Goal: Information Seeking & Learning: Learn about a topic

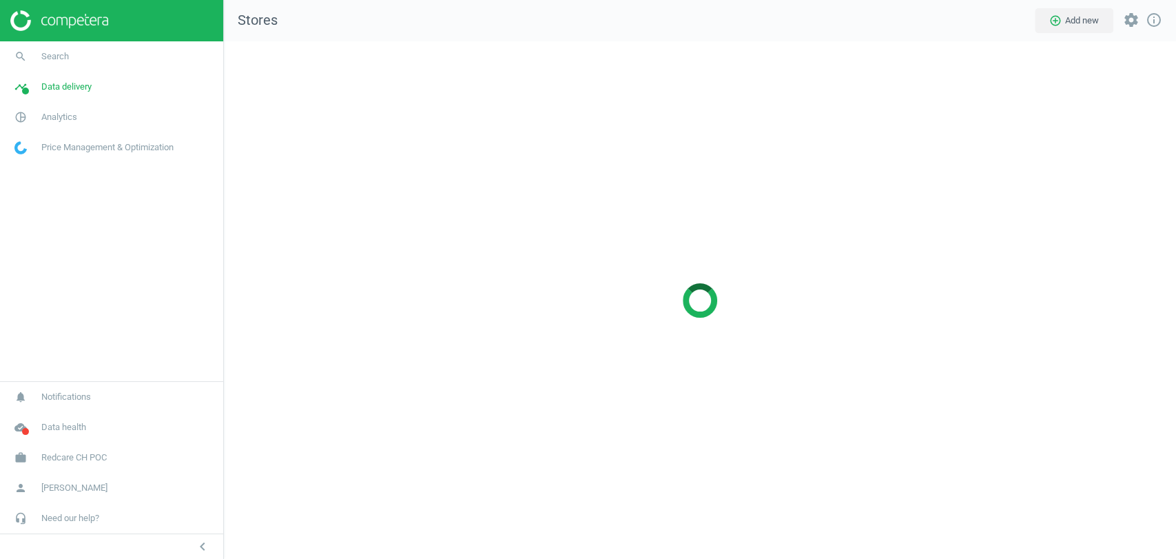
scroll to position [541, 976]
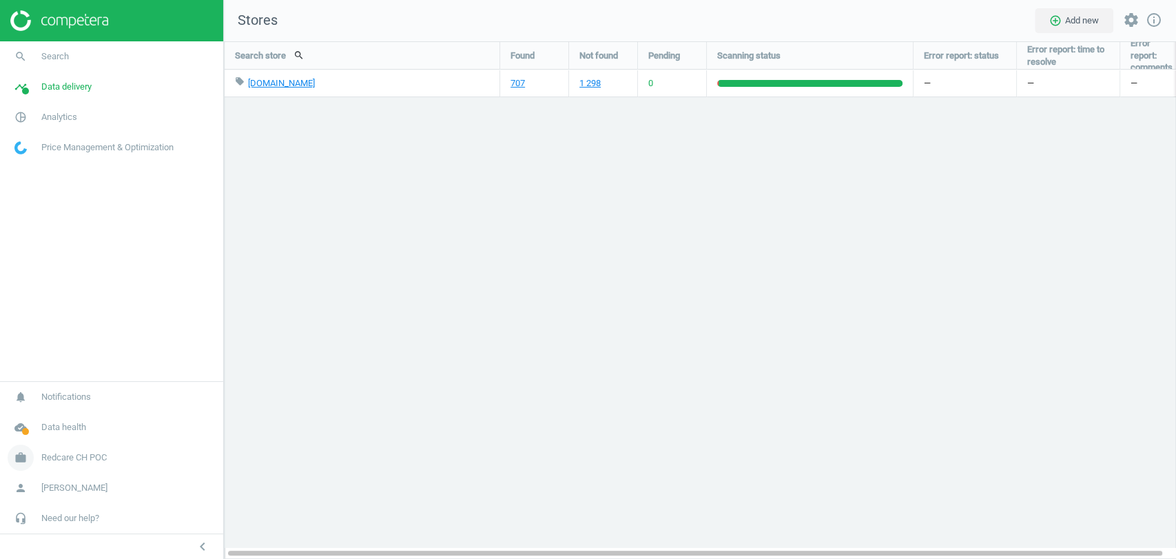
click at [67, 462] on span "Redcare CH POC" at bounding box center [73, 457] width 65 height 12
click at [56, 418] on span "Switch campaign" at bounding box center [45, 416] width 61 height 11
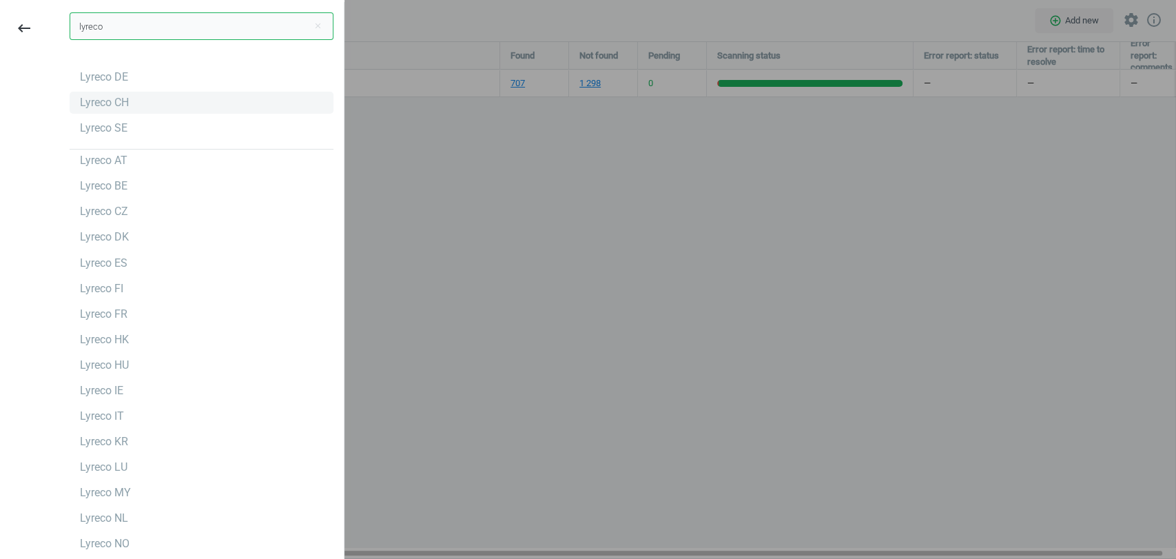
type input "lyreco"
click at [114, 101] on div "Lyreco CH" at bounding box center [104, 102] width 49 height 15
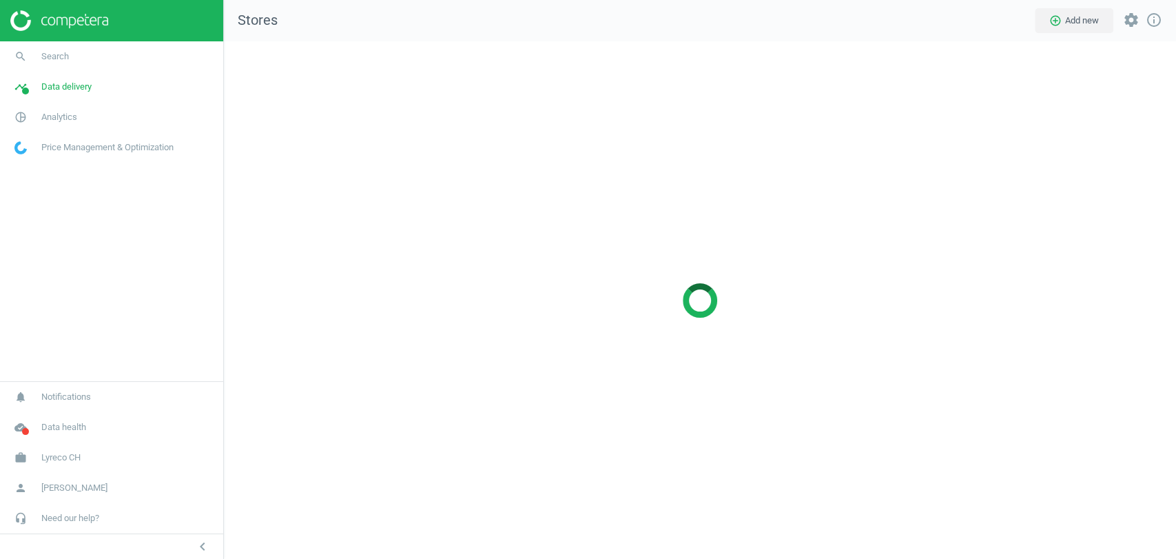
scroll to position [541, 976]
click at [73, 114] on span "Analytics" at bounding box center [59, 117] width 36 height 12
click at [30, 163] on span "Products" at bounding box center [31, 167] width 32 height 11
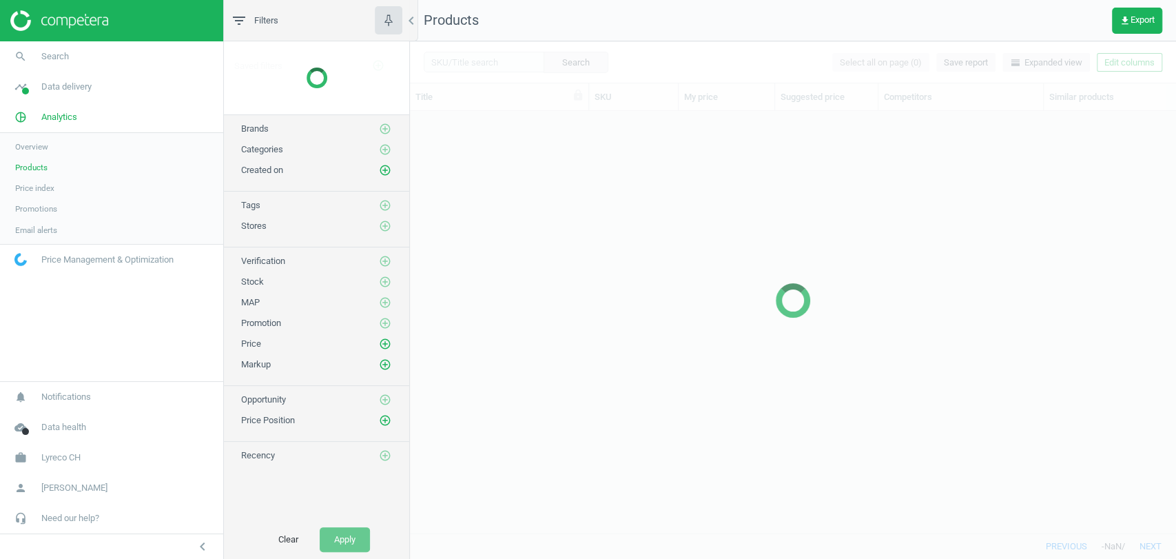
scroll to position [398, 754]
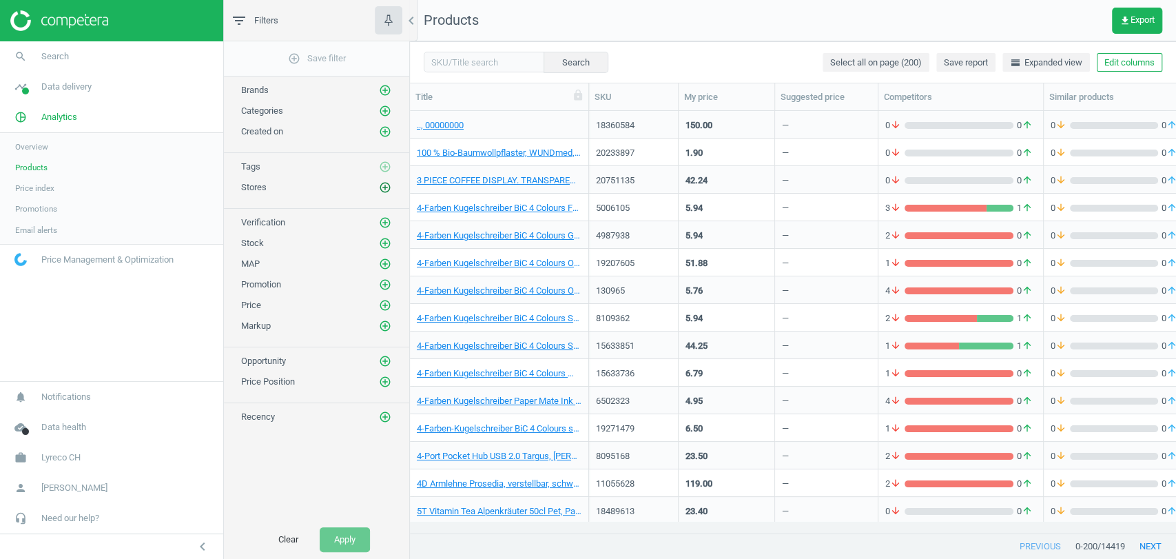
click at [386, 187] on icon "add_circle_outline" at bounding box center [385, 187] width 12 height 12
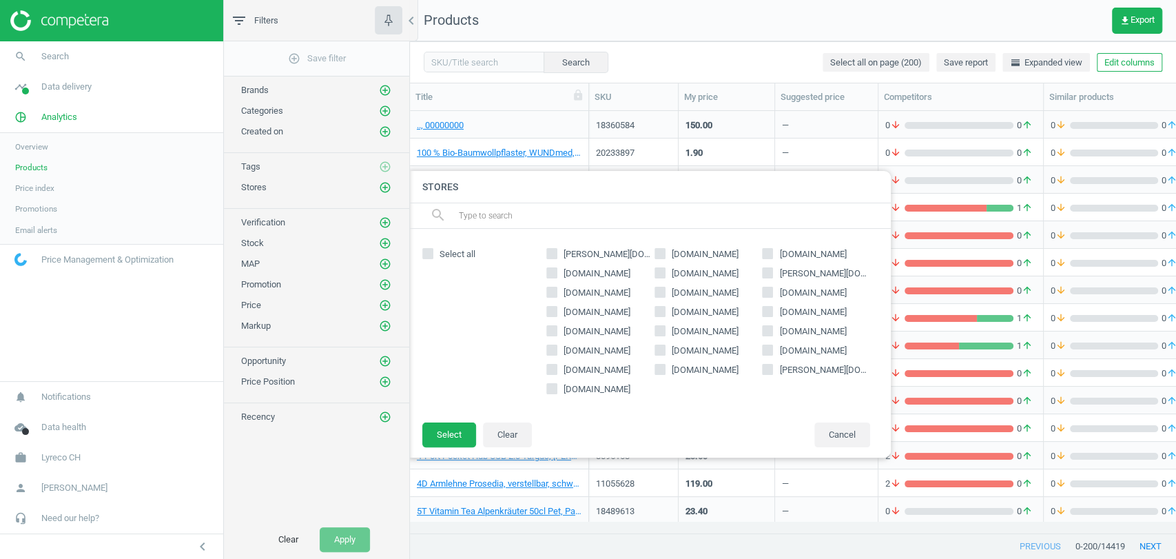
click at [799, 349] on span "weita.ch" at bounding box center [813, 351] width 72 height 12
click at [773, 349] on input "weita.ch" at bounding box center [768, 350] width 9 height 9
checkbox input "true"
click at [441, 426] on button "Select" at bounding box center [449, 434] width 54 height 25
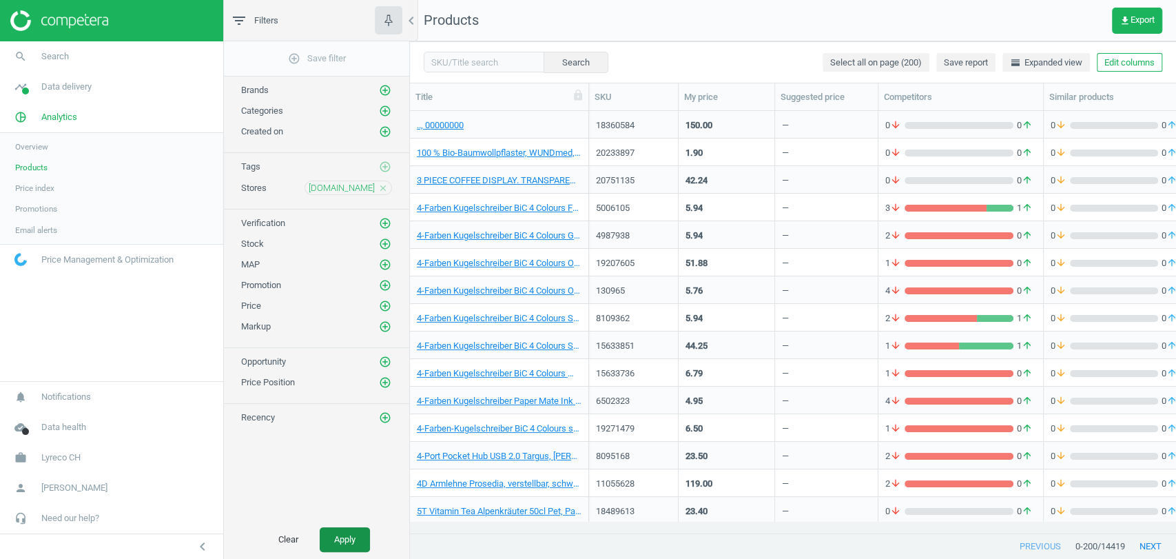
click at [337, 539] on button "Apply" at bounding box center [345, 539] width 50 height 25
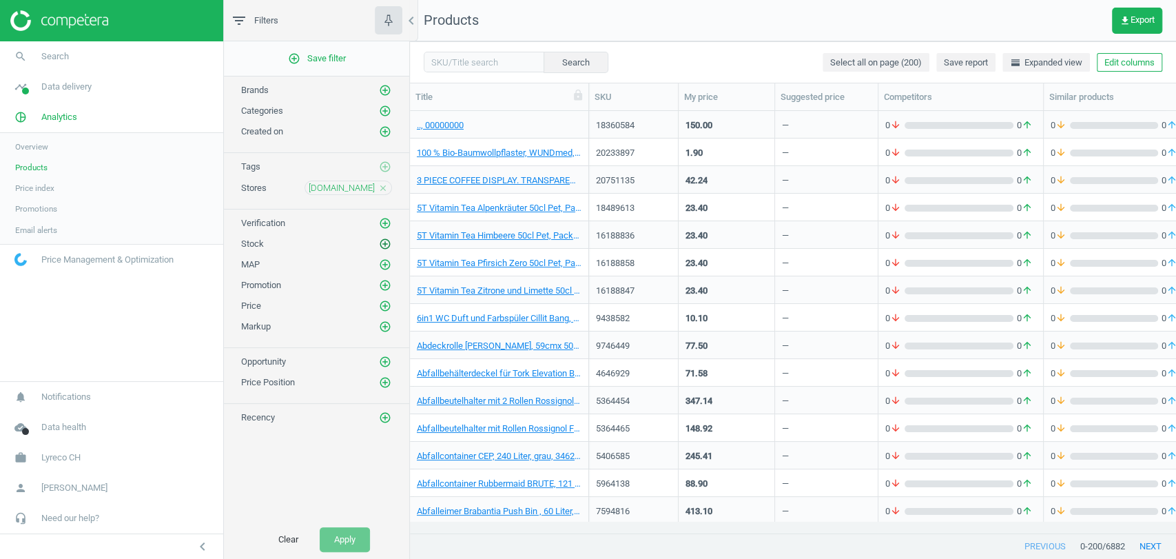
click at [386, 244] on icon "add_circle_outline" at bounding box center [385, 244] width 12 height 12
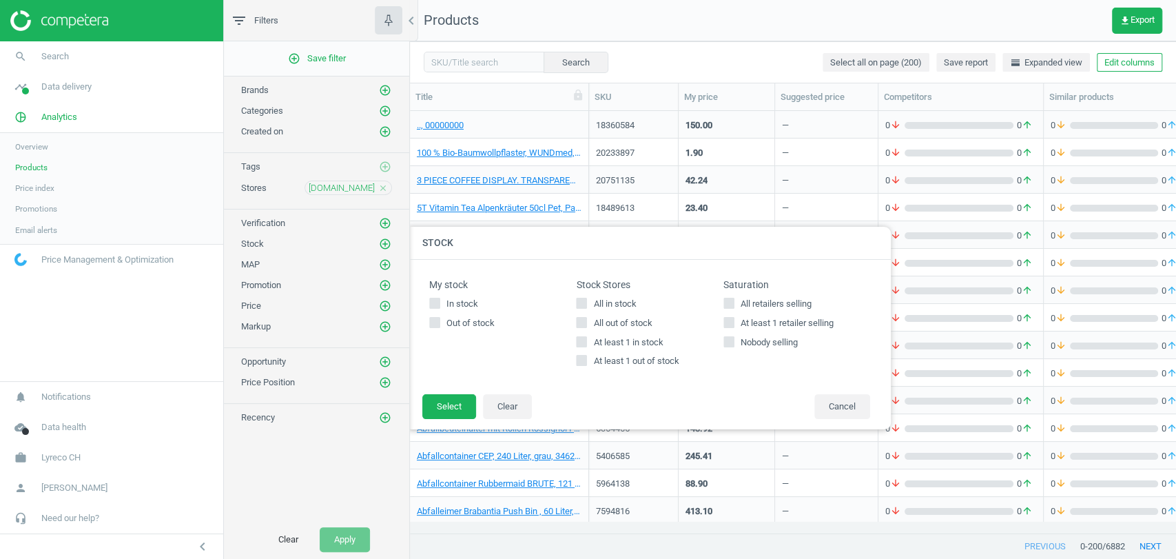
click at [608, 300] on span "All in stock" at bounding box center [615, 304] width 48 height 12
click at [586, 300] on input "All in stock" at bounding box center [582, 302] width 9 height 9
checkbox input "true"
click at [458, 408] on button "Select" at bounding box center [449, 406] width 54 height 25
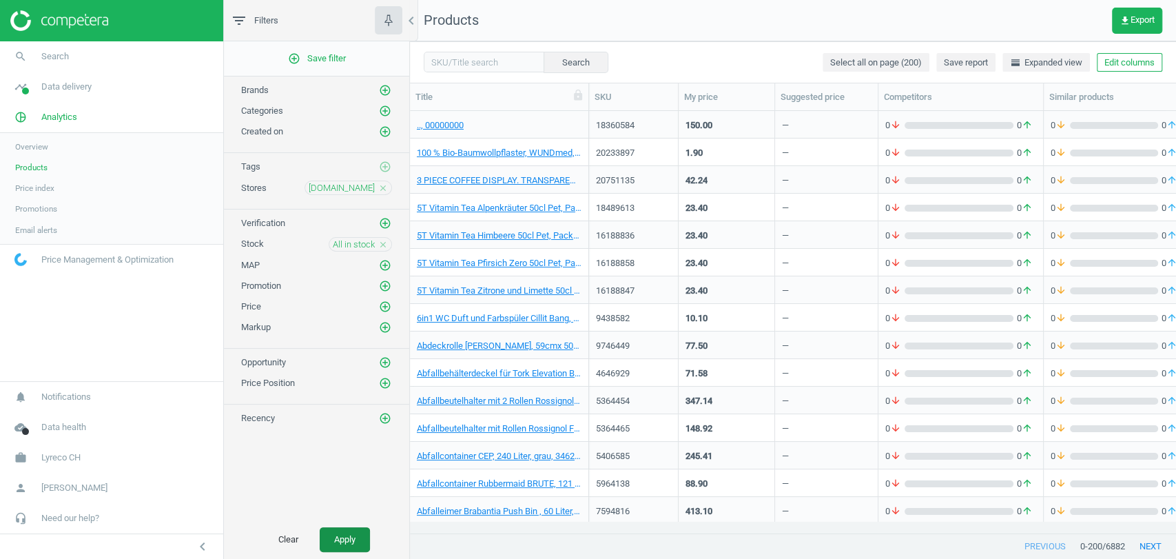
click at [351, 533] on button "Apply" at bounding box center [345, 539] width 50 height 25
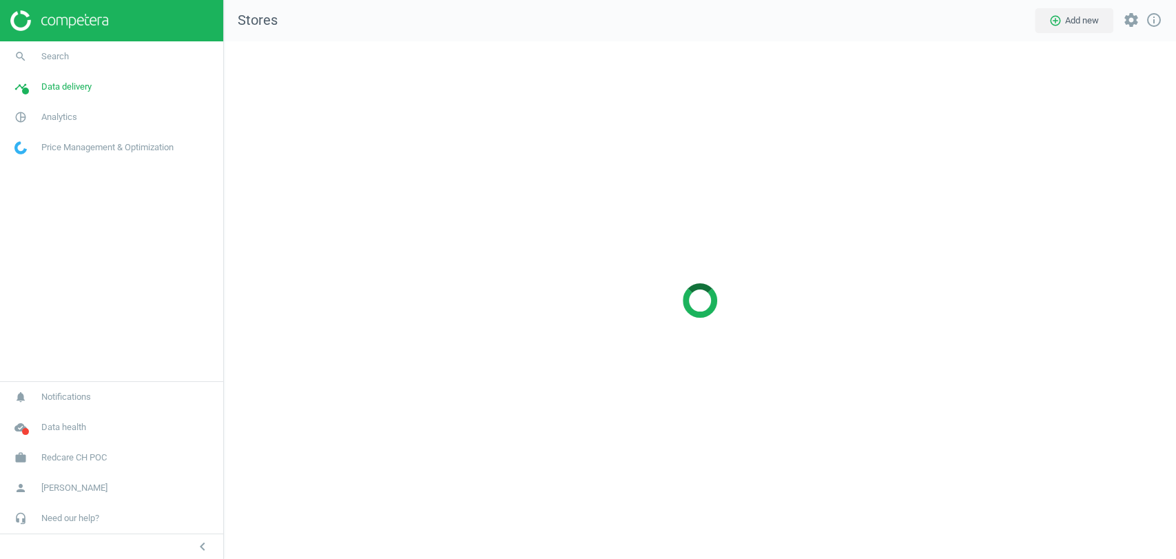
scroll to position [541, 976]
click at [92, 457] on span "Redcare CH POC" at bounding box center [73, 457] width 65 height 12
click at [61, 415] on span "Switch campaign" at bounding box center [45, 416] width 61 height 11
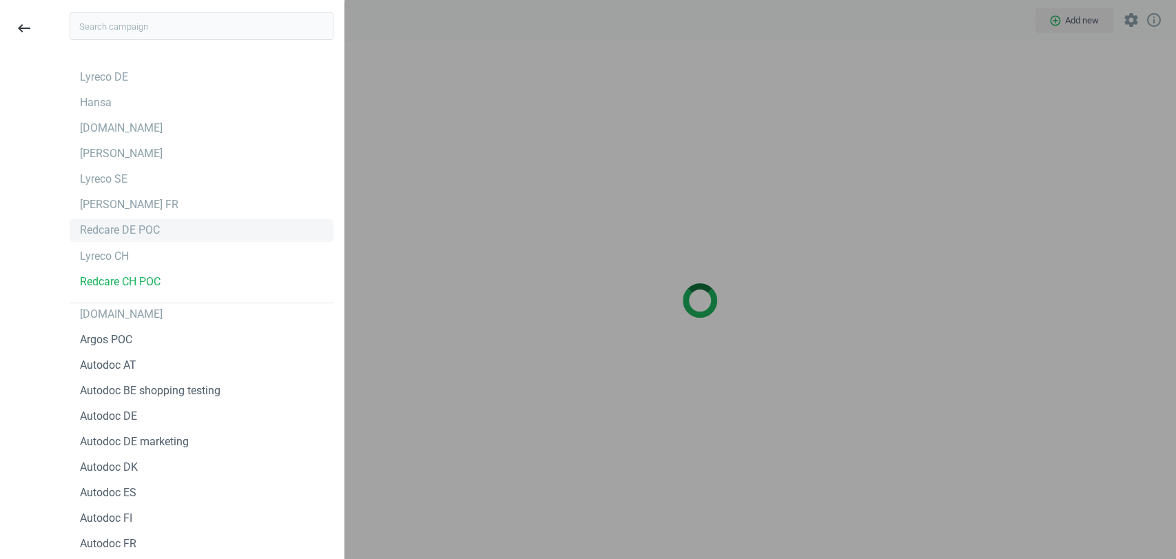
click at [116, 223] on div "Redcare DE POC" at bounding box center [120, 230] width 80 height 15
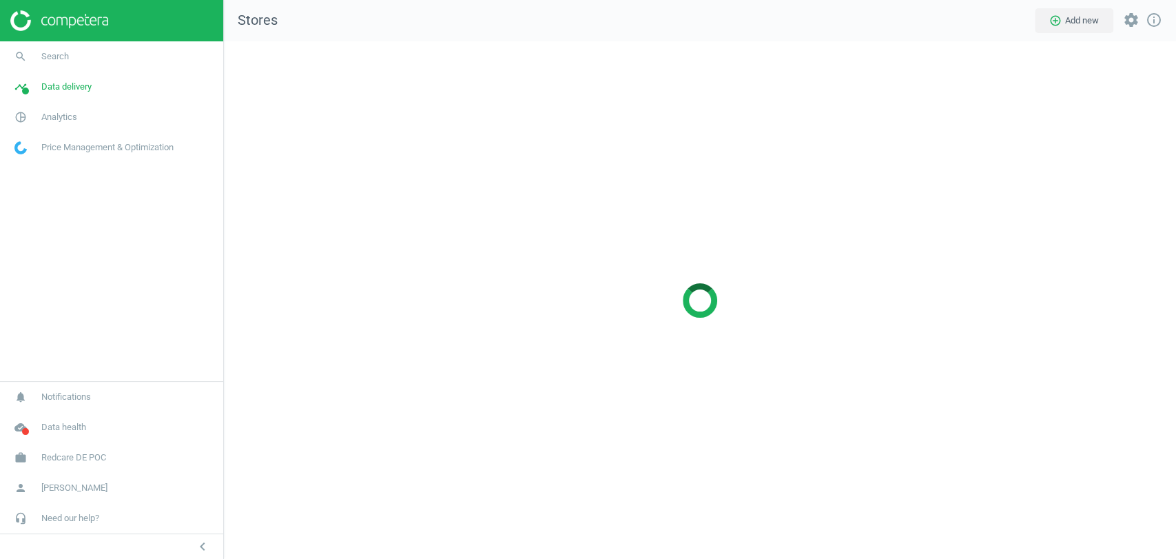
scroll to position [541, 976]
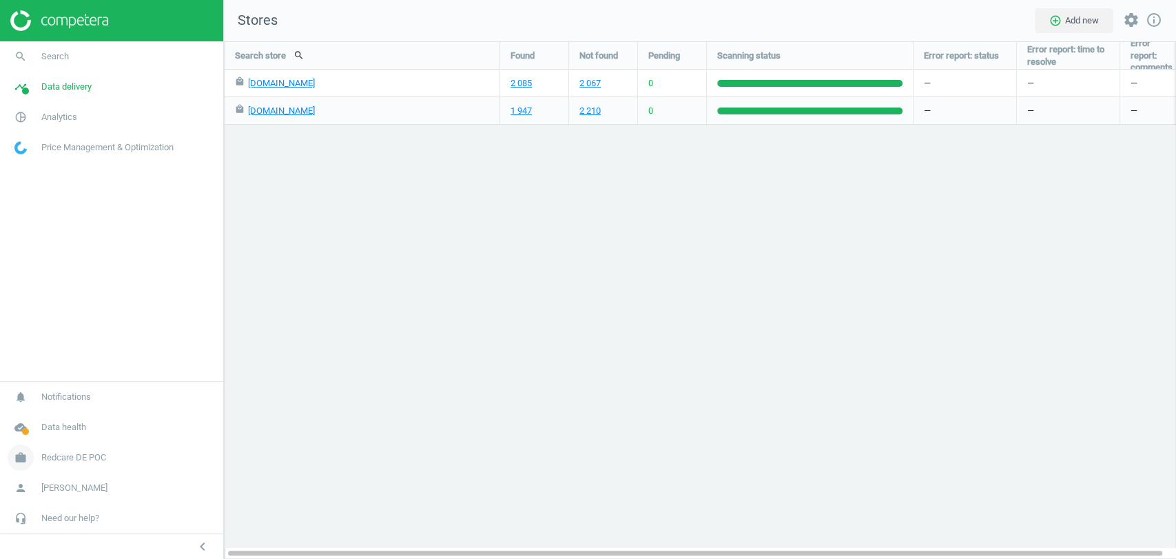
click at [61, 453] on span "Redcare DE POC" at bounding box center [73, 457] width 65 height 12
click at [54, 436] on span "Campaign settings" at bounding box center [49, 437] width 68 height 11
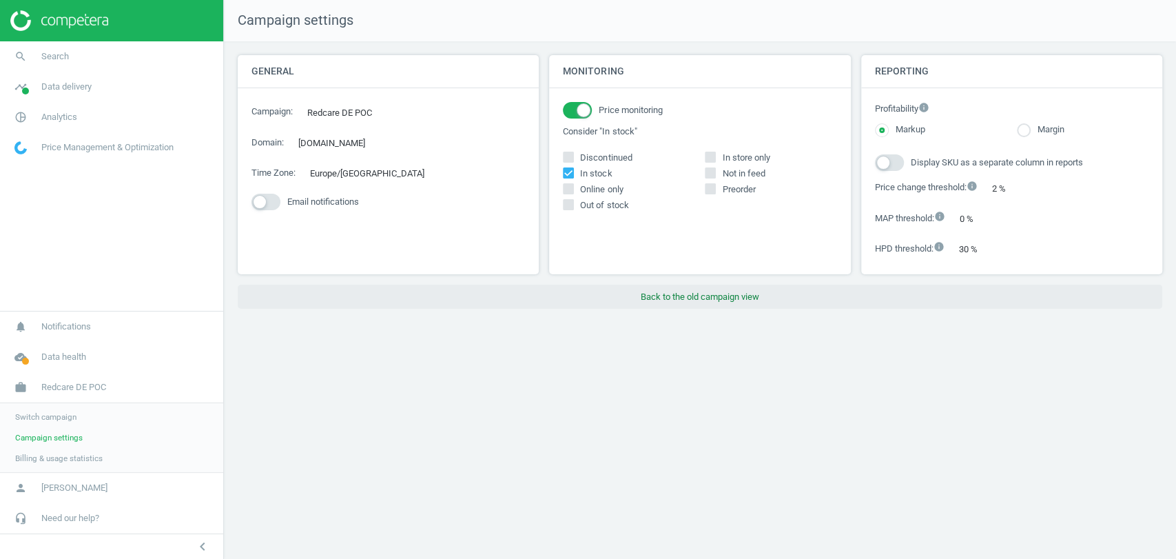
click at [661, 297] on button "Back to the old campaign view" at bounding box center [700, 297] width 925 height 25
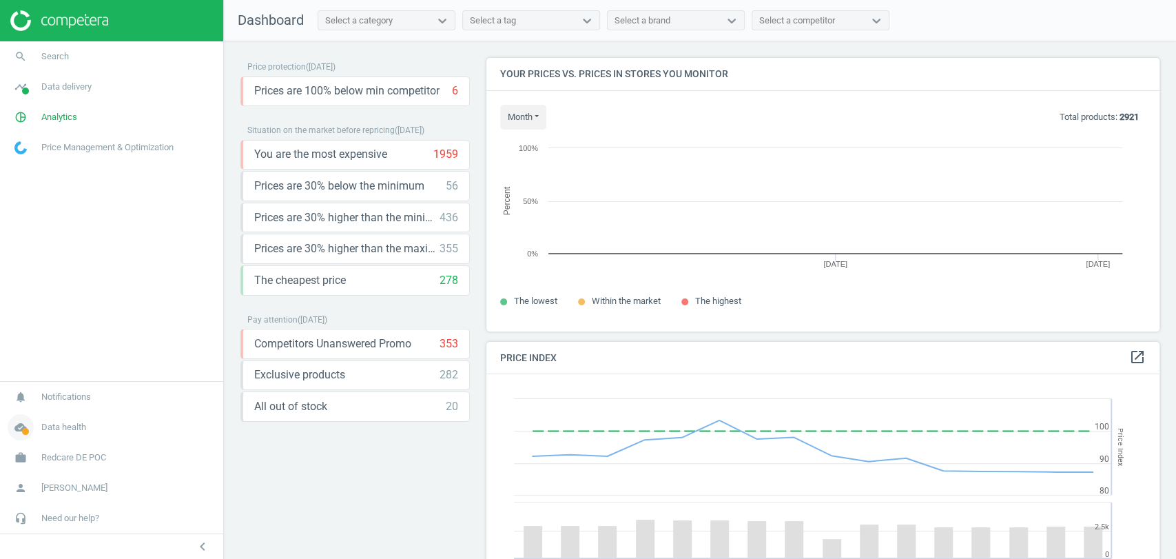
scroll to position [341, 685]
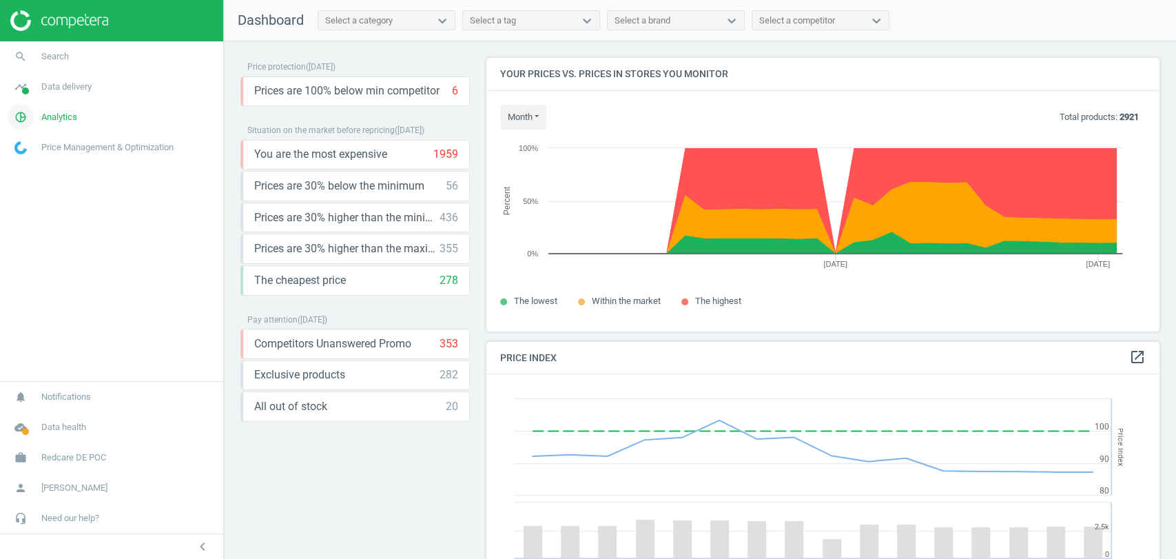
click at [64, 114] on span "Analytics" at bounding box center [59, 117] width 36 height 12
click at [37, 172] on span "Products" at bounding box center [31, 167] width 32 height 11
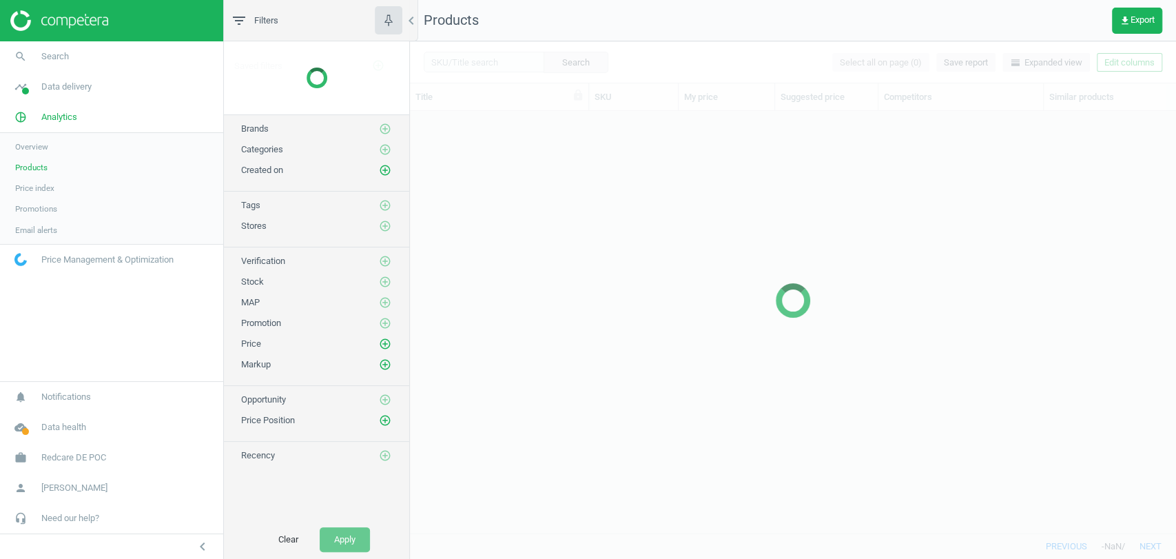
scroll to position [398, 754]
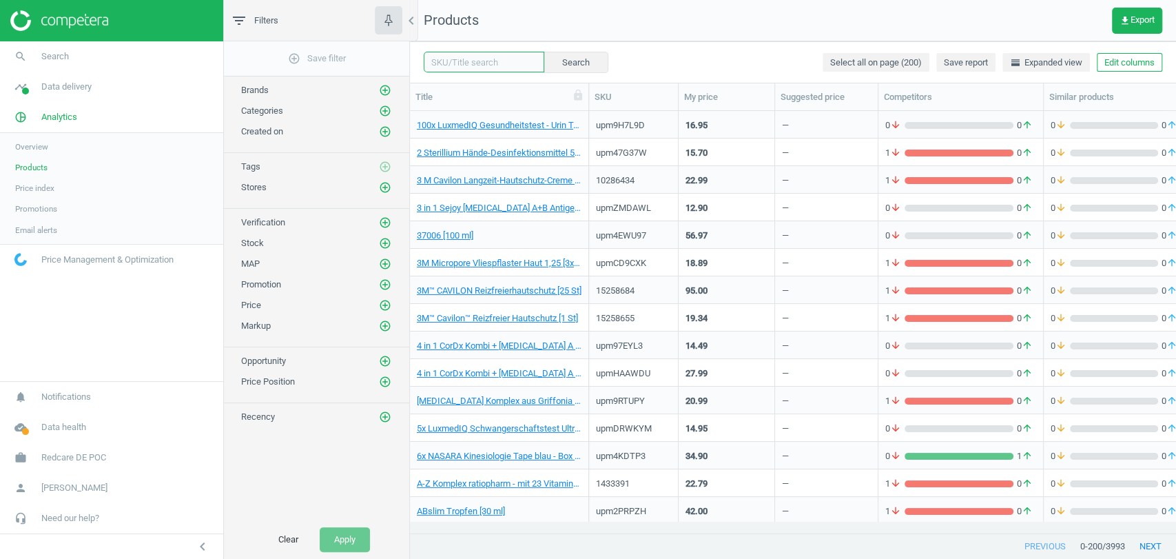
click at [447, 60] on input "text" at bounding box center [484, 62] width 121 height 21
paste input "15893535"
type input "15893535"
click at [561, 62] on button "Search" at bounding box center [575, 62] width 65 height 21
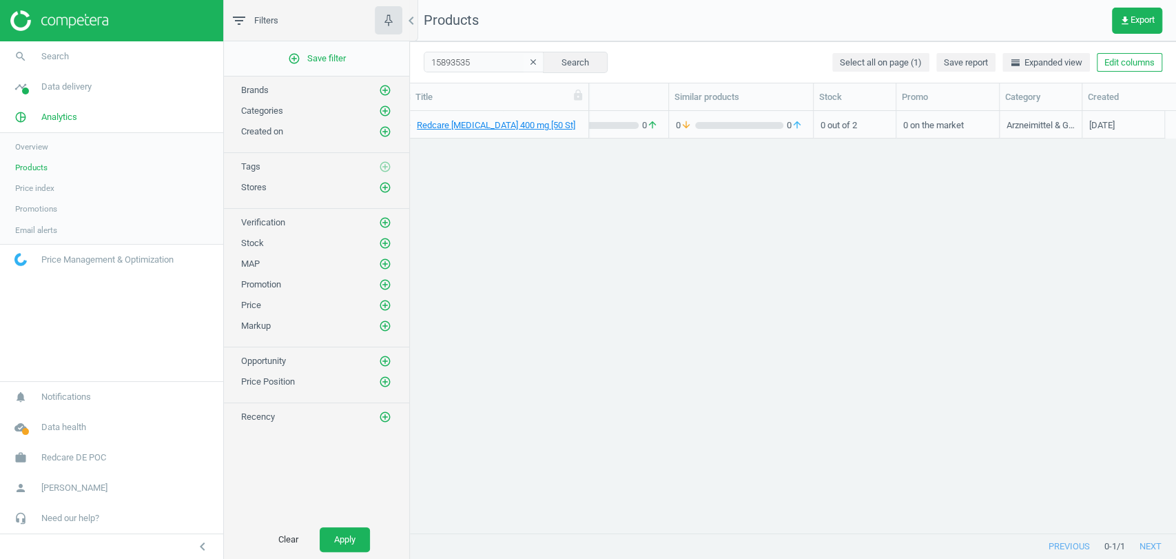
scroll to position [0, 375]
click at [1105, 65] on button "Edit columns" at bounding box center [1129, 62] width 65 height 19
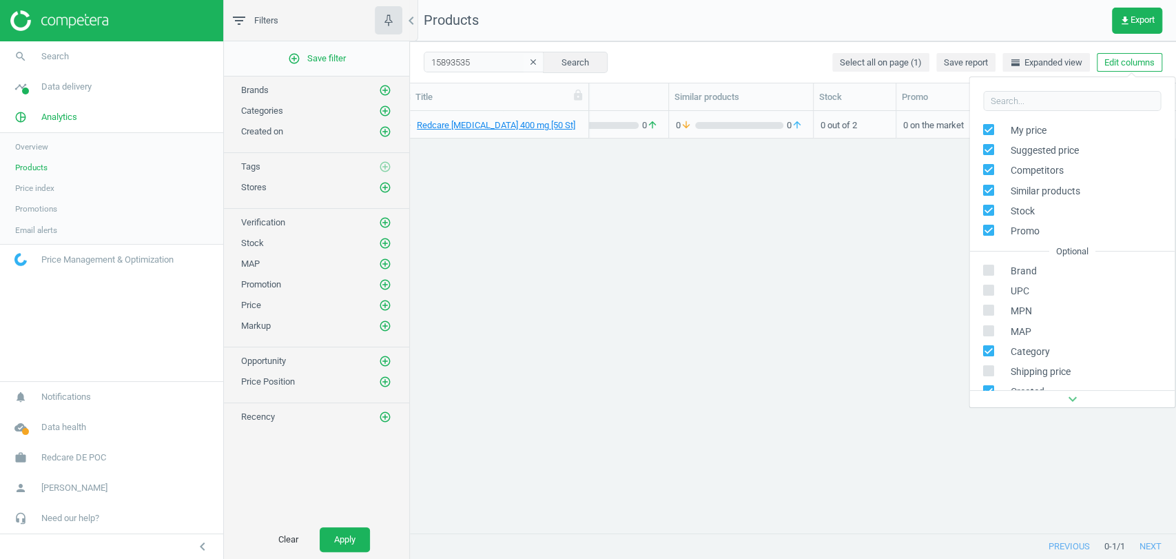
scroll to position [153, 0]
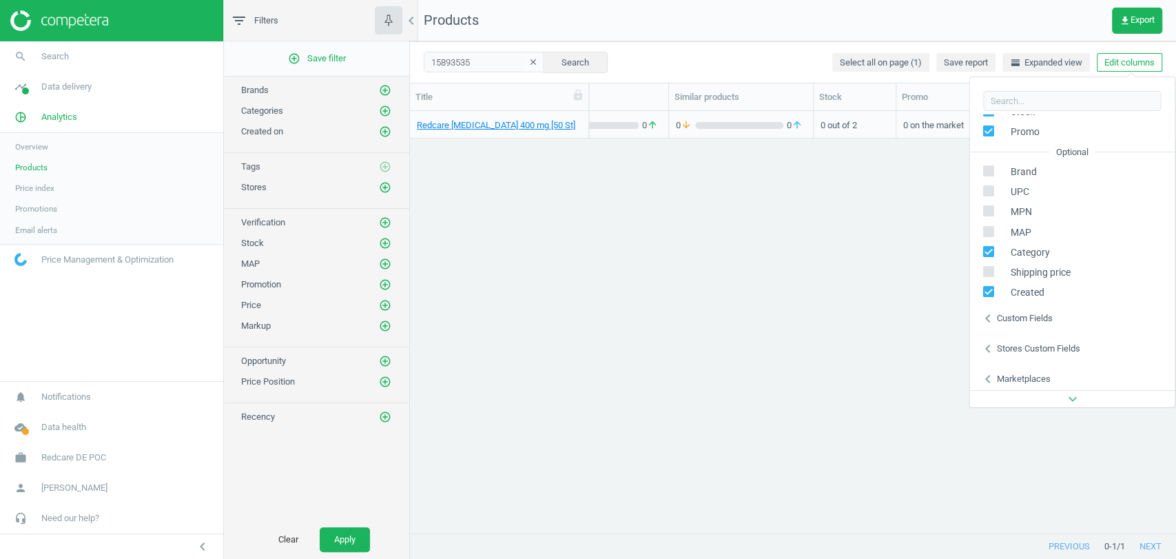
click at [1032, 316] on div "Custom fields" at bounding box center [1025, 318] width 56 height 12
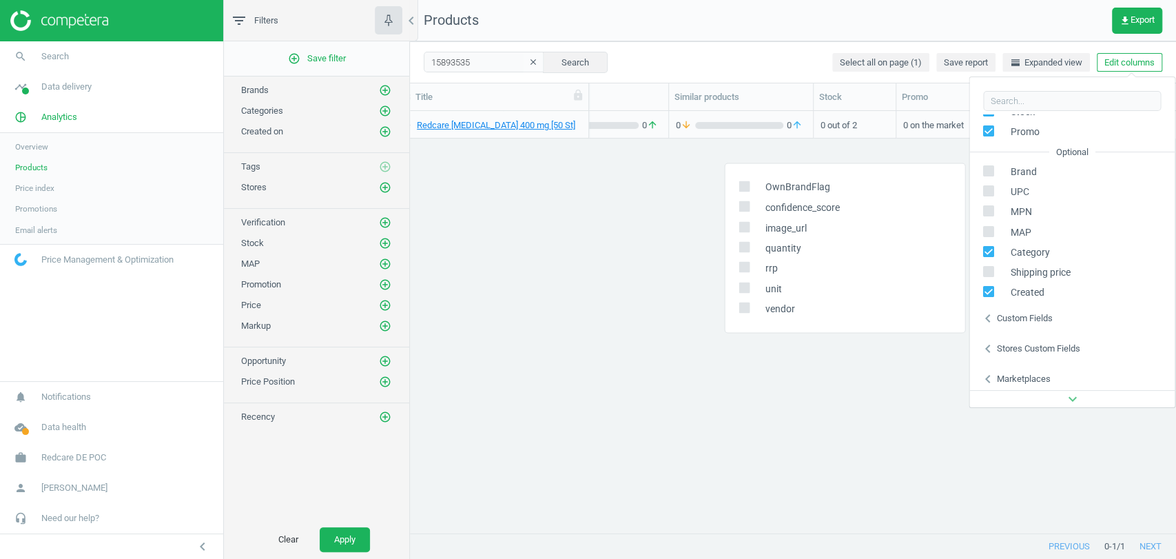
click at [788, 205] on span "confidence_score" at bounding box center [799, 207] width 81 height 13
click at [747, 203] on input "checkbox" at bounding box center [743, 206] width 9 height 9
checkbox input "true"
drag, startPoint x: 757, startPoint y: 425, endPoint x: 815, endPoint y: 432, distance: 58.3
click at [757, 426] on div "Redcare Ibuprofen 400 mg [50 St] 15893535 4.69 — 0 arrow_downward 0 arrow_upwar…" at bounding box center [793, 316] width 766 height 410
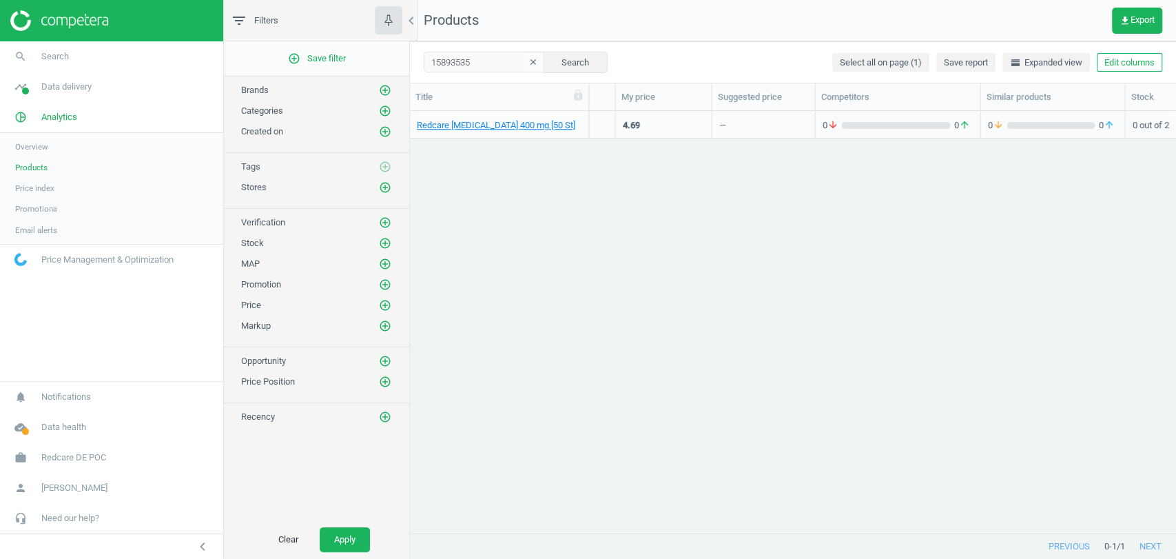
scroll to position [0, 0]
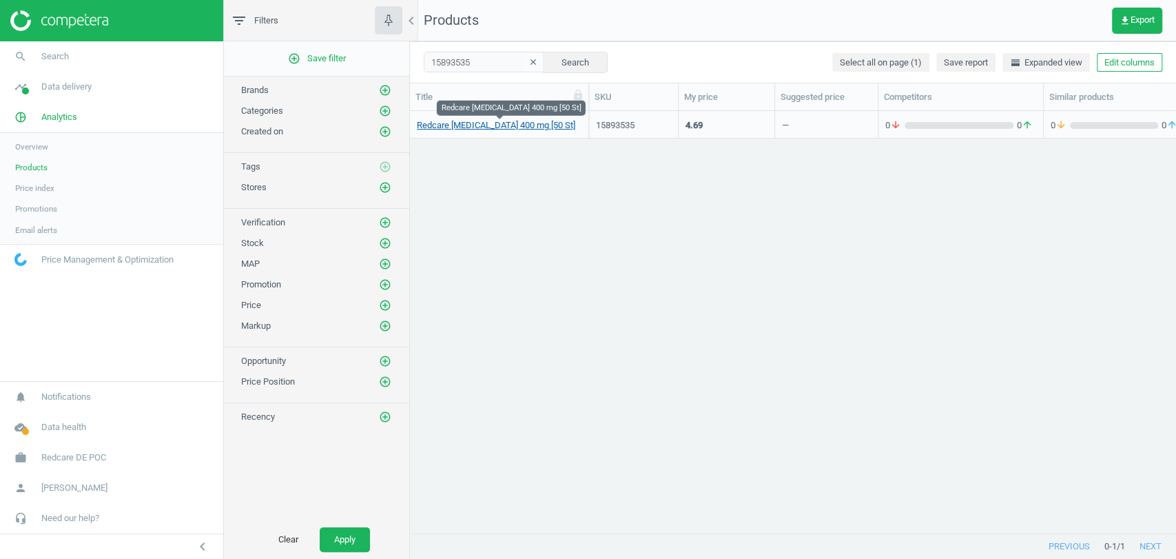
click at [452, 127] on link "Redcare Ibuprofen 400 mg [50 St]" at bounding box center [496, 125] width 159 height 12
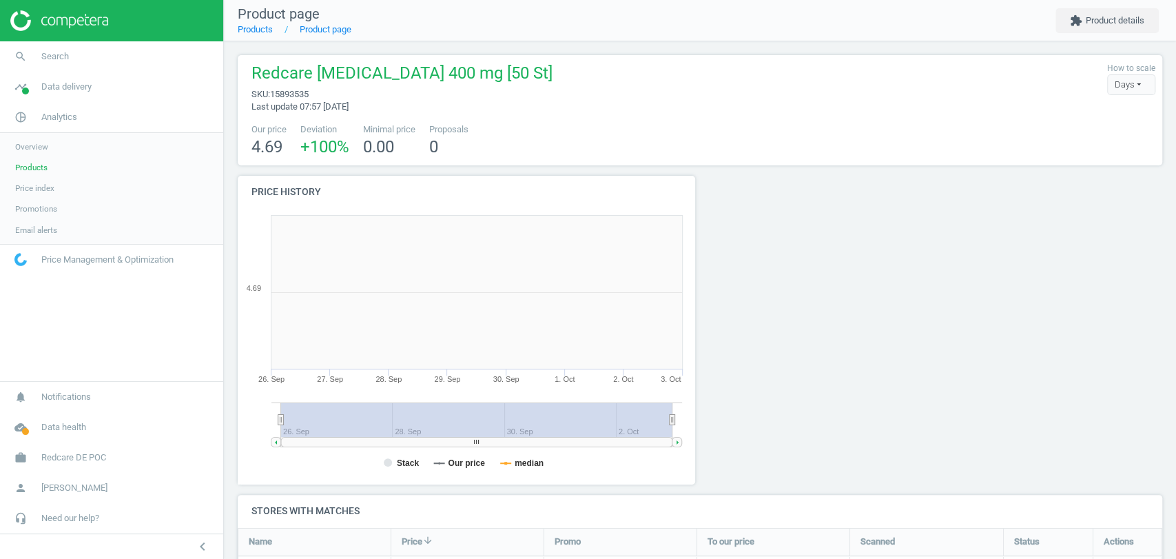
scroll to position [300, 475]
click at [1103, 27] on button "extension Product details" at bounding box center [1107, 20] width 103 height 25
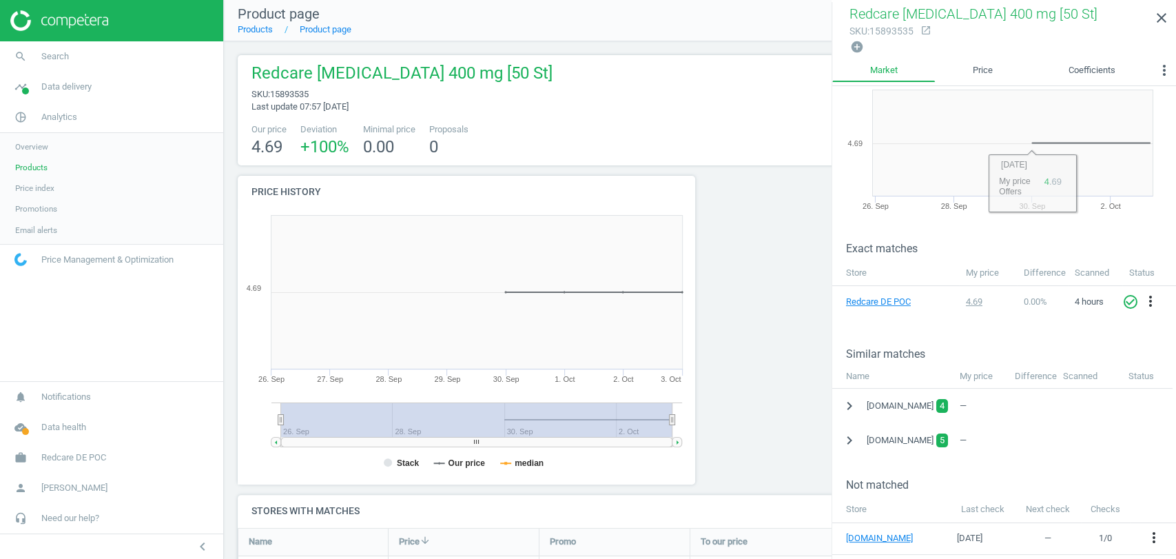
scroll to position [76, 0]
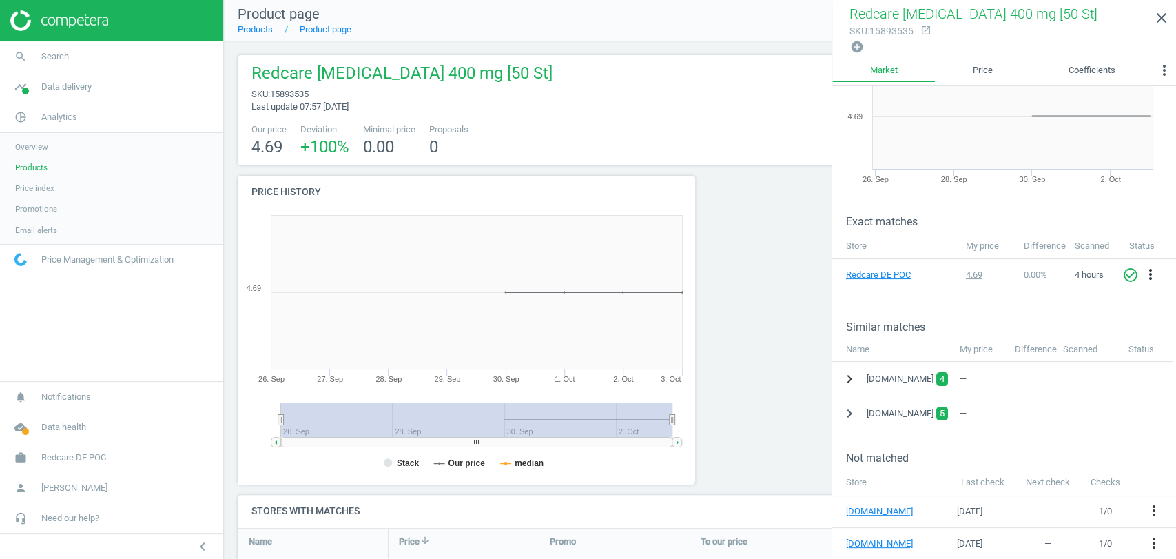
click at [849, 377] on icon "chevron_right" at bounding box center [849, 379] width 17 height 17
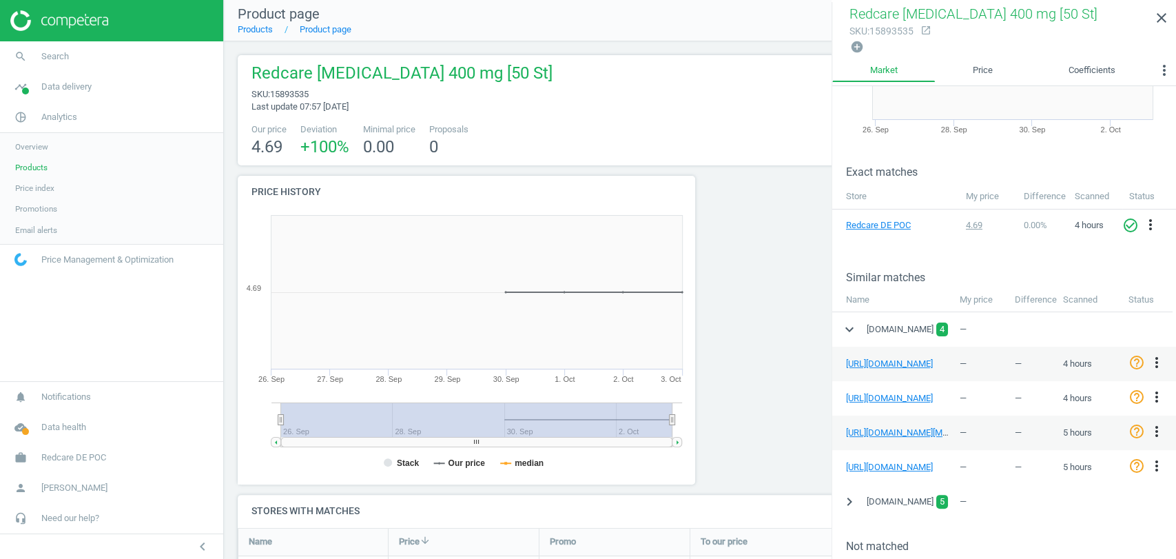
scroll to position [153, 0]
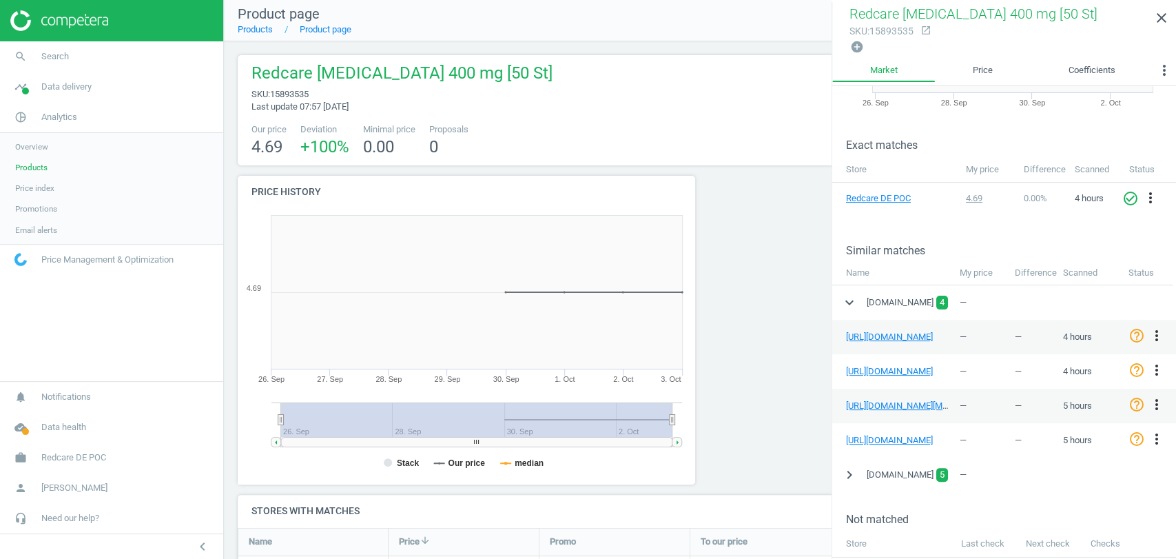
click at [757, 360] on div at bounding box center [817, 335] width 234 height 319
click at [89, 456] on span "Redcare DE POC" at bounding box center [73, 457] width 65 height 12
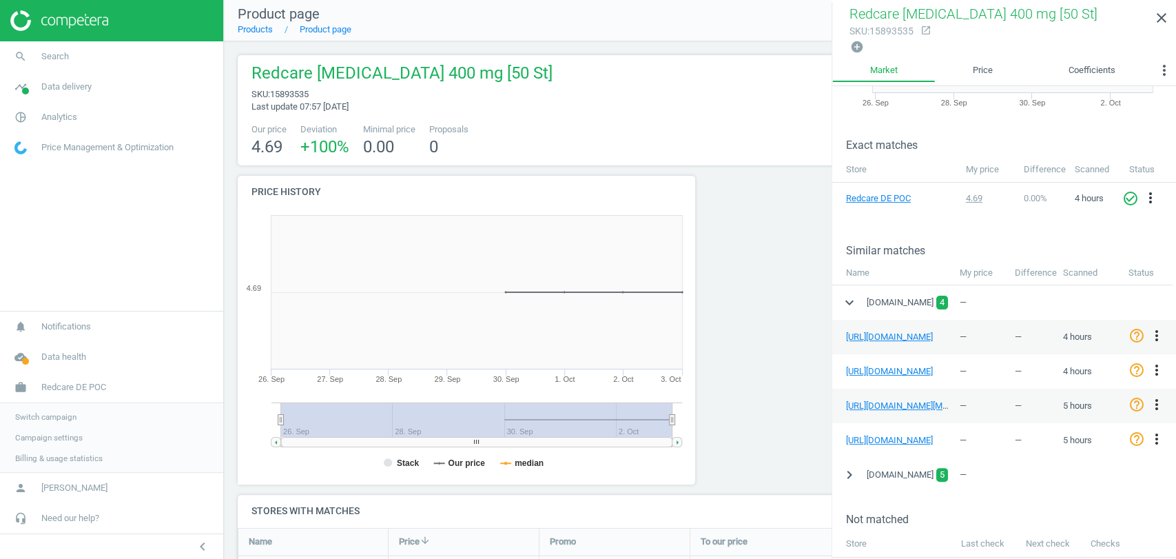
click at [37, 436] on span "Campaign settings" at bounding box center [49, 437] width 68 height 11
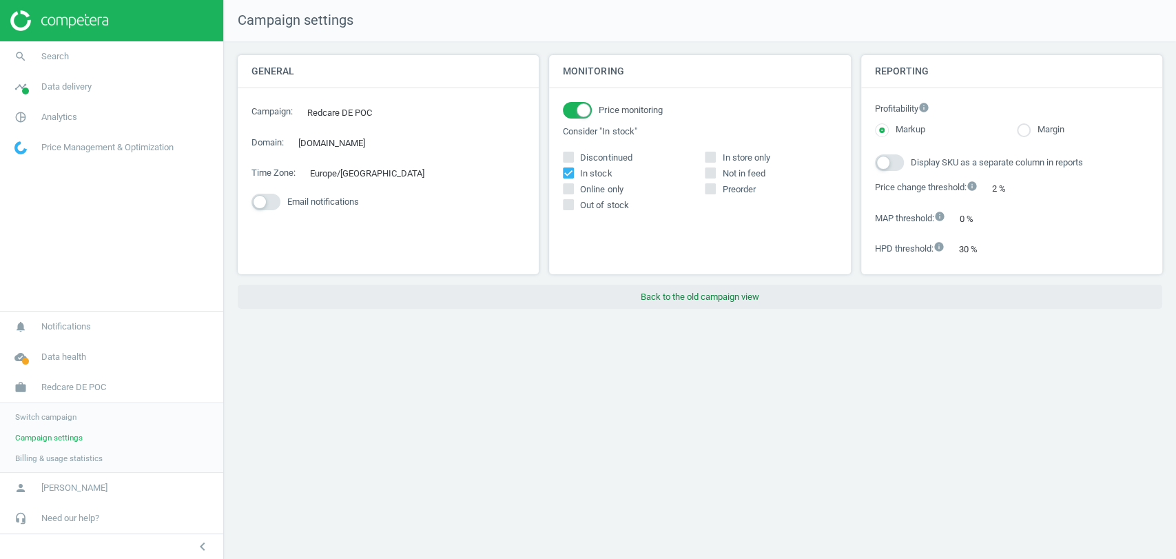
click at [659, 295] on button "Back to the old campaign view" at bounding box center [700, 297] width 925 height 25
click at [726, 301] on button "Back to the old campaign view" at bounding box center [700, 297] width 925 height 25
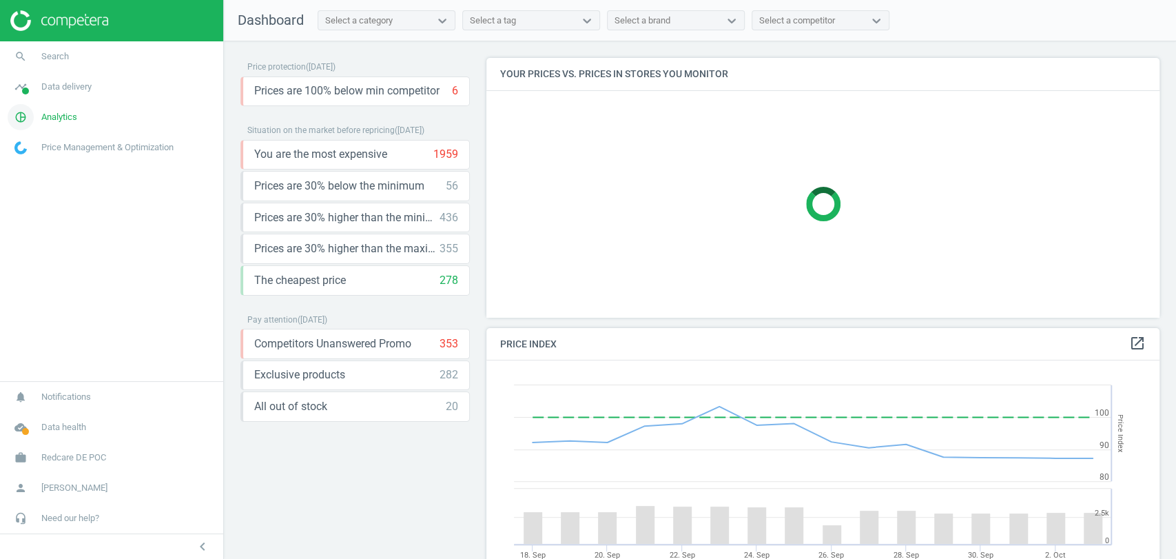
scroll to position [341, 685]
click at [57, 114] on span "Analytics" at bounding box center [59, 117] width 36 height 12
click at [38, 166] on span "Products" at bounding box center [31, 167] width 32 height 11
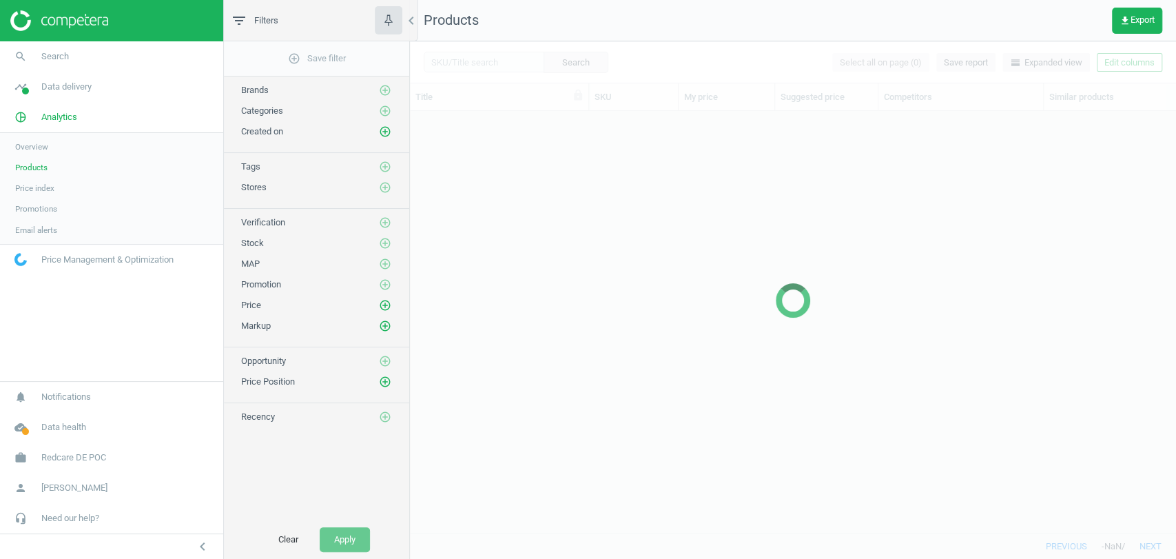
scroll to position [398, 754]
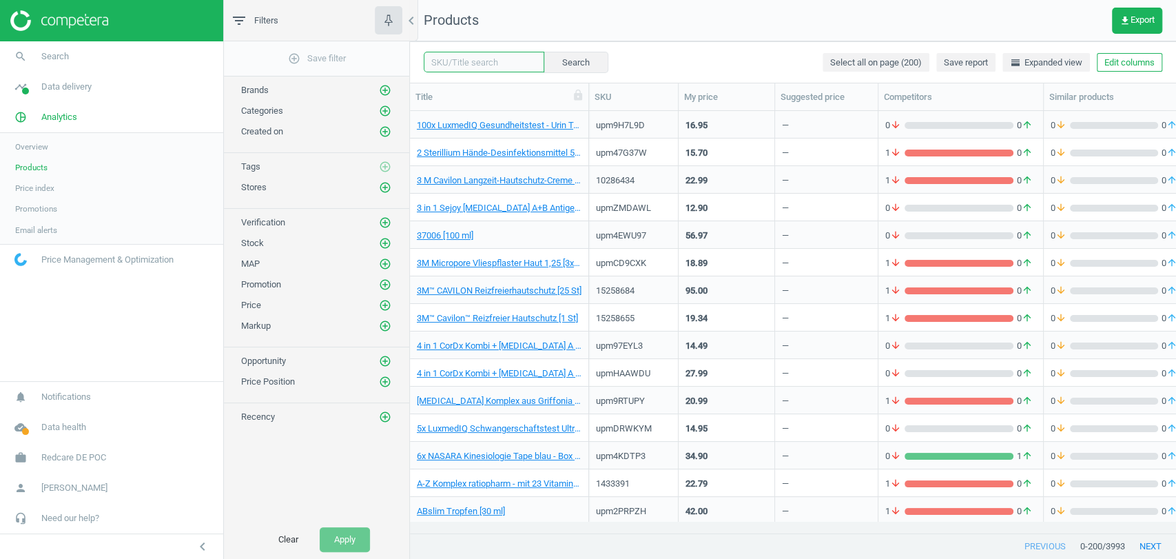
click at [454, 63] on input "text" at bounding box center [484, 62] width 121 height 21
paste input "15893535"
type input "15893535"
click at [565, 58] on button "Search" at bounding box center [575, 62] width 65 height 21
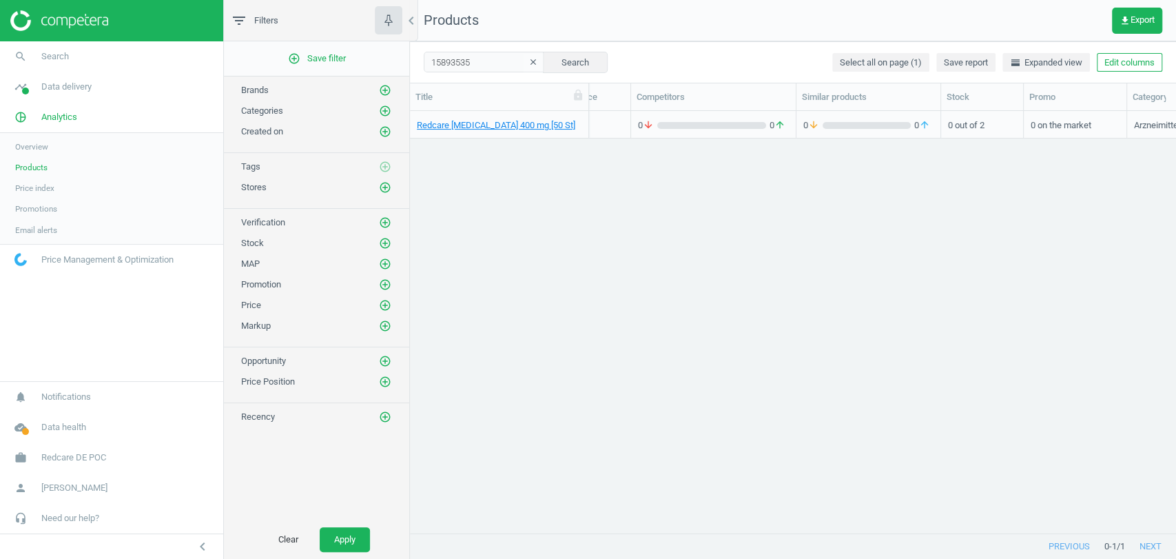
scroll to position [0, 456]
click at [1118, 63] on button "Edit columns" at bounding box center [1129, 62] width 65 height 19
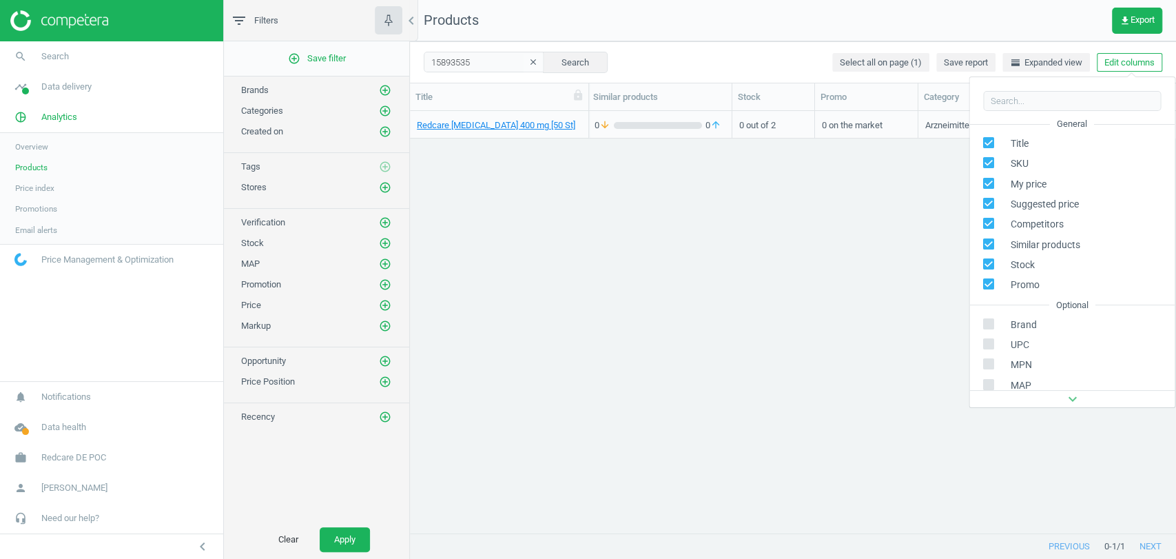
scroll to position [156, 0]
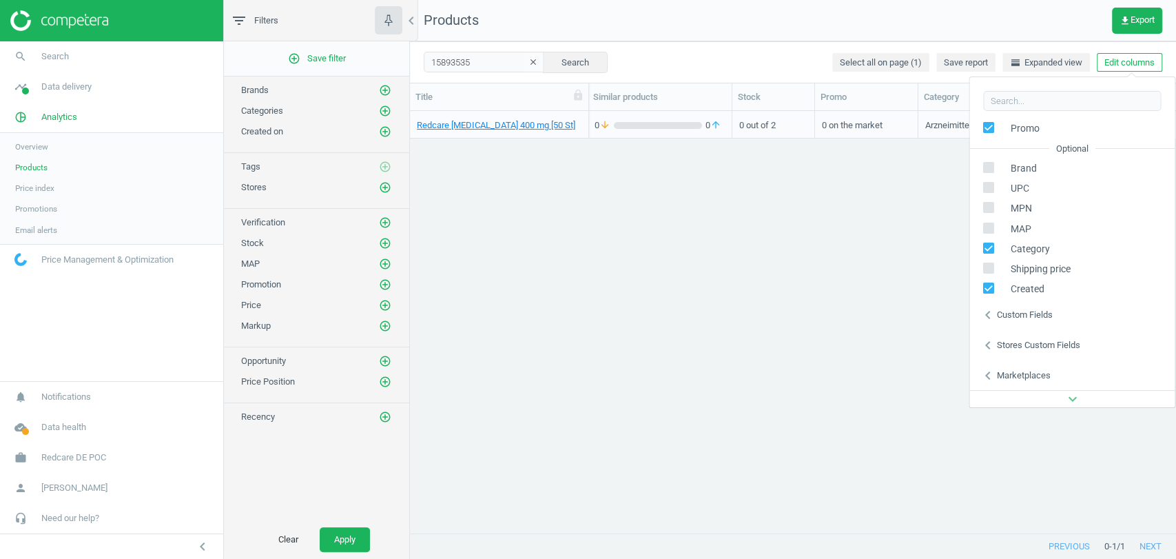
click at [1038, 320] on div "Custom fields" at bounding box center [1025, 315] width 56 height 12
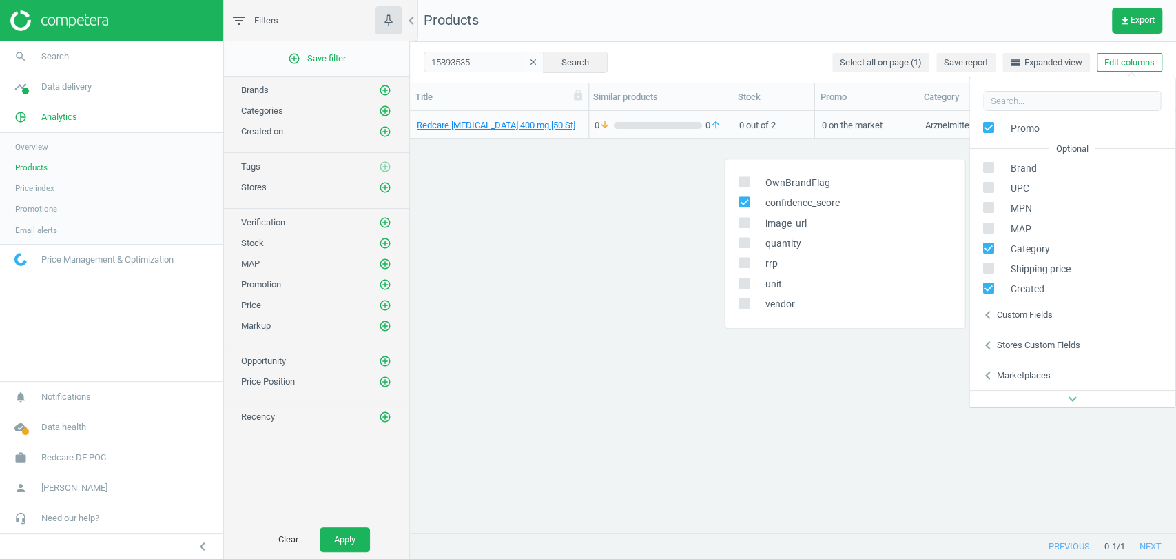
click at [1030, 343] on div "Stores custom fields" at bounding box center [1038, 345] width 83 height 12
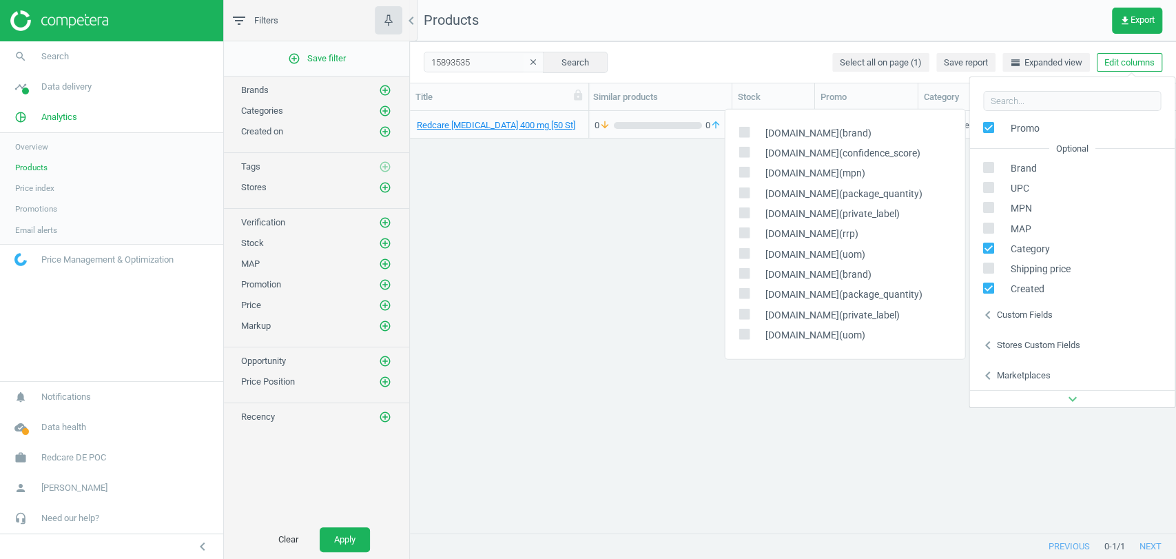
drag, startPoint x: 677, startPoint y: 298, endPoint x: 347, endPoint y: 101, distance: 385.1
click at [681, 298] on div "Redcare Ibuprofen 400 mg [50 St] 15893535 4.69 — 0 arrow_downward 0 arrow_upwar…" at bounding box center [793, 316] width 766 height 410
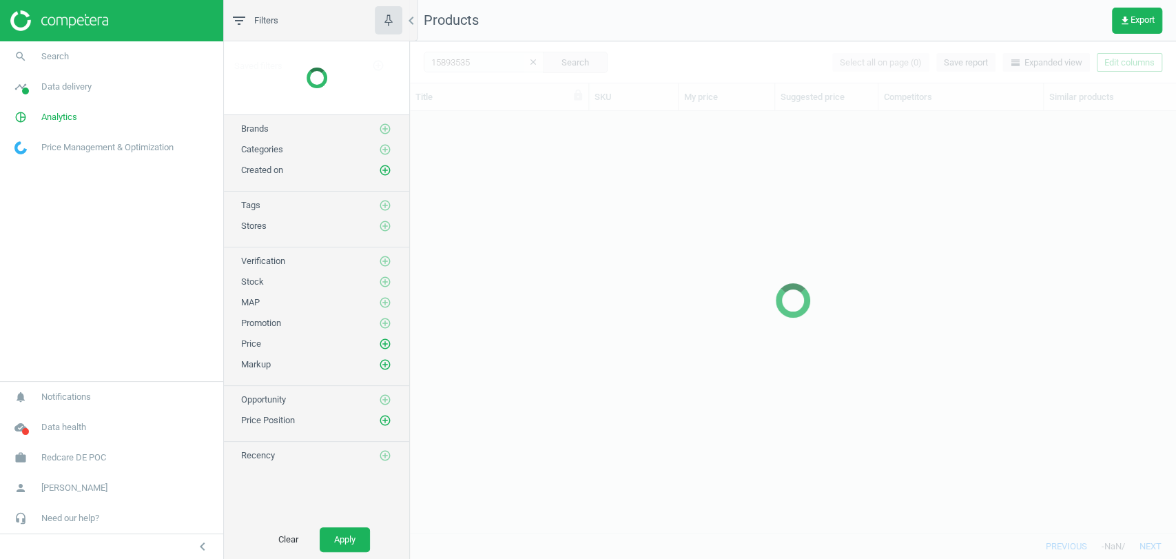
scroll to position [398, 754]
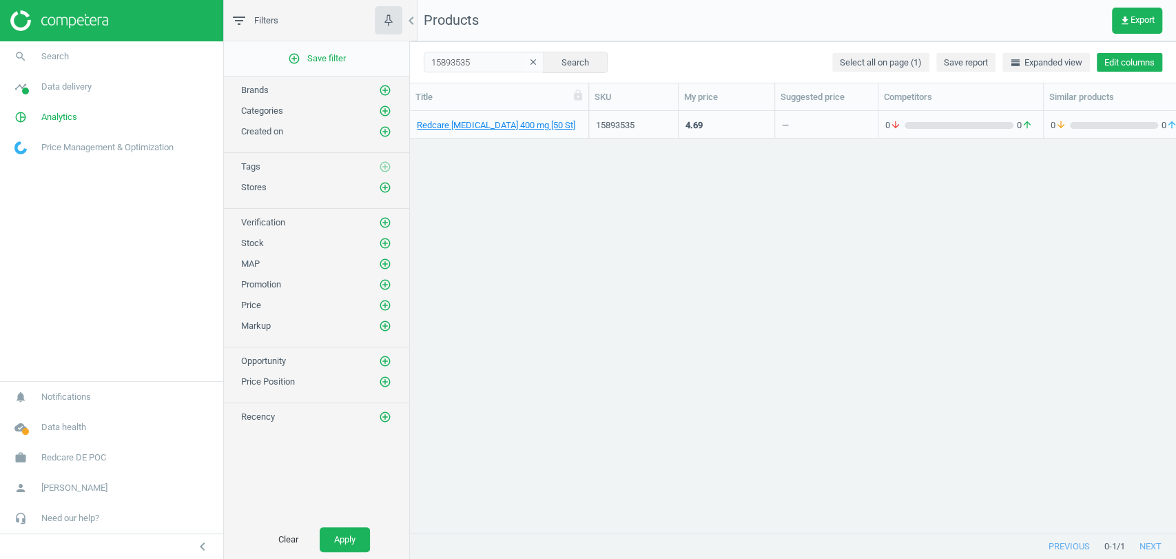
click at [1108, 57] on button "Edit columns" at bounding box center [1129, 62] width 65 height 19
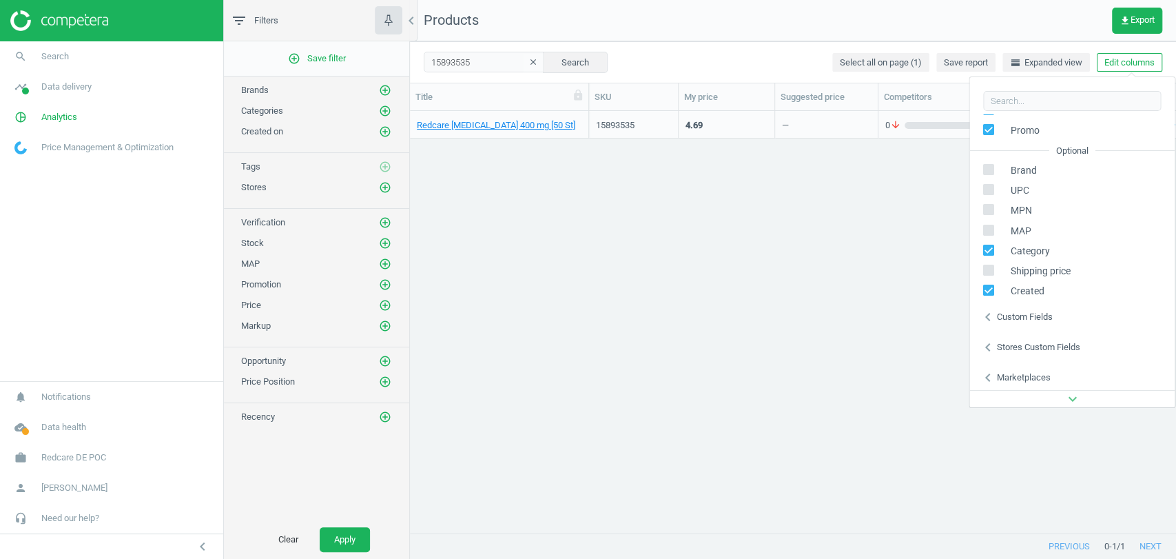
scroll to position [156, 0]
click at [1035, 345] on div "Stores custom fields" at bounding box center [1038, 345] width 83 height 12
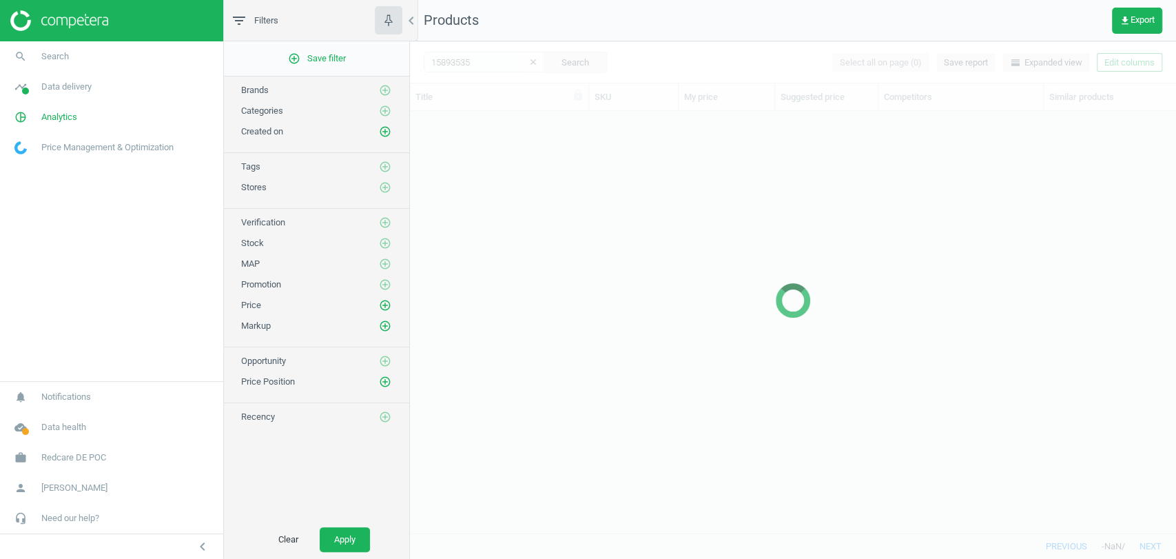
scroll to position [398, 754]
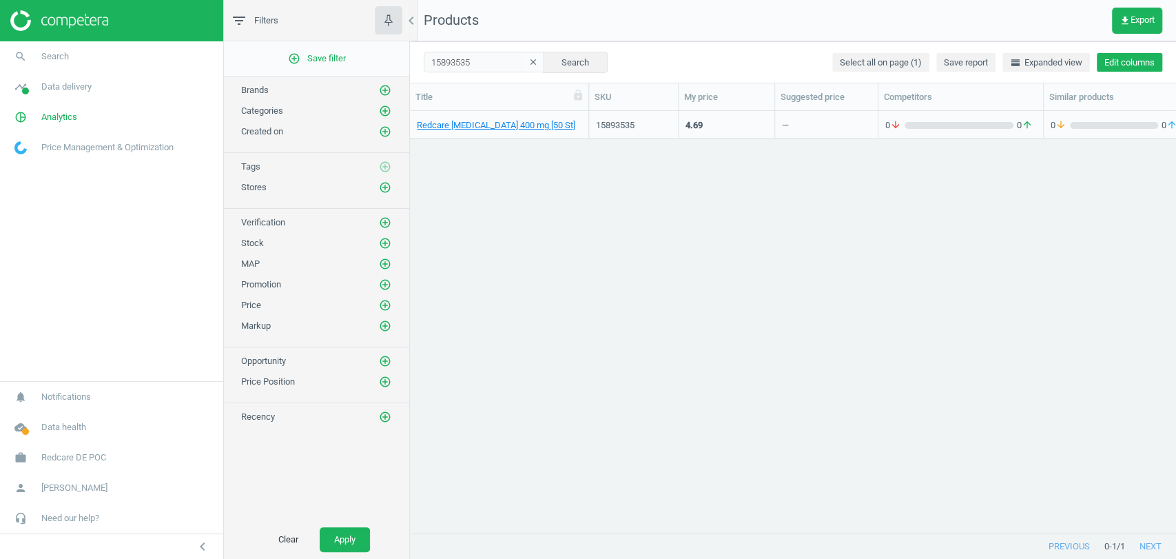
click at [1115, 68] on button "Edit columns" at bounding box center [1129, 62] width 65 height 19
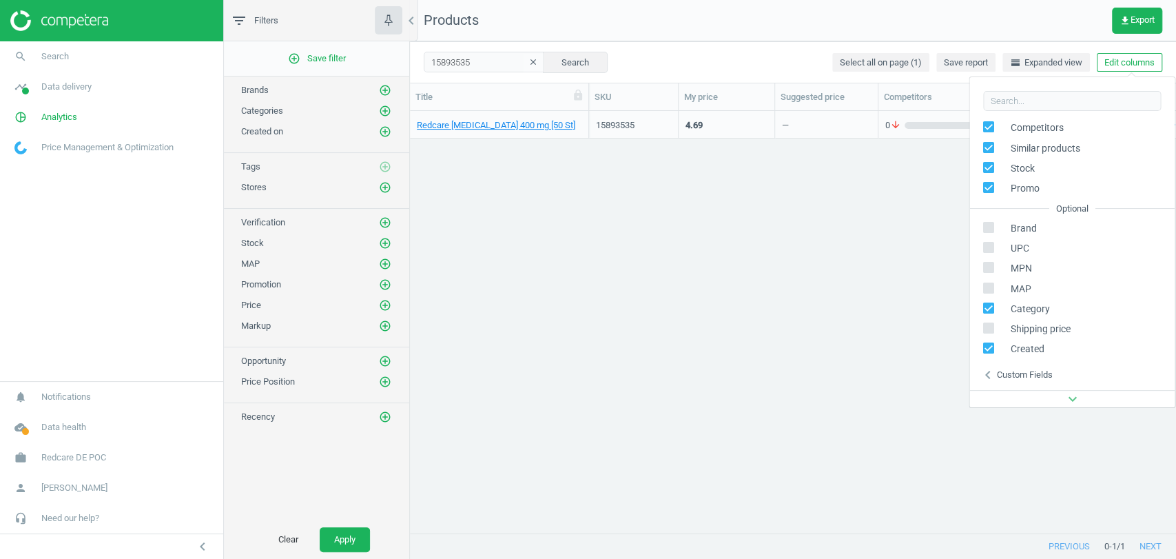
scroll to position [156, 0]
click at [1040, 349] on div "Stores custom fields" at bounding box center [1038, 345] width 83 height 12
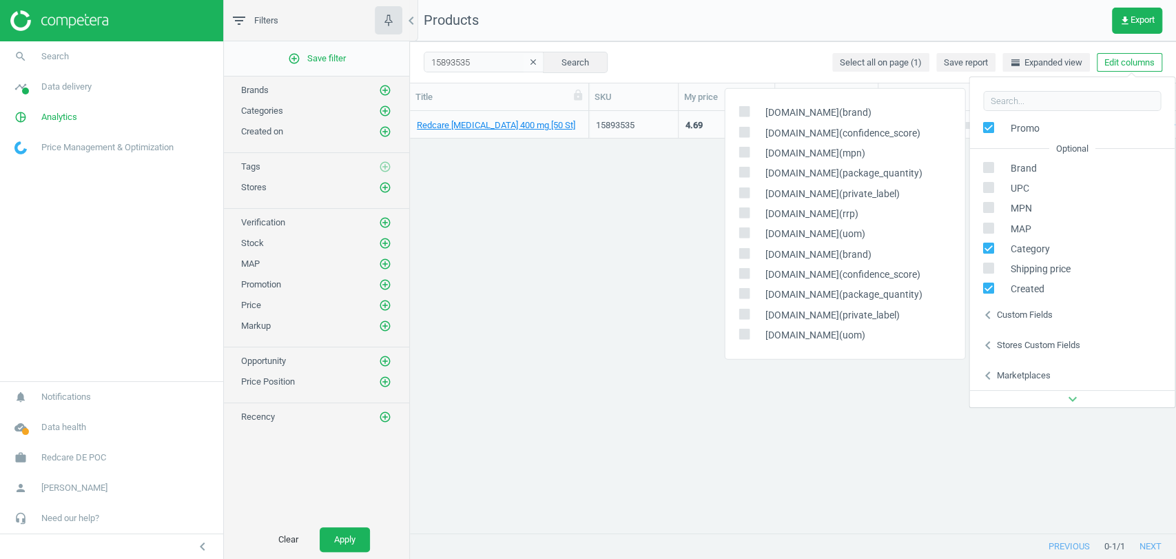
click at [622, 294] on div "Redcare [MEDICAL_DATA] 400 mg [50 St] 15893535 4.69 — 0 arrow_downward 0 arrow_…" at bounding box center [793, 316] width 766 height 410
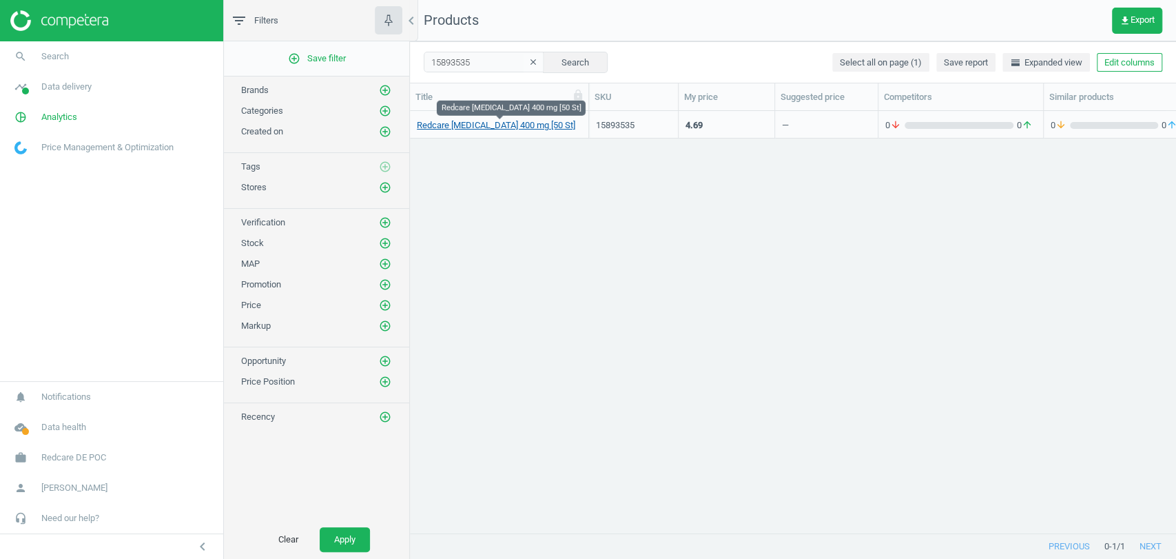
click at [466, 128] on link "Redcare [MEDICAL_DATA] 400 mg [50 St]" at bounding box center [496, 125] width 159 height 12
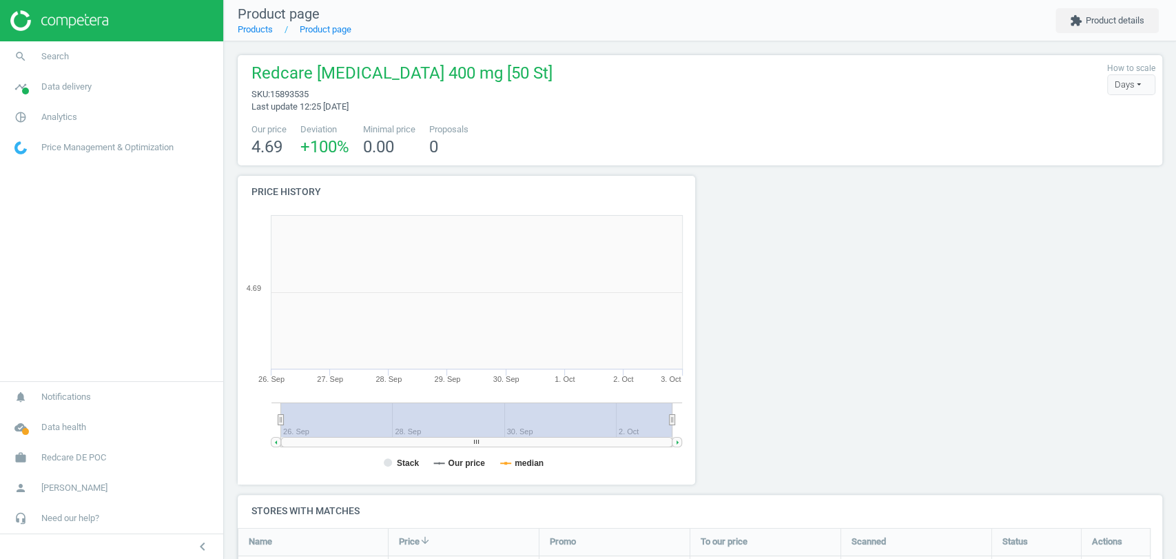
scroll to position [300, 475]
click at [1105, 27] on button "extension Product details" at bounding box center [1107, 20] width 103 height 25
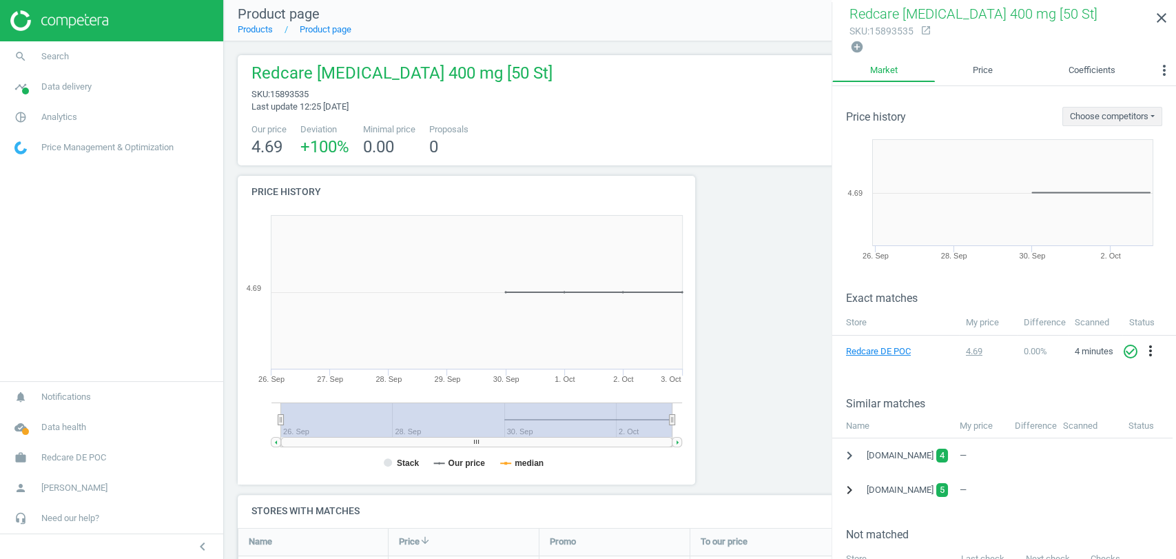
click at [844, 488] on icon "chevron_right" at bounding box center [849, 490] width 17 height 17
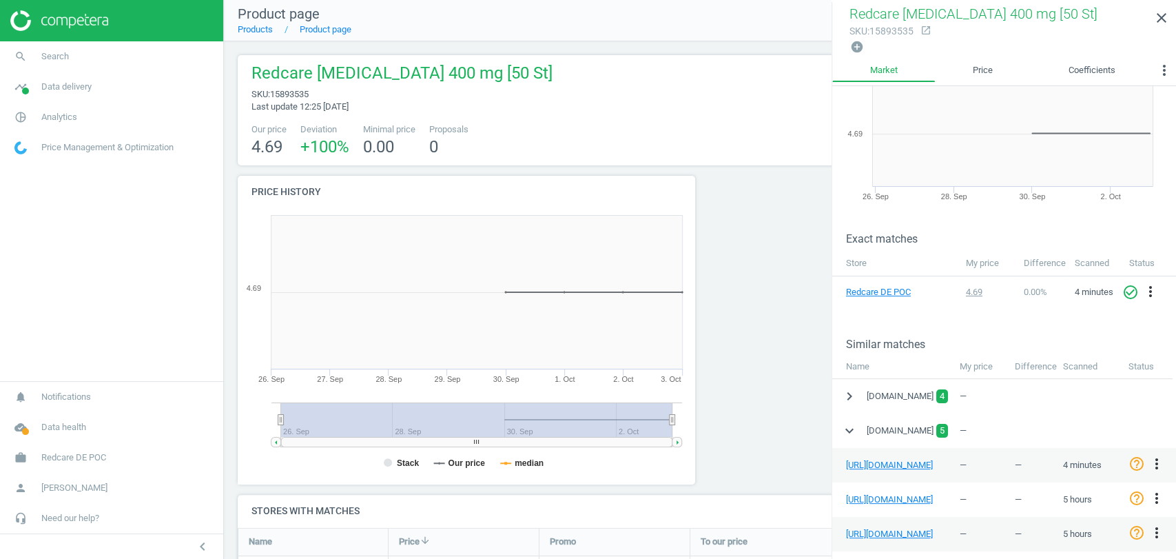
scroll to position [229, 0]
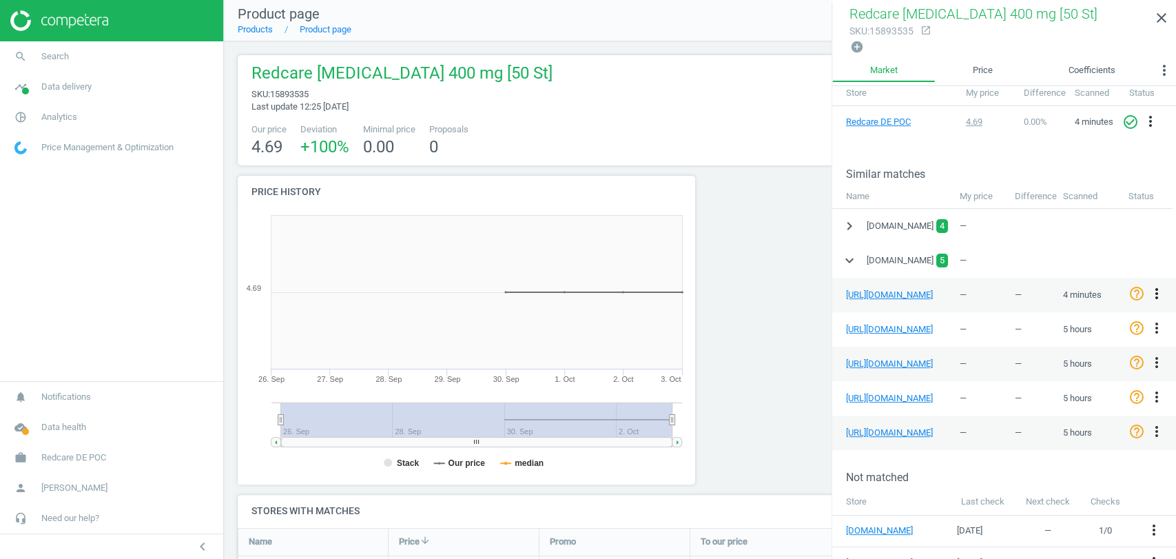
click at [1157, 292] on icon "more_vert" at bounding box center [1157, 293] width 17 height 17
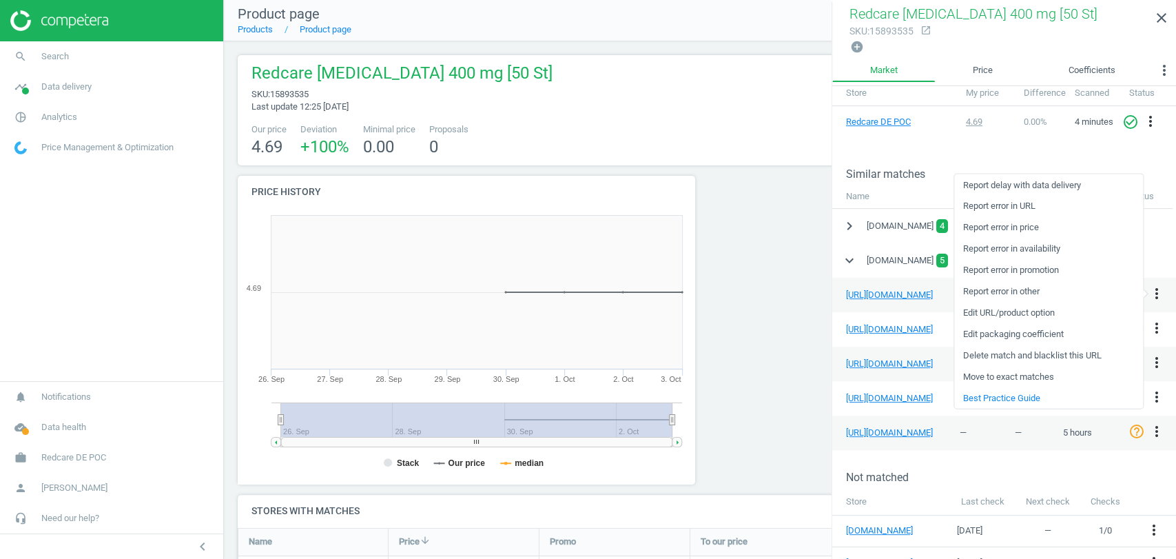
click at [790, 365] on div at bounding box center [817, 335] width 234 height 319
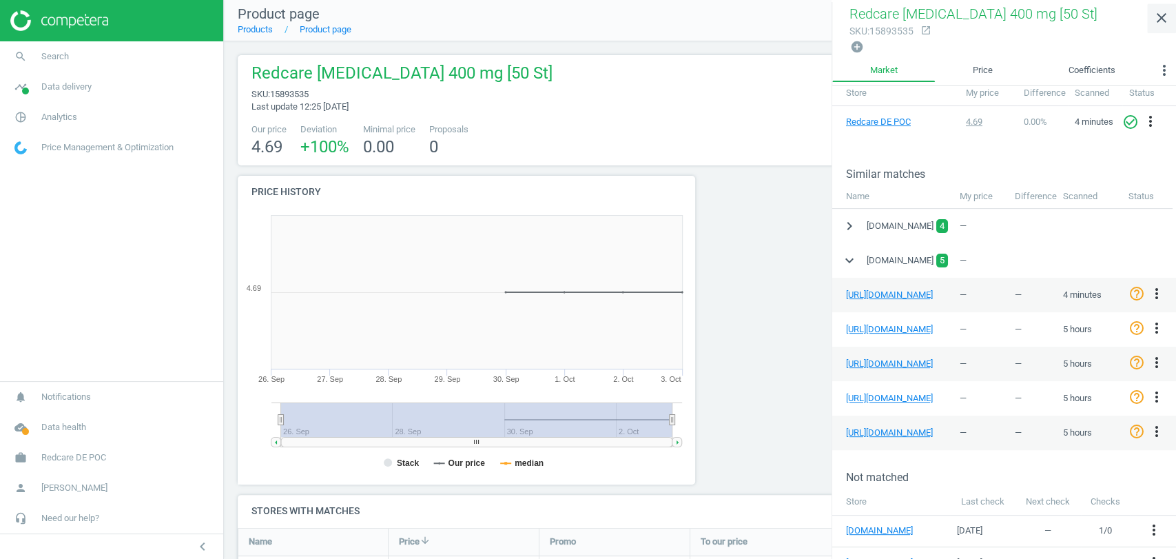
click at [1162, 14] on icon "close" at bounding box center [1162, 18] width 17 height 17
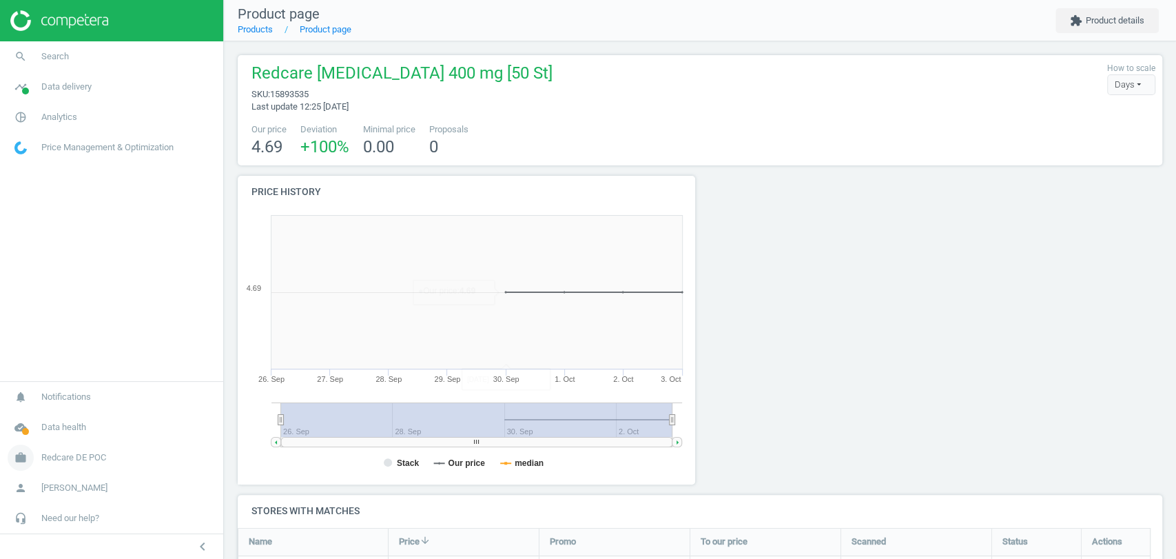
click at [73, 464] on link "work Redcare DE POC" at bounding box center [111, 457] width 223 height 30
click at [57, 437] on span "Campaign settings" at bounding box center [49, 437] width 68 height 11
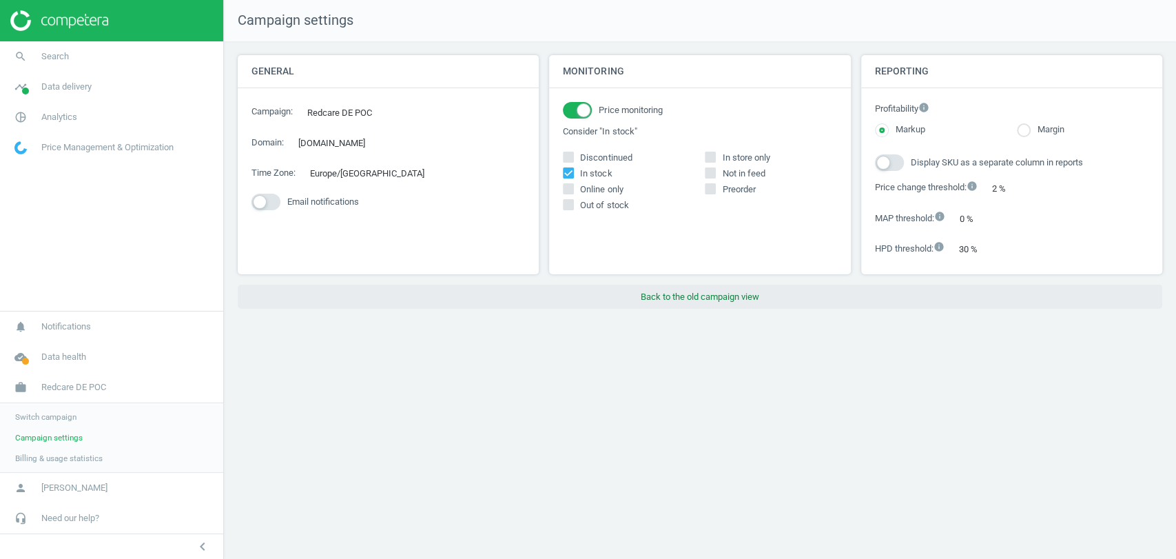
click at [678, 296] on button "Back to the old campaign view" at bounding box center [700, 297] width 925 height 25
click at [726, 296] on button "Back to the old campaign view" at bounding box center [700, 297] width 925 height 25
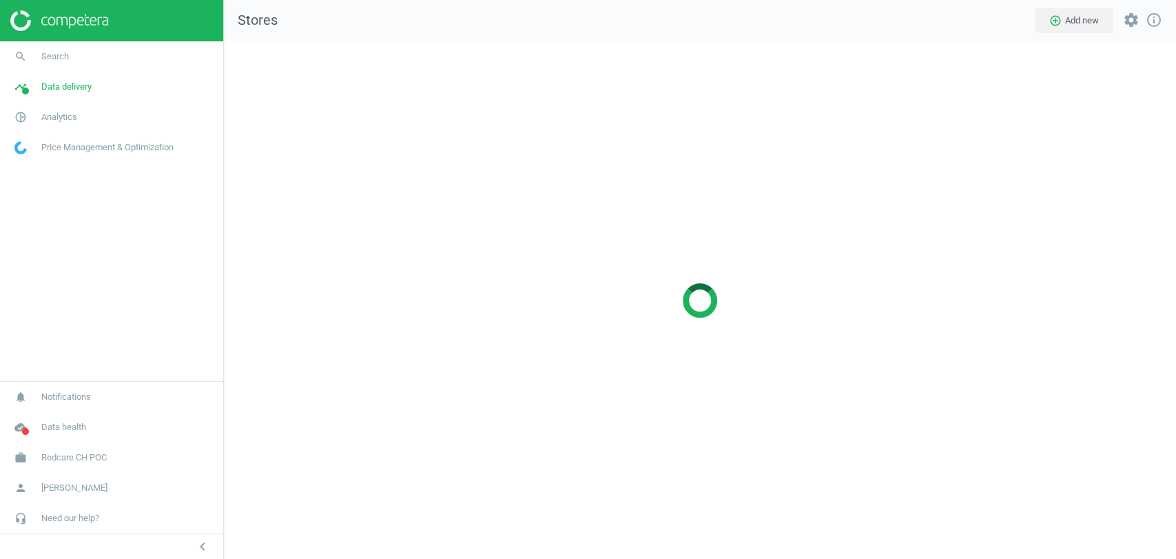
scroll to position [541, 976]
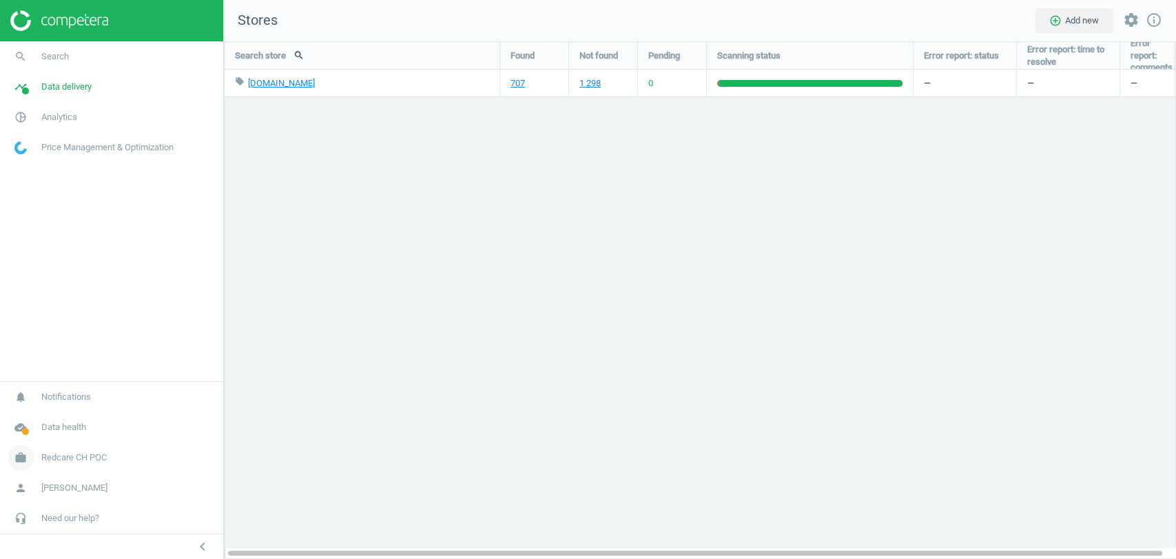
click at [79, 452] on span "Redcare CH POC" at bounding box center [73, 457] width 65 height 12
click at [53, 420] on span "Switch campaign" at bounding box center [45, 416] width 61 height 11
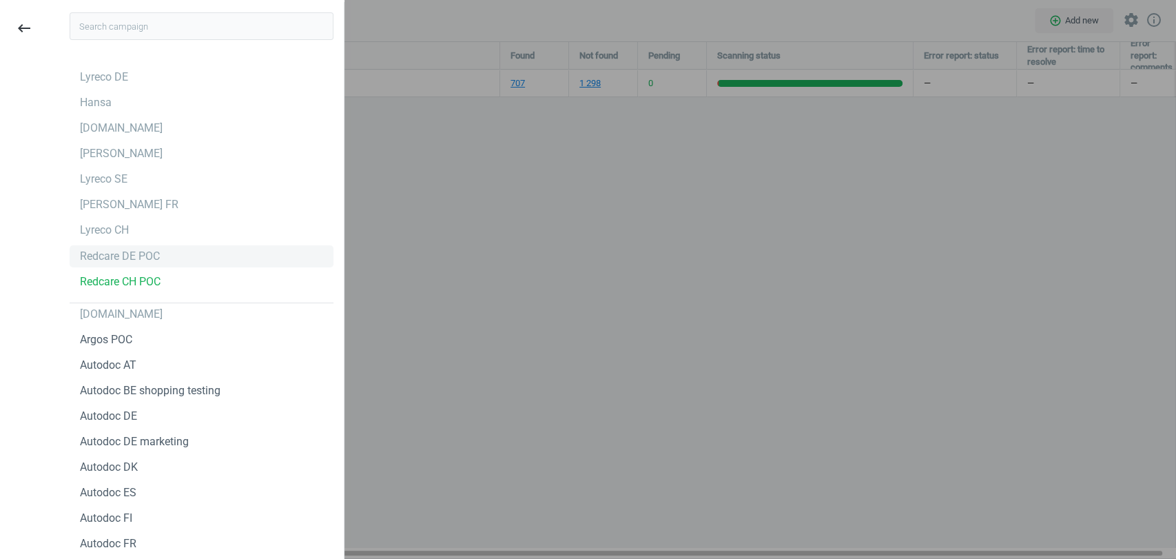
click at [127, 257] on div "Redcare DE POC" at bounding box center [120, 256] width 80 height 15
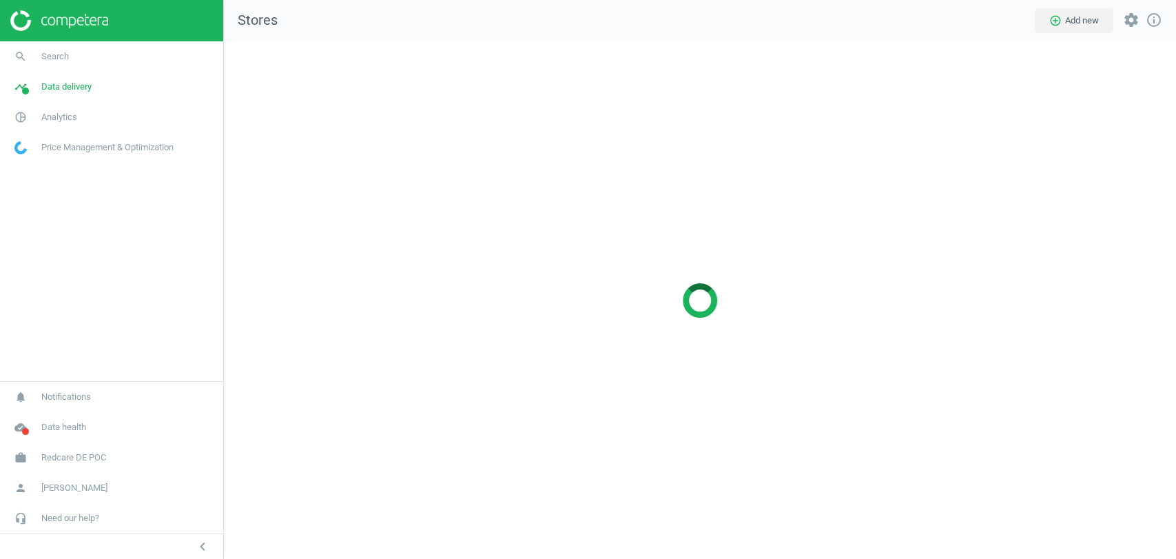
scroll to position [541, 976]
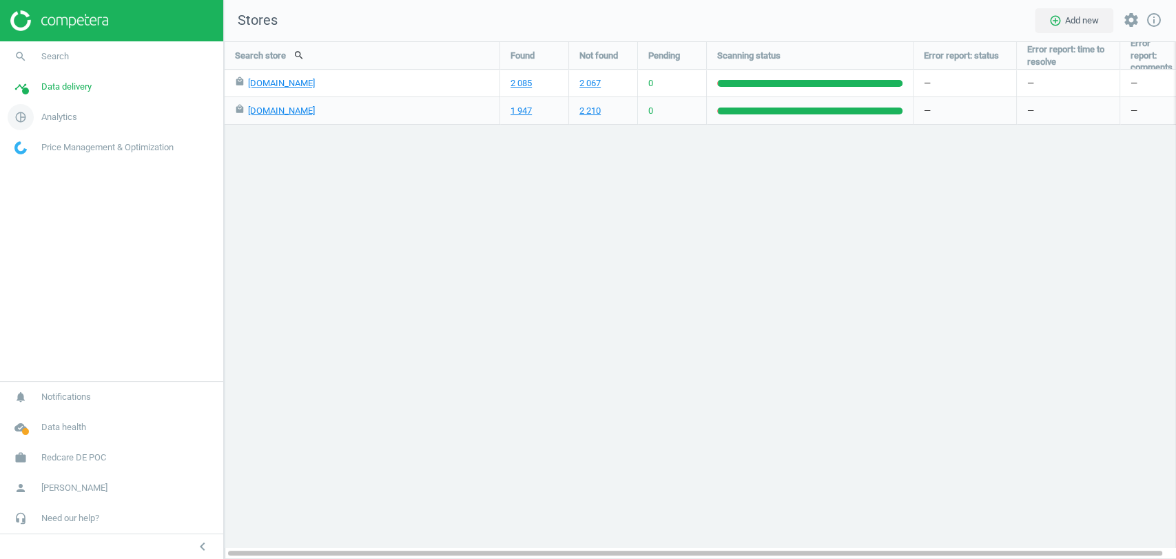
click at [69, 114] on span "Analytics" at bounding box center [59, 117] width 36 height 12
click at [39, 169] on span "Products" at bounding box center [31, 167] width 32 height 11
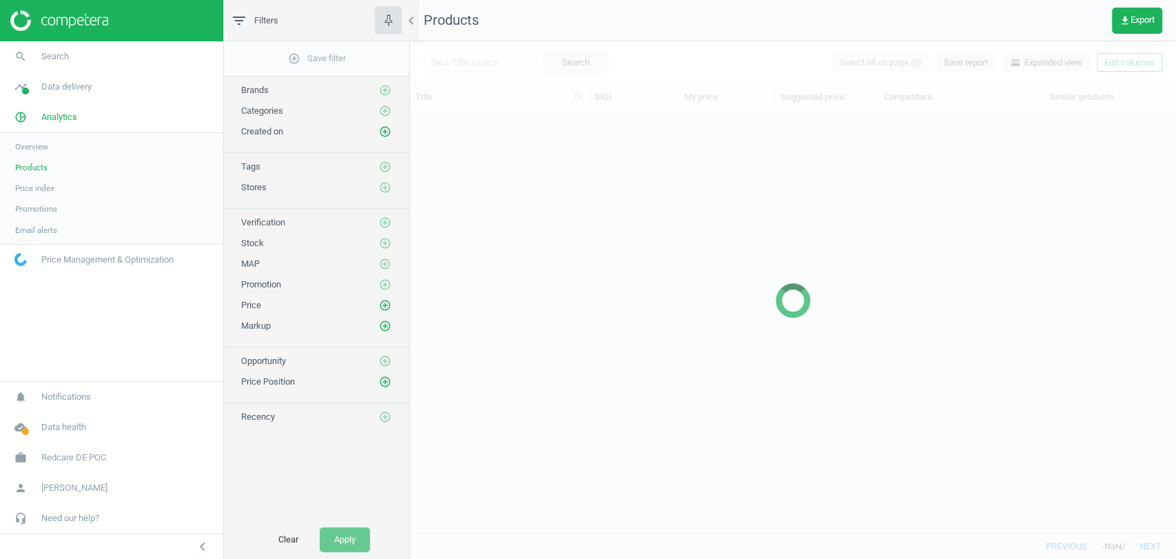
scroll to position [398, 754]
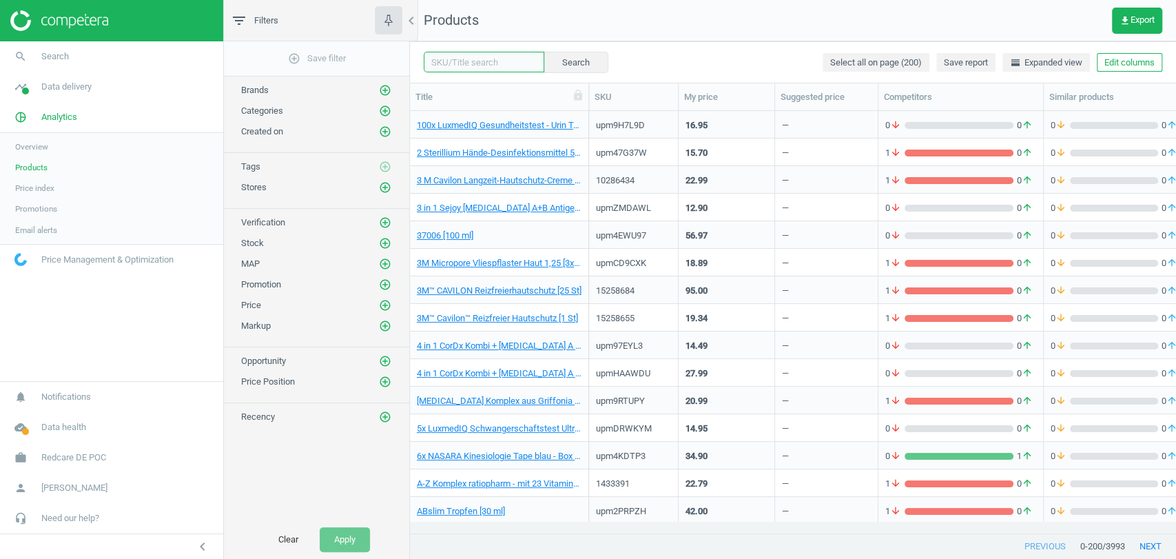
click at [463, 62] on input "text" at bounding box center [484, 62] width 121 height 21
paste input "15893535"
click at [555, 62] on button "Search" at bounding box center [575, 62] width 65 height 21
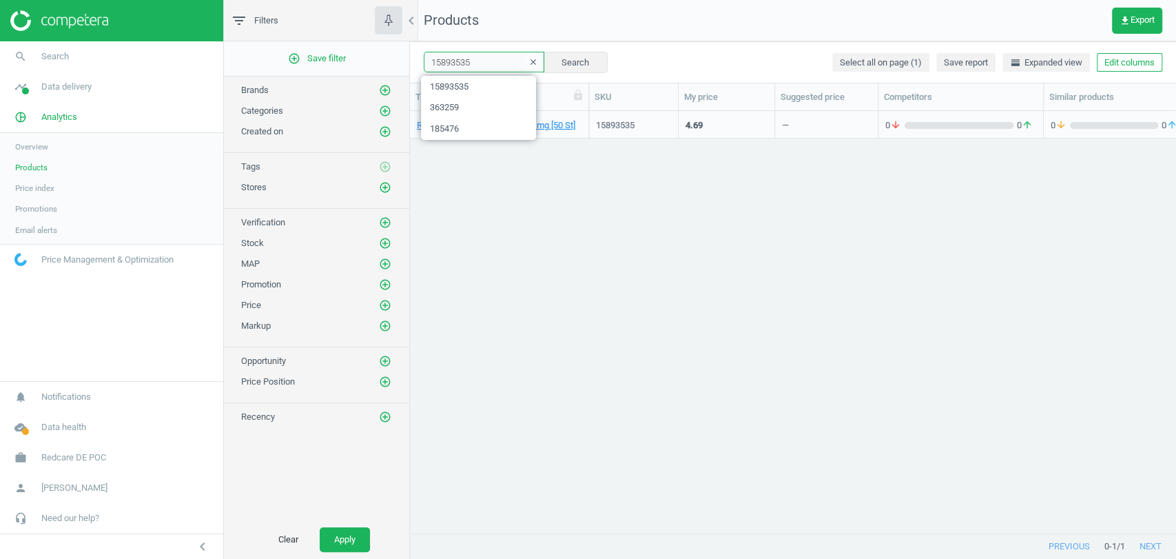
click at [472, 61] on input "15893535" at bounding box center [484, 62] width 121 height 21
paste input "19204627"
type input "15893535 19204627"
click at [560, 62] on button "Search" at bounding box center [575, 62] width 65 height 21
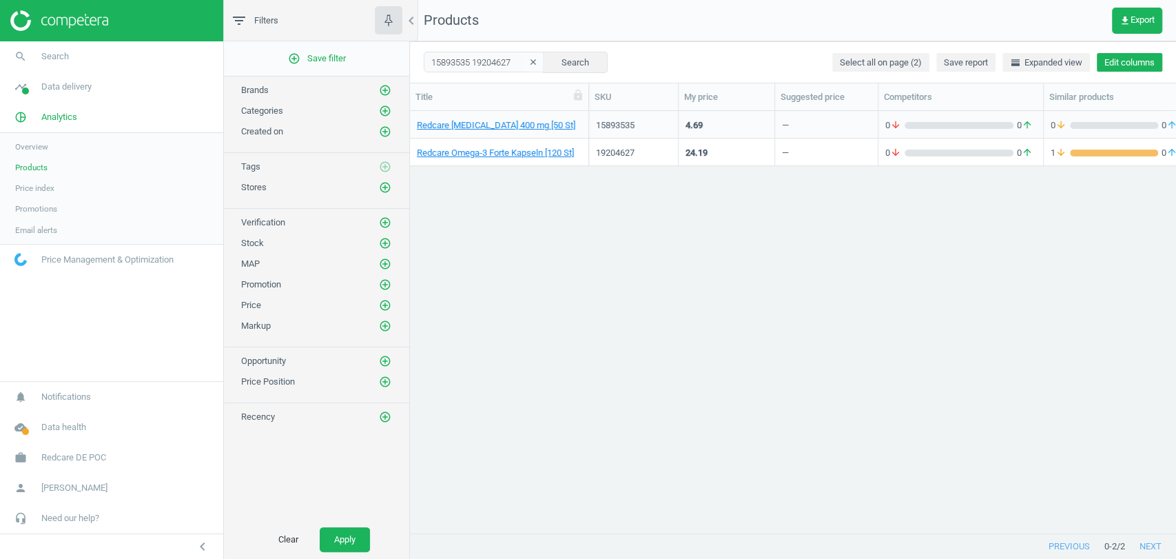
click at [1104, 67] on button "Edit columns" at bounding box center [1129, 62] width 65 height 19
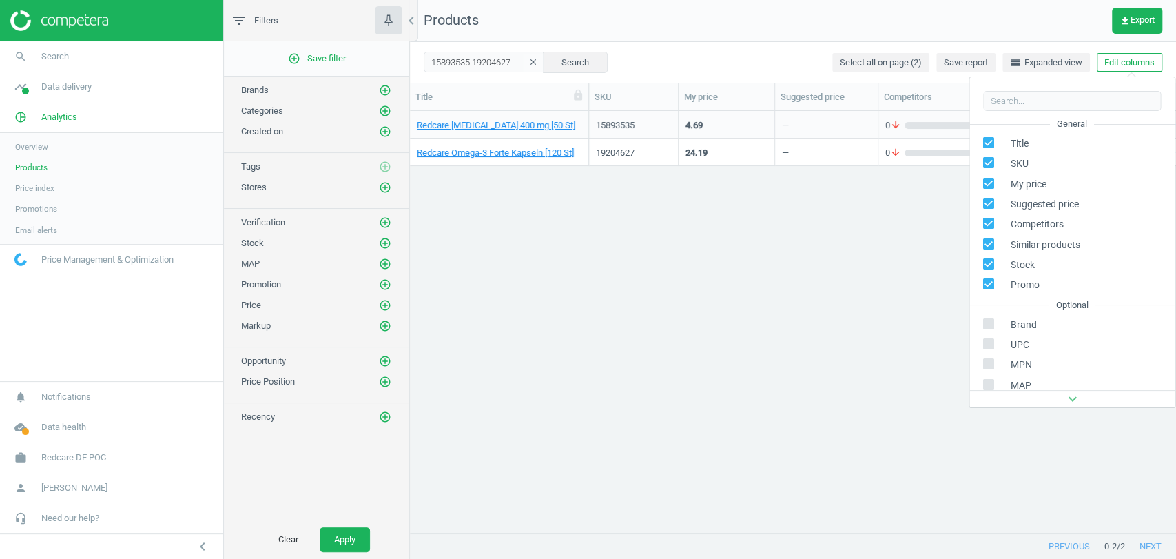
click at [893, 307] on div "Redcare Ibuprofen 400 mg [50 St] 15893535 4.69 — 0 arrow_downward 0 arrow_upwar…" at bounding box center [793, 316] width 766 height 410
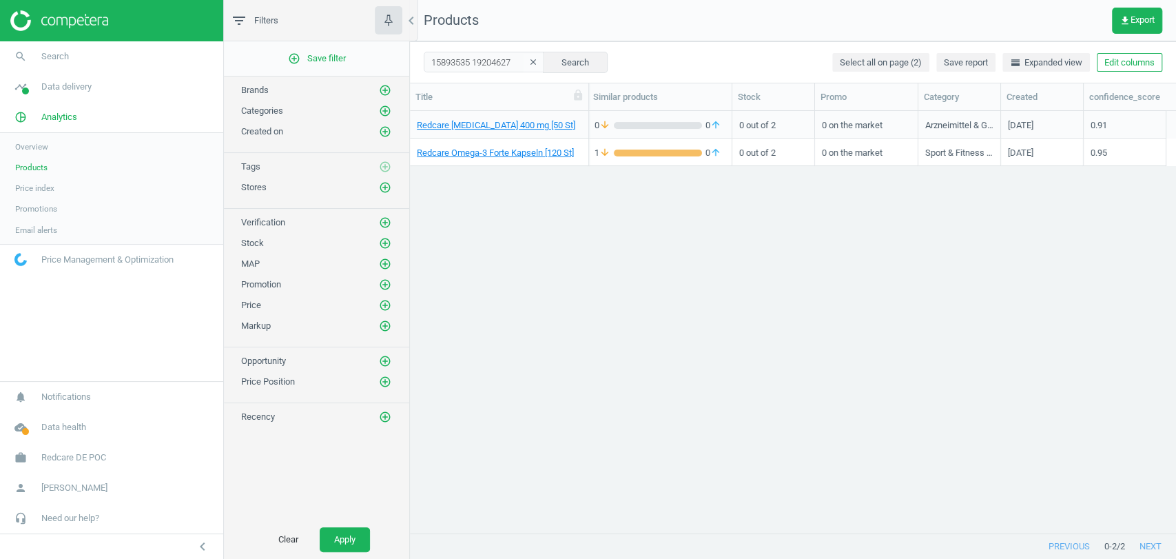
scroll to position [0, 456]
click at [524, 154] on link "Redcare Omega-3 Forte Kapseln [120 St]" at bounding box center [495, 153] width 157 height 12
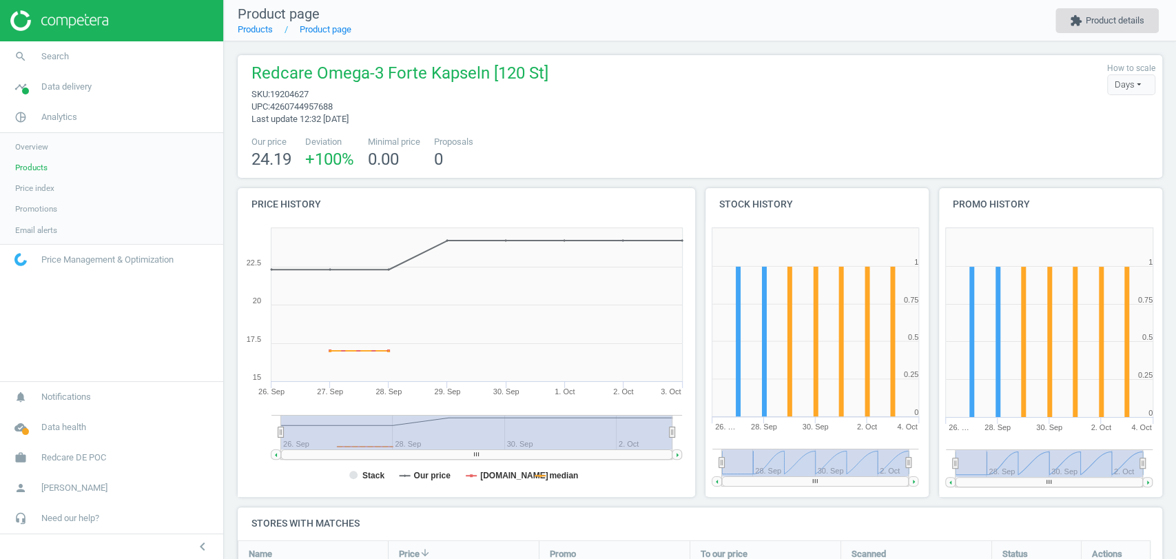
click at [1082, 28] on button "extension Product details" at bounding box center [1107, 20] width 103 height 25
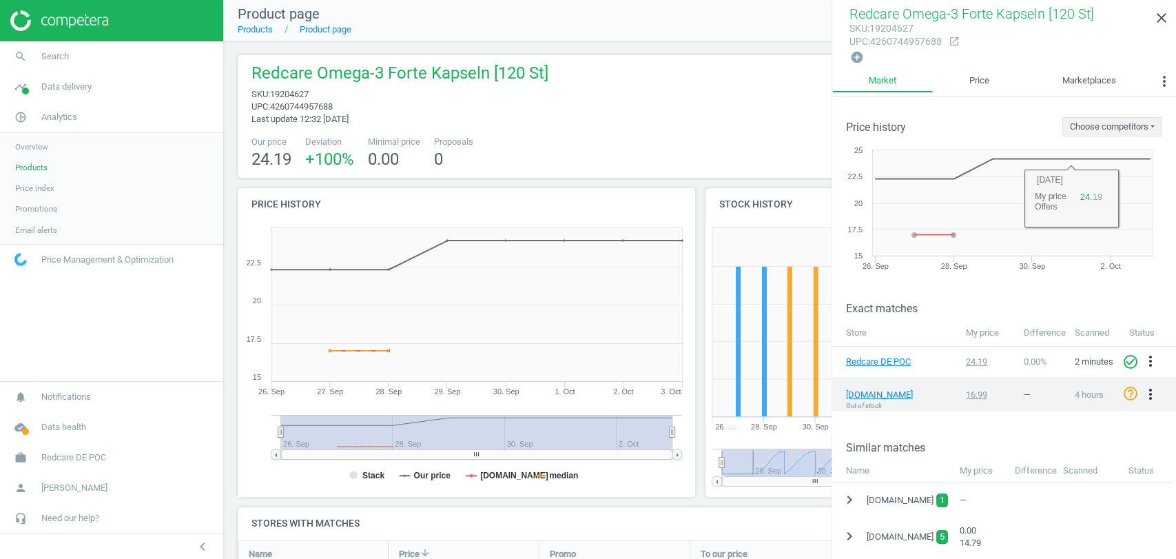
scroll to position [96, 0]
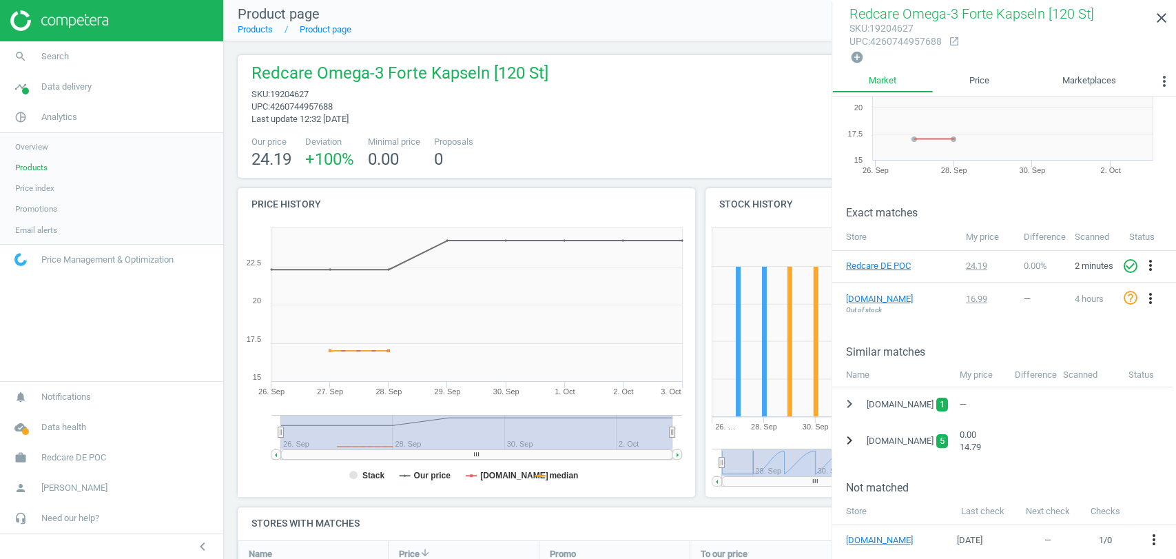
click at [849, 436] on icon "chevron_right" at bounding box center [849, 440] width 17 height 17
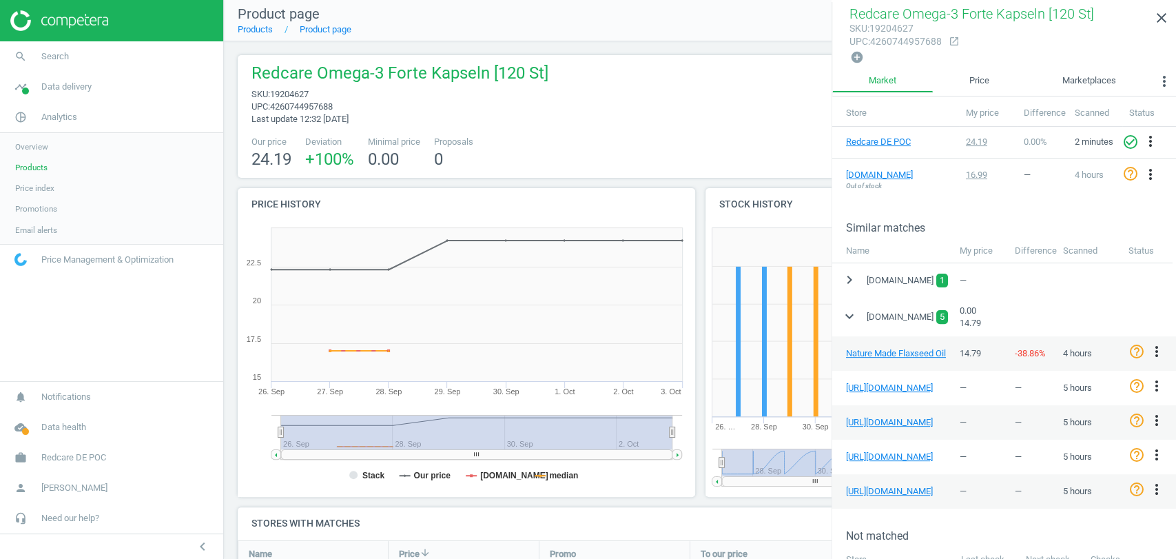
scroll to position [249, 0]
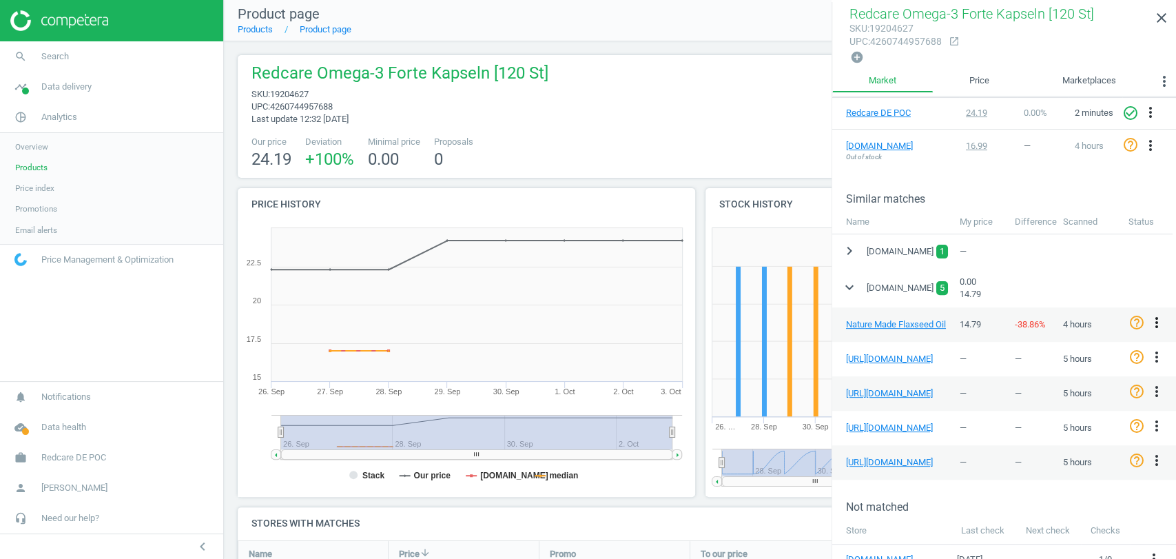
click at [1161, 318] on icon "more_vert" at bounding box center [1157, 322] width 17 height 17
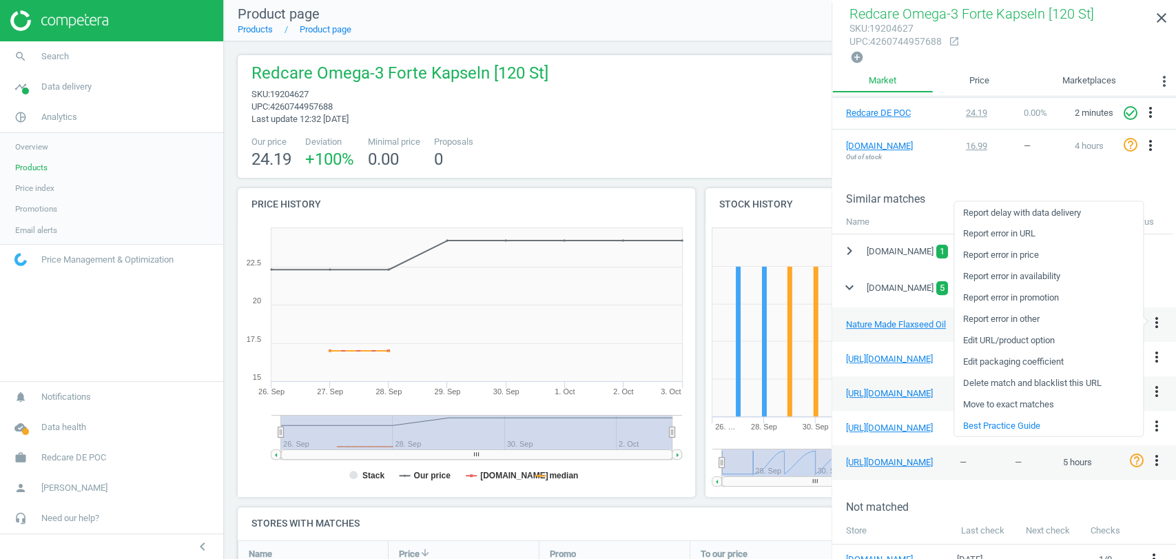
click at [736, 39] on nav "Product page Products Product page extension Product details" at bounding box center [700, 20] width 952 height 41
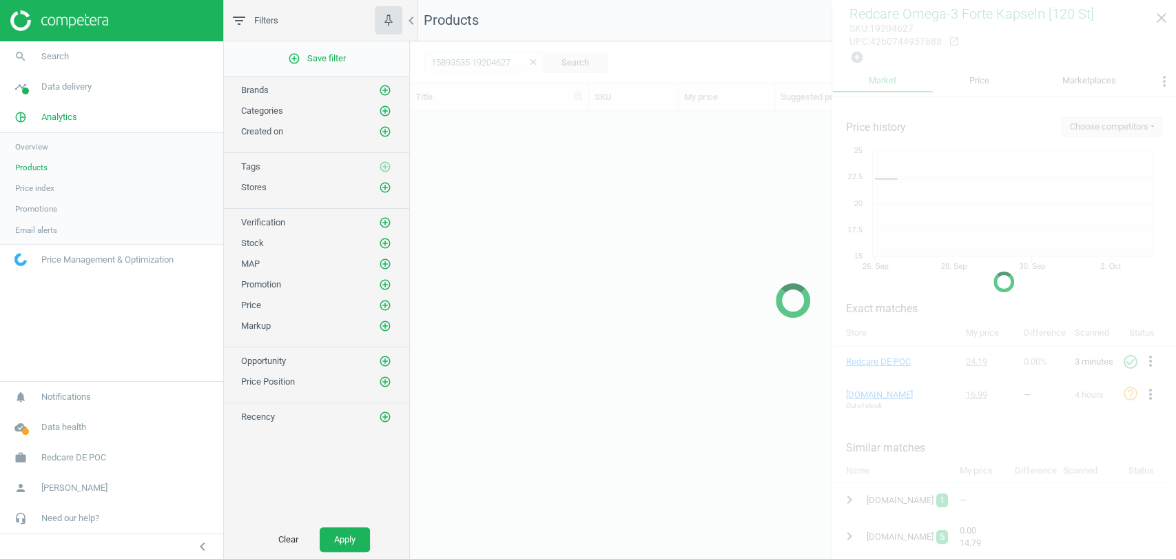
scroll to position [398, 754]
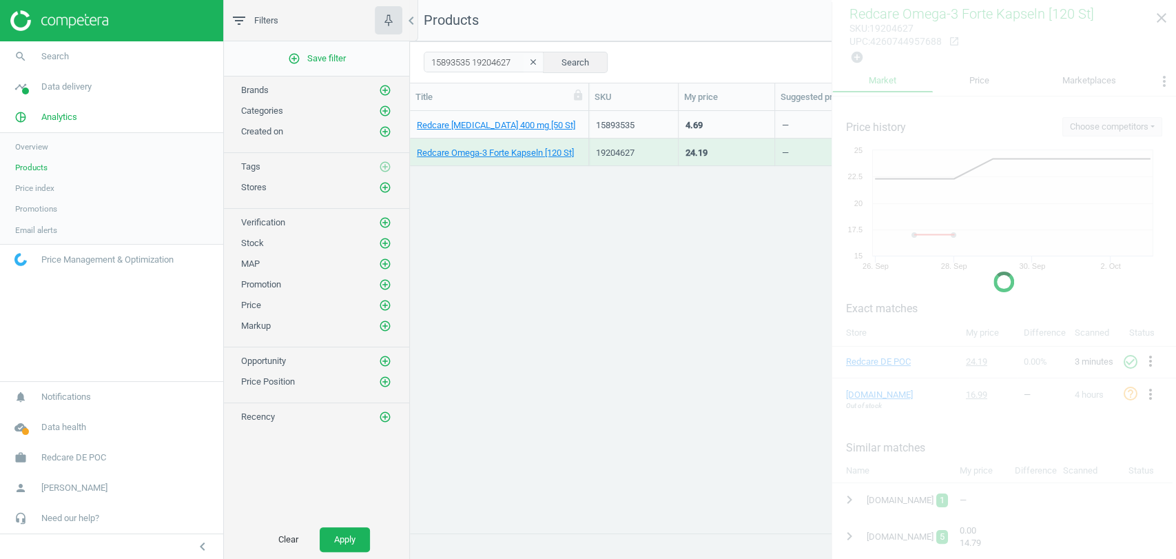
click at [1157, 22] on div at bounding box center [1004, 281] width 345 height 559
click at [748, 369] on div "Redcare Ibuprofen 400 mg [50 St] 15893535 4.69 — 0 arrow_downward 0 arrow_upwar…" at bounding box center [793, 316] width 766 height 410
click at [773, 317] on div "Redcare Ibuprofen 400 mg [50 St] 15893535 4.69 — 0 arrow_downward 0 arrow_upwar…" at bounding box center [793, 316] width 766 height 410
click at [650, 238] on div "Redcare Ibuprofen 400 mg [50 St] 15893535 4.69 — 0 arrow_downward 0 arrow_upwar…" at bounding box center [793, 316] width 766 height 410
click at [668, 282] on div "Redcare Ibuprofen 400 mg [50 St] 15893535 4.69 — 0 arrow_downward 0 arrow_upwar…" at bounding box center [793, 316] width 766 height 410
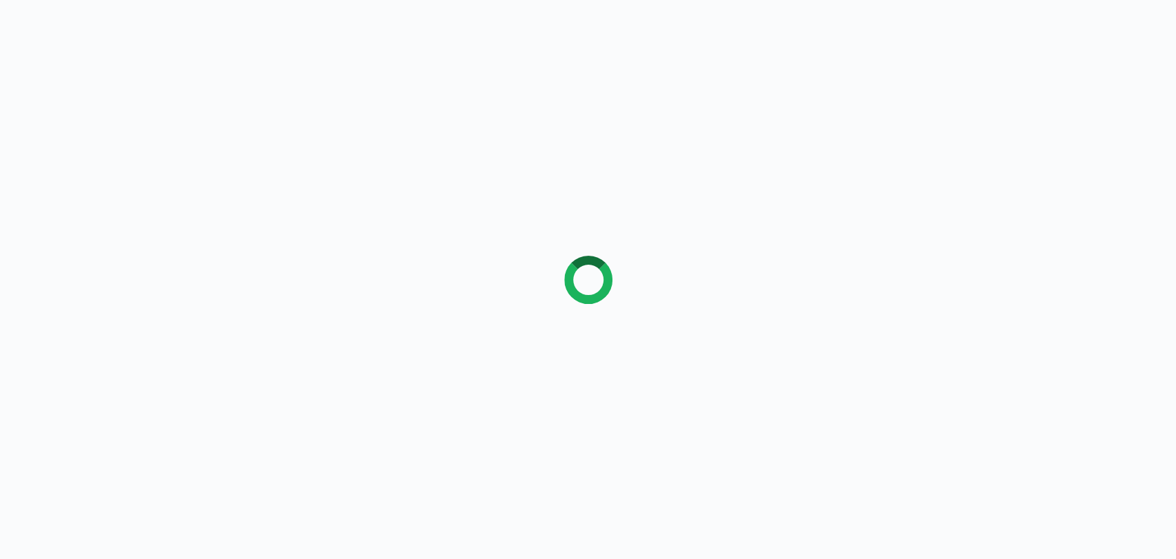
click at [1163, 19] on div at bounding box center [588, 279] width 1176 height 559
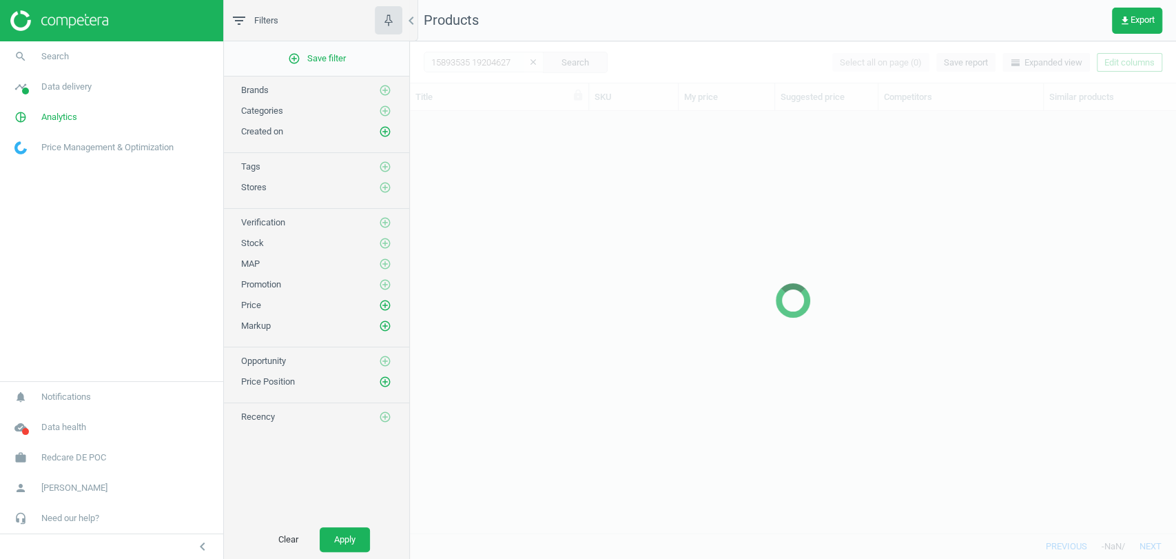
scroll to position [398, 754]
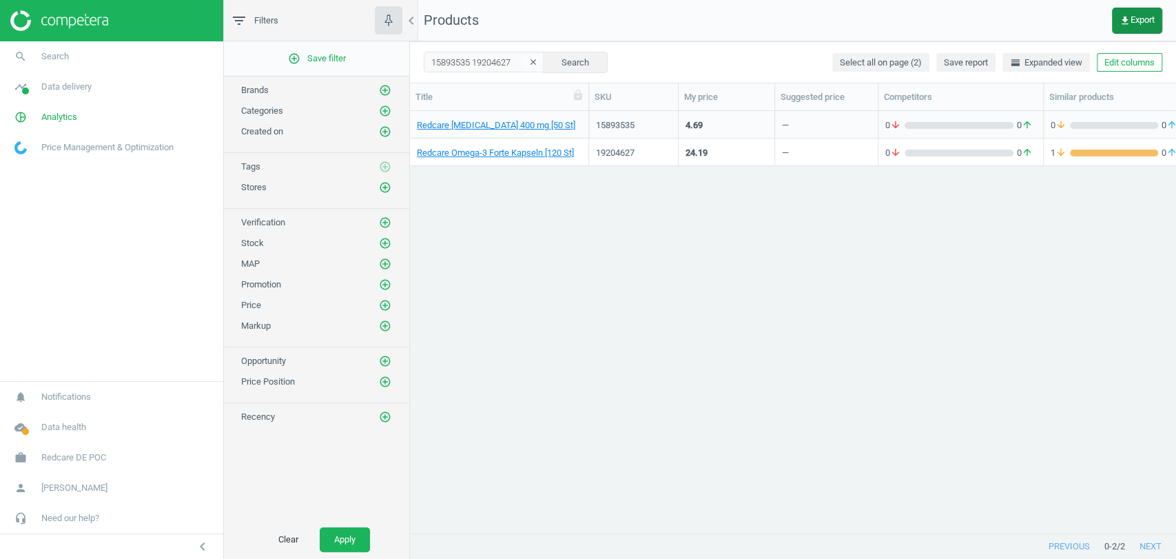
click at [1130, 26] on button "get_app Export" at bounding box center [1137, 21] width 50 height 26
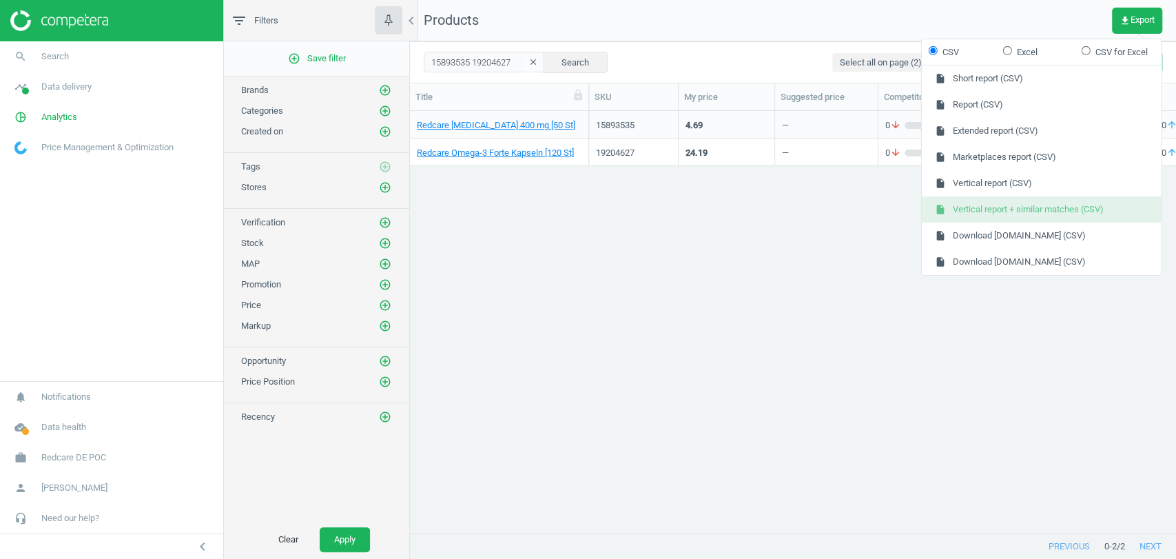
click at [1045, 212] on button "insert_drive_file Vertical report + similar matches (CSV)" at bounding box center [1042, 209] width 240 height 26
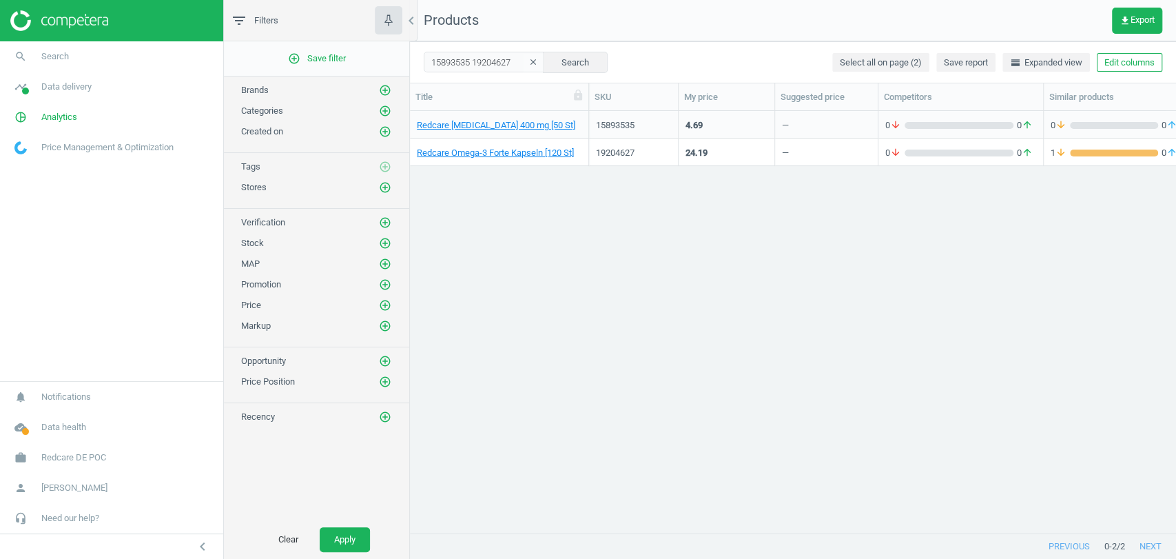
click at [961, 283] on div "Redcare [MEDICAL_DATA] 400 mg [50 St] 15893535 4.69 — 0 arrow_downward 0 arrow_…" at bounding box center [793, 316] width 766 height 410
click at [1132, 19] on span "get_app Export" at bounding box center [1137, 20] width 35 height 11
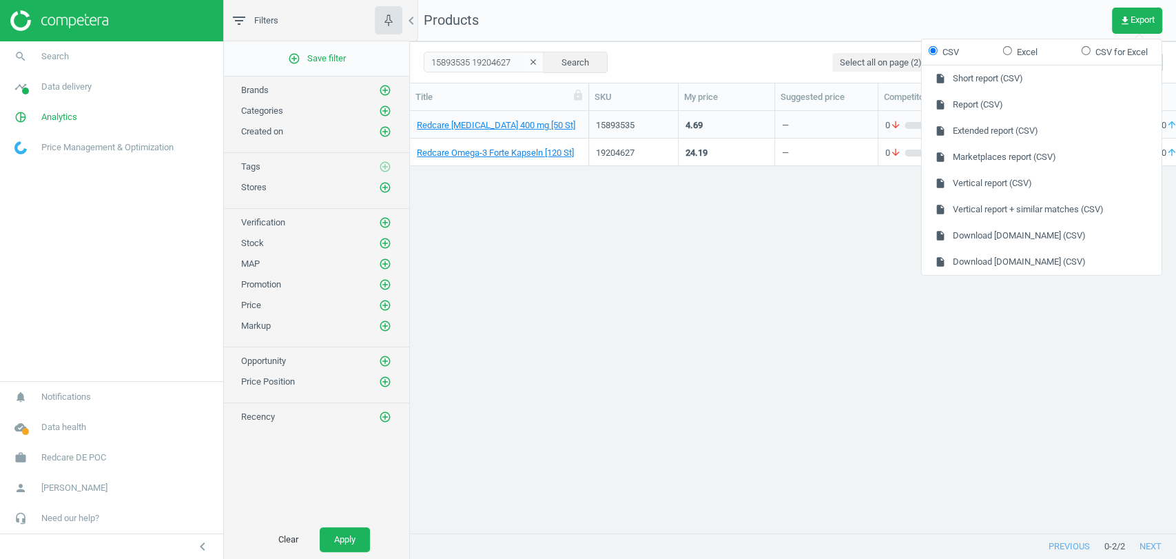
click at [1014, 52] on label "Excel" at bounding box center [1020, 51] width 34 height 12
click at [1012, 52] on input "Excel" at bounding box center [1007, 49] width 9 height 9
radio input "true"
click at [988, 207] on button "insert_drive_file Vertical report + similar matches (Excel)" at bounding box center [1042, 209] width 240 height 26
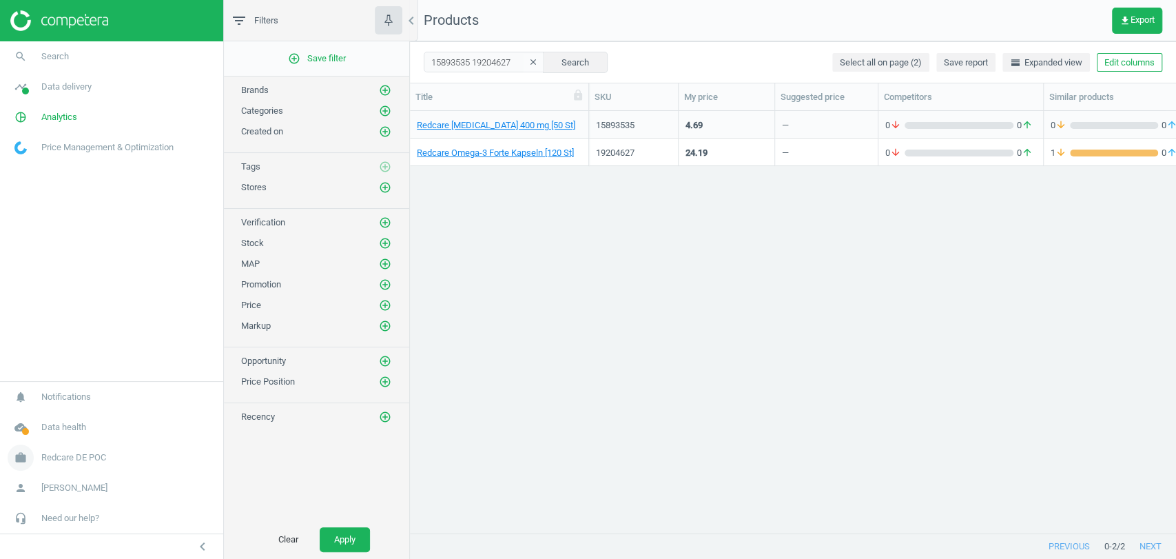
click at [92, 451] on span "Redcare DE POC" at bounding box center [73, 457] width 65 height 12
click at [43, 432] on span "Campaign settings" at bounding box center [49, 437] width 68 height 11
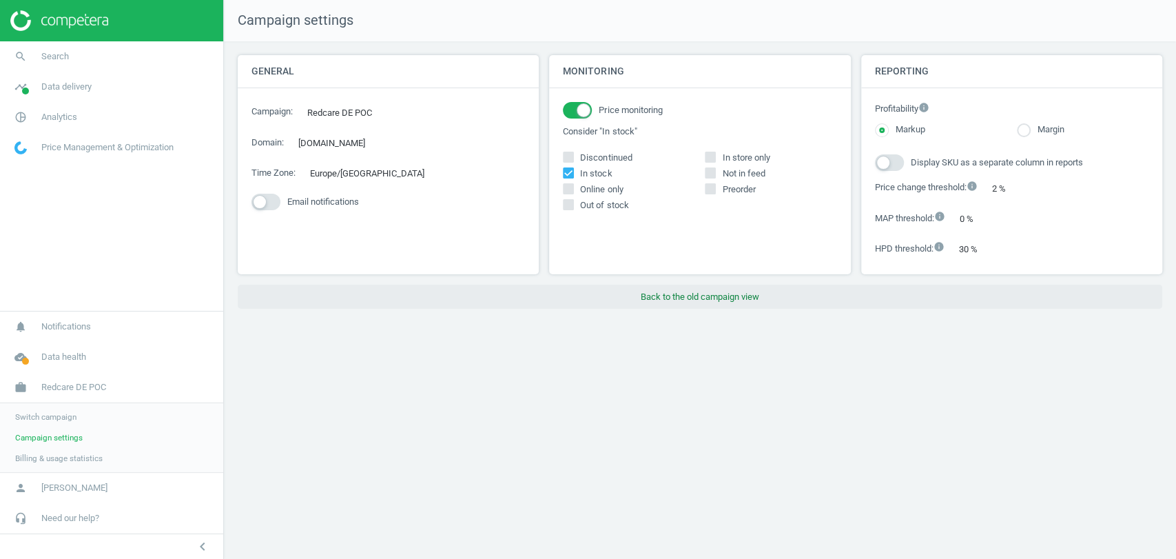
click at [722, 292] on button "Back to the old campaign view" at bounding box center [700, 297] width 925 height 25
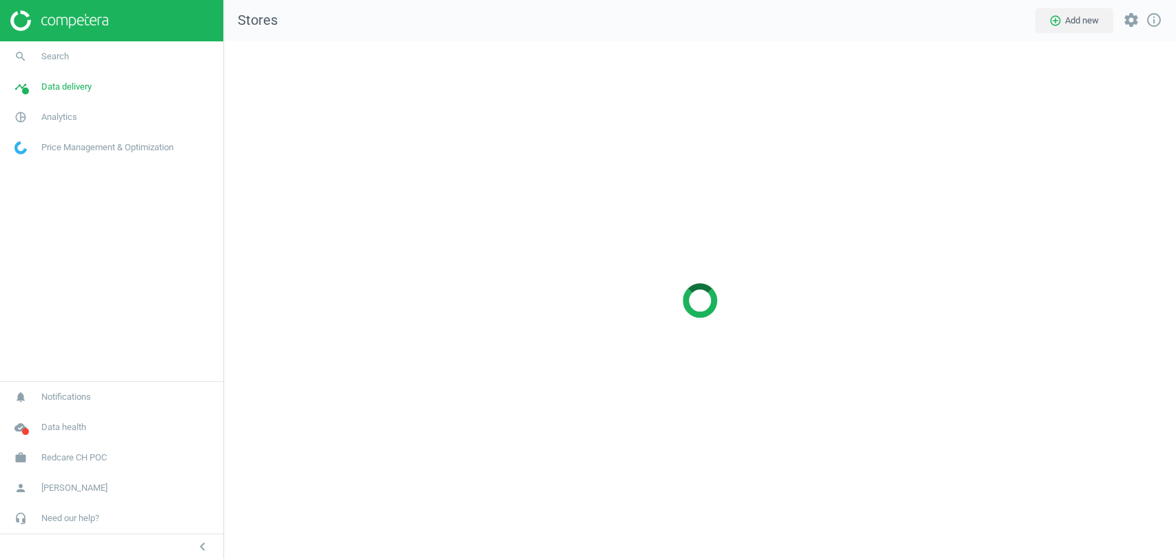
scroll to position [541, 976]
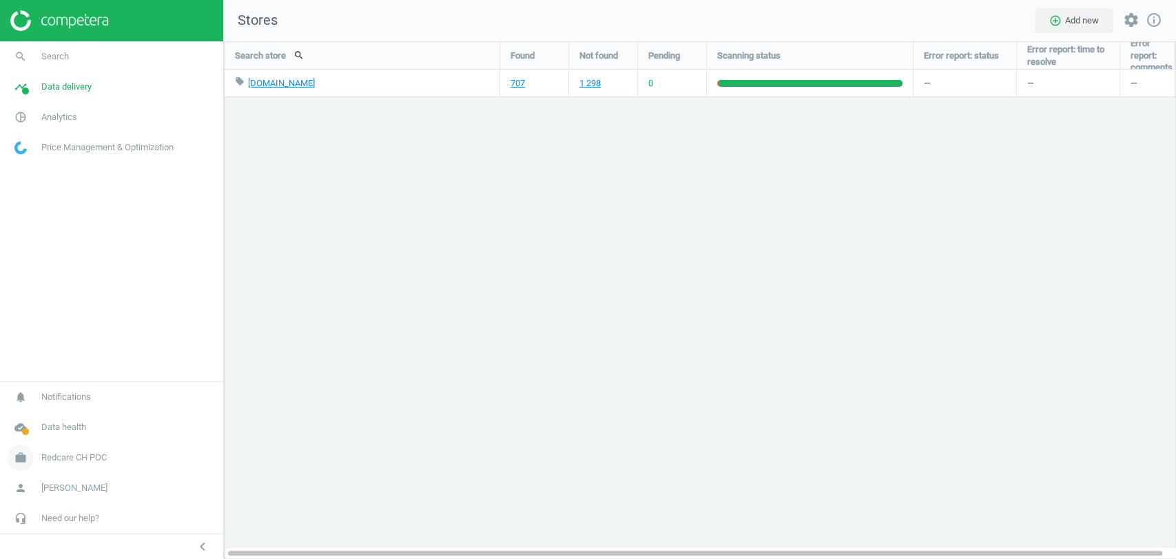
click at [61, 456] on span "Redcare CH POC" at bounding box center [73, 457] width 65 height 12
click at [39, 417] on span "Switch campaign" at bounding box center [45, 416] width 61 height 11
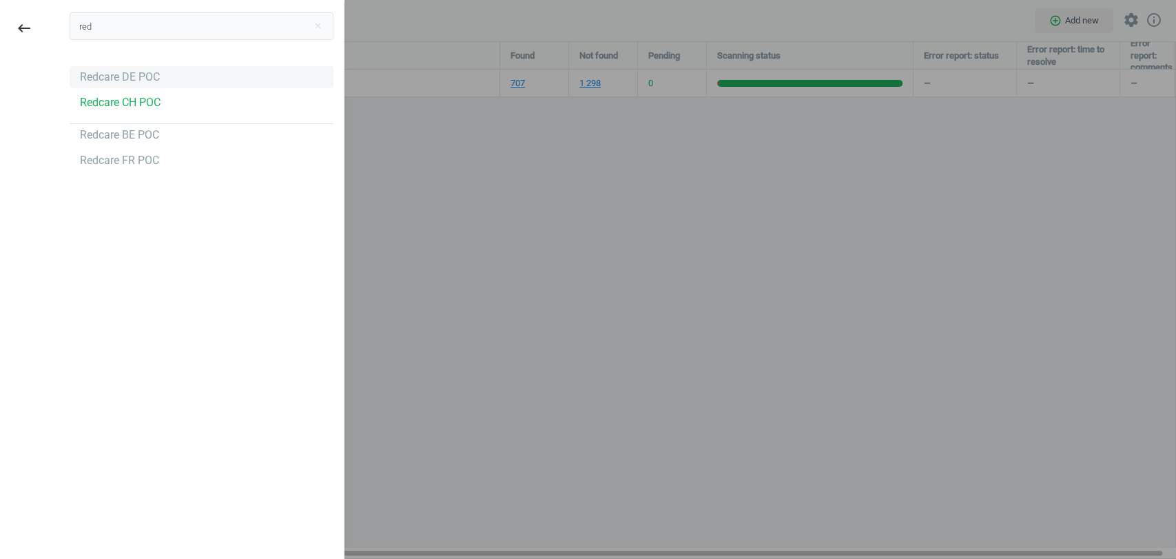
type input "red"
click at [92, 79] on div "Redcare DE POC" at bounding box center [120, 77] width 80 height 15
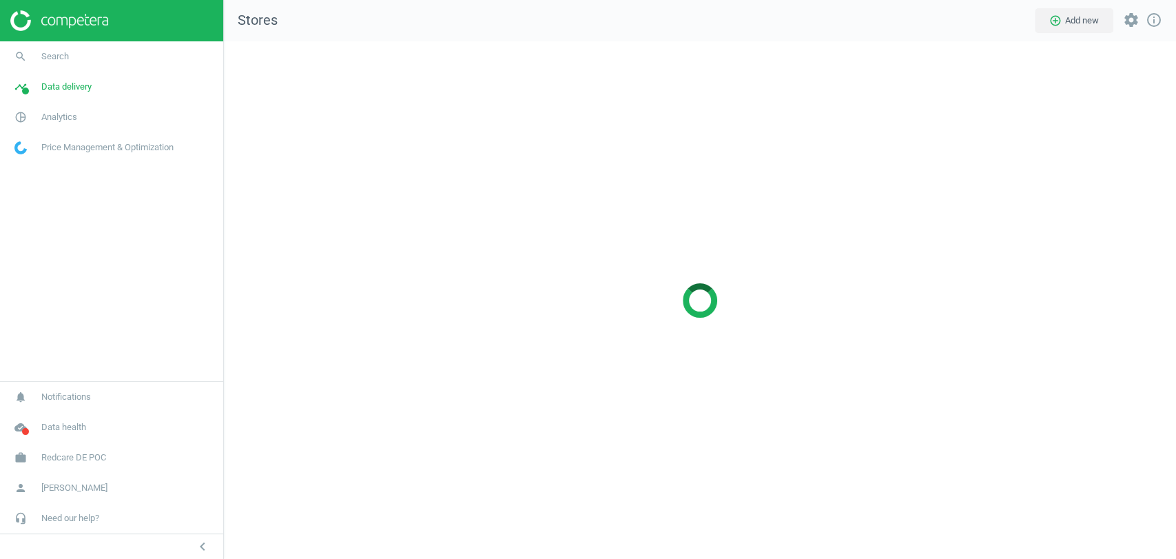
scroll to position [541, 976]
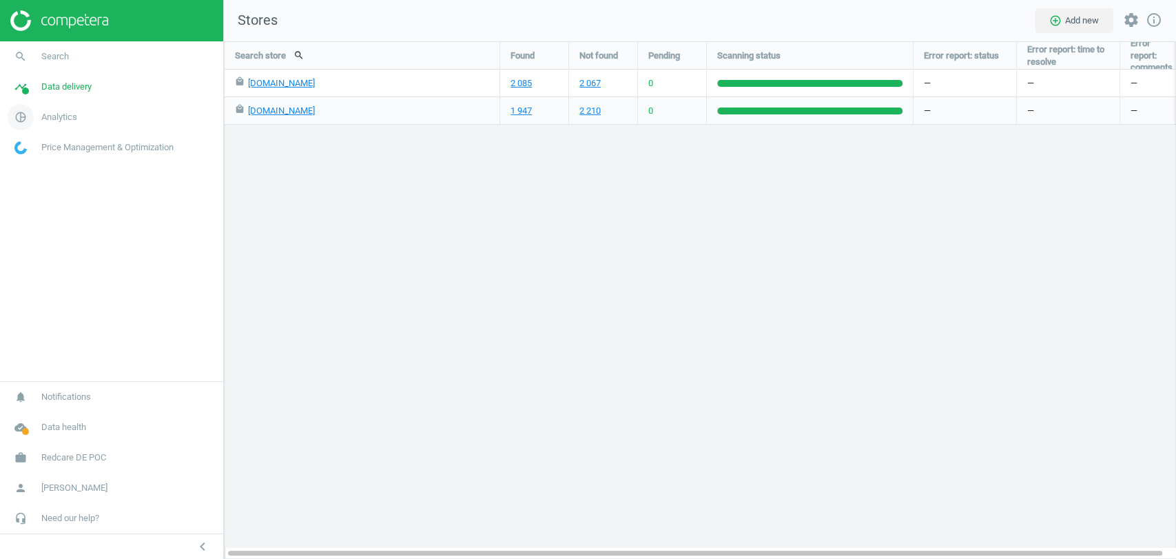
click at [75, 117] on span "Analytics" at bounding box center [59, 117] width 36 height 12
click at [41, 163] on span "Products" at bounding box center [31, 167] width 32 height 11
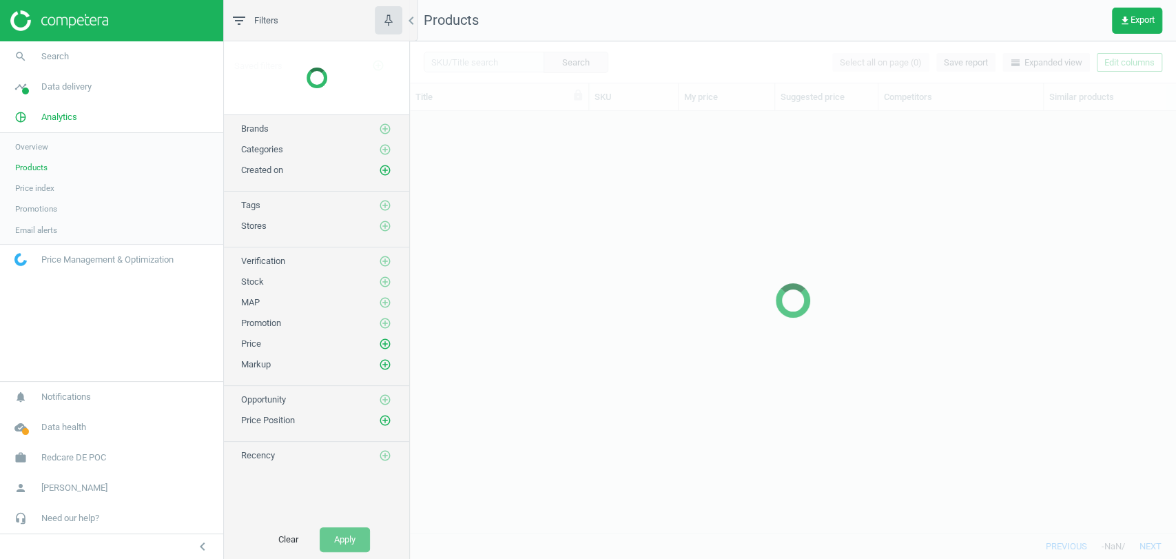
scroll to position [398, 754]
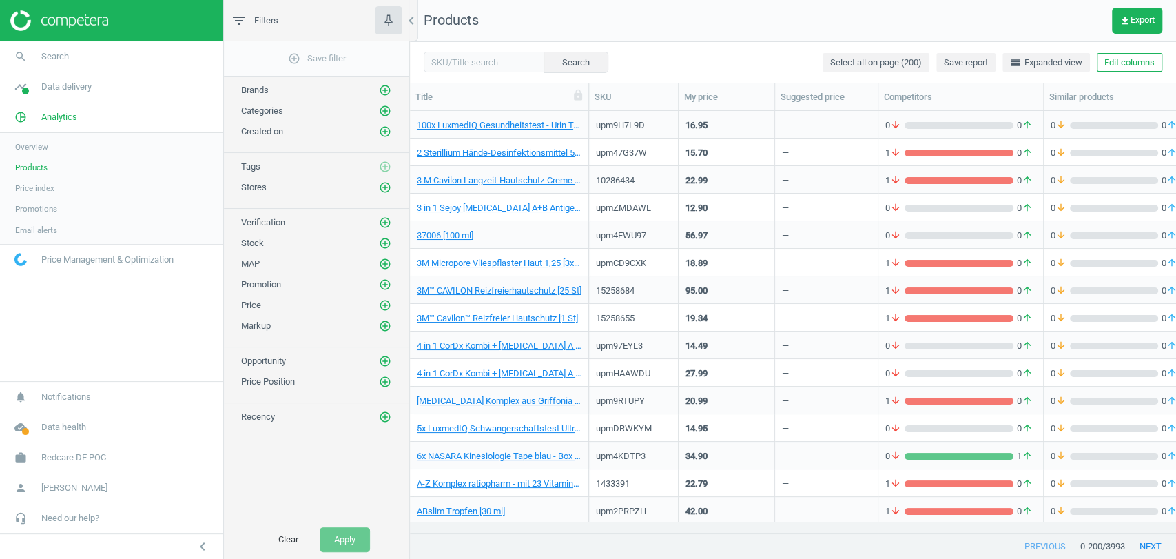
drag, startPoint x: 475, startPoint y: 75, endPoint x: 477, endPoint y: 66, distance: 9.2
click at [477, 66] on div "Search Select all on page (200) Save report horizontal_split Expanded view Edit…" at bounding box center [793, 61] width 766 height 41
click at [477, 66] on input "text" at bounding box center [484, 62] width 121 height 21
paste input "19204627"
type input "19204627"
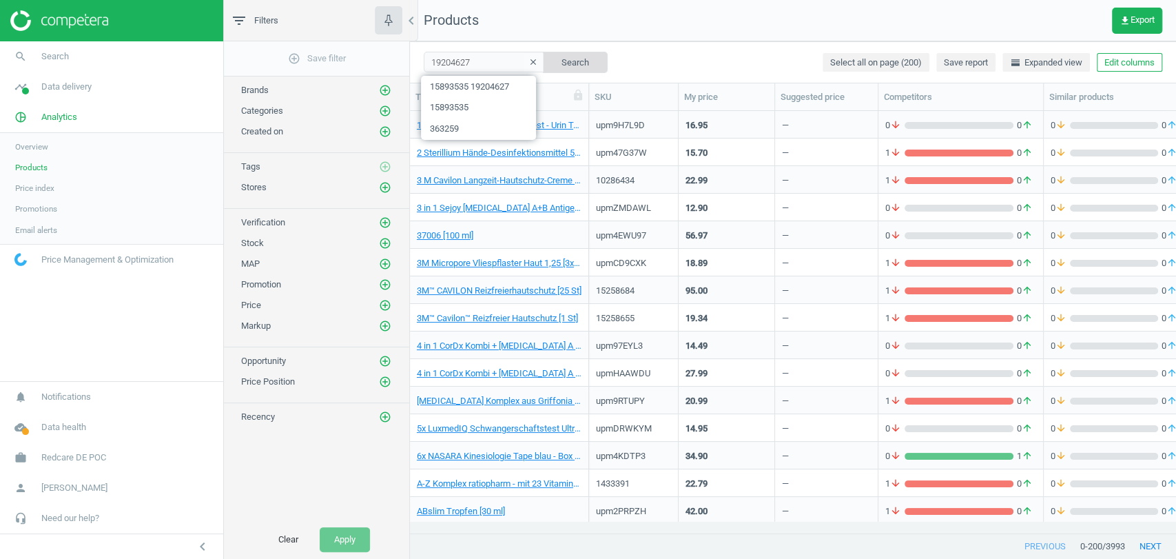
click at [551, 59] on button "Search" at bounding box center [575, 62] width 65 height 21
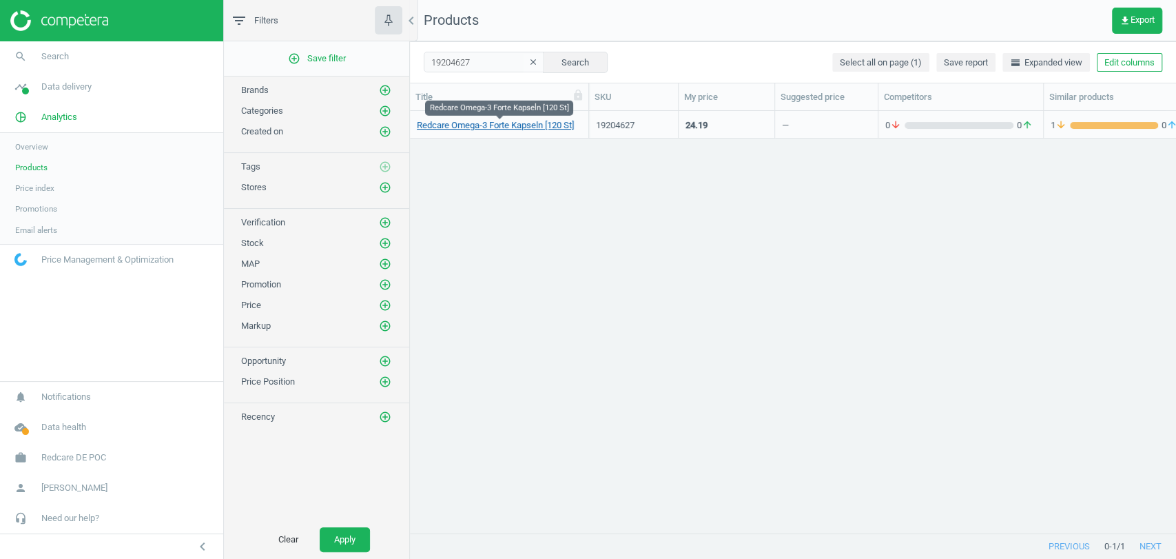
click at [536, 126] on link "Redcare Omega-3 Forte Kapseln [120 St]" at bounding box center [495, 125] width 157 height 12
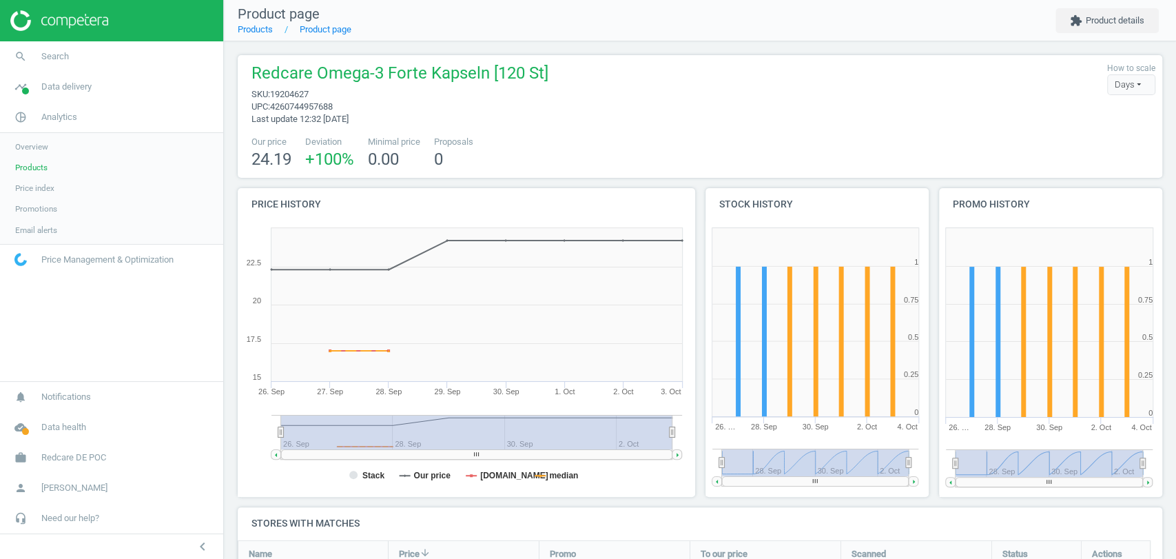
click at [1107, 33] on nav "Product page Products Product page extension Product details" at bounding box center [700, 20] width 952 height 41
click at [1108, 21] on button "extension Product details" at bounding box center [1107, 20] width 103 height 25
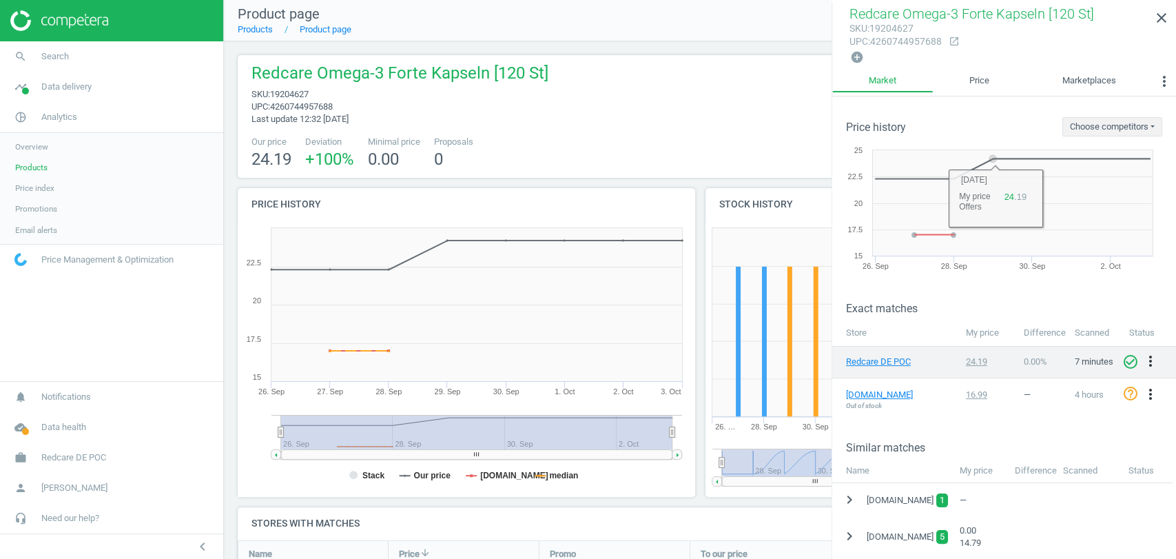
scroll to position [96, 0]
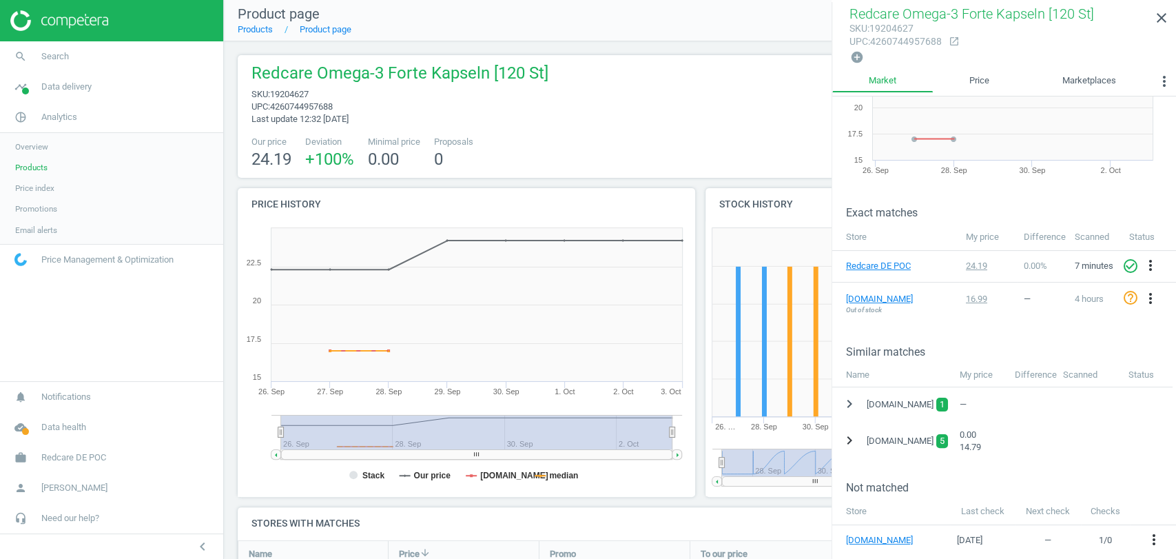
click at [854, 437] on icon "chevron_right" at bounding box center [849, 440] width 17 height 17
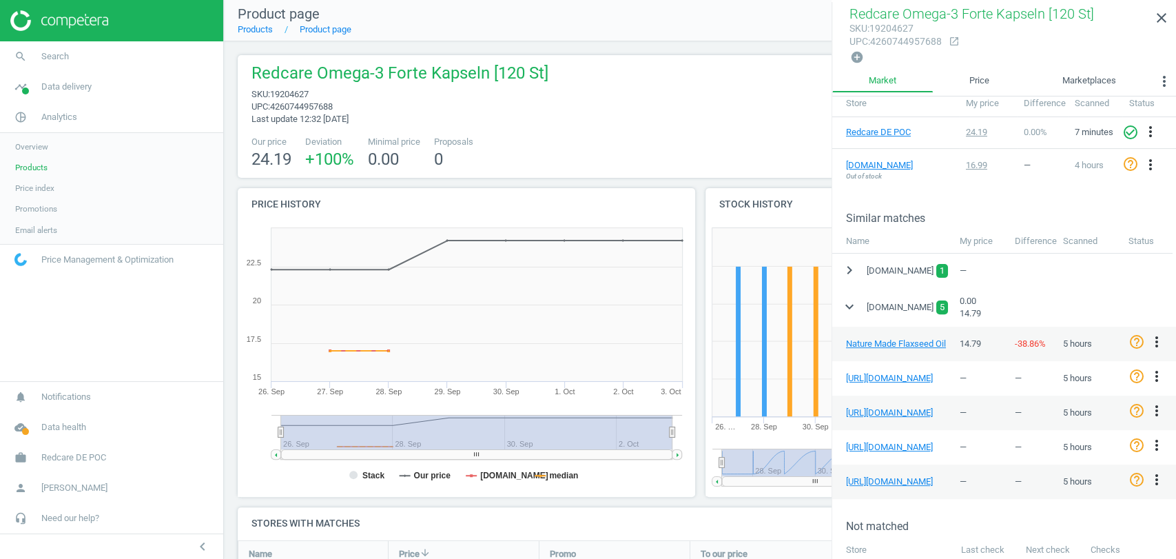
scroll to position [231, 0]
click at [845, 275] on button "chevron_right" at bounding box center [849, 268] width 25 height 25
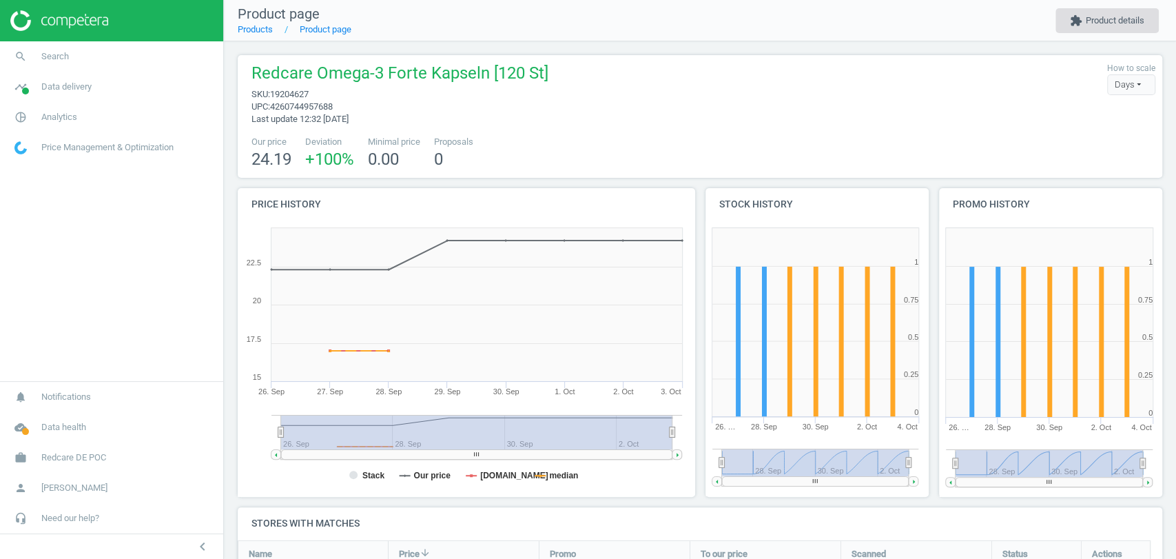
click at [1096, 20] on button "extension Product details" at bounding box center [1107, 20] width 103 height 25
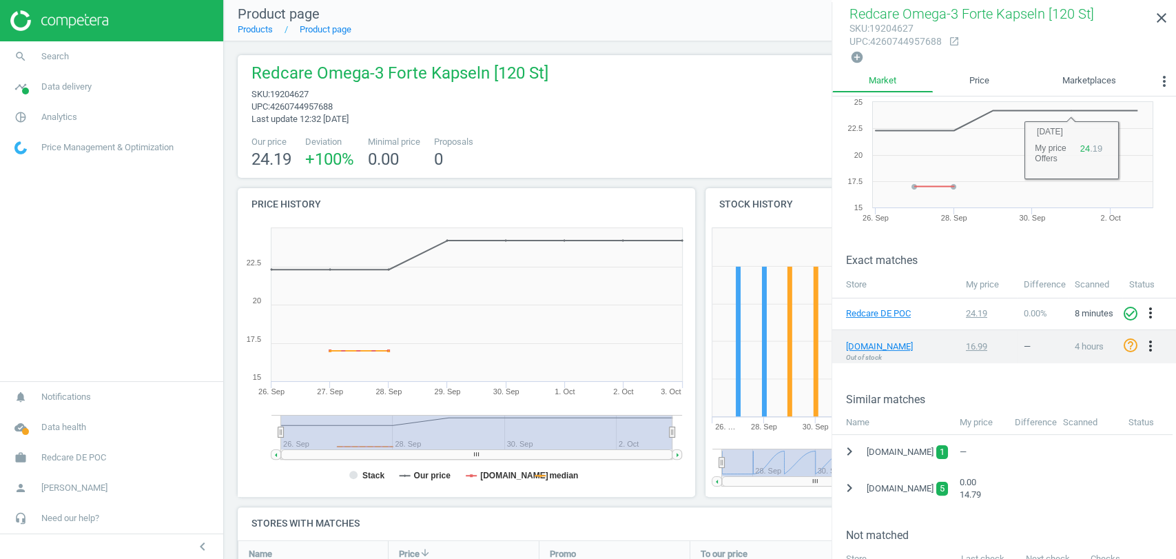
scroll to position [96, 0]
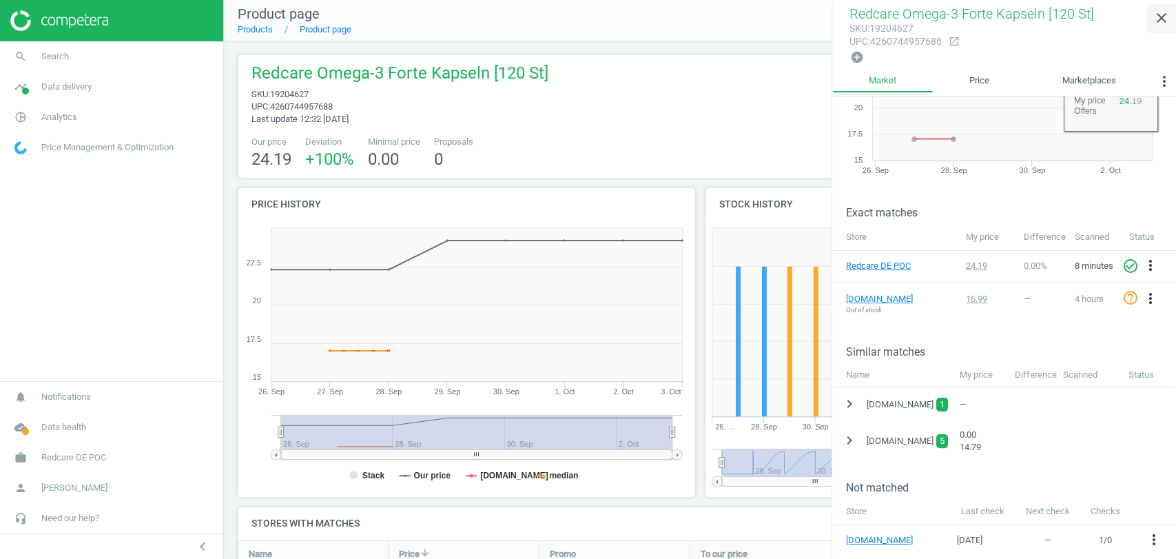
click at [1163, 19] on icon "close" at bounding box center [1162, 18] width 17 height 17
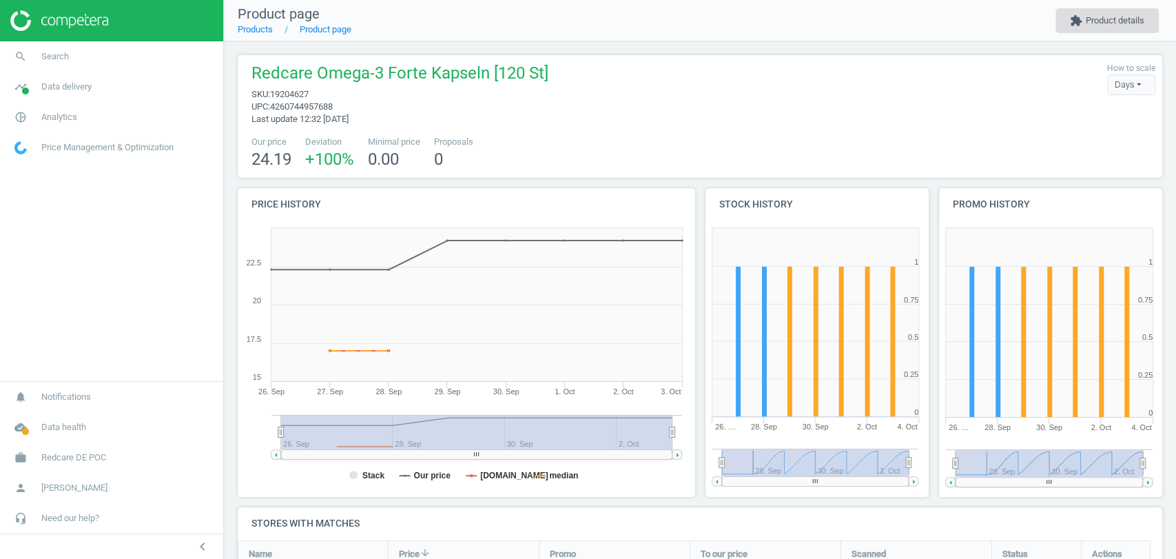
click at [1115, 28] on button "extension Product details" at bounding box center [1107, 20] width 103 height 25
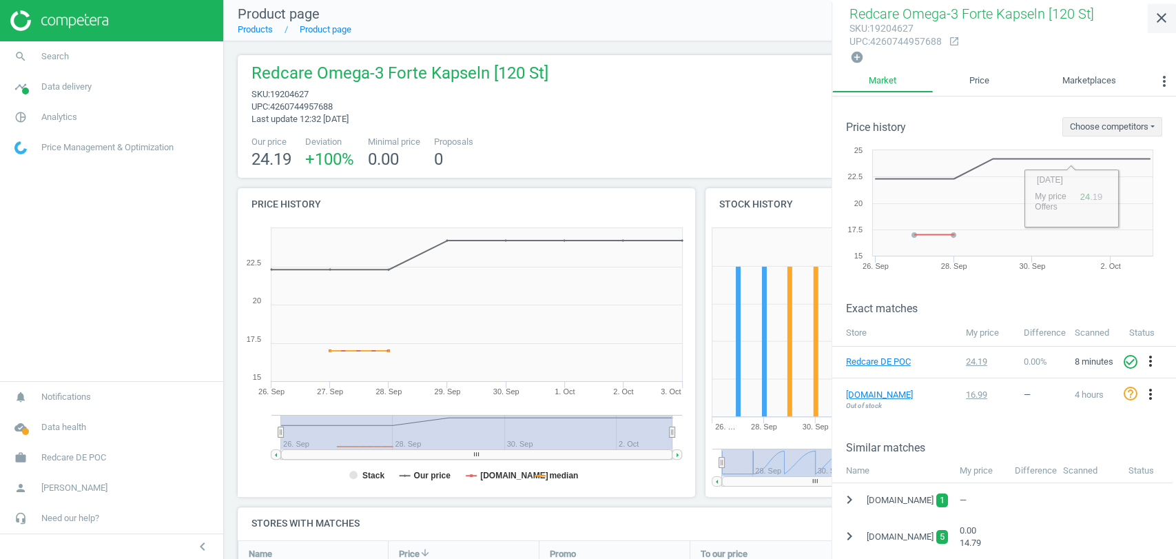
click at [1162, 19] on icon "close" at bounding box center [1162, 18] width 17 height 17
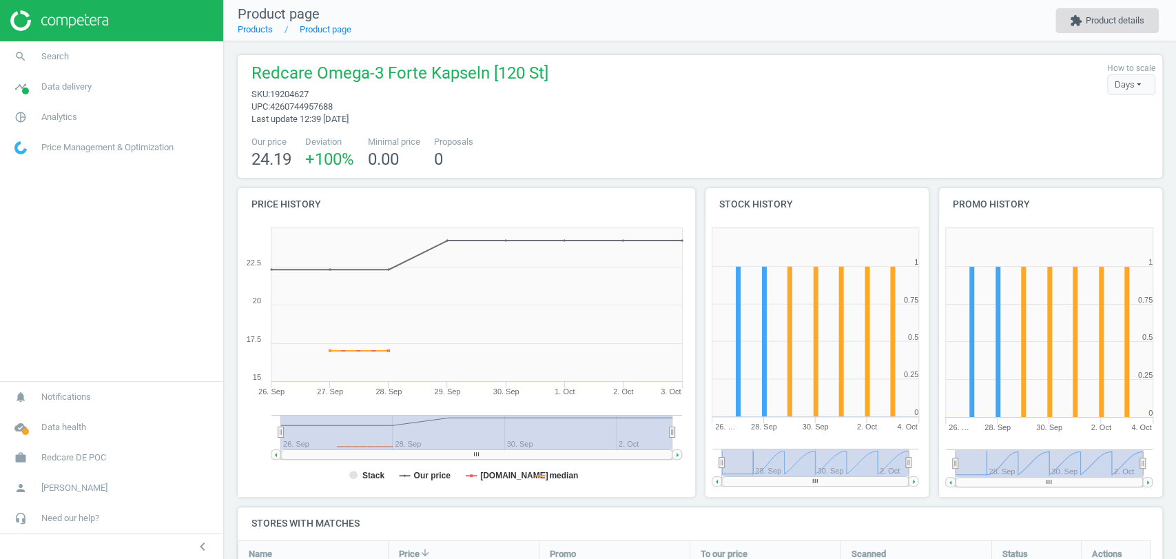
click at [1083, 12] on button "extension Product details" at bounding box center [1107, 20] width 103 height 25
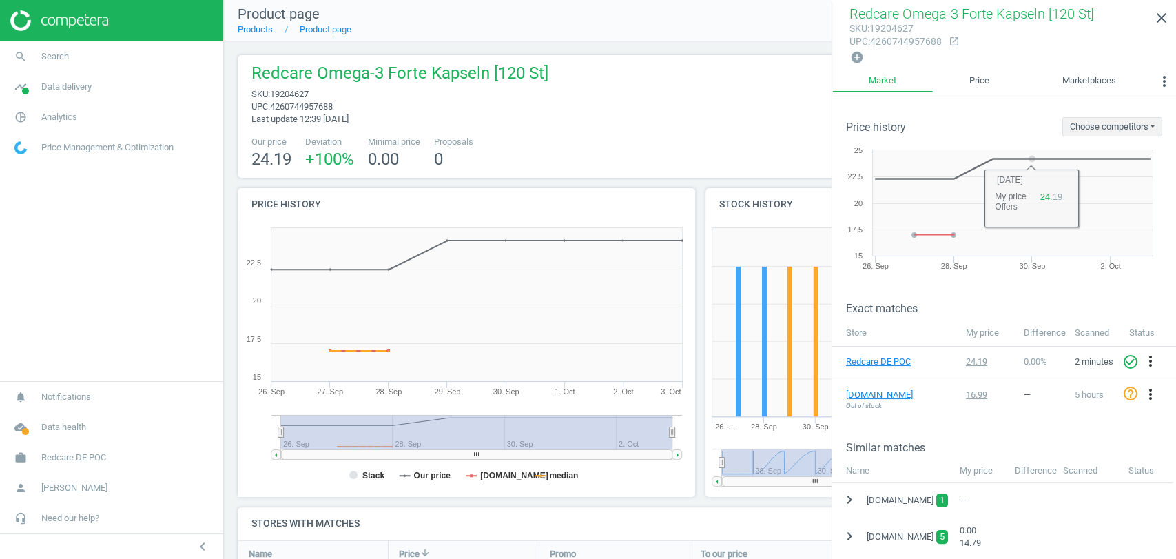
scroll to position [96, 0]
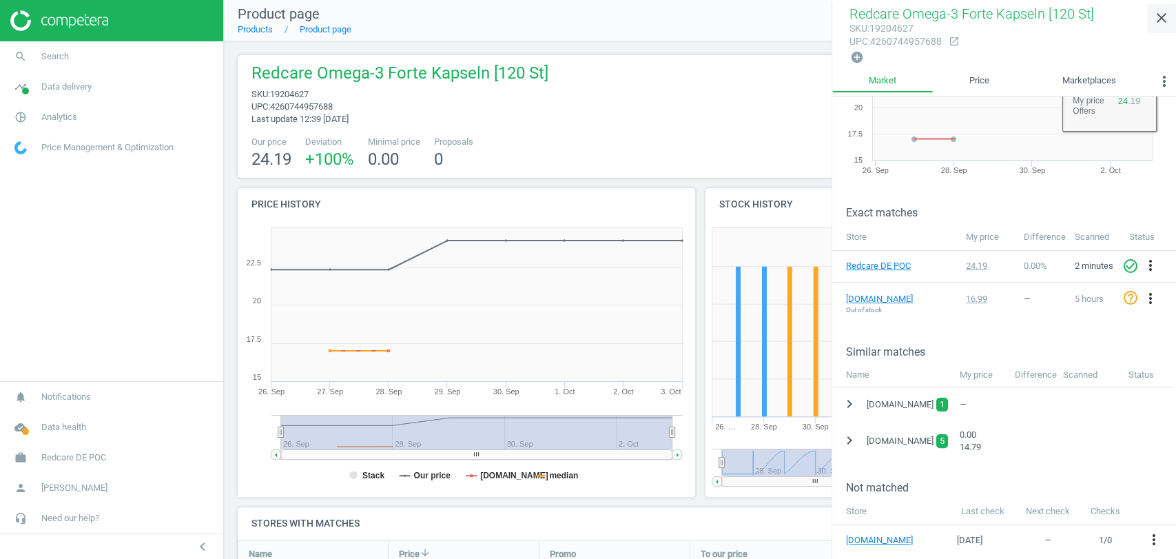
click at [1161, 12] on icon "close" at bounding box center [1162, 18] width 17 height 17
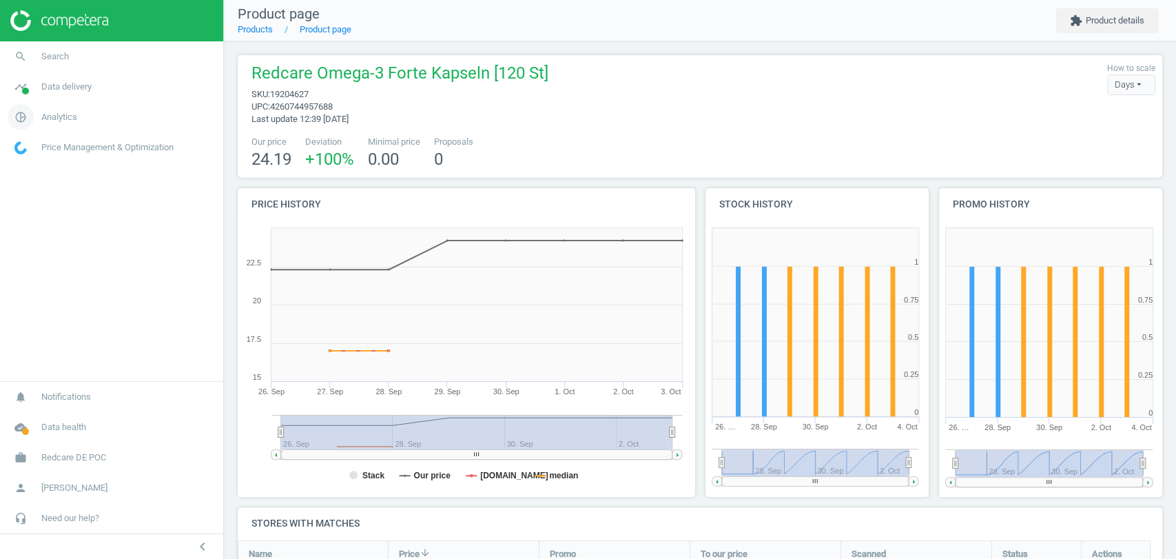
click at [38, 117] on span "pie_chart_outlined" at bounding box center [20, 117] width 41 height 30
click at [49, 147] on link "Overview" at bounding box center [111, 146] width 223 height 21
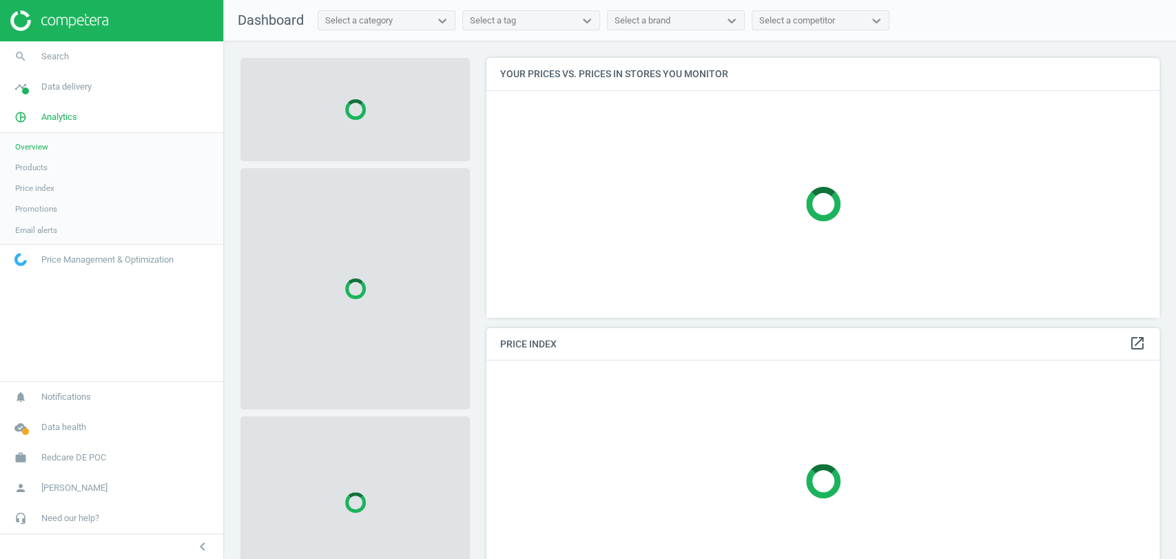
scroll to position [283, 685]
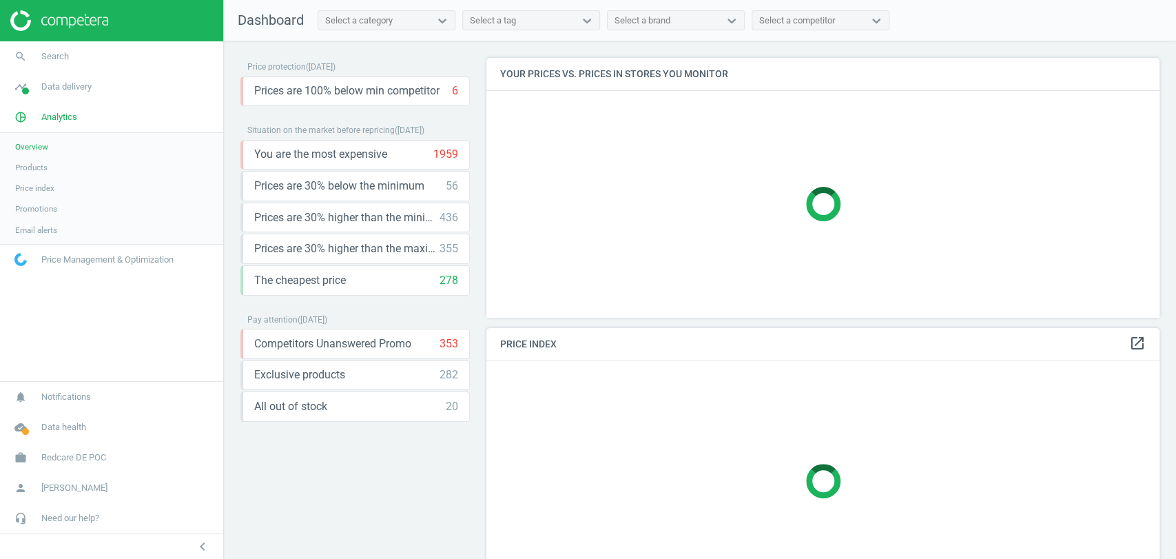
click at [36, 171] on span "Products" at bounding box center [31, 167] width 32 height 11
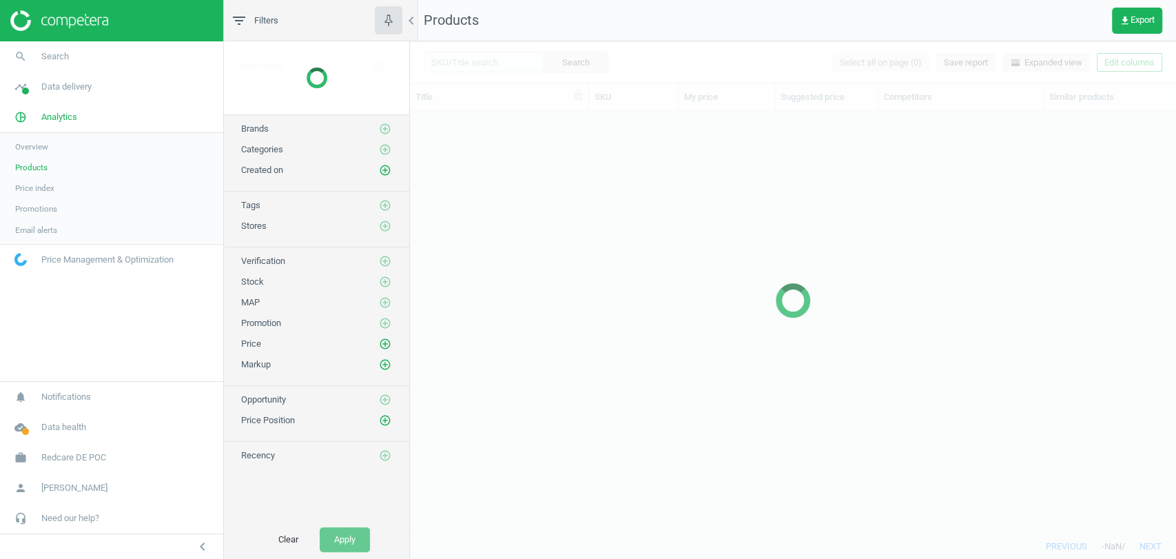
scroll to position [398, 754]
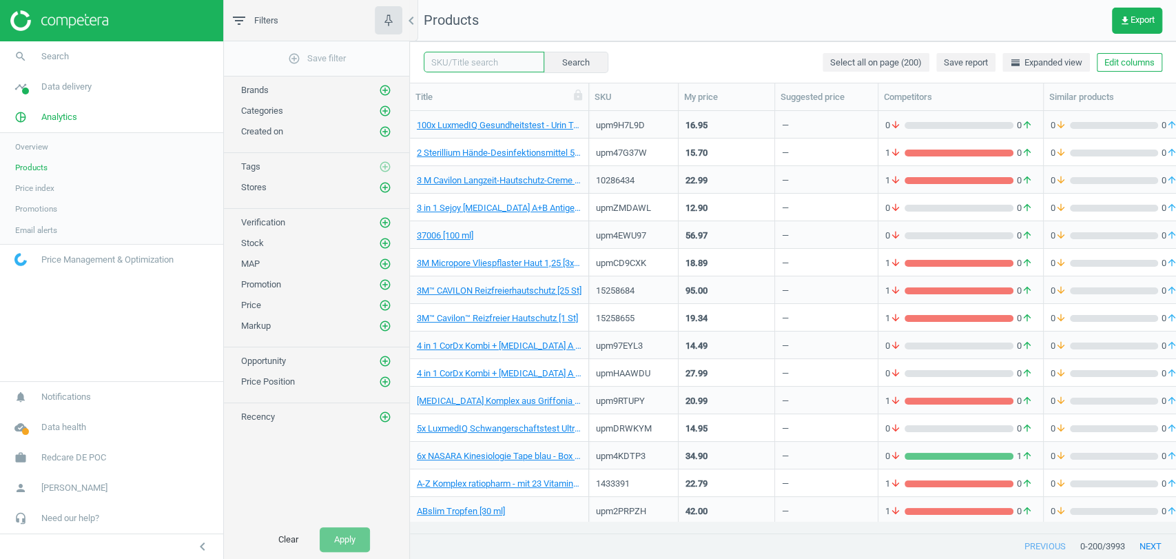
click at [470, 65] on input "text" at bounding box center [484, 62] width 121 height 21
paste input "15893535"
type input "15893535"
click at [558, 62] on button "Search" at bounding box center [575, 62] width 65 height 21
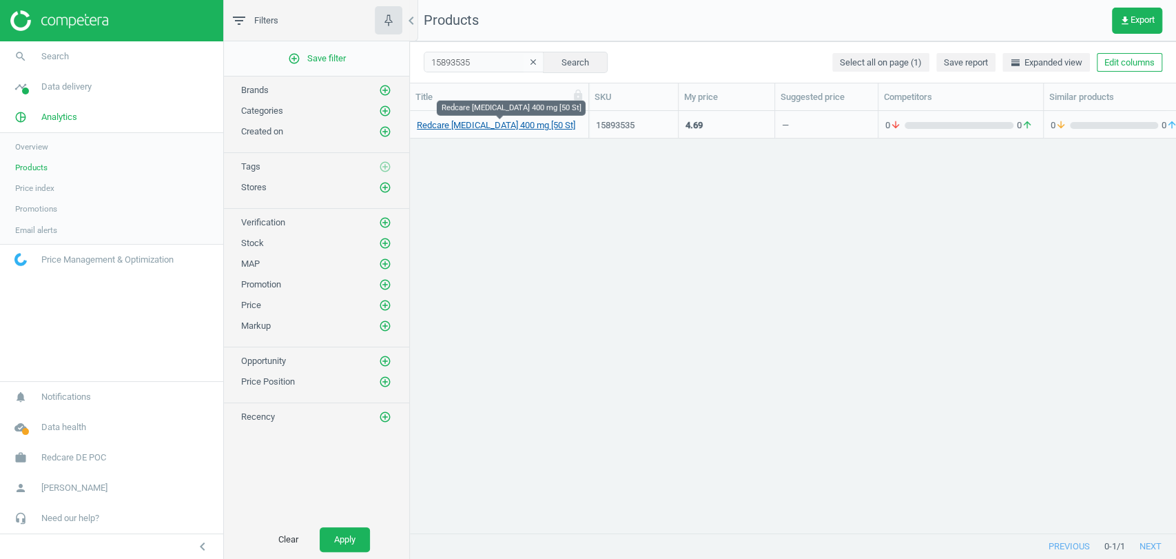
click at [445, 128] on link "Redcare [MEDICAL_DATA] 400 mg [50 St]" at bounding box center [496, 125] width 159 height 12
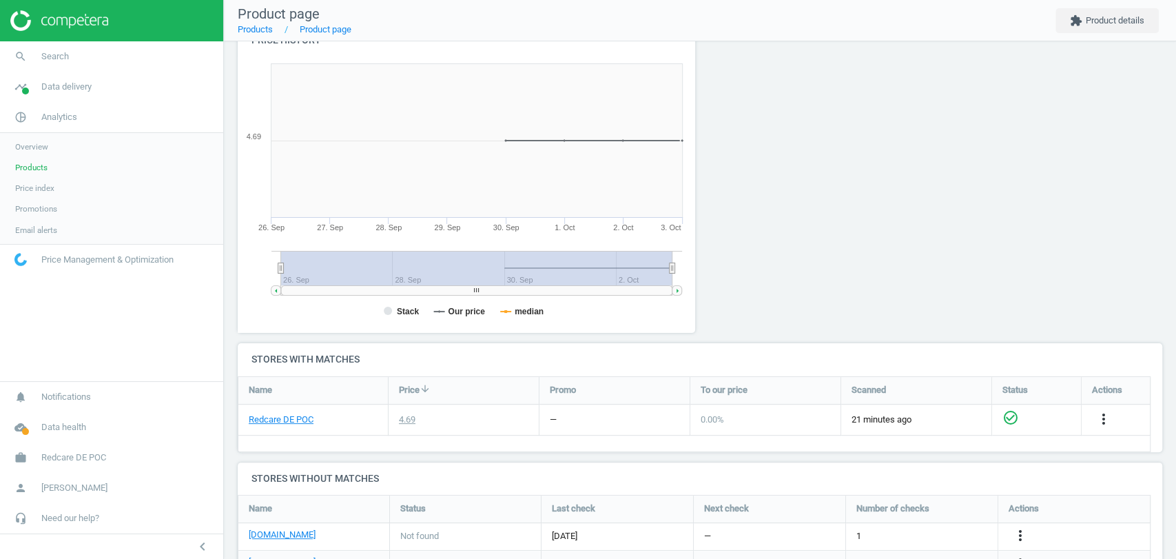
scroll to position [153, 0]
click at [286, 420] on link "Redcare DE POC" at bounding box center [281, 418] width 65 height 12
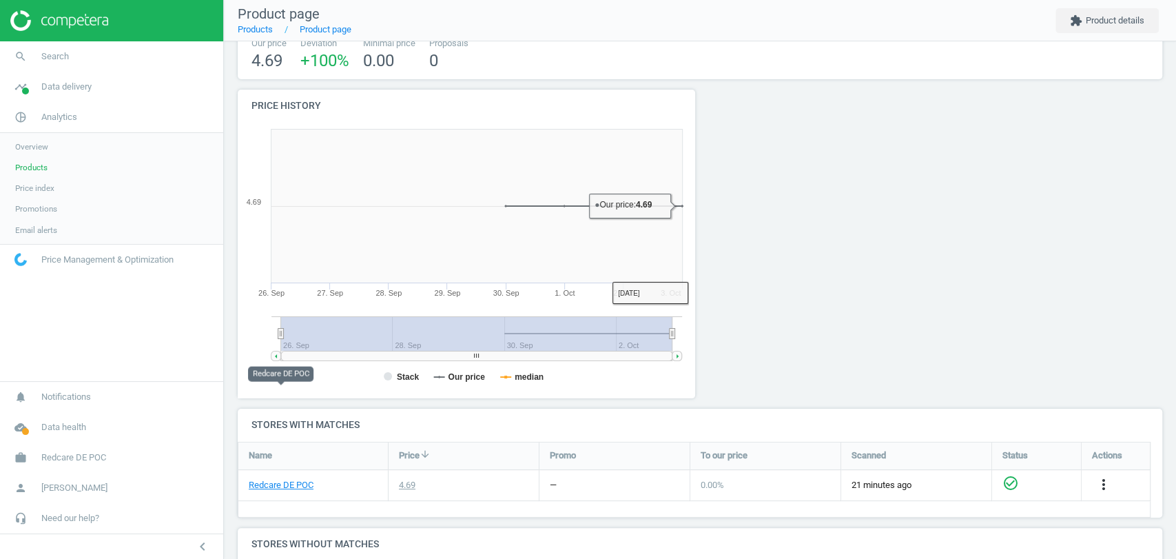
scroll to position [0, 0]
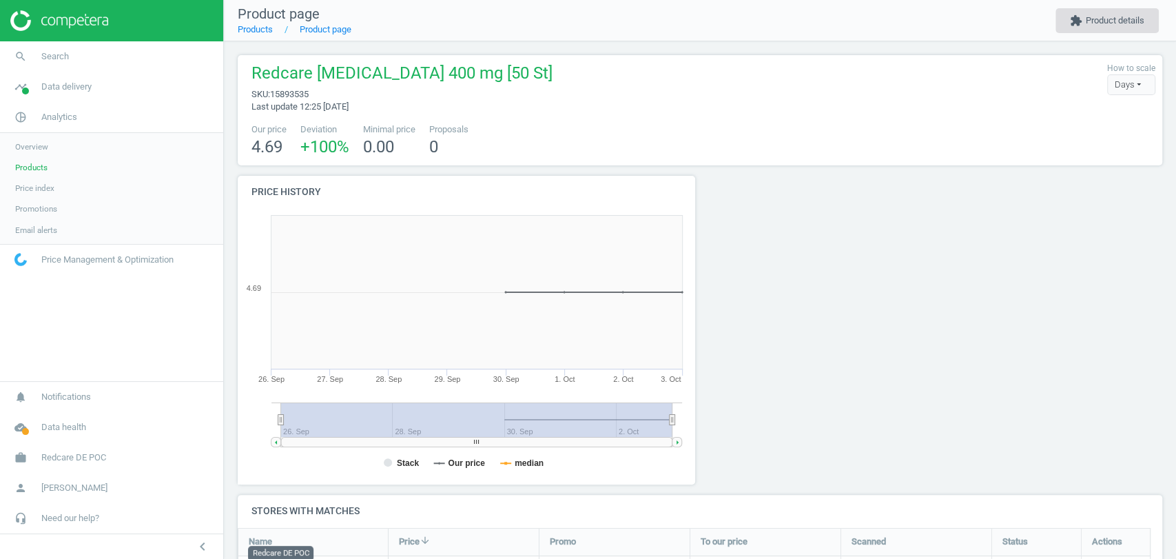
click at [1117, 25] on button "extension Product details" at bounding box center [1107, 20] width 103 height 25
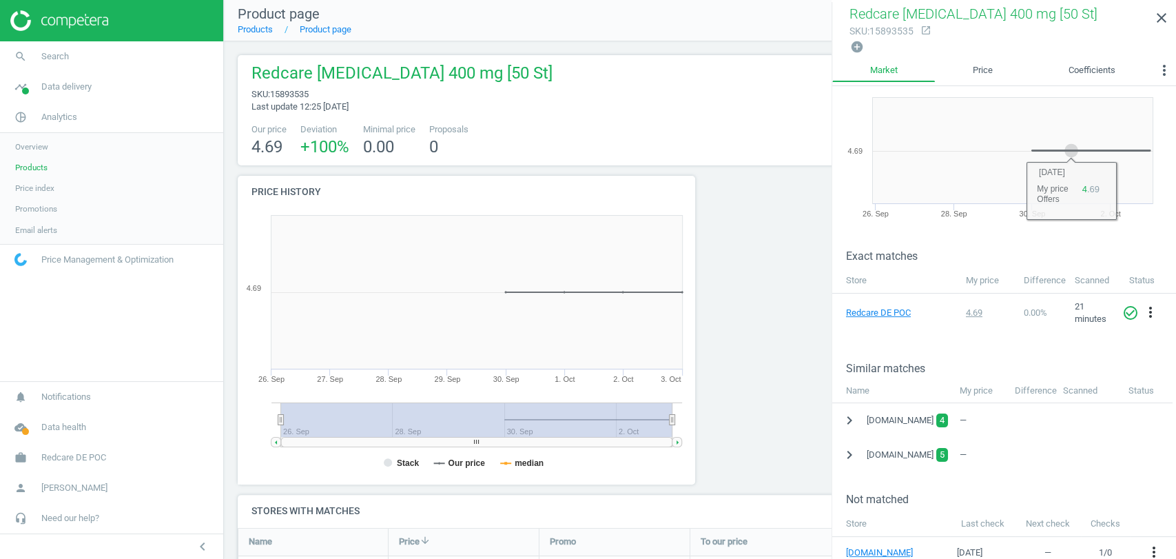
scroll to position [76, 0]
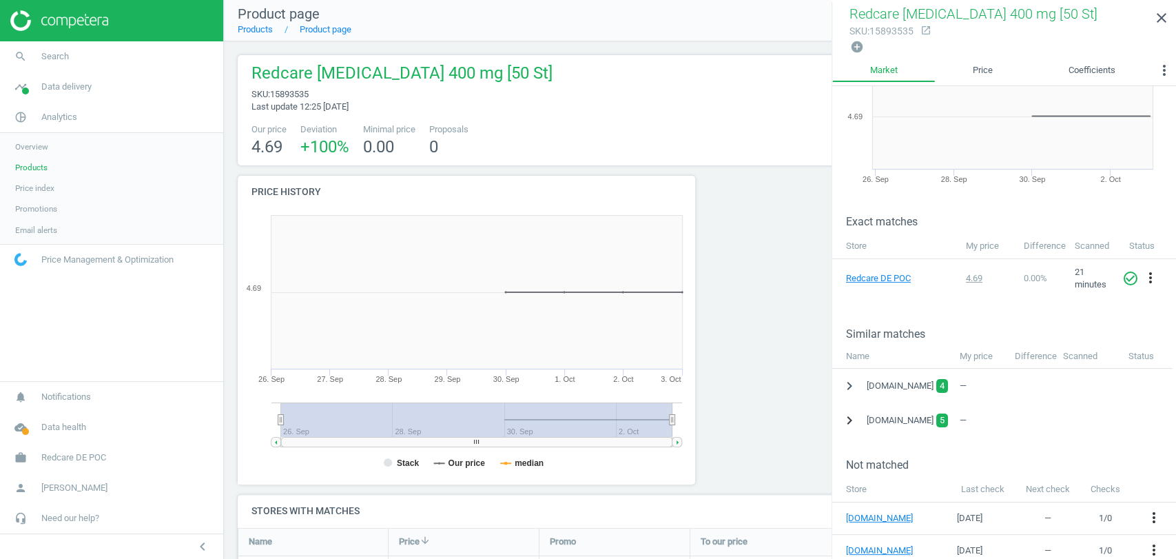
click at [854, 420] on icon "chevron_right" at bounding box center [849, 420] width 17 height 17
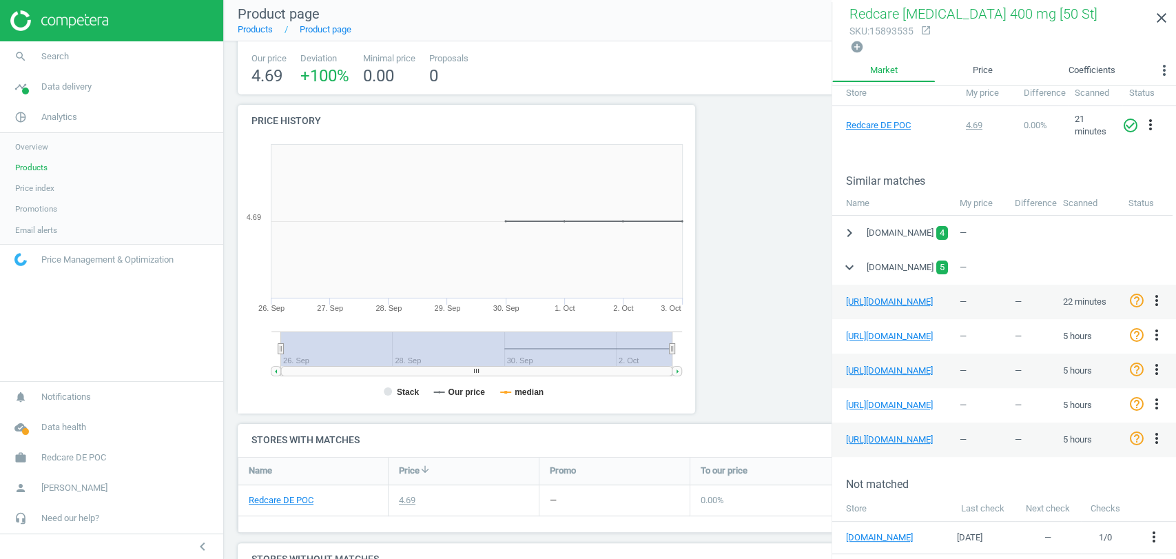
scroll to position [153, 0]
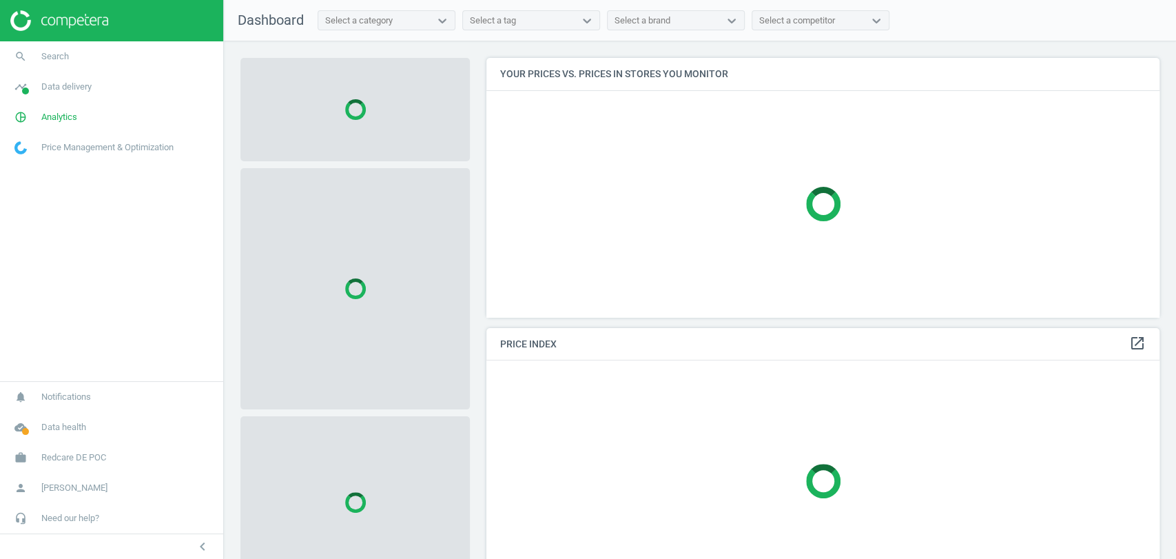
scroll to position [283, 685]
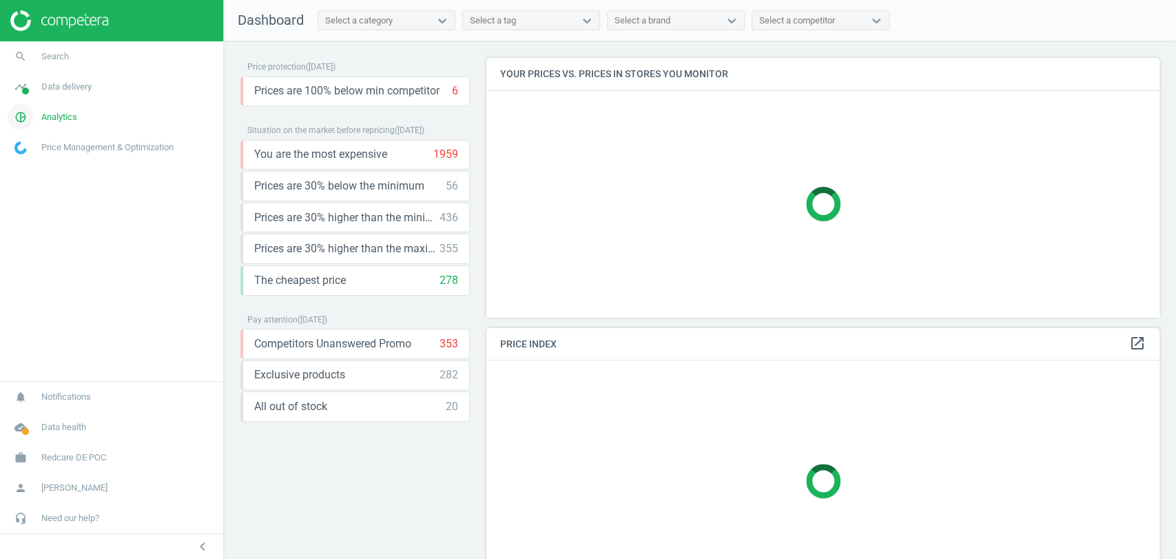
click at [64, 119] on span "Analytics" at bounding box center [59, 117] width 36 height 12
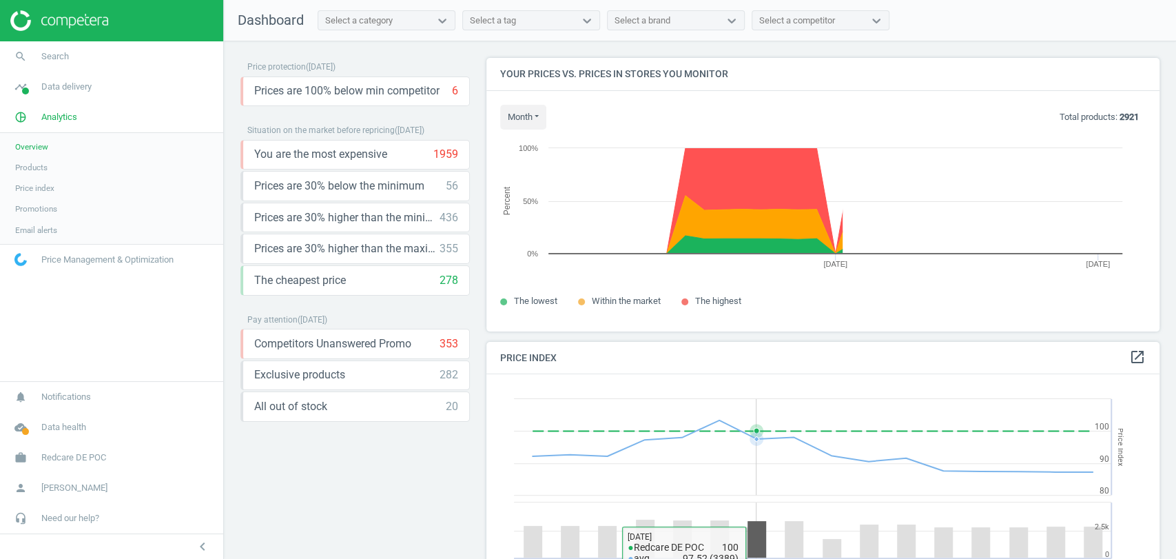
scroll to position [341, 685]
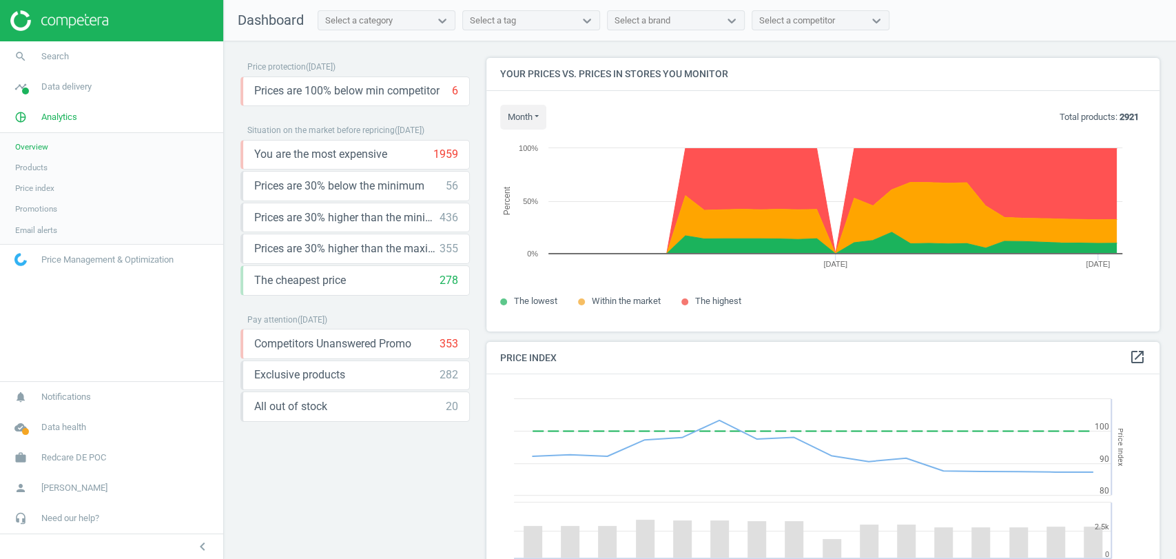
click at [49, 164] on link "Products" at bounding box center [111, 167] width 223 height 21
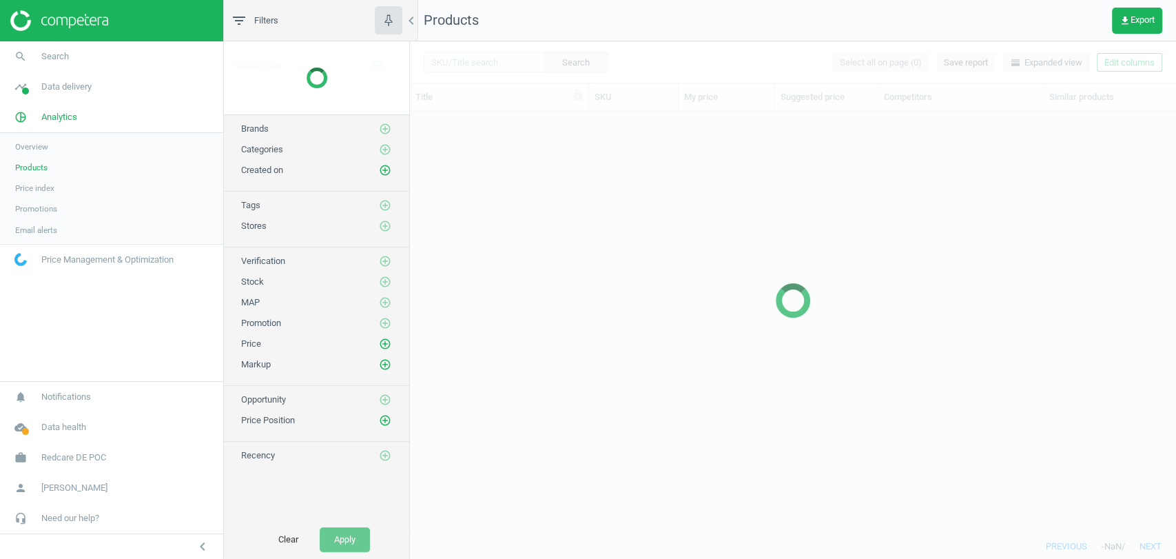
scroll to position [398, 754]
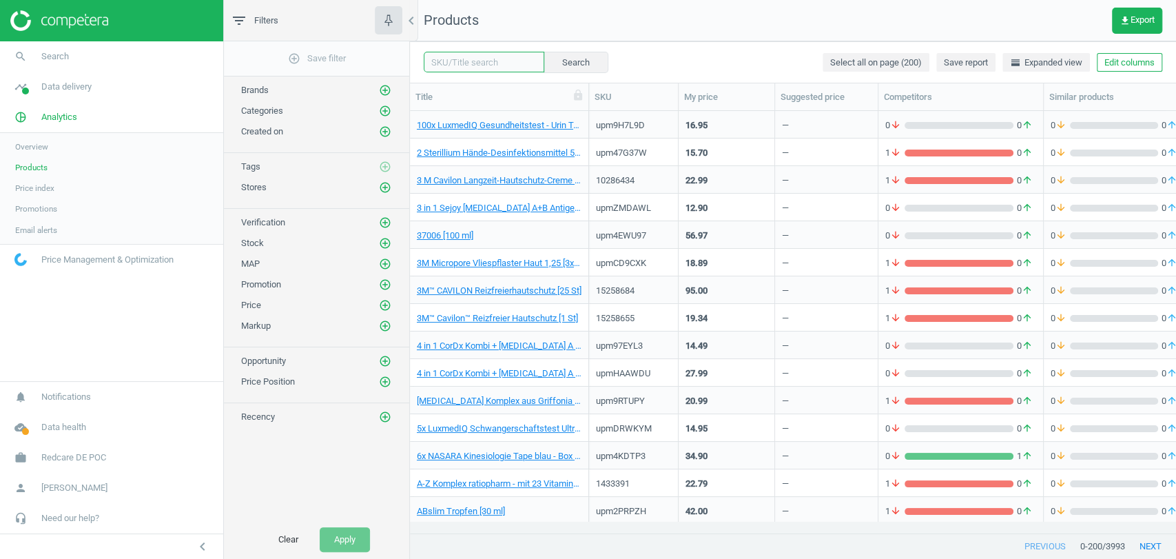
click at [452, 59] on input "text" at bounding box center [484, 62] width 121 height 21
paste input "19204627"
type input "19204627"
click at [565, 62] on button "Search" at bounding box center [575, 62] width 65 height 21
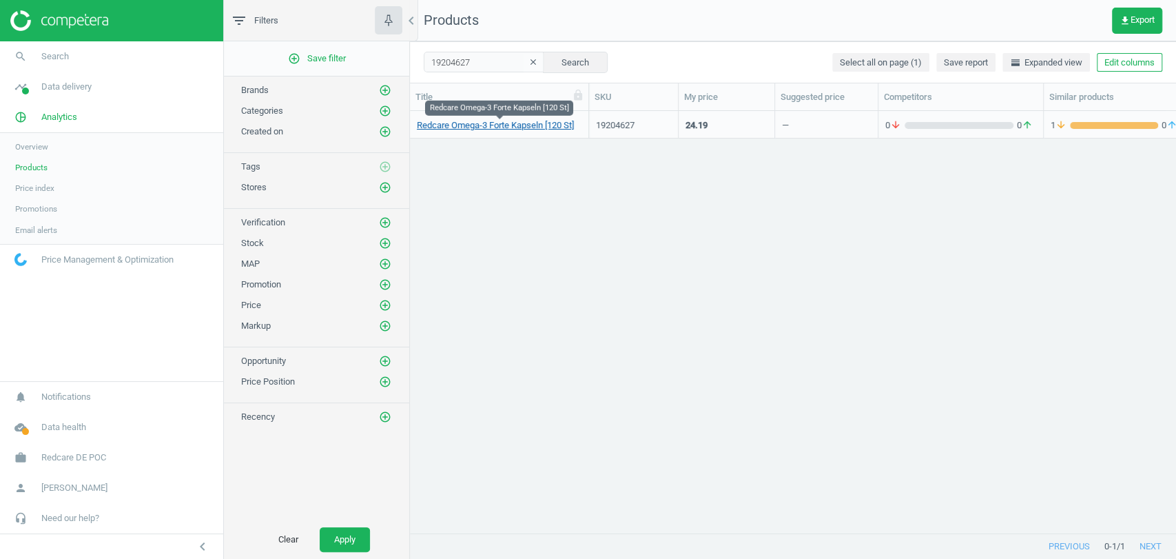
click at [480, 128] on link "Redcare Omega-3 Forte Kapseln [120 St]" at bounding box center [495, 125] width 157 height 12
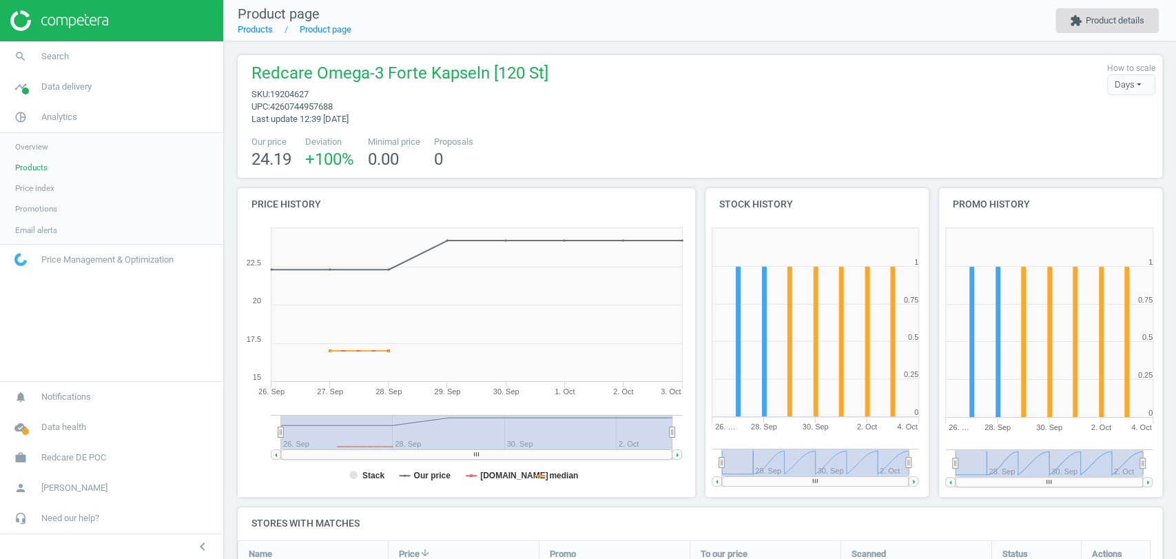
click at [1115, 8] on button "extension Product details" at bounding box center [1107, 20] width 103 height 25
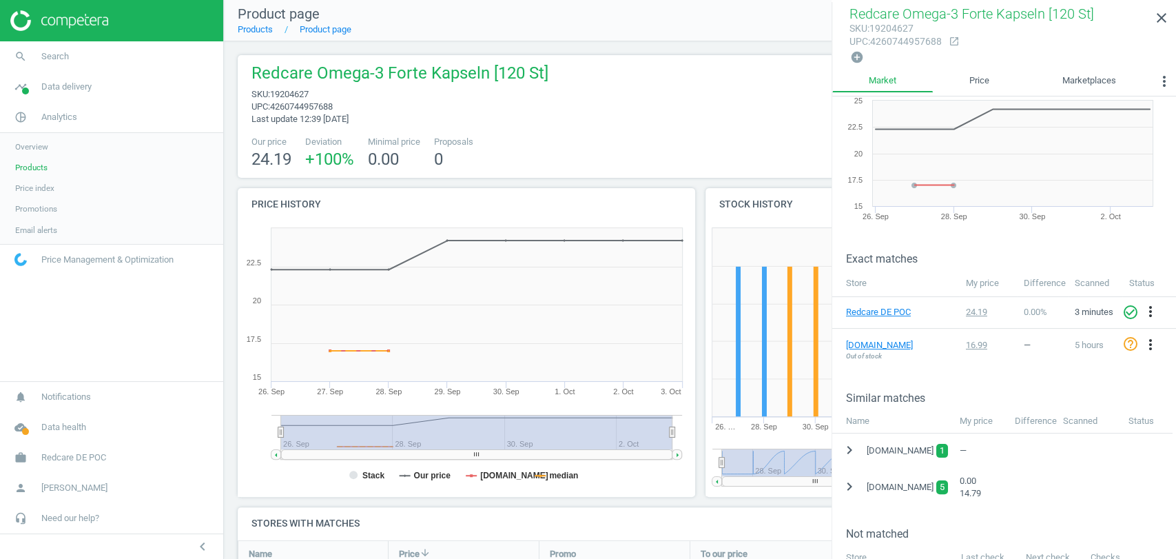
scroll to position [96, 0]
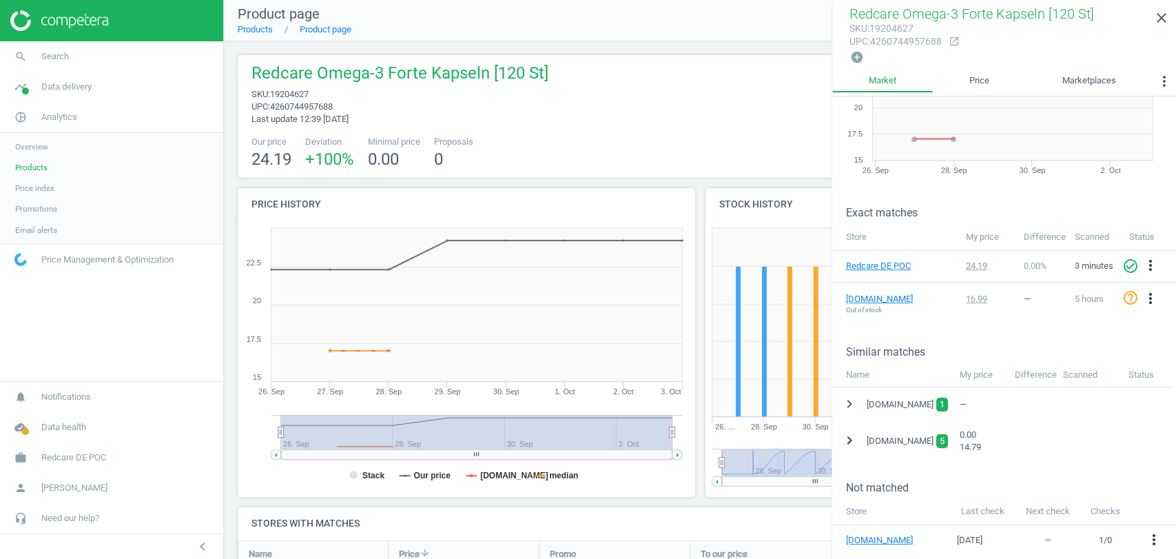
click at [846, 436] on icon "chevron_right" at bounding box center [849, 440] width 17 height 17
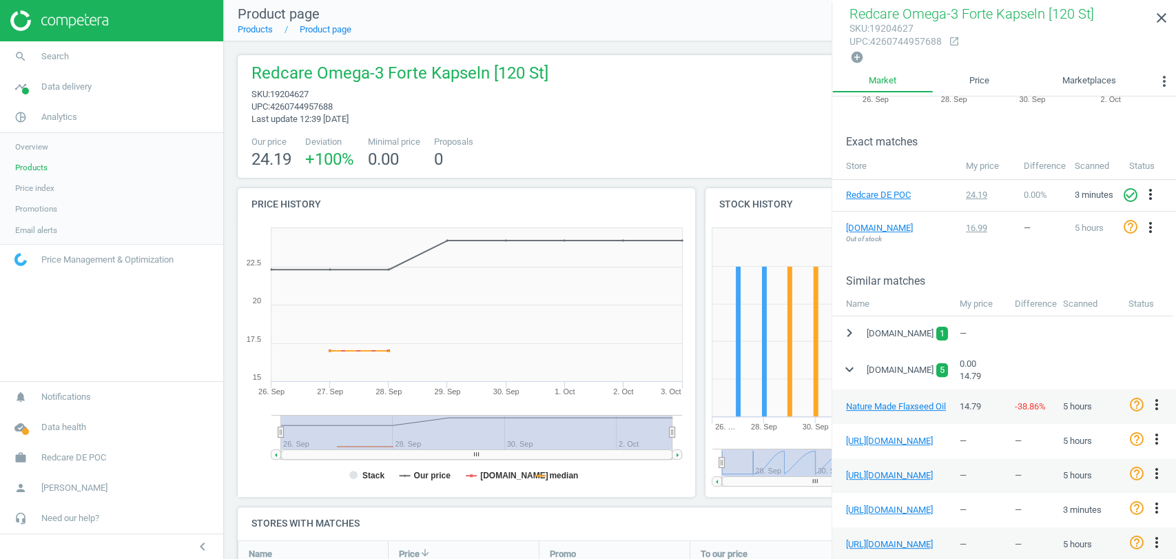
scroll to position [249, 0]
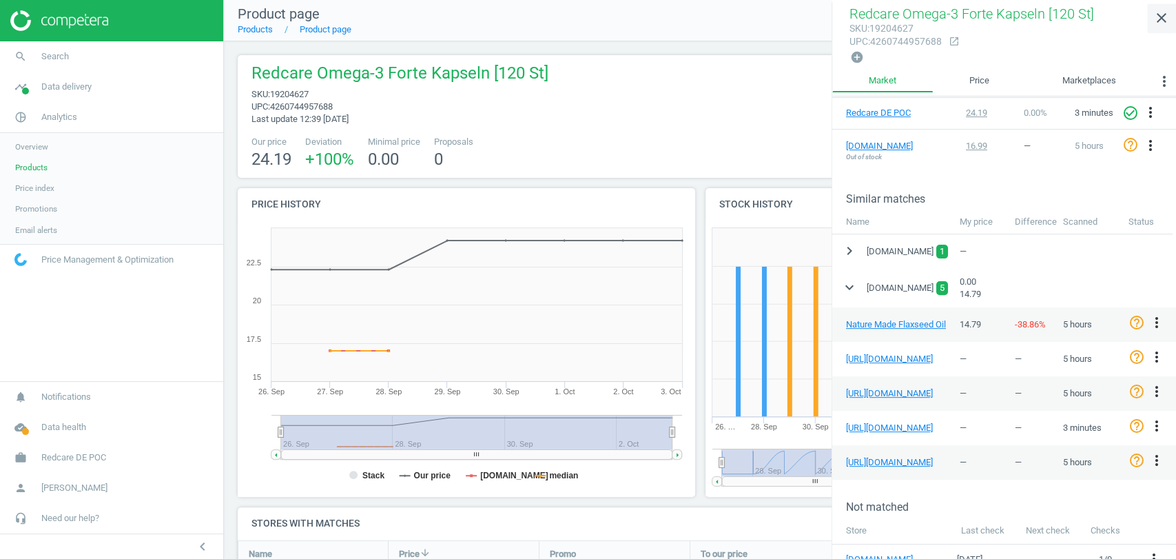
click at [1168, 23] on icon "close" at bounding box center [1162, 18] width 17 height 17
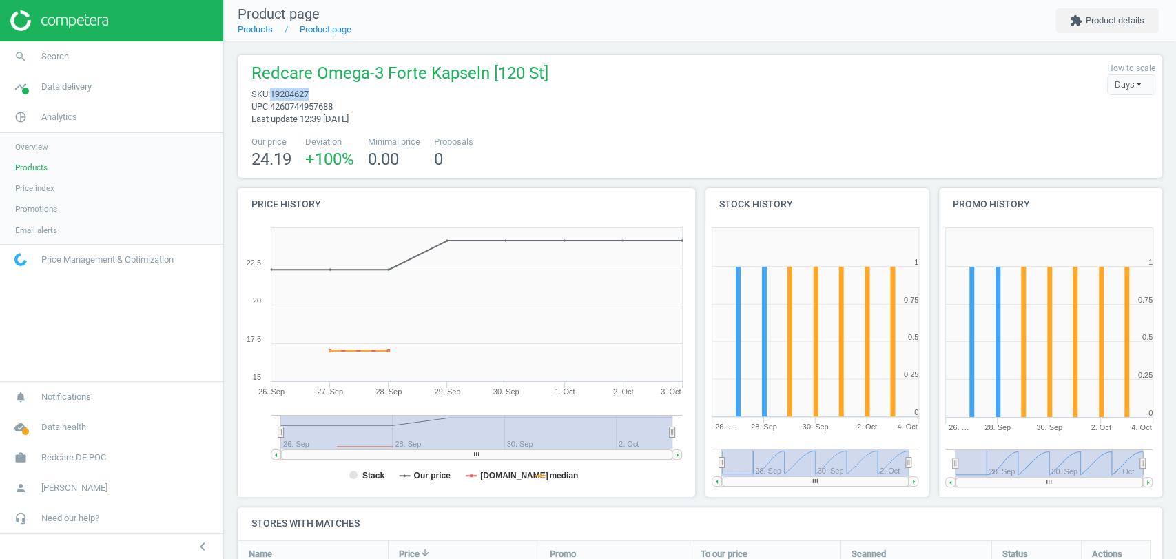
drag, startPoint x: 319, startPoint y: 94, endPoint x: 272, endPoint y: 90, distance: 47.1
click at [272, 90] on span "sku : 19204627" at bounding box center [400, 94] width 297 height 12
copy span "19204627"
click at [39, 168] on span "Products" at bounding box center [31, 167] width 32 height 11
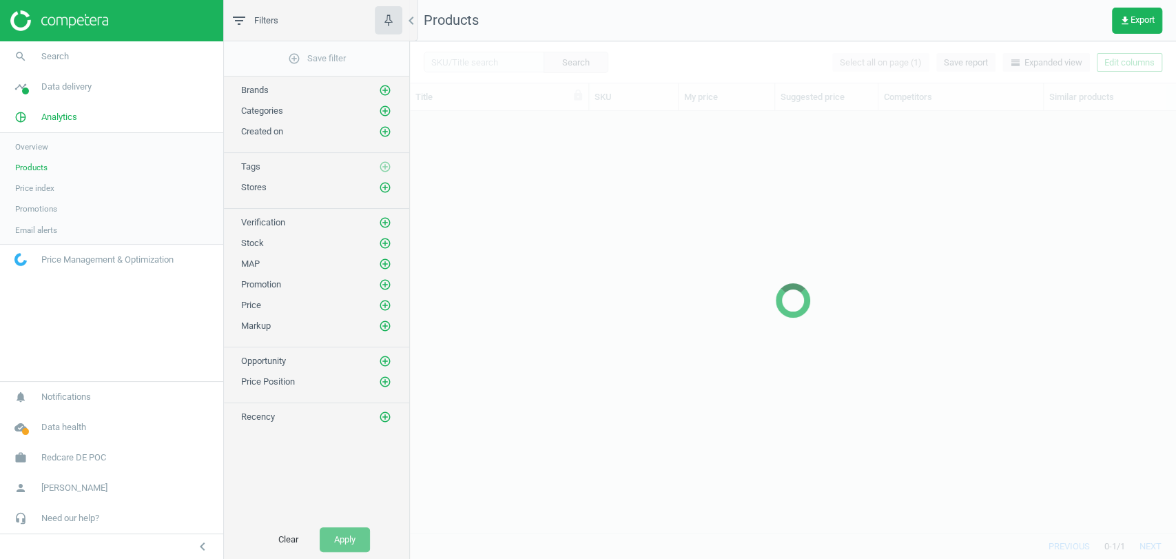
scroll to position [398, 754]
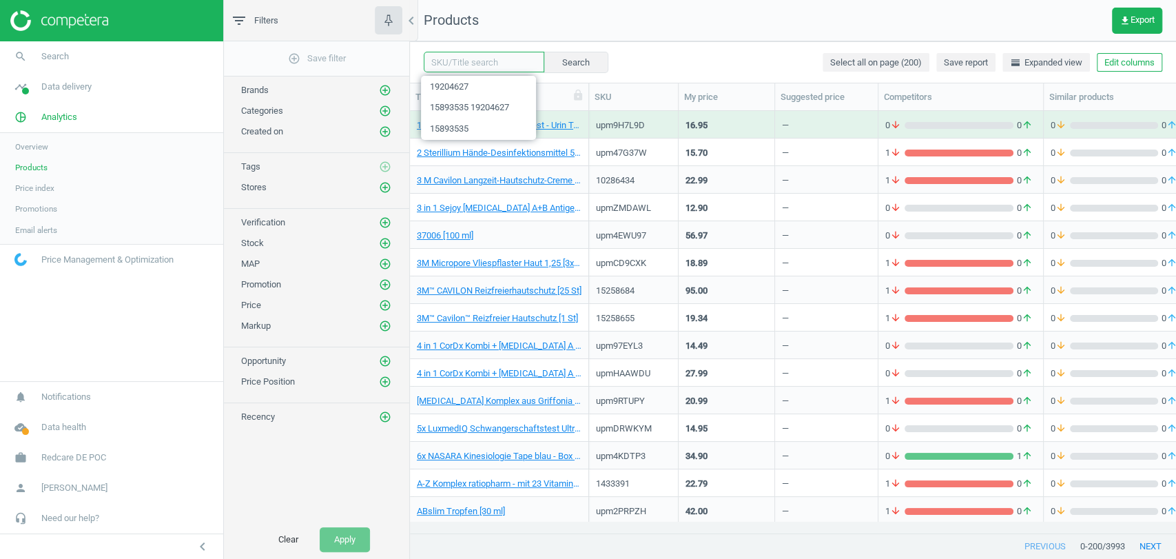
click at [491, 56] on input "text" at bounding box center [484, 62] width 121 height 21
paste input "19204627"
click at [562, 64] on button "Search" at bounding box center [575, 62] width 65 height 21
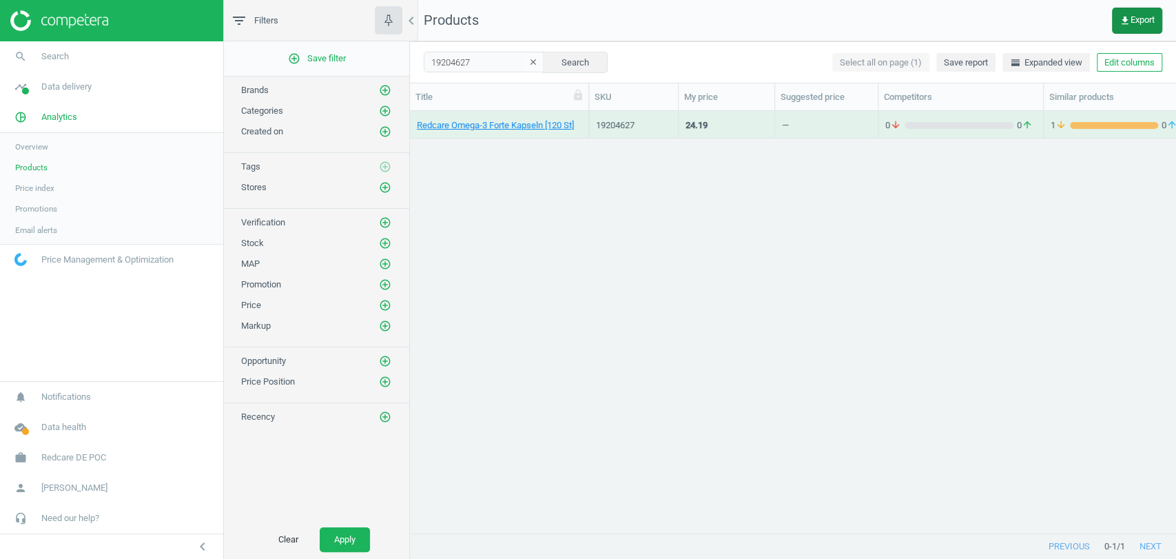
click at [1133, 25] on button "get_app Export" at bounding box center [1137, 21] width 50 height 26
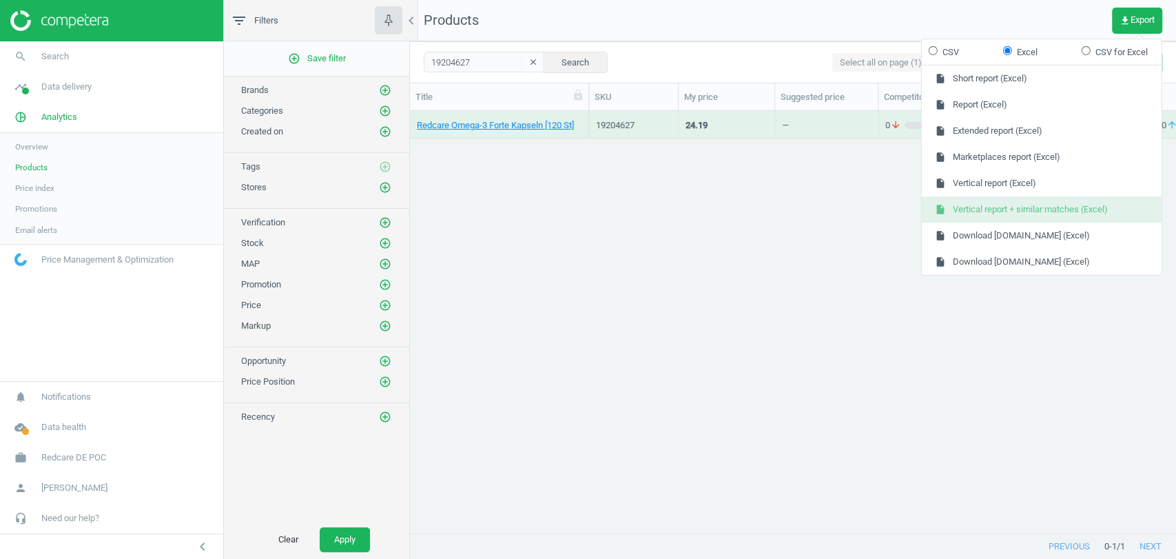
click at [1009, 217] on button "insert_drive_file Vertical report + similar matches (Excel)" at bounding box center [1042, 209] width 240 height 26
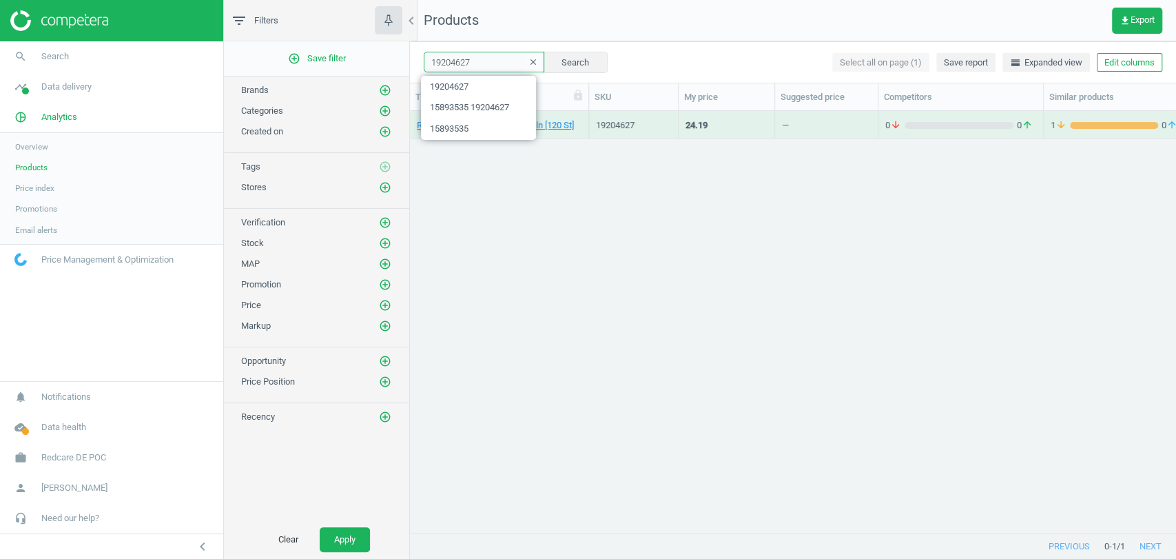
drag, startPoint x: 466, startPoint y: 63, endPoint x: 403, endPoint y: 77, distance: 64.4
click at [403, 77] on div "filter_list Filters chevron_left add_circle_outline Save filter Brands add_circ…" at bounding box center [700, 279] width 952 height 559
paste input "5893535"
type input "15893535"
click at [562, 62] on button "Search" at bounding box center [575, 62] width 65 height 21
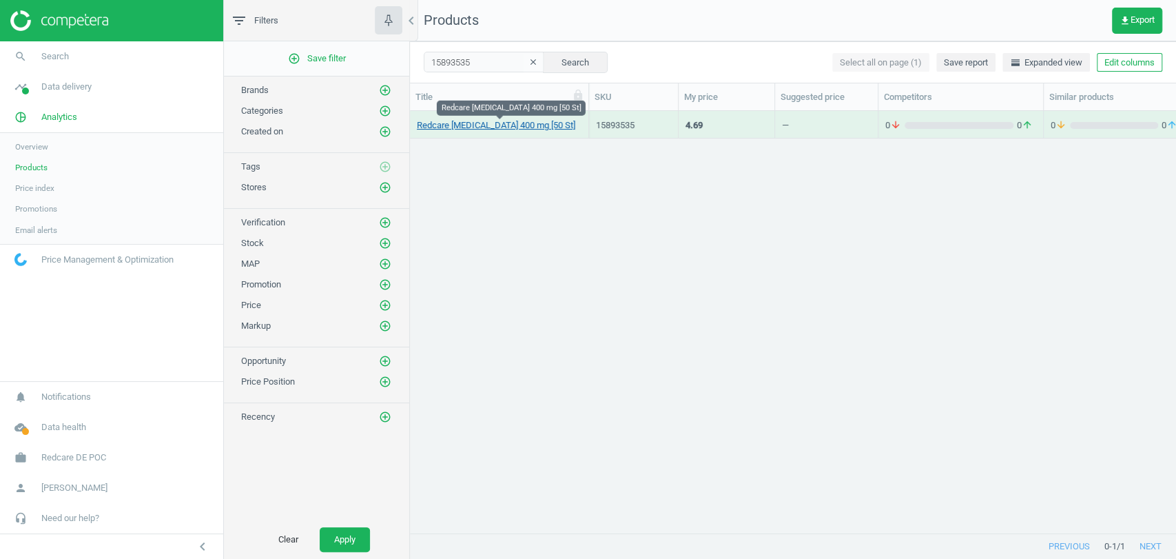
click at [493, 126] on link "Redcare [MEDICAL_DATA] 400 mg [50 St]" at bounding box center [496, 125] width 159 height 12
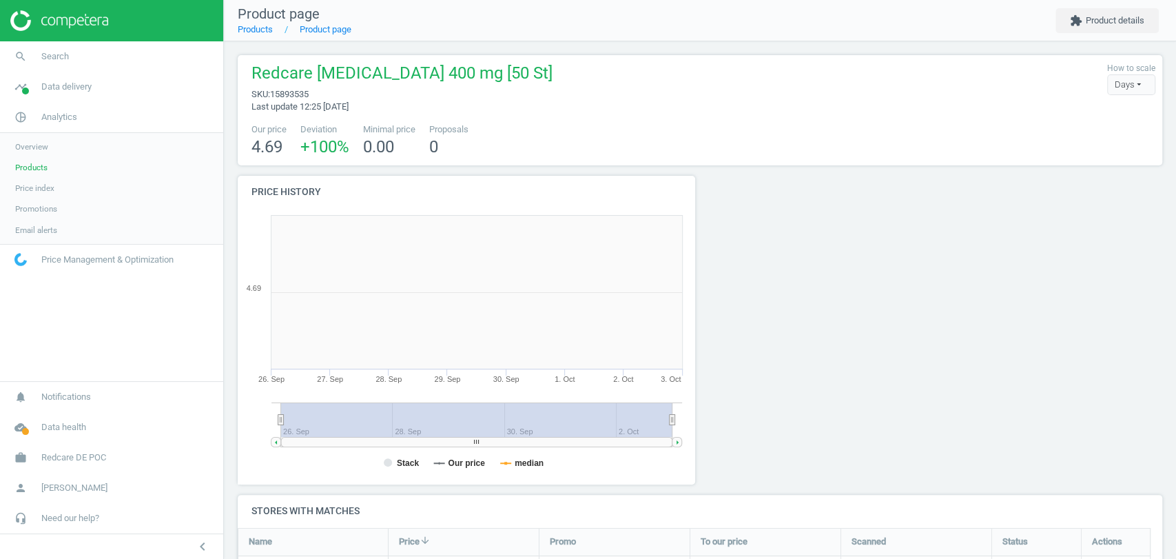
scroll to position [7, 7]
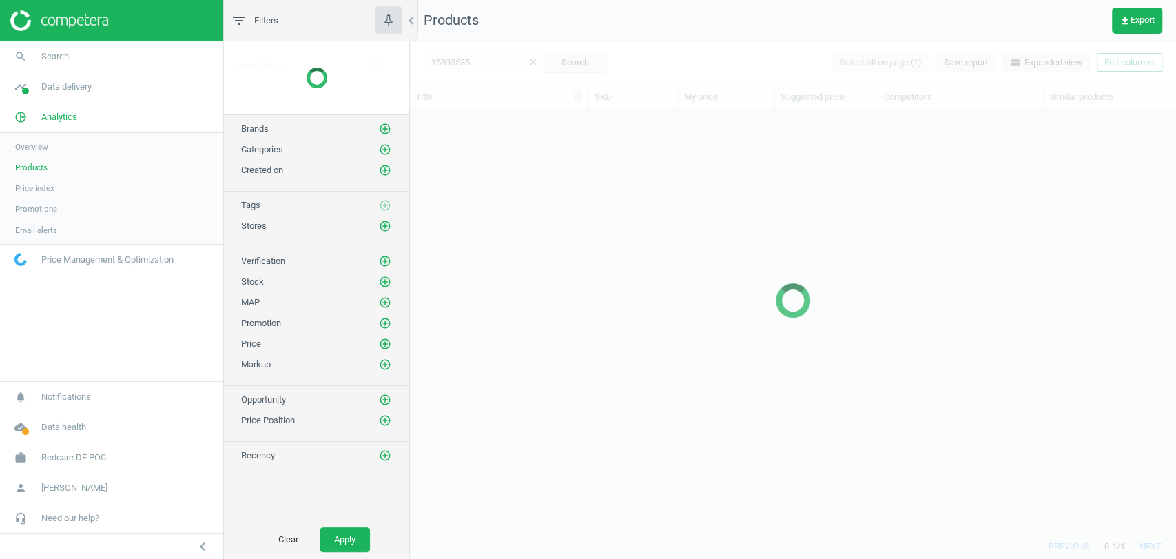
scroll to position [398, 754]
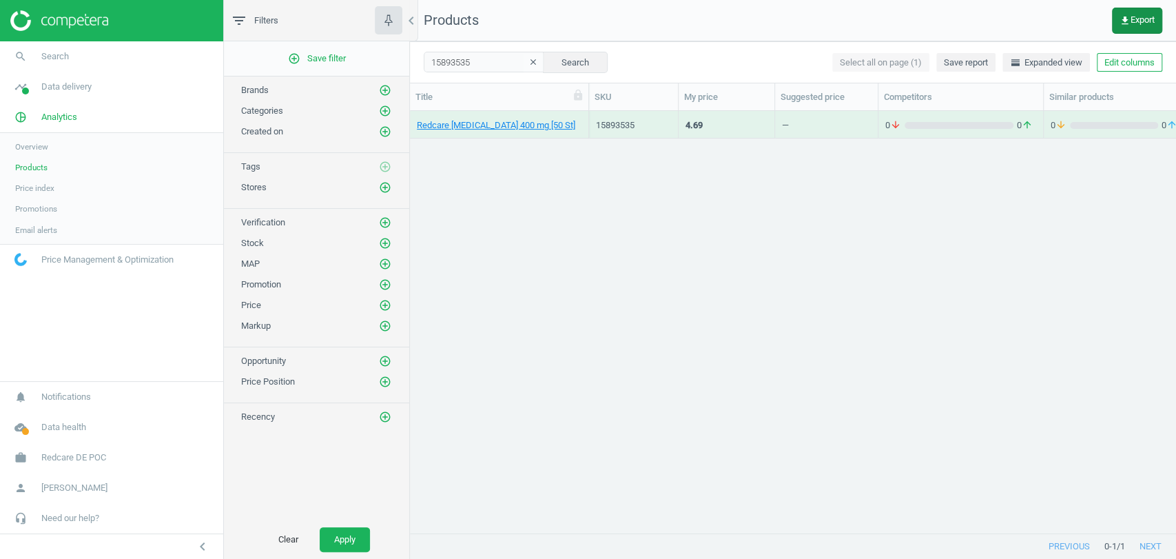
click at [1149, 15] on span "get_app Export" at bounding box center [1137, 20] width 35 height 11
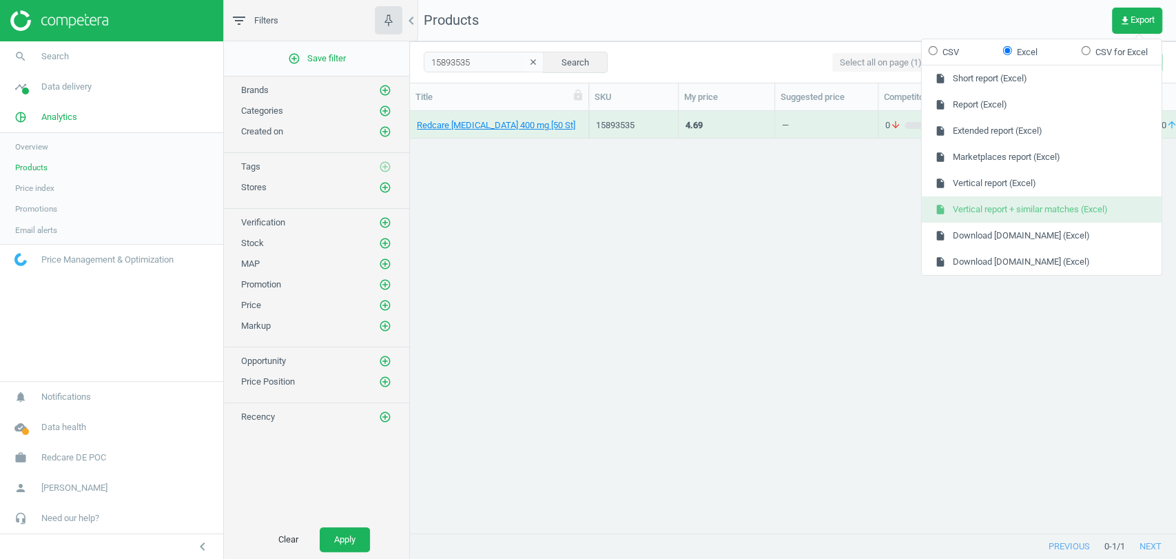
click at [1003, 207] on button "insert_drive_file Vertical report + similar matches (Excel)" at bounding box center [1042, 209] width 240 height 26
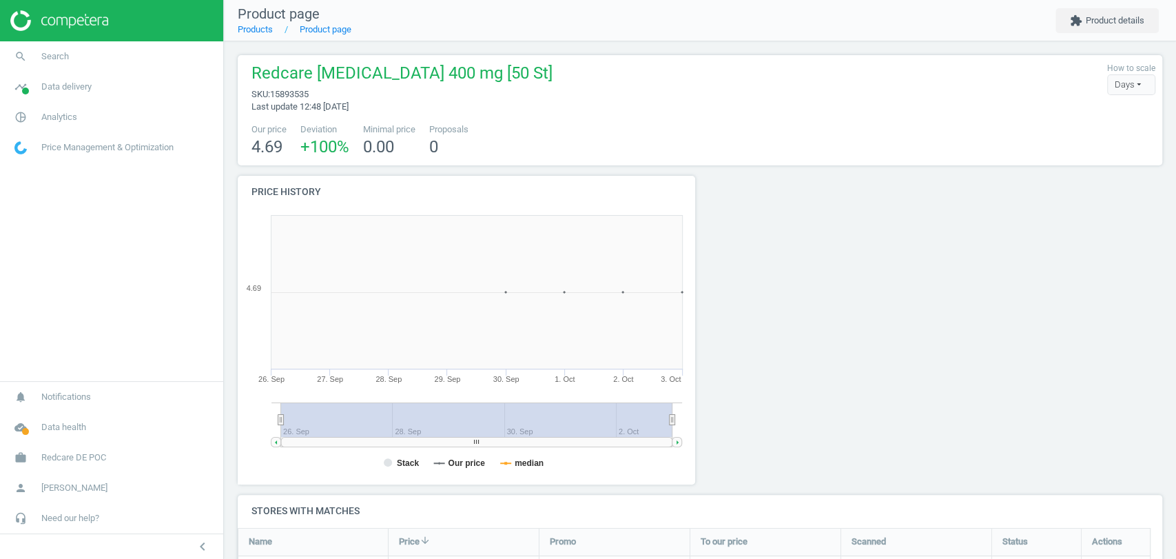
scroll to position [300, 475]
click at [1136, 25] on button "extension Product details" at bounding box center [1107, 20] width 103 height 25
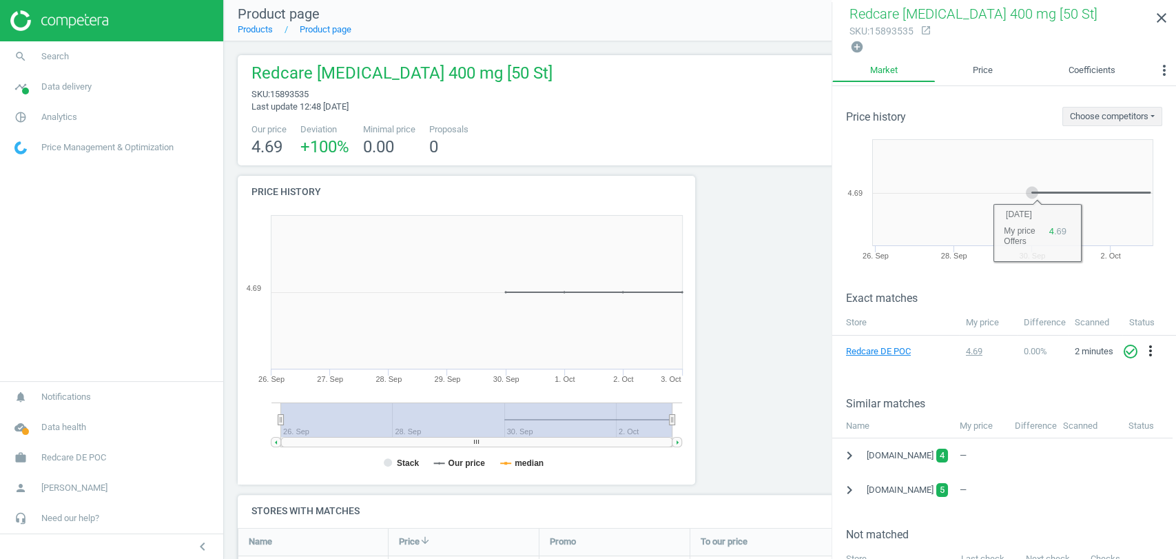
scroll to position [80, 0]
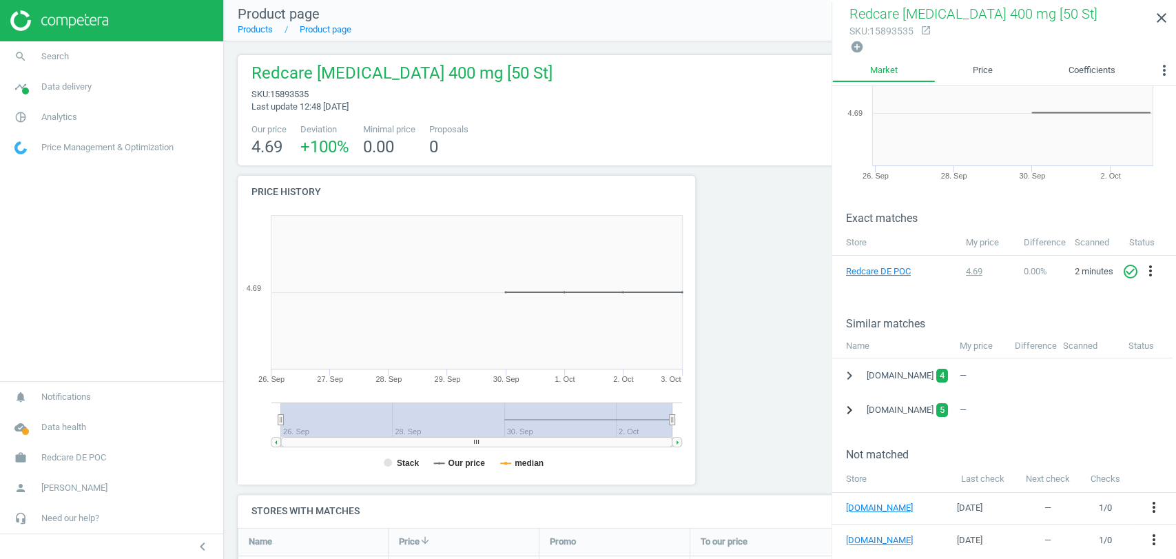
click at [845, 411] on icon "chevron_right" at bounding box center [849, 410] width 17 height 17
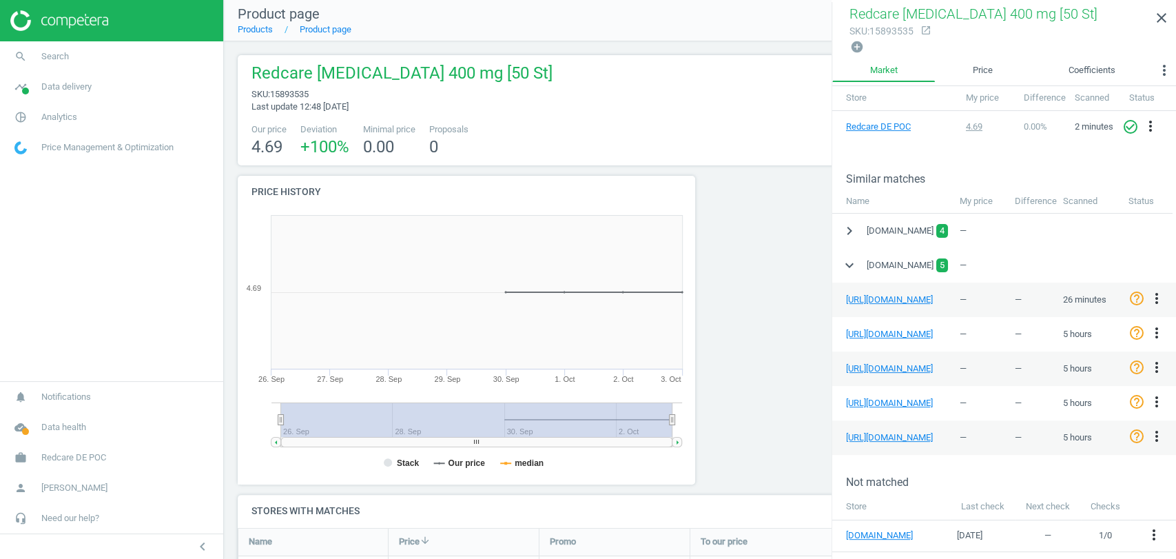
scroll to position [233, 0]
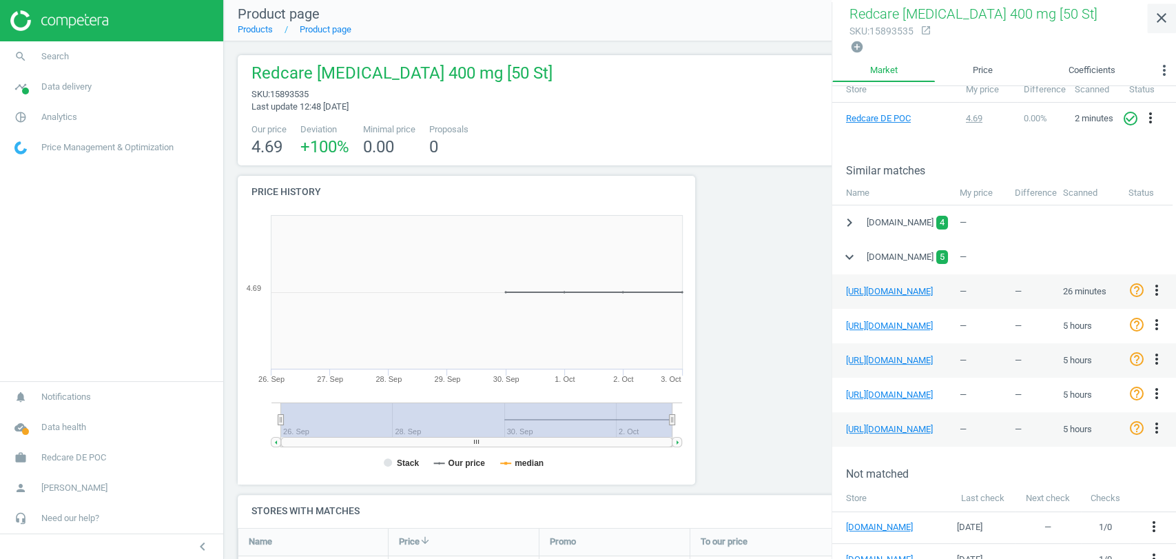
click at [1163, 24] on icon "close" at bounding box center [1162, 18] width 17 height 17
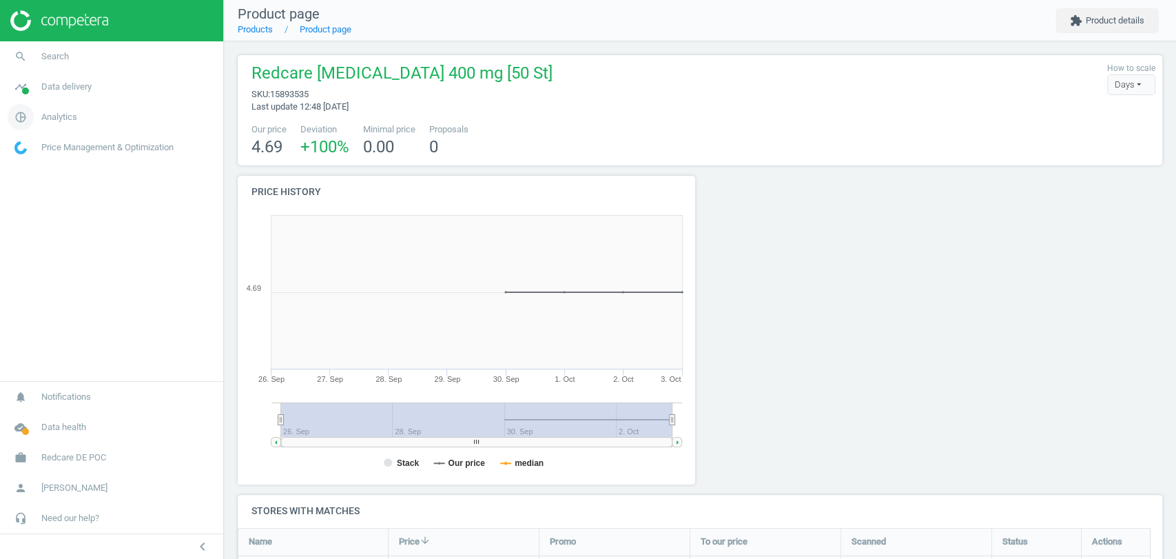
click at [74, 117] on span "Analytics" at bounding box center [59, 117] width 36 height 12
click at [41, 159] on link "Products" at bounding box center [111, 167] width 223 height 21
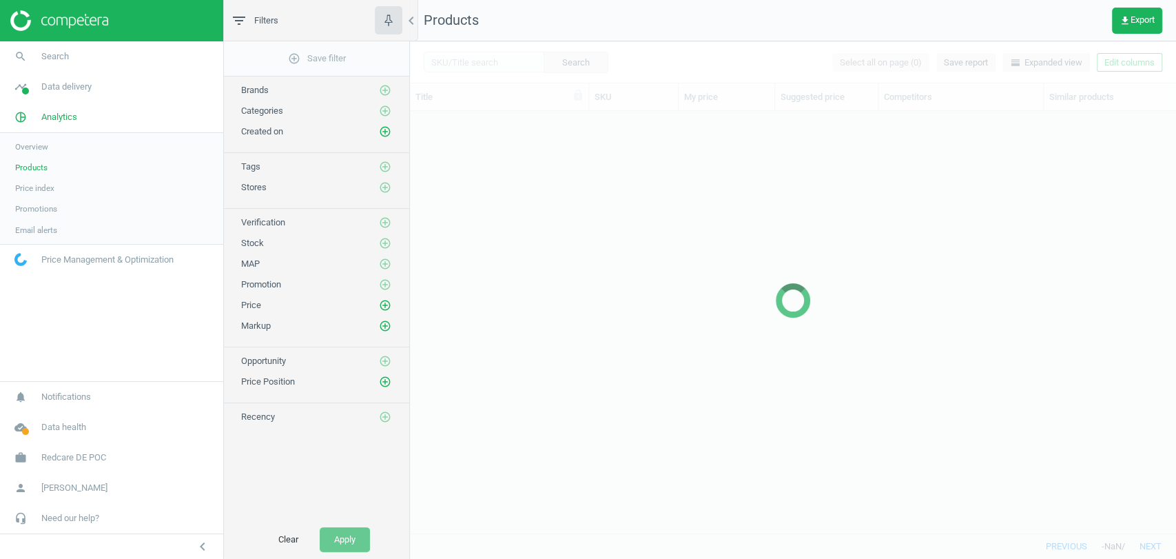
scroll to position [398, 754]
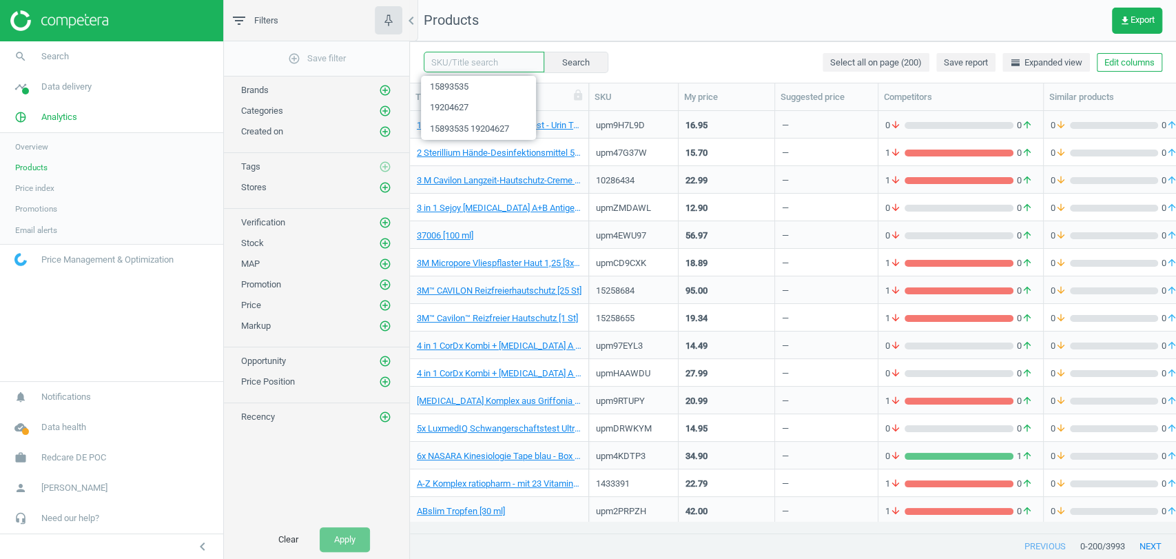
drag, startPoint x: 463, startPoint y: 63, endPoint x: 492, endPoint y: 68, distance: 29.5
click at [463, 63] on input "text" at bounding box center [484, 62] width 121 height 21
paste input "15893535"
type input "15893535"
click at [549, 64] on button "Search" at bounding box center [575, 62] width 65 height 21
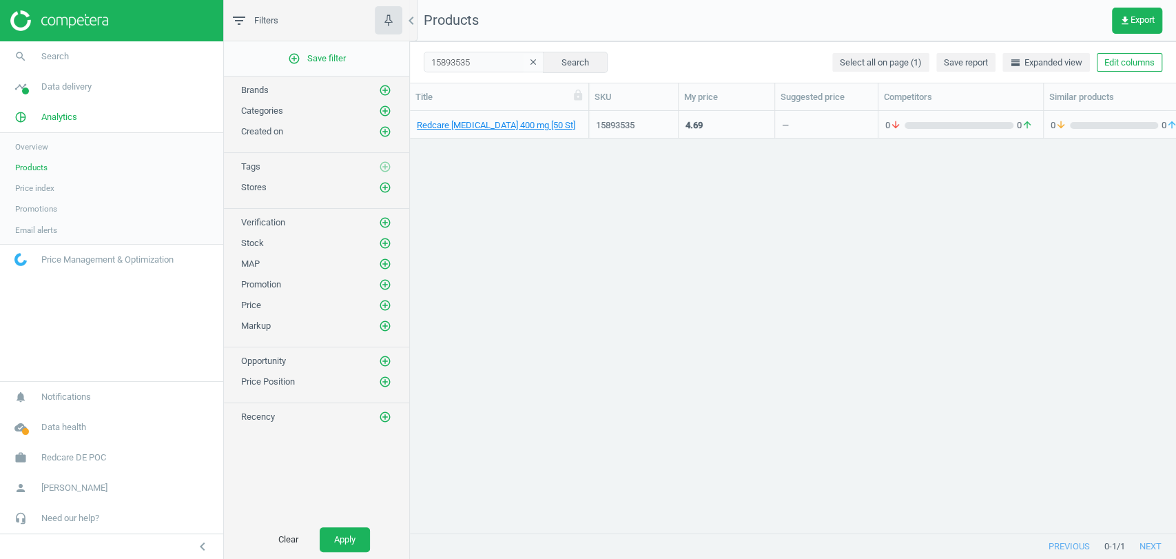
click at [39, 170] on span "Products" at bounding box center [31, 167] width 32 height 11
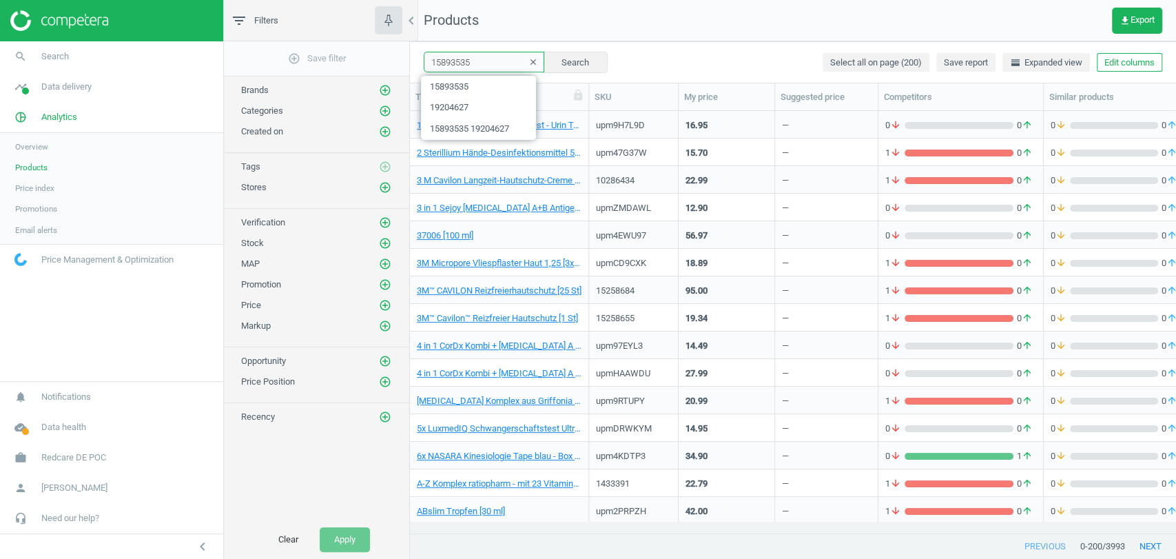
drag, startPoint x: 484, startPoint y: 65, endPoint x: 520, endPoint y: 62, distance: 36.0
click at [484, 65] on input "15893535" at bounding box center [484, 62] width 121 height 21
click at [547, 65] on button "Search" at bounding box center [575, 62] width 65 height 21
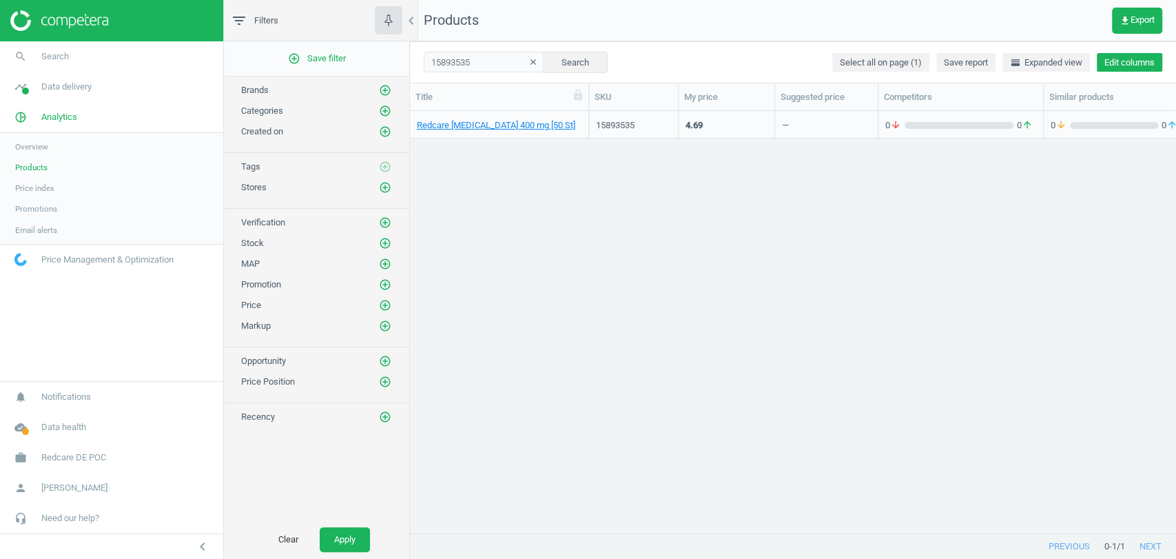
click at [1130, 61] on button "Edit columns" at bounding box center [1129, 62] width 65 height 19
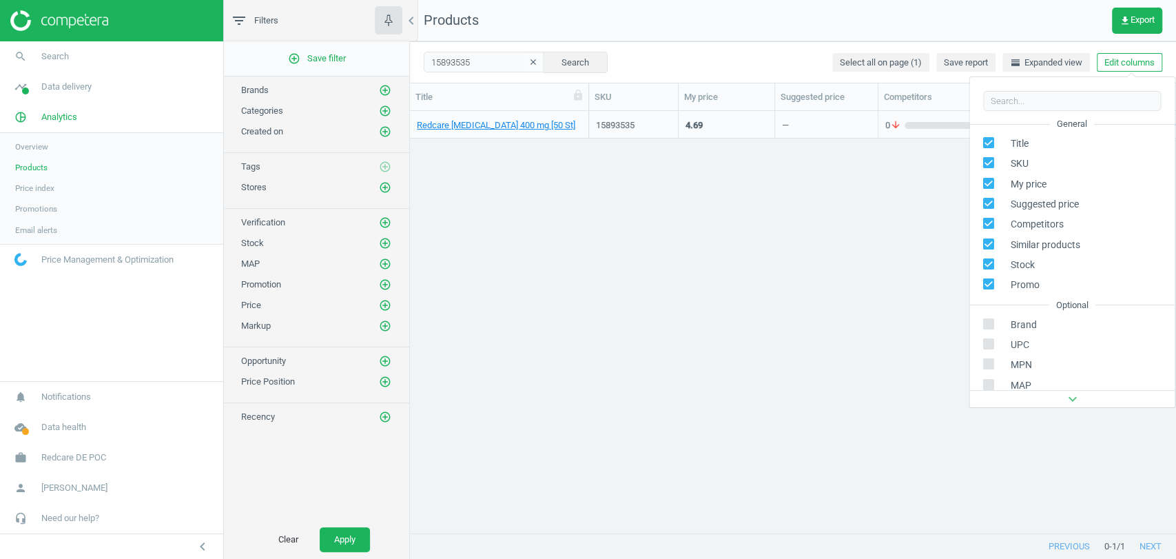
scroll to position [156, 0]
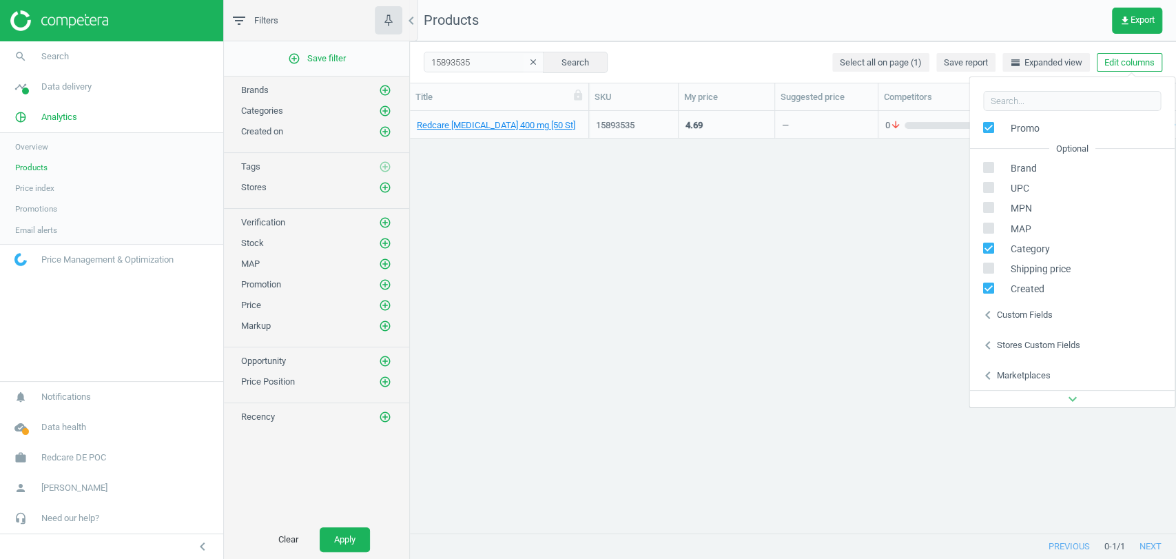
click at [1030, 343] on div "Stores custom fields" at bounding box center [1038, 345] width 83 height 12
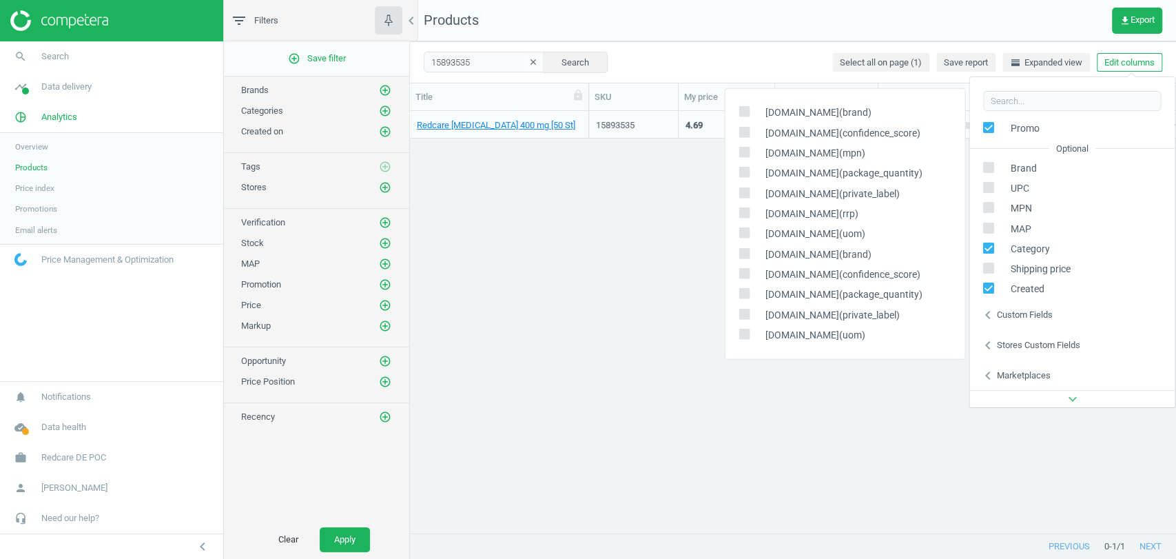
click at [743, 276] on input "checkbox" at bounding box center [743, 273] width 9 height 9
checkbox input "true"
click at [742, 132] on input "checkbox" at bounding box center [743, 131] width 9 height 9
checkbox input "true"
click at [673, 222] on div "Redcare Ibuprofen 400 mg [50 St] 15893535 4.69 — 0 arrow_downward 0 arrow_upwar…" at bounding box center [793, 316] width 766 height 410
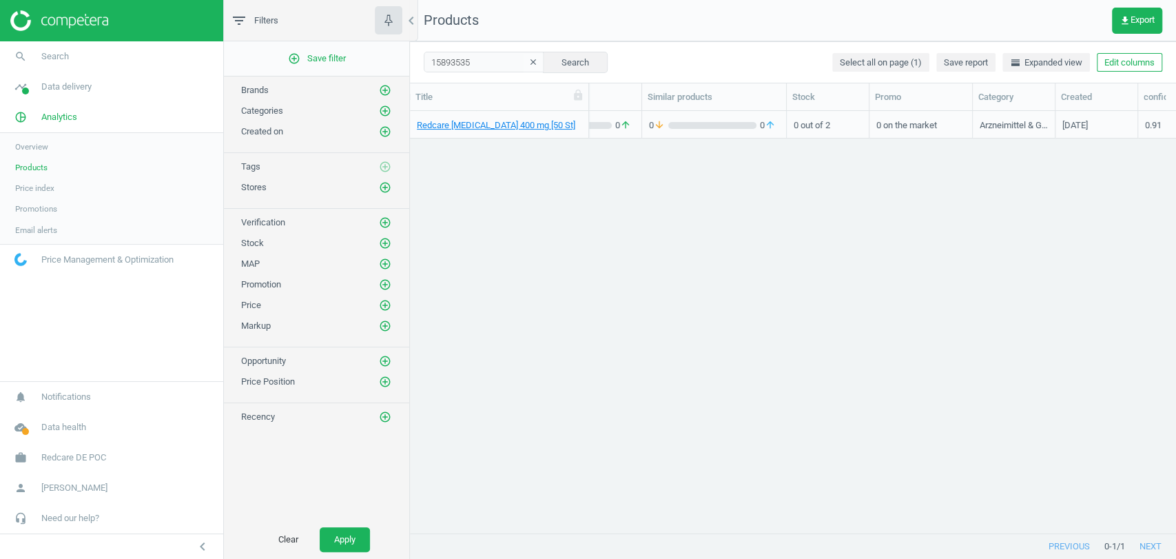
scroll to position [0, 620]
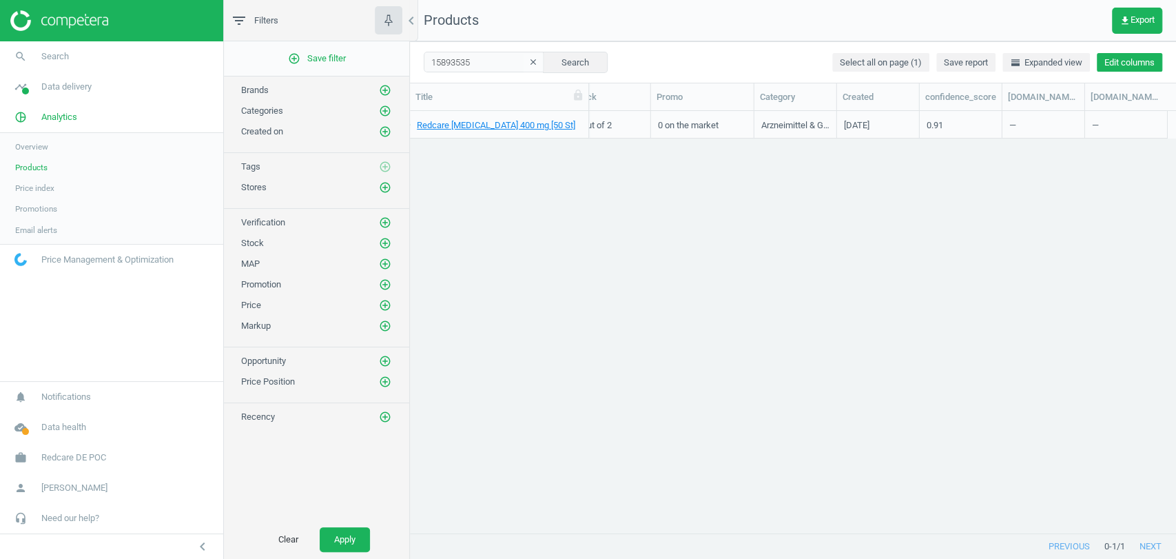
click at [1125, 68] on button "Edit columns" at bounding box center [1129, 62] width 65 height 19
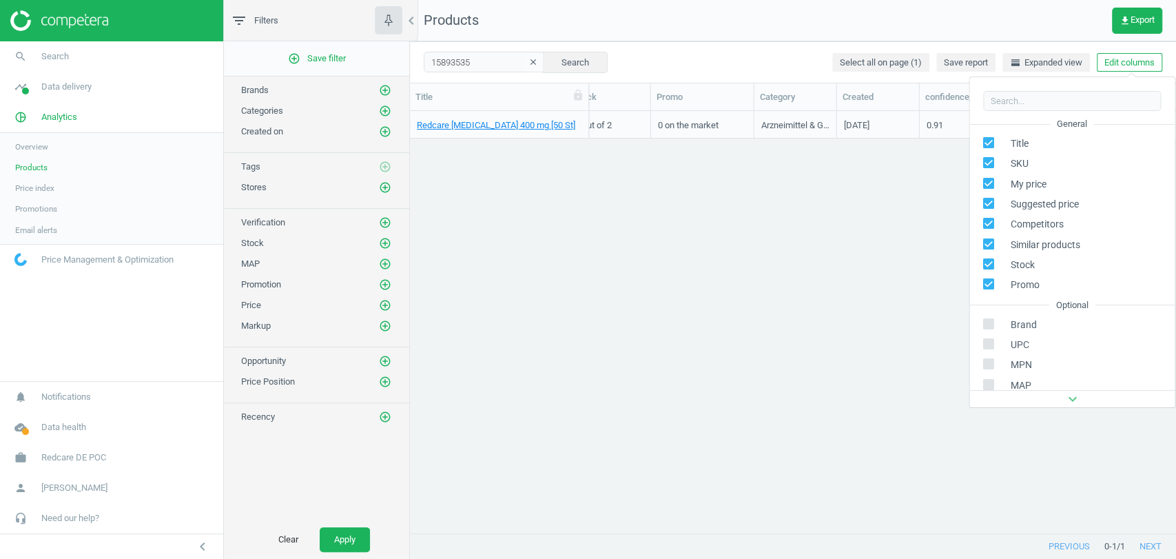
scroll to position [156, 0]
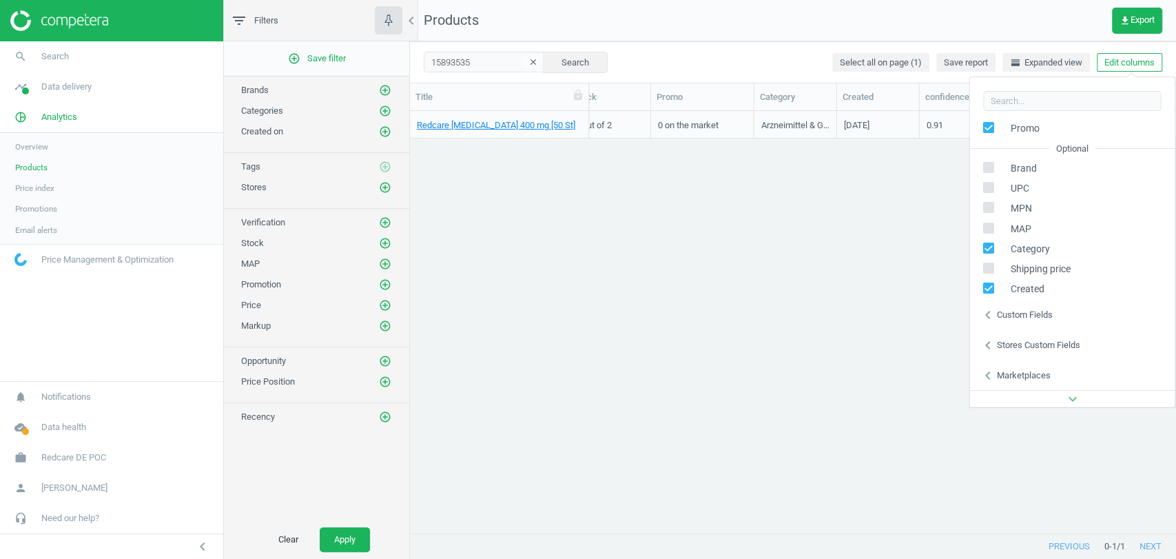
click at [1045, 343] on div "Stores custom fields" at bounding box center [1038, 345] width 83 height 12
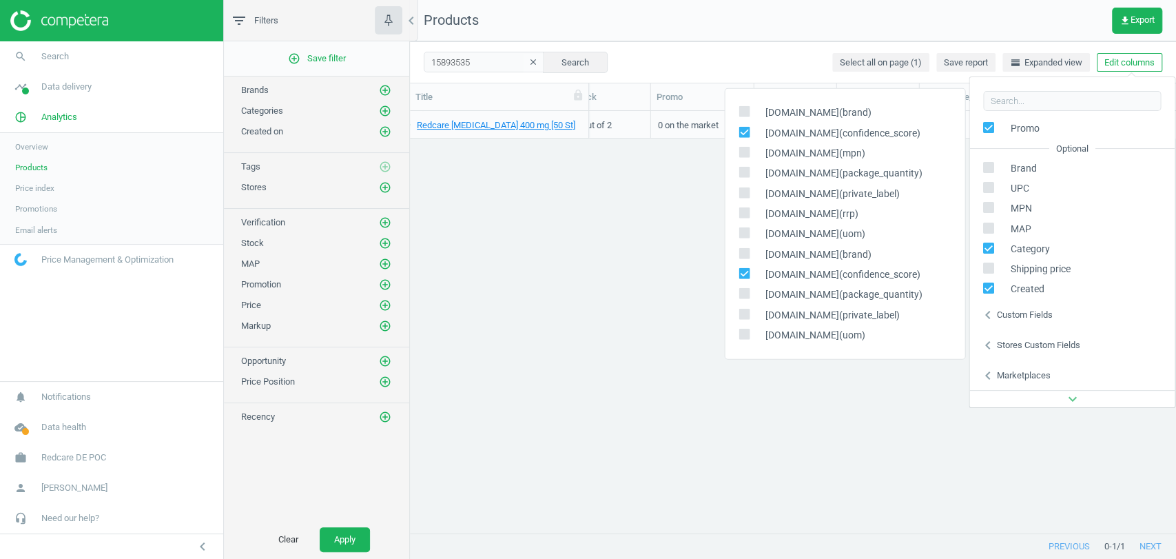
click at [744, 277] on input "checkbox" at bounding box center [743, 273] width 9 height 9
checkbox input "false"
click at [741, 132] on input "checkbox" at bounding box center [743, 131] width 9 height 9
checkbox input "false"
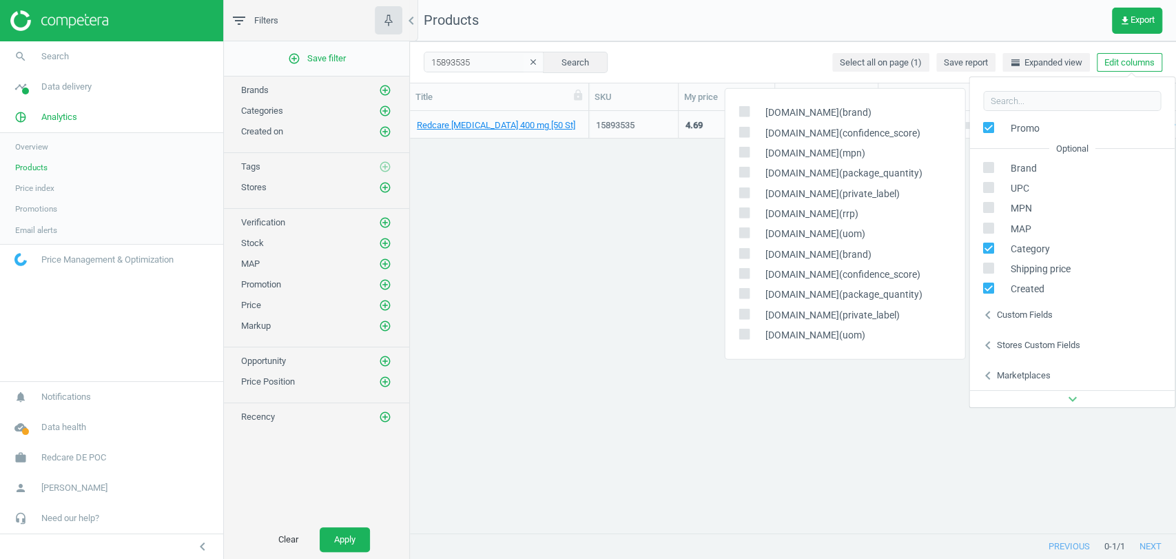
click at [557, 356] on div "Redcare Ibuprofen 400 mg [50 St] 15893535 4.69 — 0 arrow_downward 0 arrow_upwar…" at bounding box center [793, 316] width 766 height 410
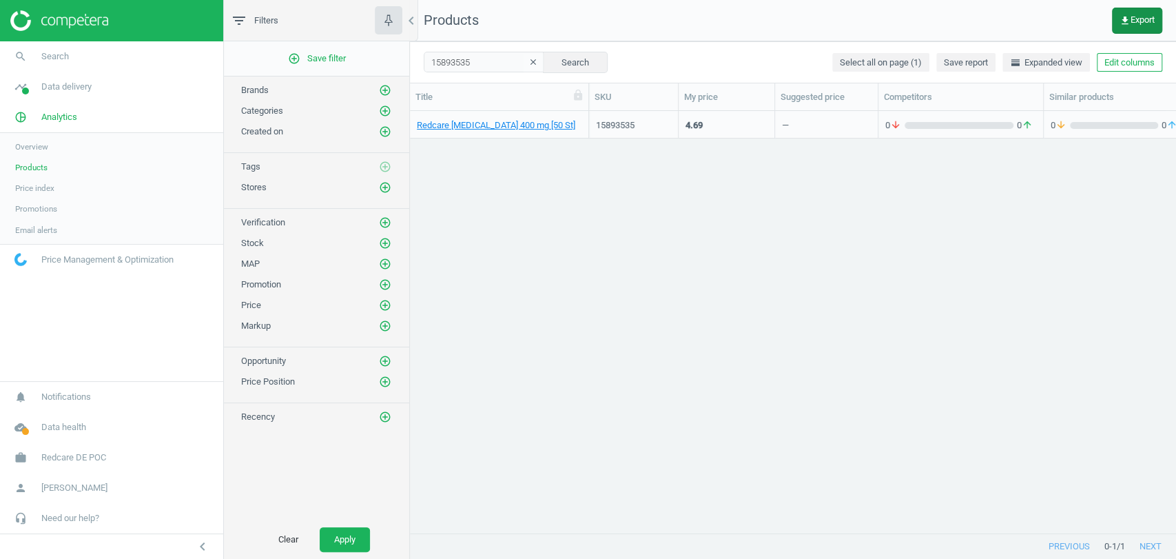
click at [1130, 22] on span "get_app Export" at bounding box center [1137, 20] width 35 height 11
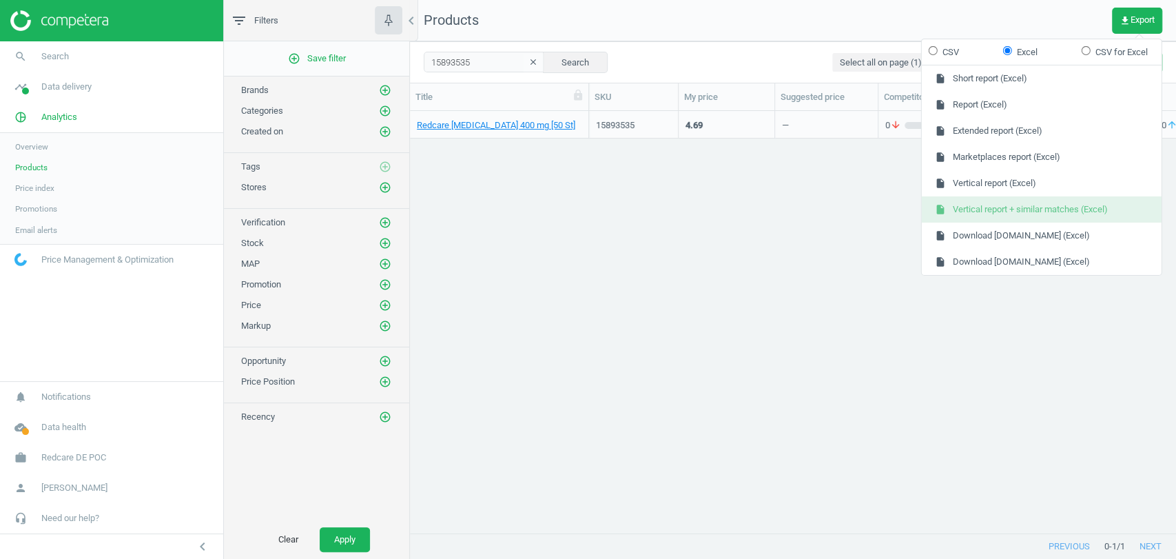
click at [1046, 211] on button "insert_drive_file Vertical report + similar matches (Excel)" at bounding box center [1042, 209] width 240 height 26
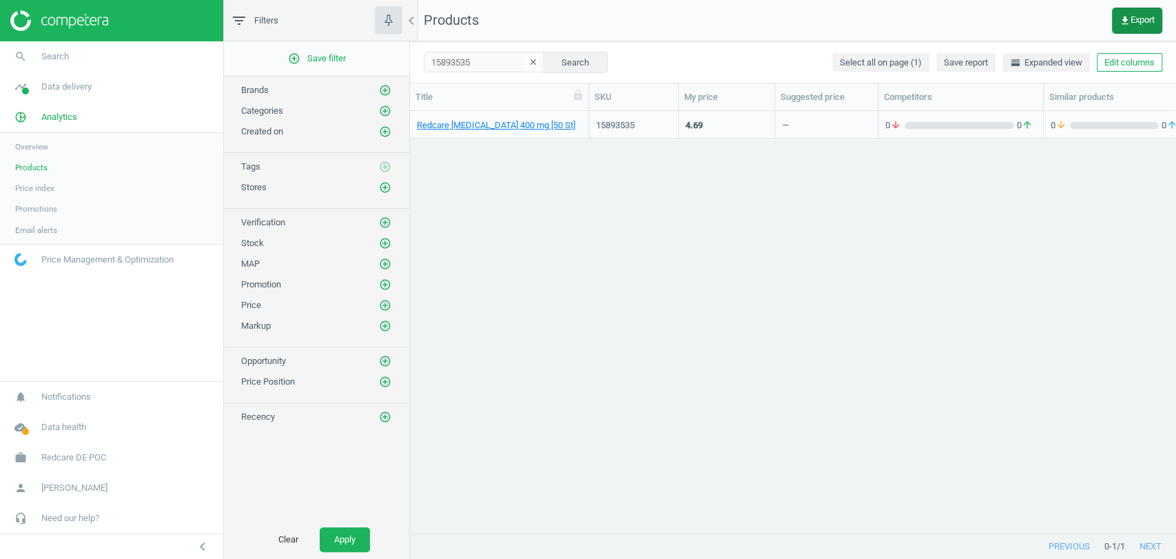
click at [1114, 10] on button "get_app Export" at bounding box center [1137, 21] width 50 height 26
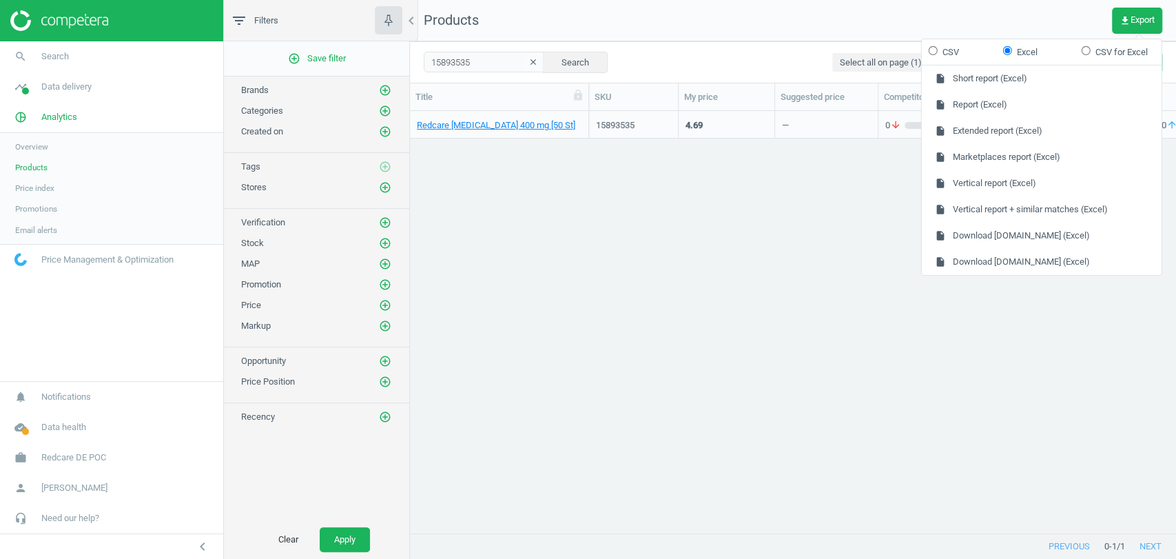
click at [866, 336] on div "Redcare Ibuprofen 400 mg [50 St] 15893535 4.69 — 0 arrow_downward 0 arrow_upwar…" at bounding box center [793, 316] width 766 height 410
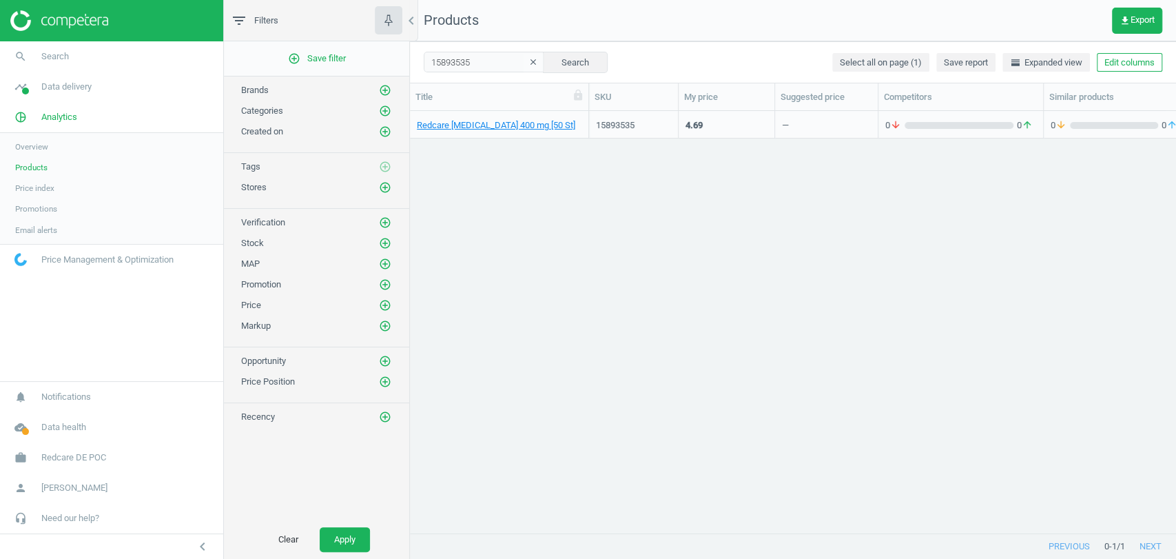
click at [746, 342] on div "Redcare Ibuprofen 400 mg [50 St] 15893535 4.69 — 0 arrow_downward 0 arrow_upwar…" at bounding box center [793, 316] width 766 height 410
click at [499, 128] on link "Redcare [MEDICAL_DATA] 400 mg [50 St]" at bounding box center [496, 125] width 159 height 12
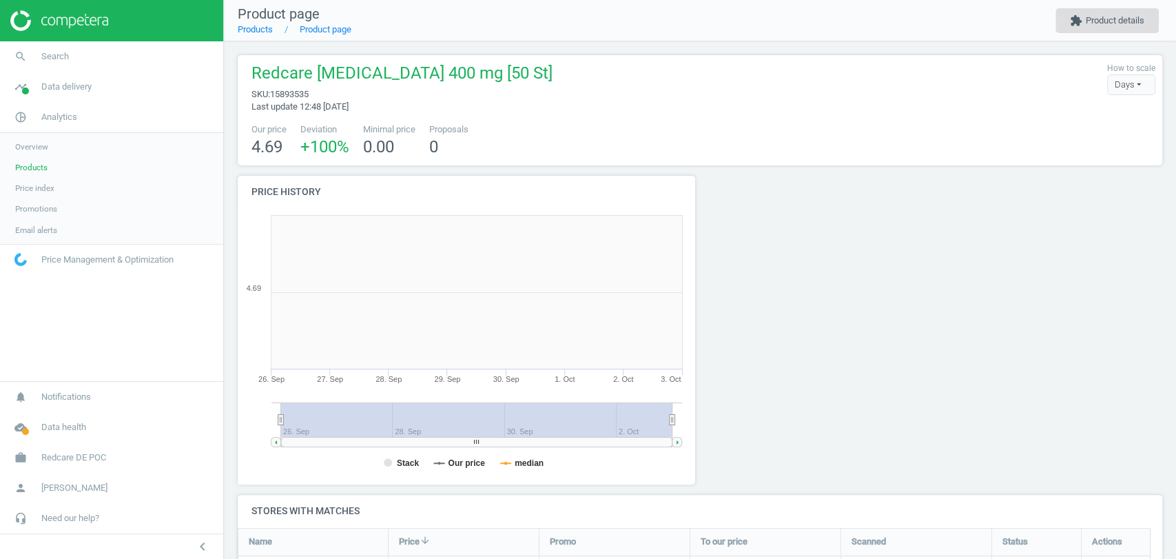
scroll to position [300, 475]
click at [1106, 24] on button "extension Product details" at bounding box center [1107, 20] width 103 height 25
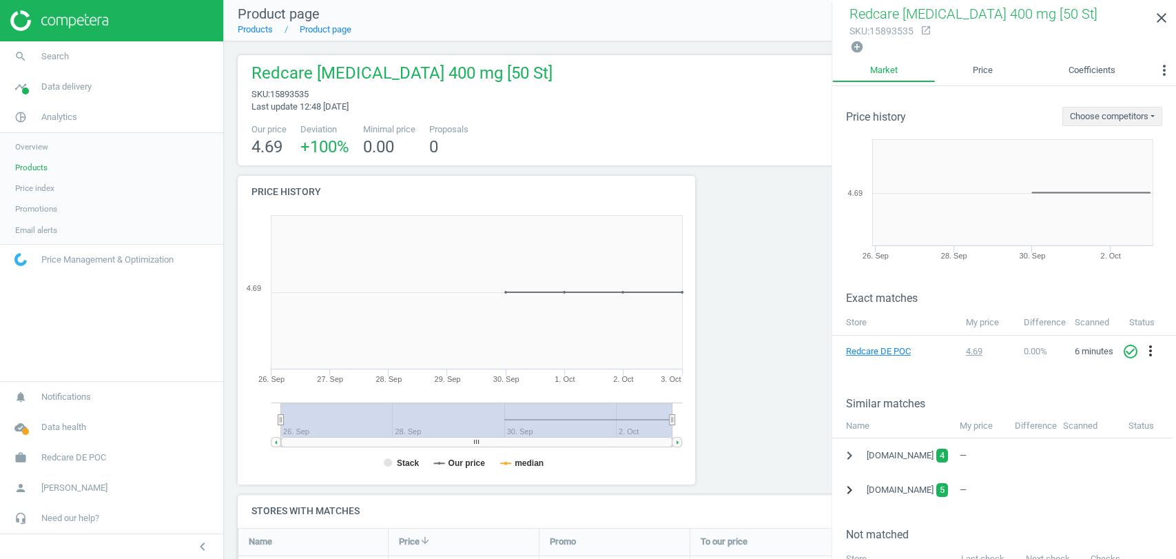
click at [852, 484] on icon "chevron_right" at bounding box center [849, 490] width 17 height 17
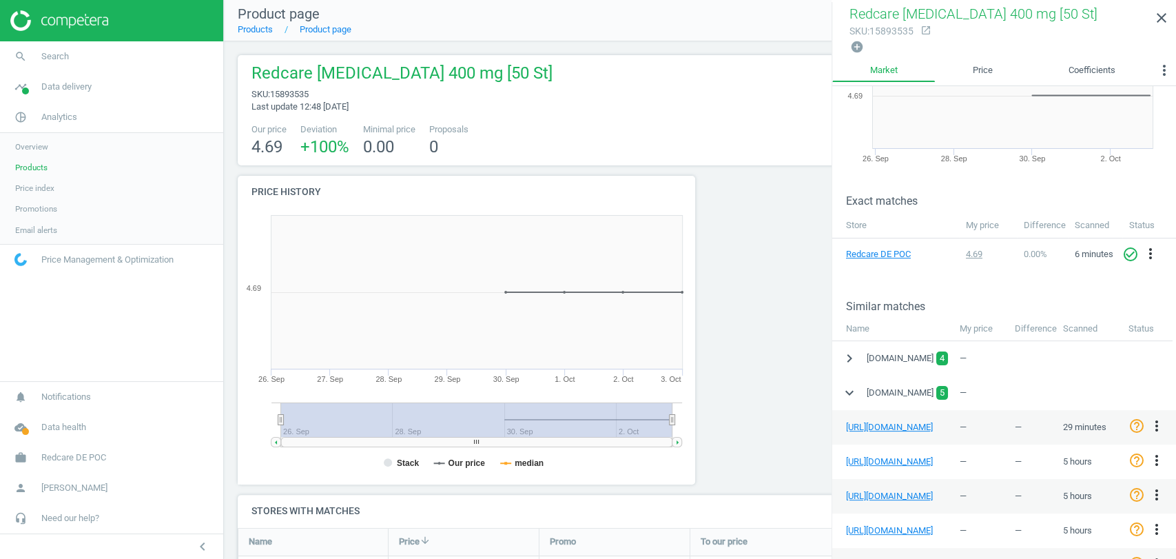
scroll to position [229, 0]
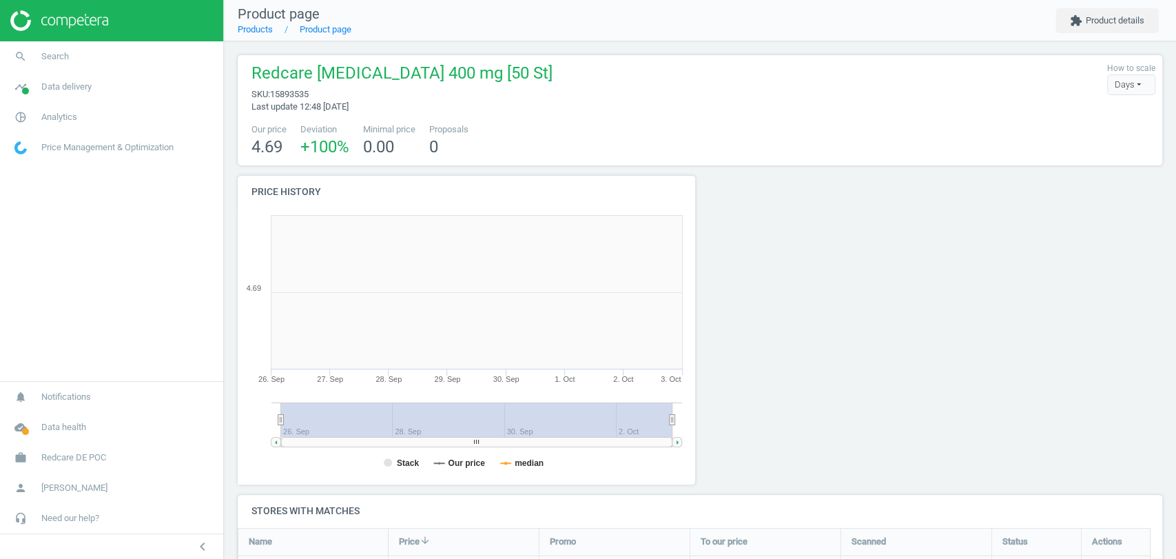
scroll to position [300, 475]
click at [1109, 19] on button "extension Product details" at bounding box center [1107, 20] width 103 height 25
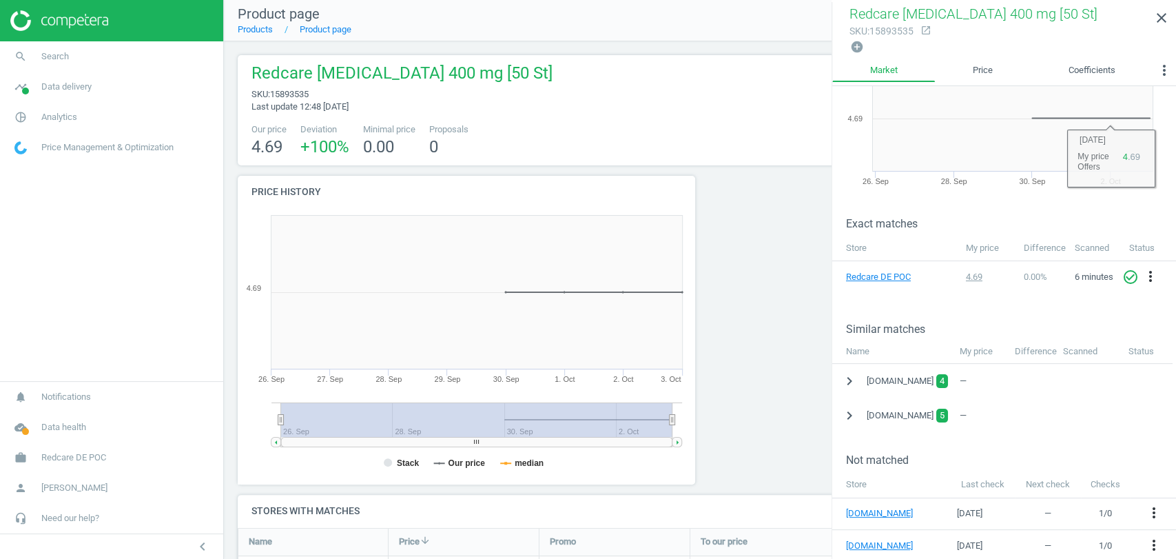
scroll to position [80, 0]
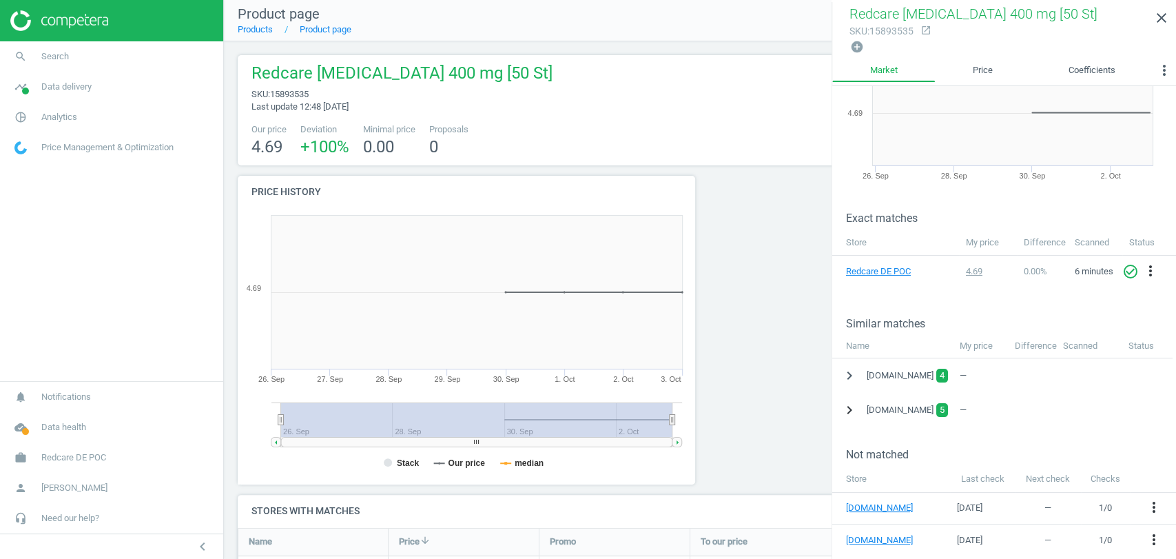
click at [853, 410] on icon "chevron_right" at bounding box center [849, 410] width 17 height 17
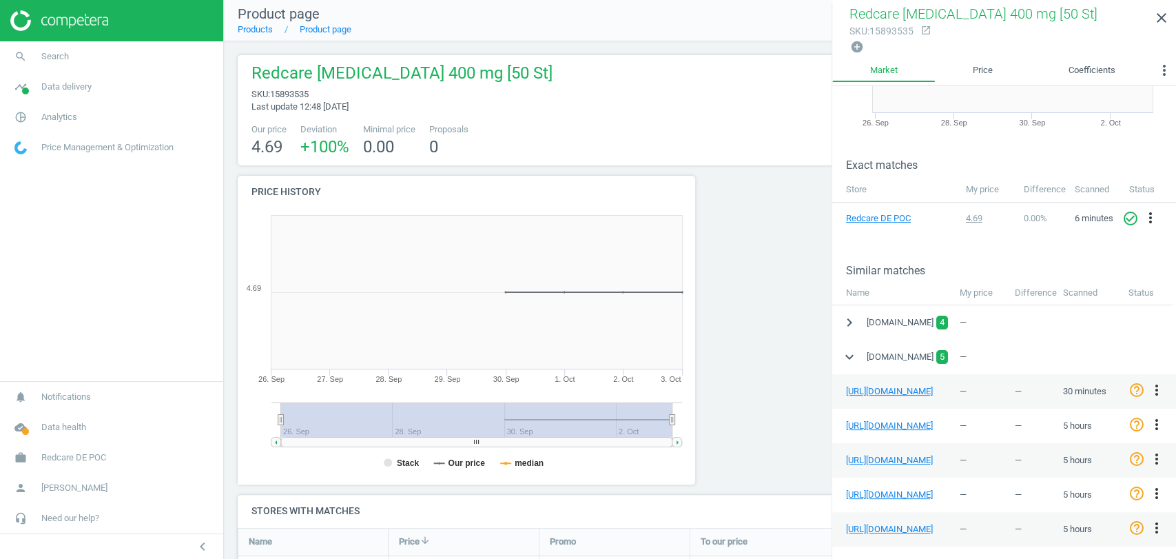
scroll to position [233, 0]
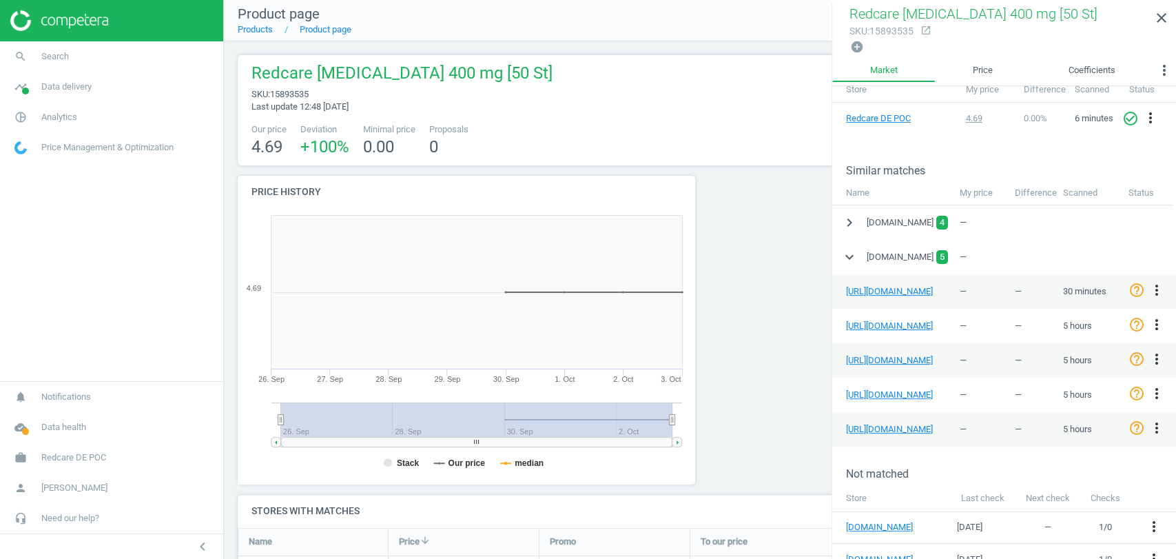
click at [737, 236] on div at bounding box center [817, 335] width 234 height 319
click at [844, 274] on div "[URL][DOMAIN_NAME] — — 30 minutes help_outline more_vert" at bounding box center [1005, 291] width 344 height 34
click at [773, 339] on div at bounding box center [817, 335] width 234 height 319
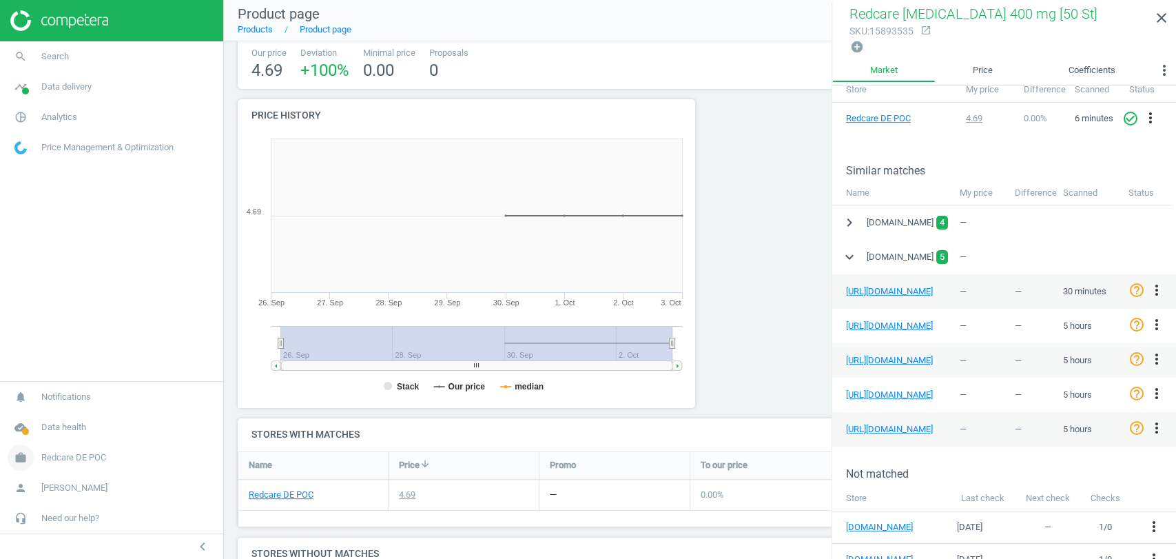
click at [83, 454] on span "Redcare DE POC" at bounding box center [73, 457] width 65 height 12
click at [61, 438] on span "Campaign settings" at bounding box center [49, 437] width 68 height 11
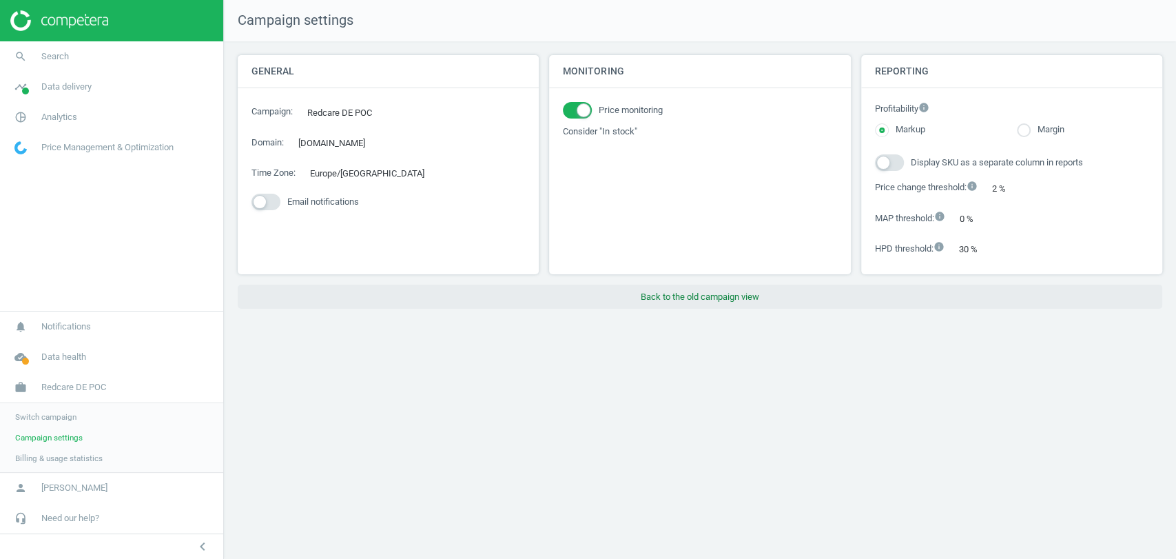
click at [746, 292] on button "Back to the old campaign view" at bounding box center [700, 297] width 925 height 25
click at [726, 300] on button "Back to the old campaign view" at bounding box center [700, 297] width 925 height 25
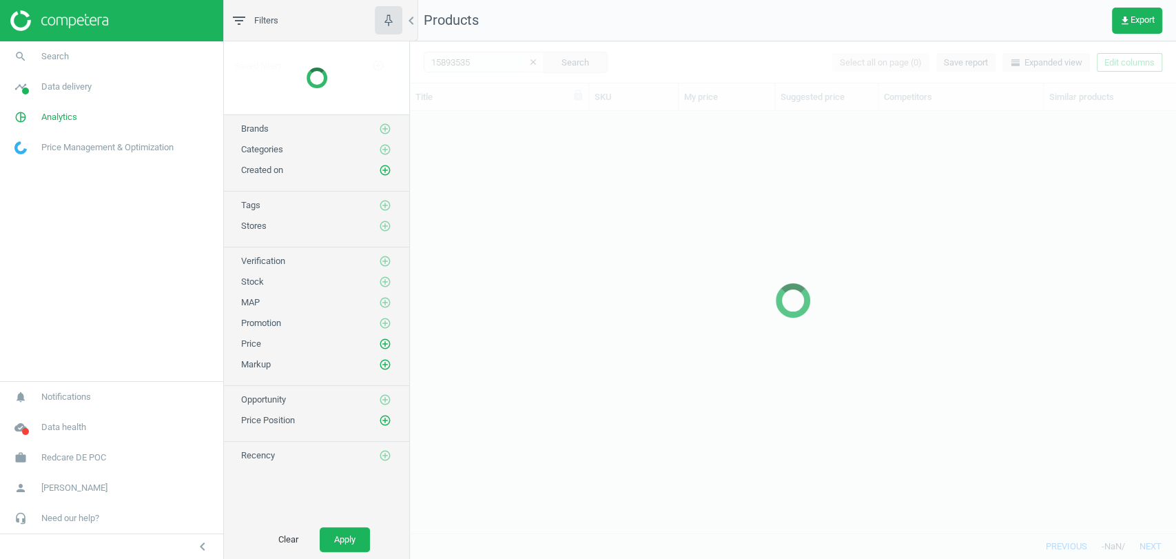
scroll to position [398, 754]
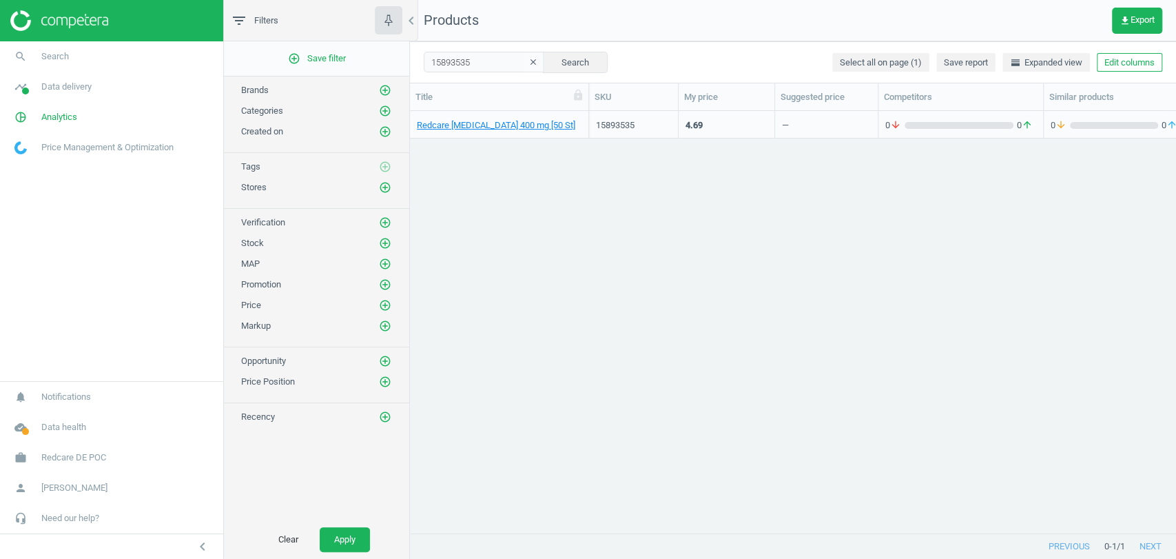
click at [707, 329] on div "Redcare Ibuprofen 400 mg [50 St] 15893535 4.69 — 0 arrow_downward 0 arrow_upwar…" at bounding box center [793, 316] width 766 height 410
click at [471, 127] on link "Redcare [MEDICAL_DATA] 400 mg [50 St]" at bounding box center [496, 125] width 159 height 12
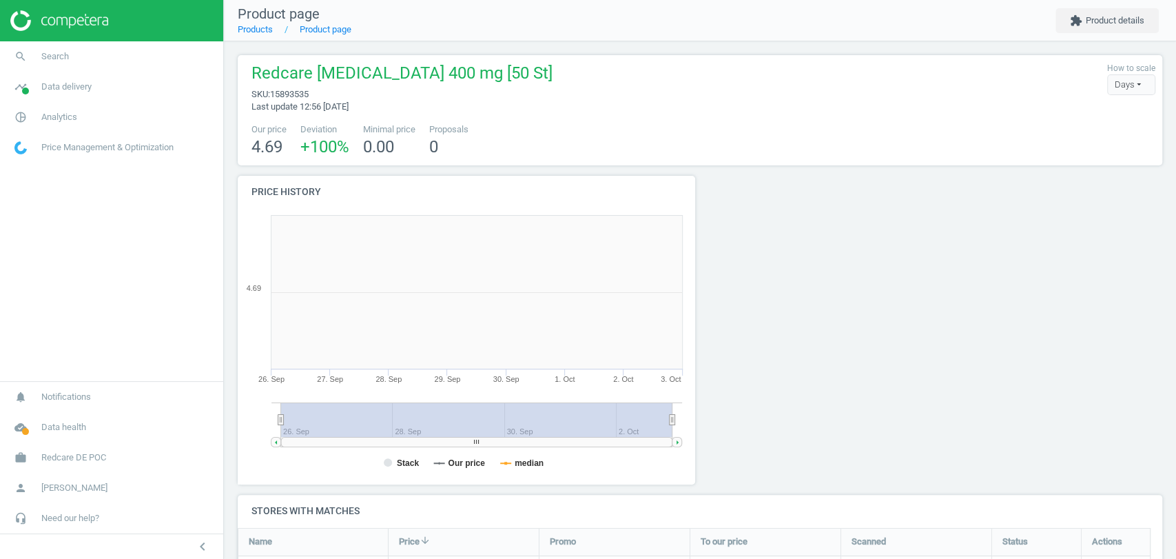
scroll to position [300, 475]
click at [1097, 18] on button "extension Product details" at bounding box center [1107, 20] width 103 height 25
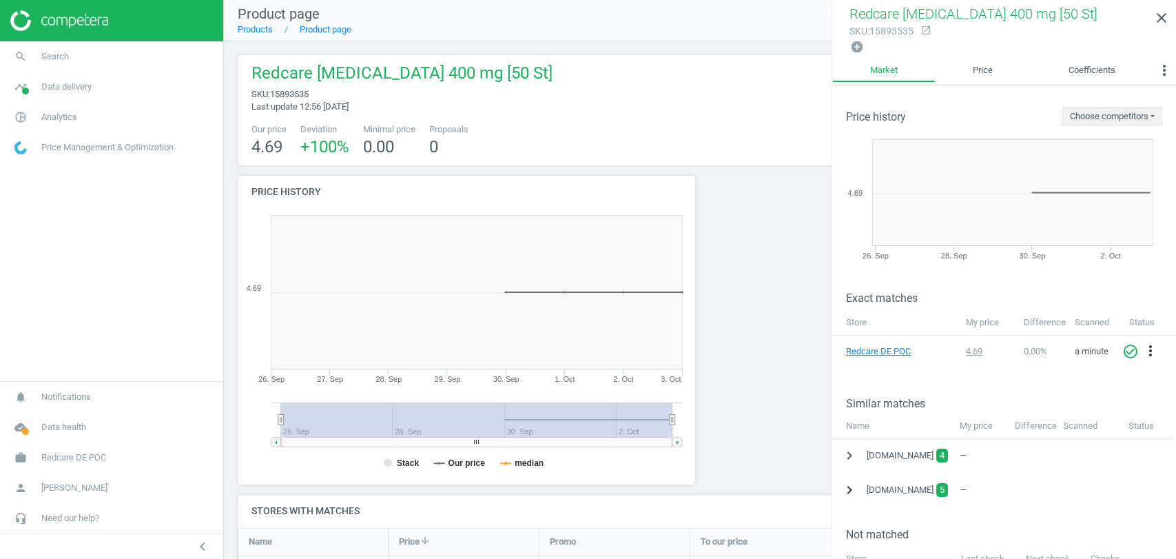
click at [852, 490] on icon "chevron_right" at bounding box center [849, 490] width 17 height 17
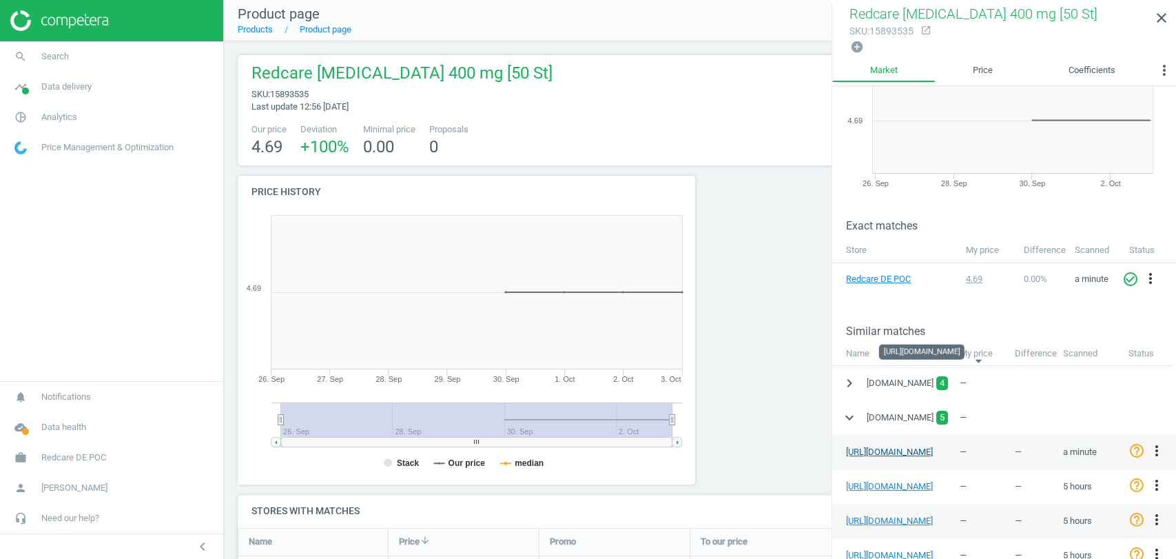
scroll to position [153, 0]
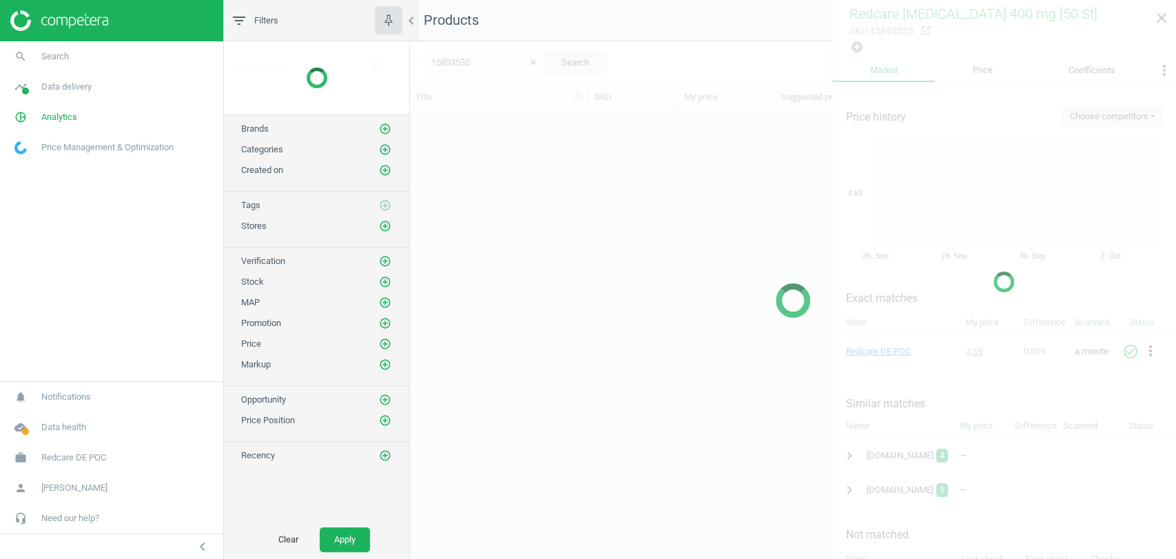
scroll to position [398, 754]
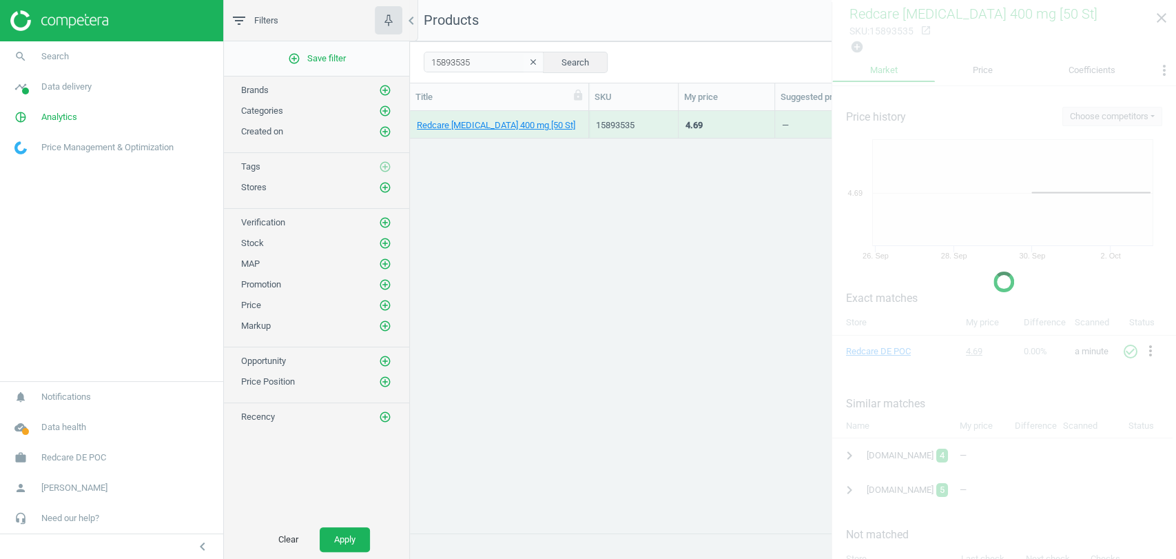
click at [721, 325] on div "Redcare Ibuprofen 400 mg [50 St] 15893535 4.69 — 0 arrow_downward 0 arrow_upwar…" at bounding box center [793, 316] width 766 height 410
click at [655, 333] on div "Redcare Ibuprofen 400 mg [50 St] 15893535 4.69 — 0 arrow_downward 0 arrow_upwar…" at bounding box center [793, 316] width 766 height 410
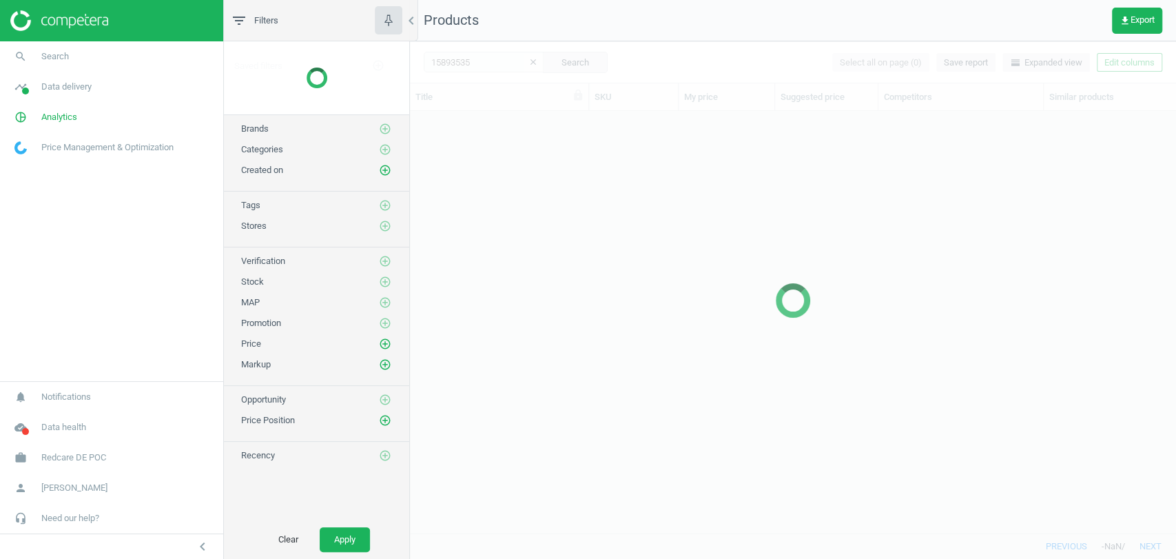
scroll to position [398, 754]
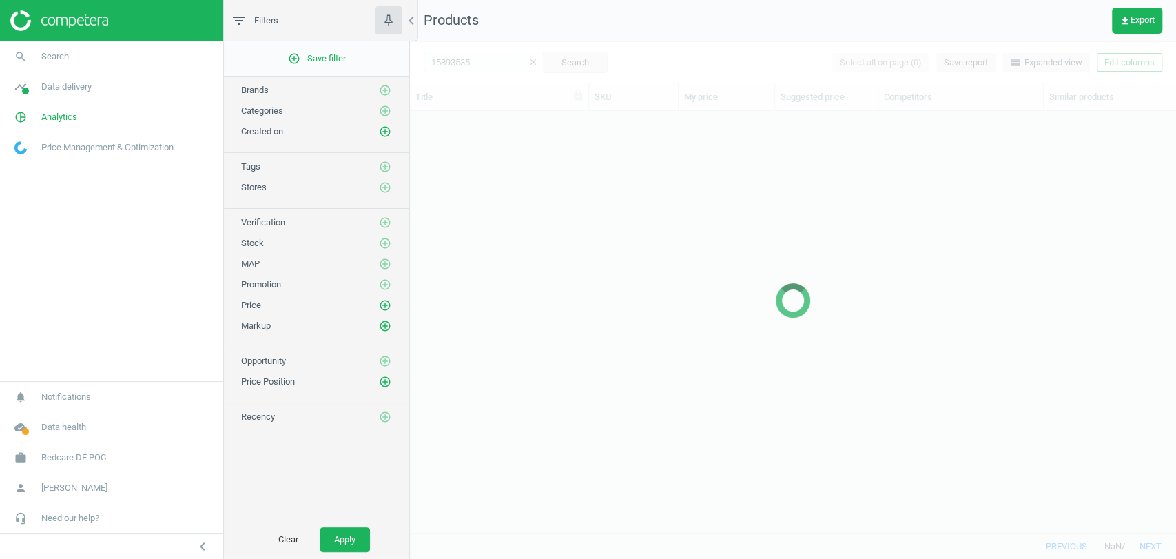
click at [712, 297] on div at bounding box center [793, 300] width 766 height 518
click at [744, 247] on div at bounding box center [793, 300] width 766 height 518
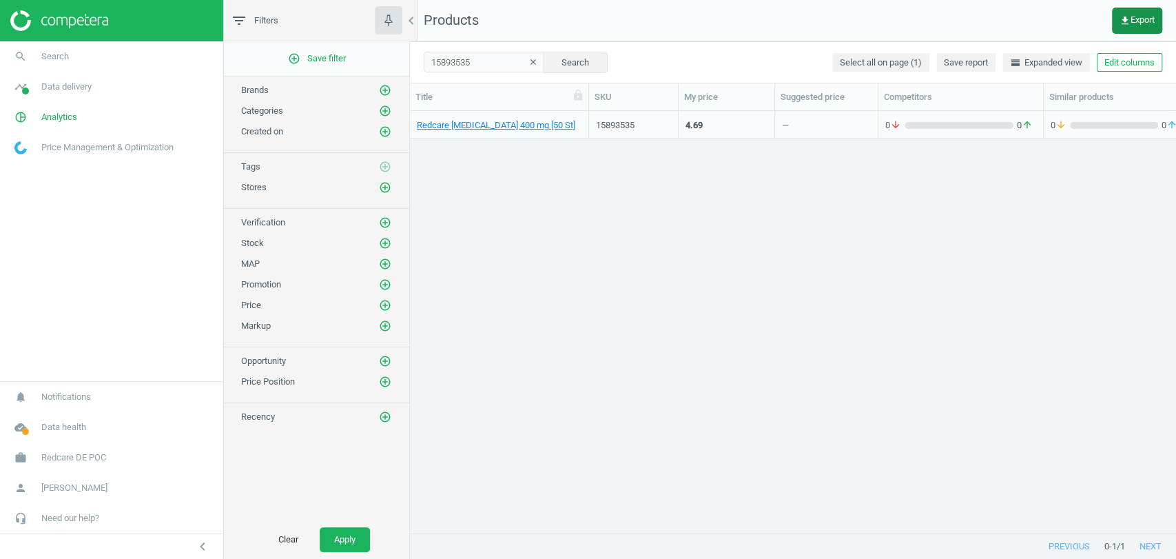
click at [1139, 21] on span "get_app Export" at bounding box center [1137, 20] width 35 height 11
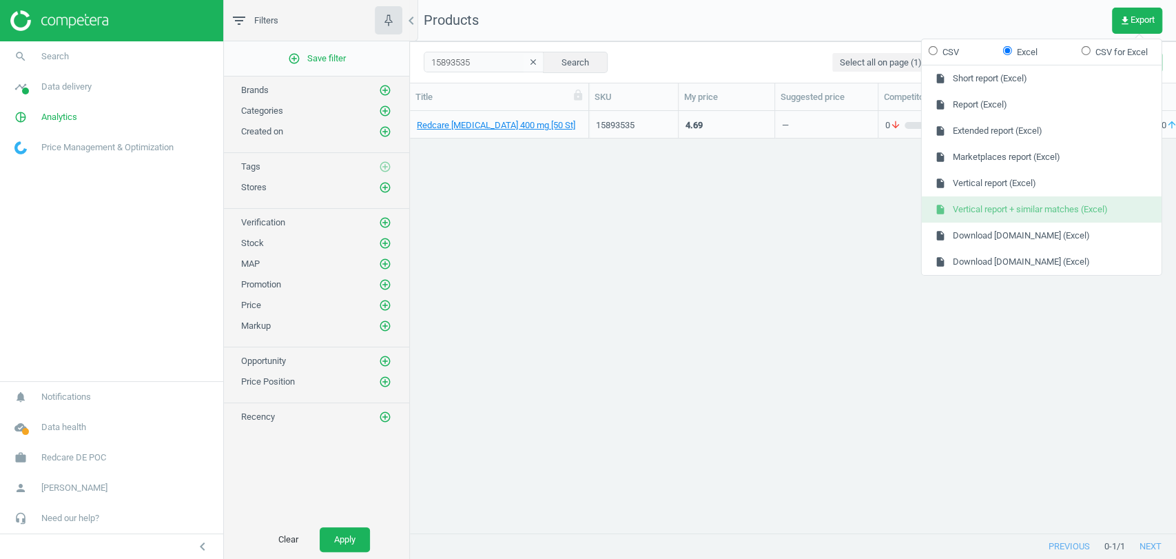
click at [1030, 209] on button "insert_drive_file Vertical report + similar matches (Excel)" at bounding box center [1042, 209] width 240 height 26
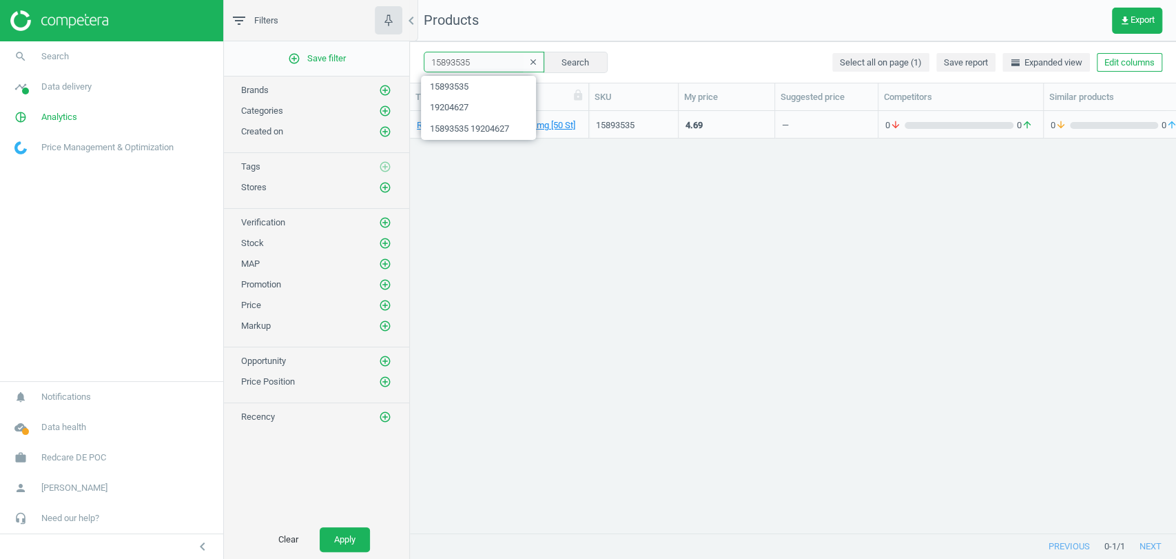
drag, startPoint x: 469, startPoint y: 60, endPoint x: 409, endPoint y: 59, distance: 59.3
click at [409, 59] on div "filter_list Filters chevron_left add_circle_outline Save filter Brands add_circ…" at bounding box center [700, 279] width 952 height 559
paste input "8107244"
type input "8107244"
click at [566, 68] on button "Search" at bounding box center [575, 62] width 65 height 21
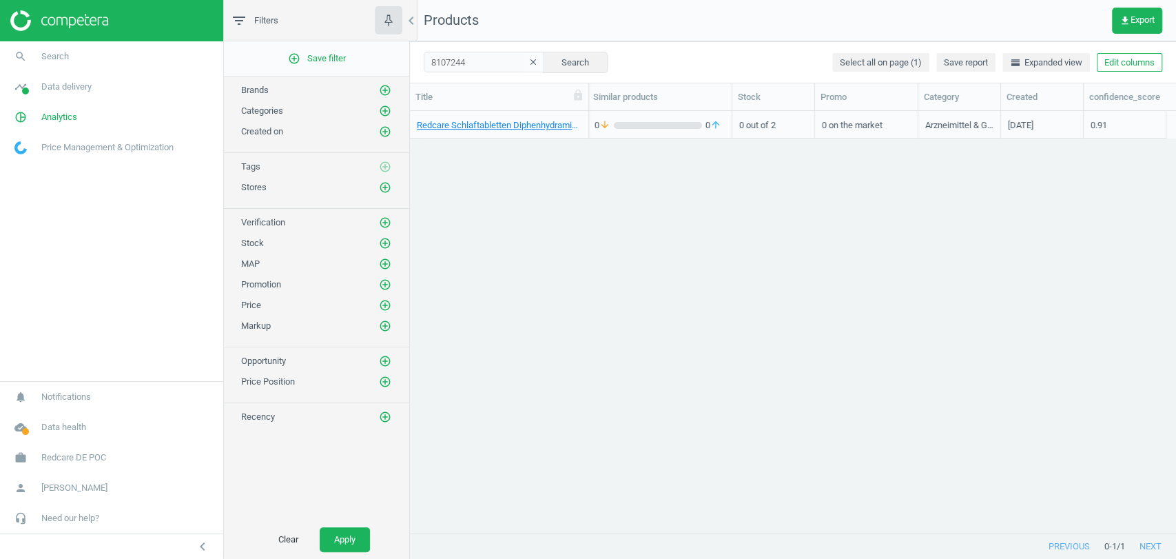
scroll to position [0, 456]
click at [1112, 66] on button "Edit columns" at bounding box center [1129, 62] width 65 height 19
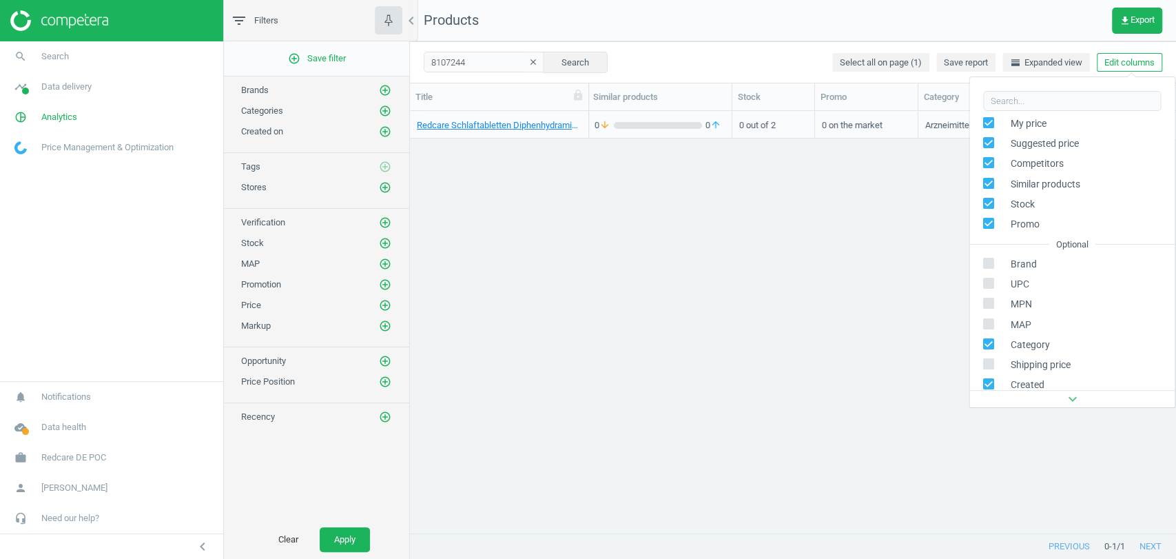
scroll to position [156, 0]
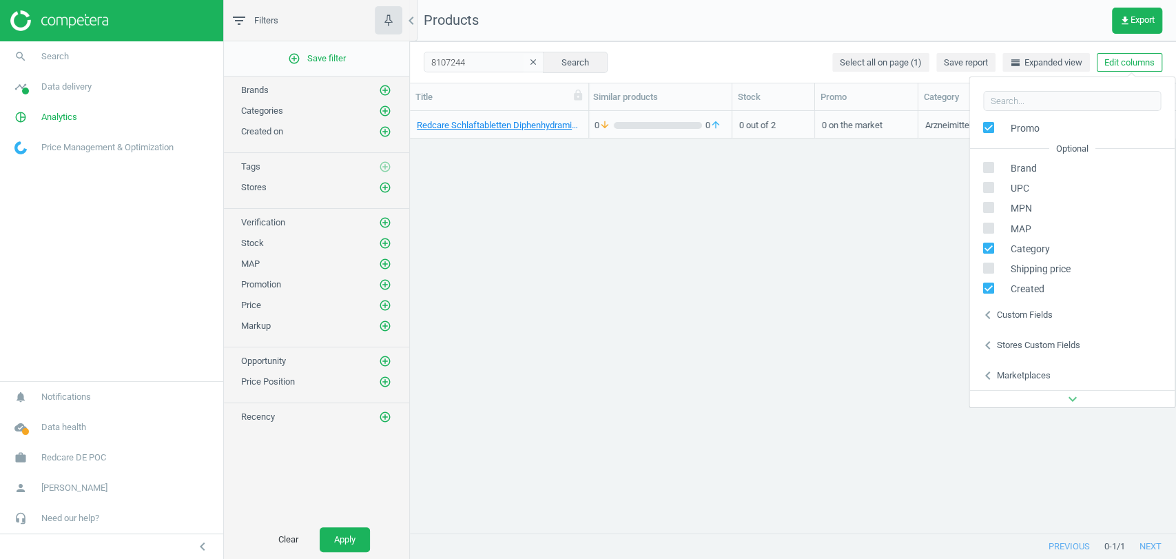
click at [997, 316] on div "Custom fields" at bounding box center [1025, 315] width 56 height 12
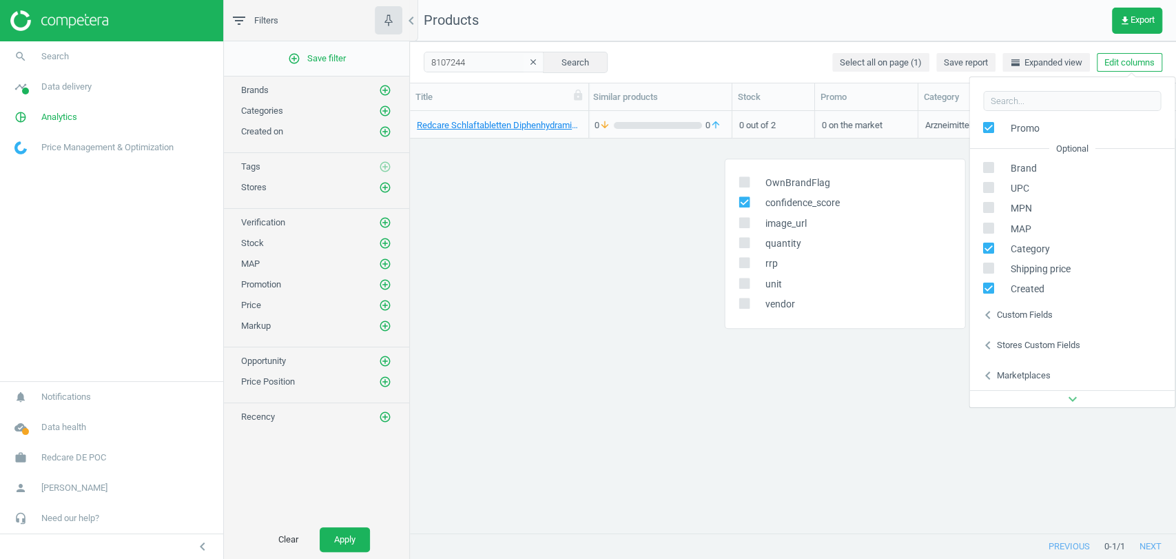
click at [742, 205] on input "checkbox" at bounding box center [743, 202] width 9 height 9
click at [748, 202] on input "checkbox" at bounding box center [743, 202] width 9 height 9
checkbox input "true"
click at [1065, 334] on div "chevron_left Stores custom fields" at bounding box center [1072, 345] width 205 height 30
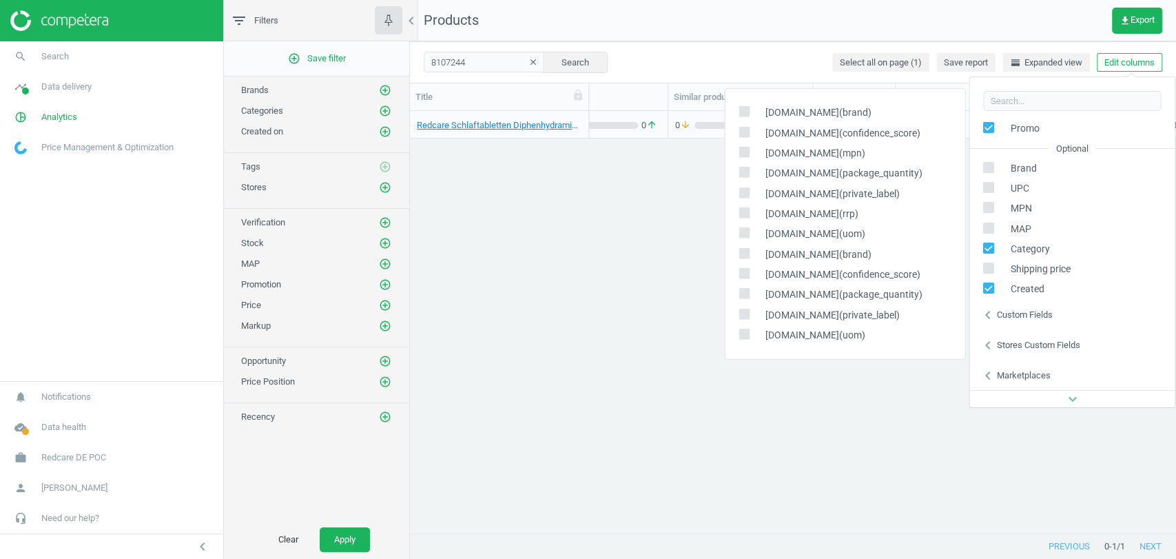
click at [747, 271] on input "checkbox" at bounding box center [743, 273] width 9 height 9
checkbox input "true"
drag, startPoint x: 692, startPoint y: 355, endPoint x: 803, endPoint y: 423, distance: 130.3
click at [691, 355] on div "Redcare Schlaftabletten Diphenhydramin Doppelpack [2x20 St] 8107244 — — 0 arrow…" at bounding box center [793, 316] width 766 height 410
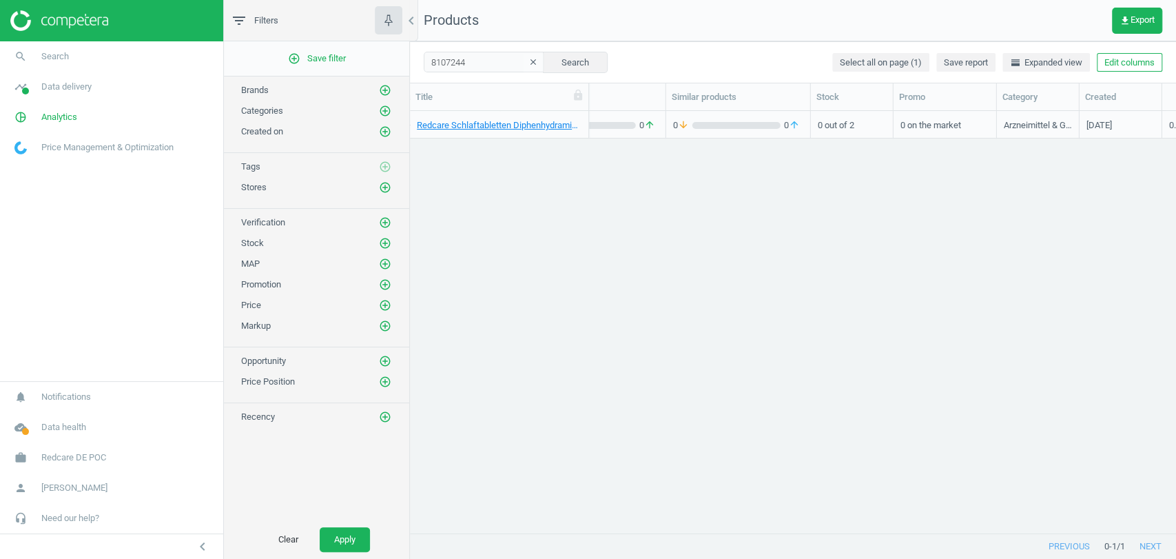
scroll to position [0, 538]
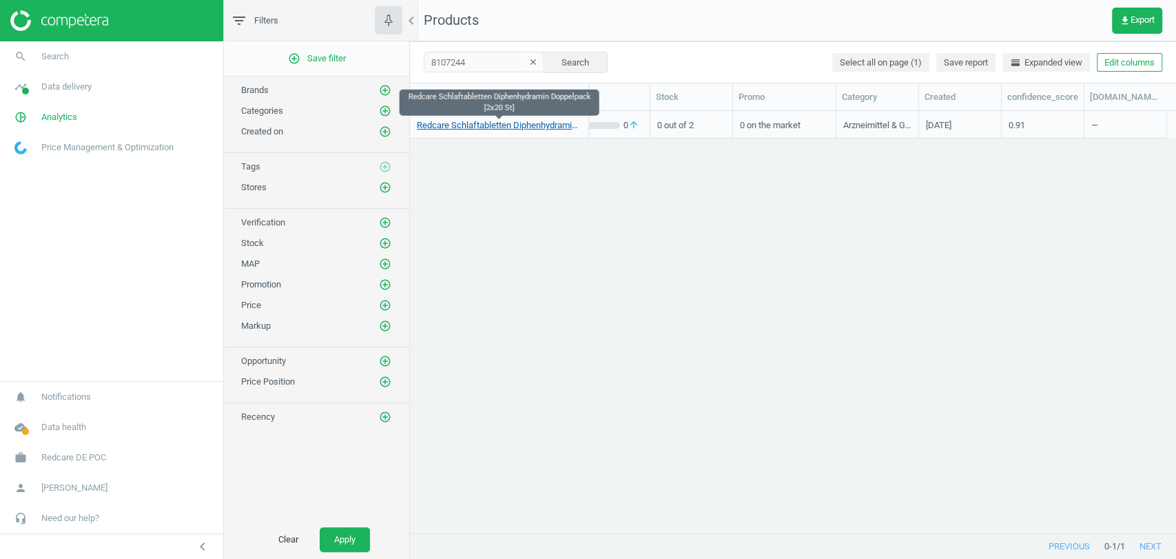
click at [493, 125] on link "Redcare Schlaftabletten Diphenhydramin Doppelpack [2x20 St]" at bounding box center [499, 125] width 165 height 12
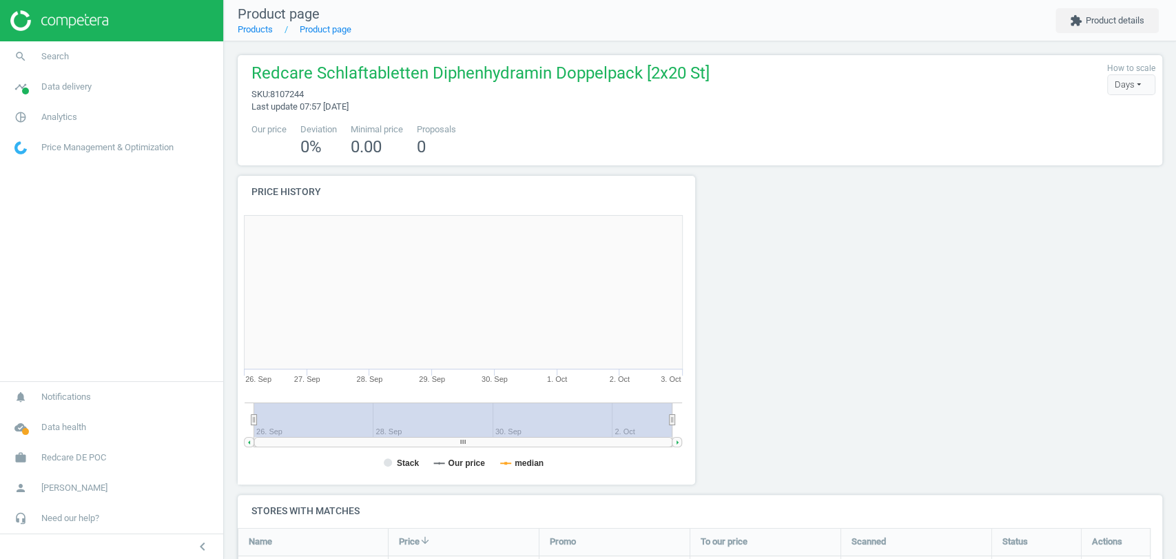
scroll to position [300, 475]
click at [1095, 24] on button "extension Product details" at bounding box center [1107, 20] width 103 height 25
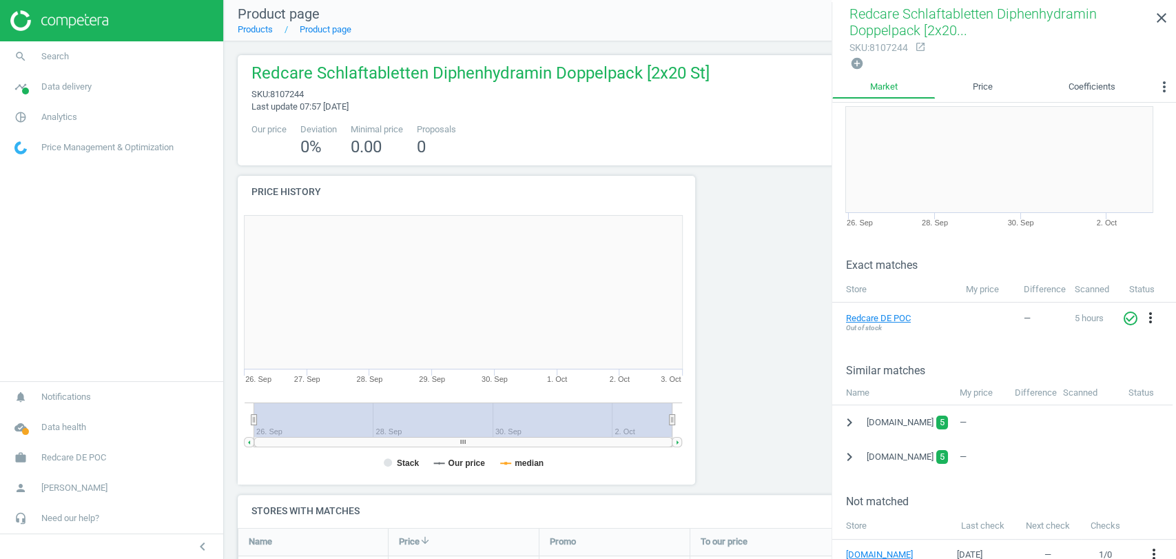
scroll to position [76, 0]
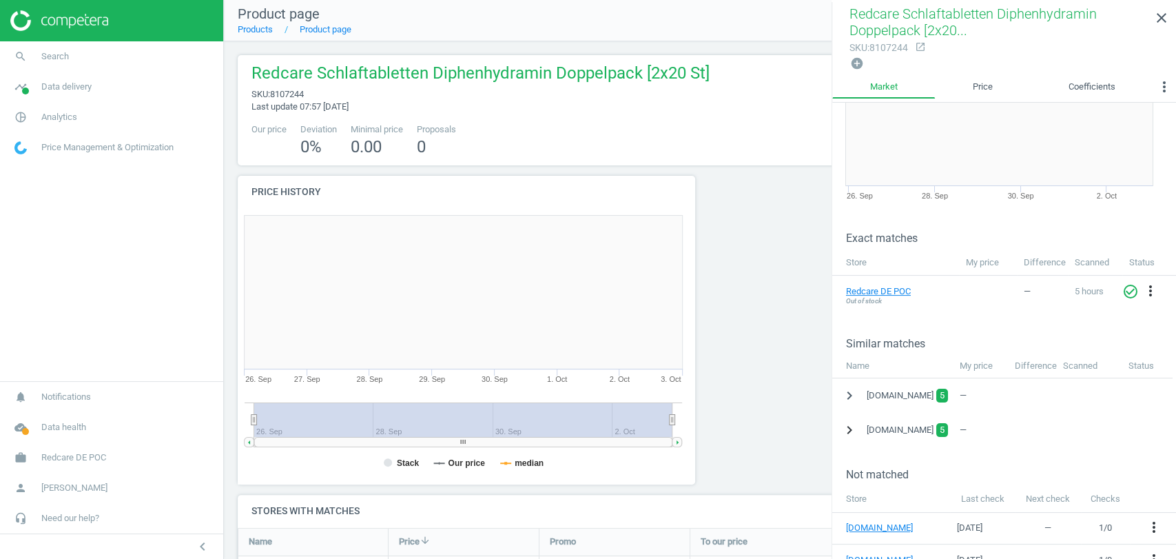
click at [851, 426] on icon "chevron_right" at bounding box center [849, 430] width 17 height 17
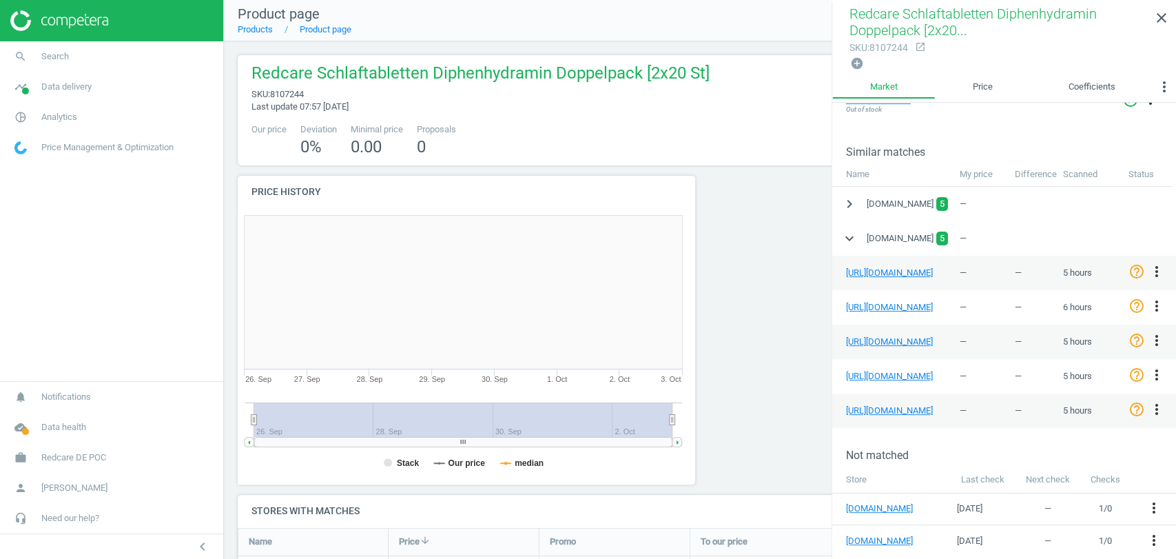
scroll to position [269, 0]
click at [768, 338] on div at bounding box center [817, 335] width 234 height 319
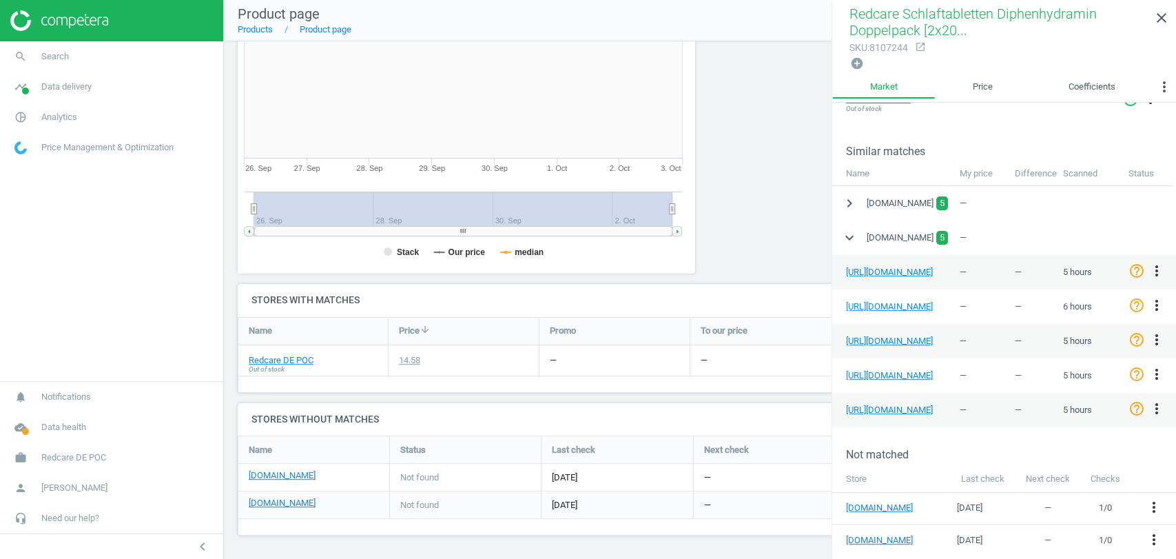
click at [765, 190] on div at bounding box center [817, 124] width 234 height 319
click at [852, 196] on icon "chevron_right" at bounding box center [849, 203] width 17 height 17
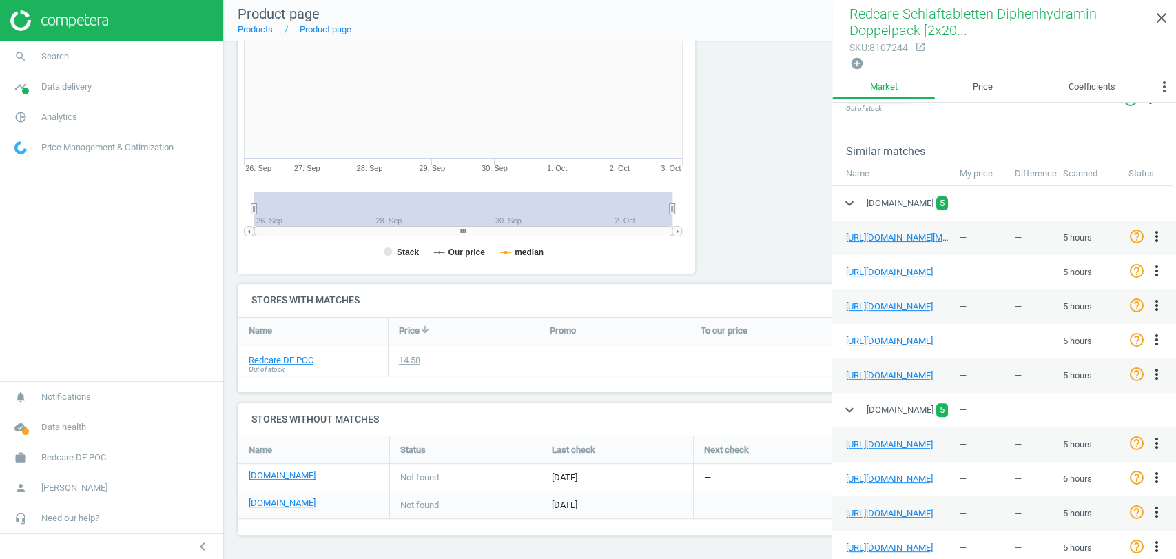
click at [757, 187] on div at bounding box center [817, 124] width 234 height 319
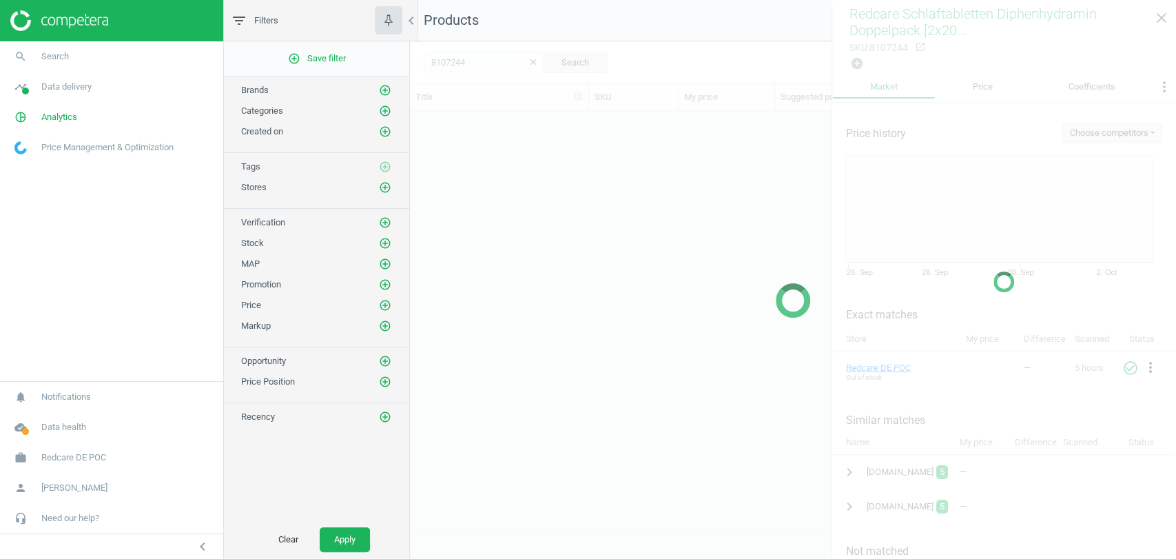
scroll to position [398, 754]
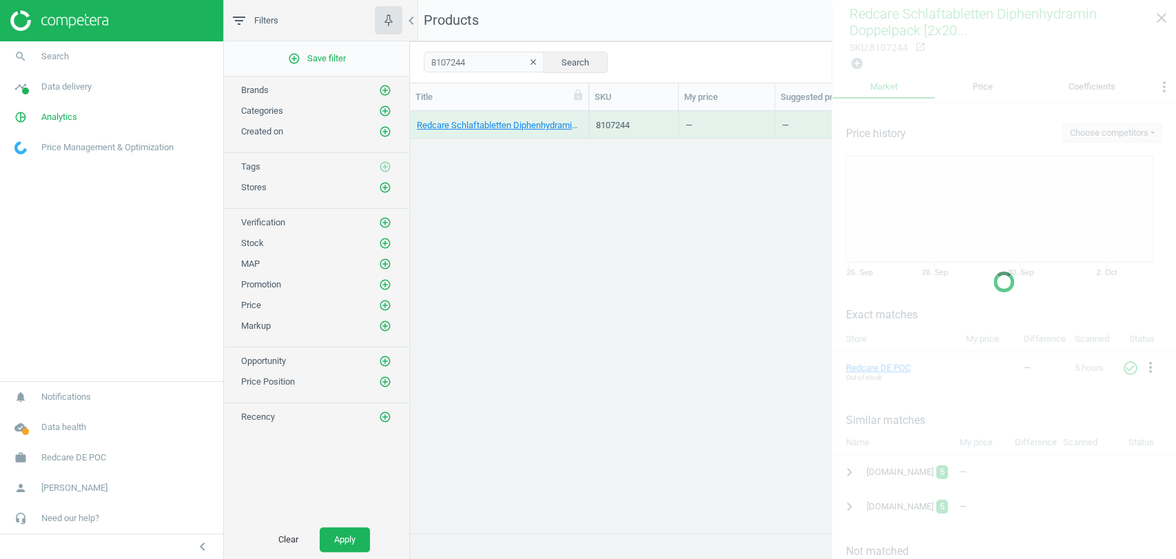
click at [1160, 19] on div at bounding box center [1004, 281] width 345 height 559
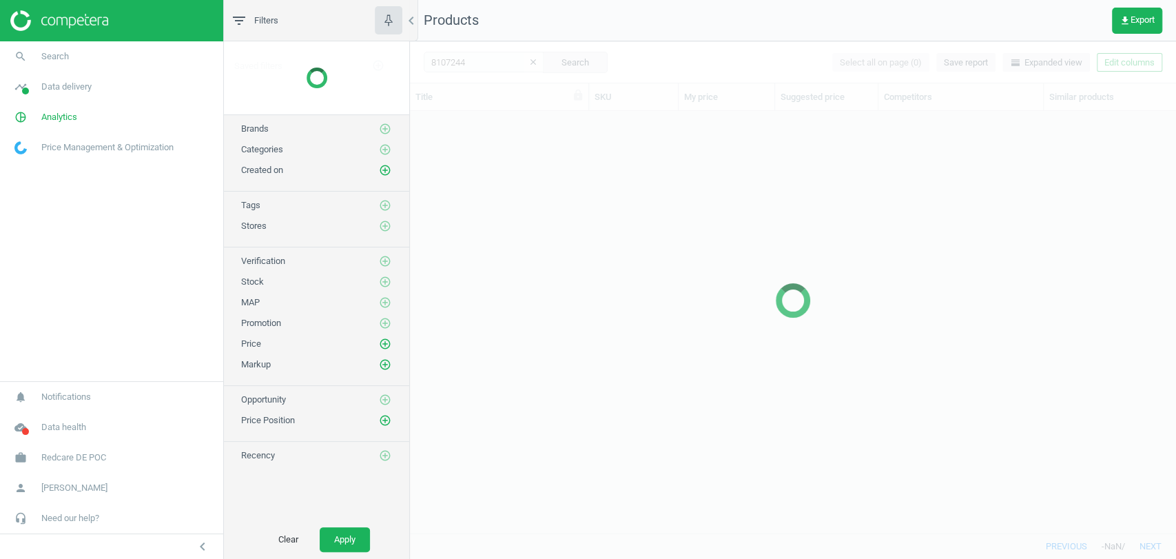
scroll to position [398, 754]
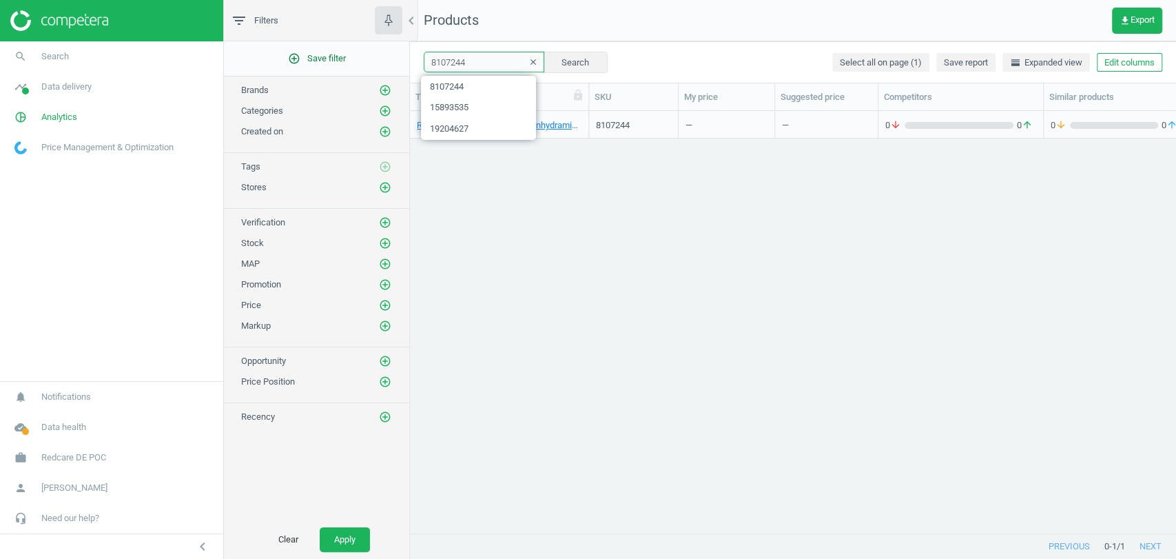
drag, startPoint x: 480, startPoint y: 57, endPoint x: 343, endPoint y: 67, distance: 138.2
click at [343, 67] on div "filter_list Filters chevron_left add_circle_outline Save filter Brands add_circ…" at bounding box center [700, 279] width 952 height 559
paste input "15893535"
type input "15893535"
click at [555, 65] on button "Search" at bounding box center [575, 62] width 65 height 21
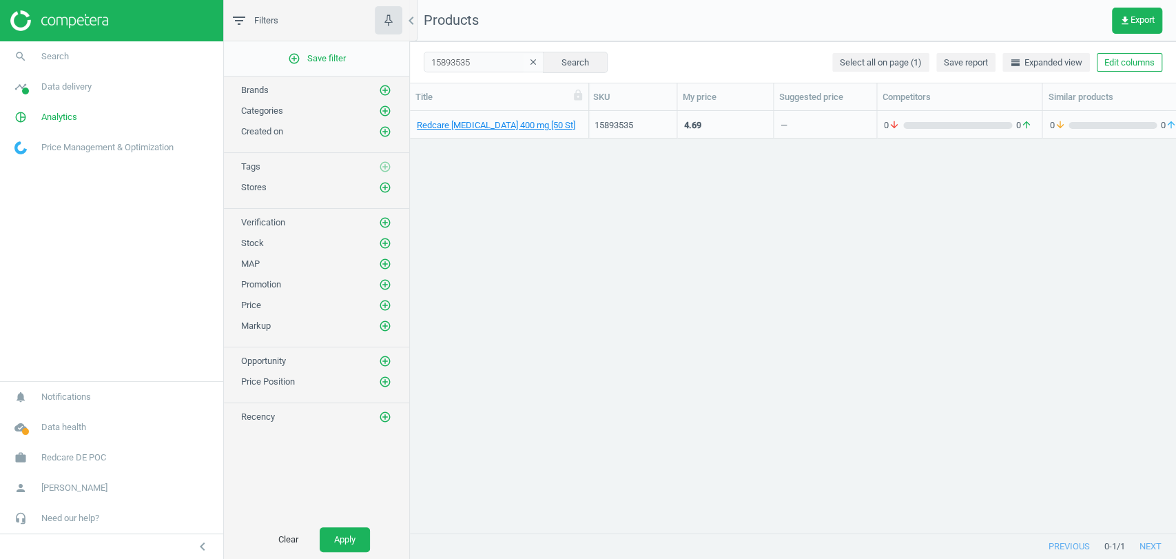
scroll to position [0, 538]
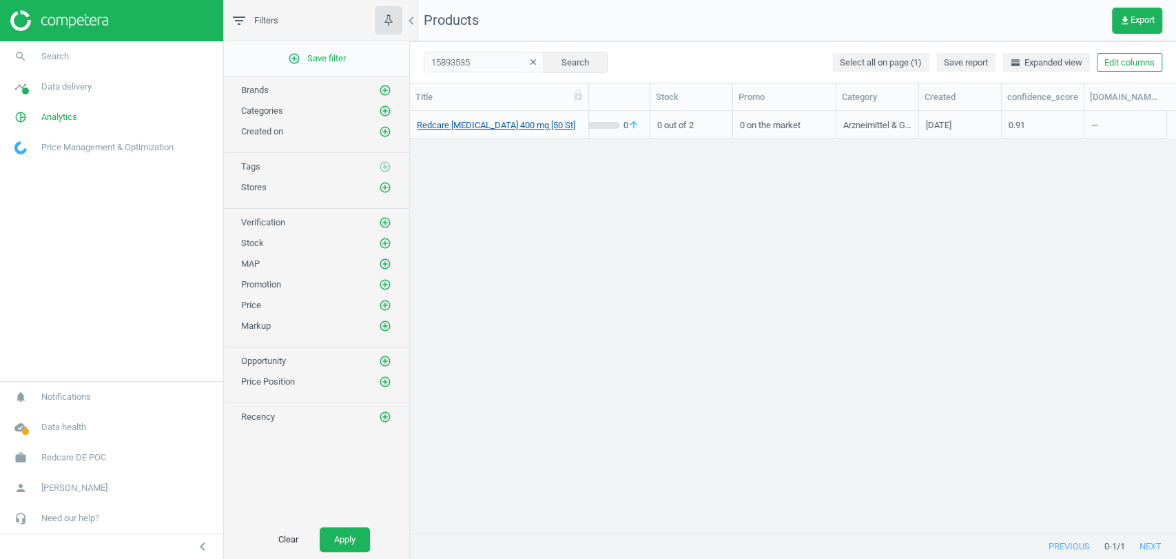
click at [500, 123] on link "Redcare [MEDICAL_DATA] 400 mg [50 St]" at bounding box center [496, 125] width 159 height 12
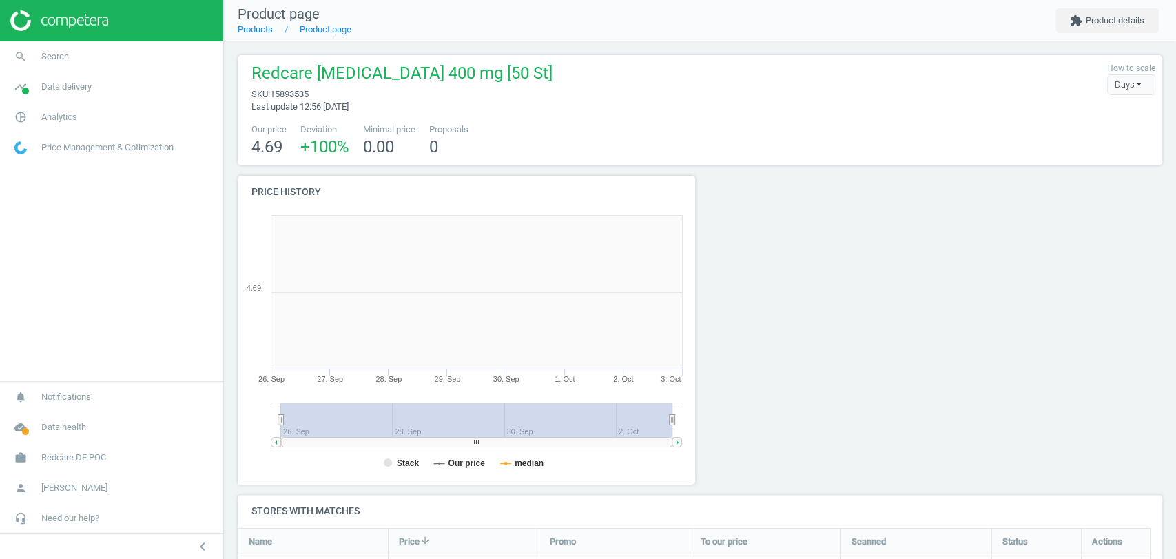
scroll to position [300, 475]
click at [1115, 29] on button "extension Product details" at bounding box center [1107, 20] width 103 height 25
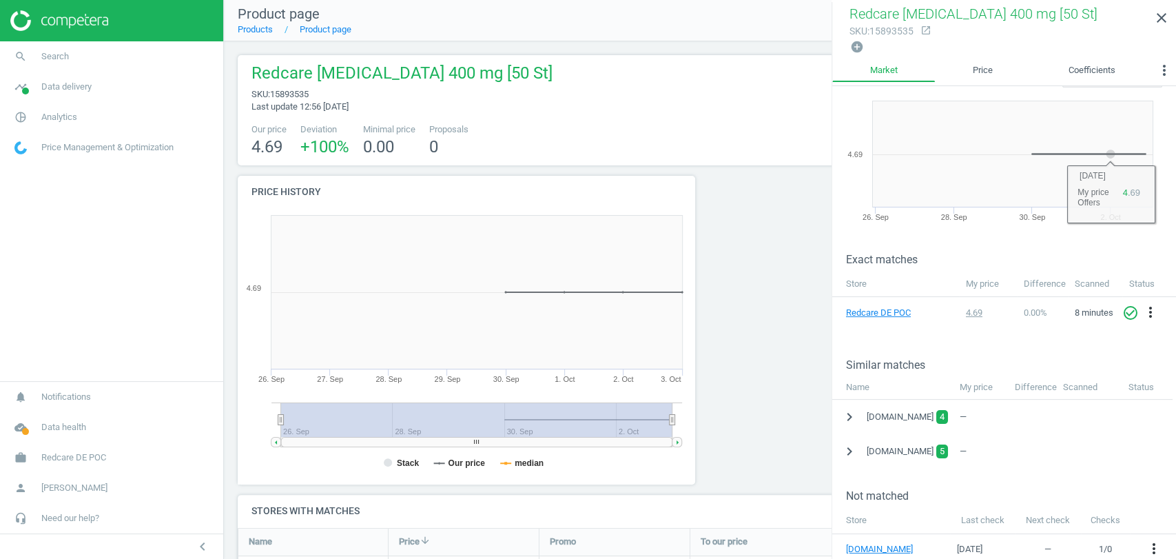
scroll to position [76, 0]
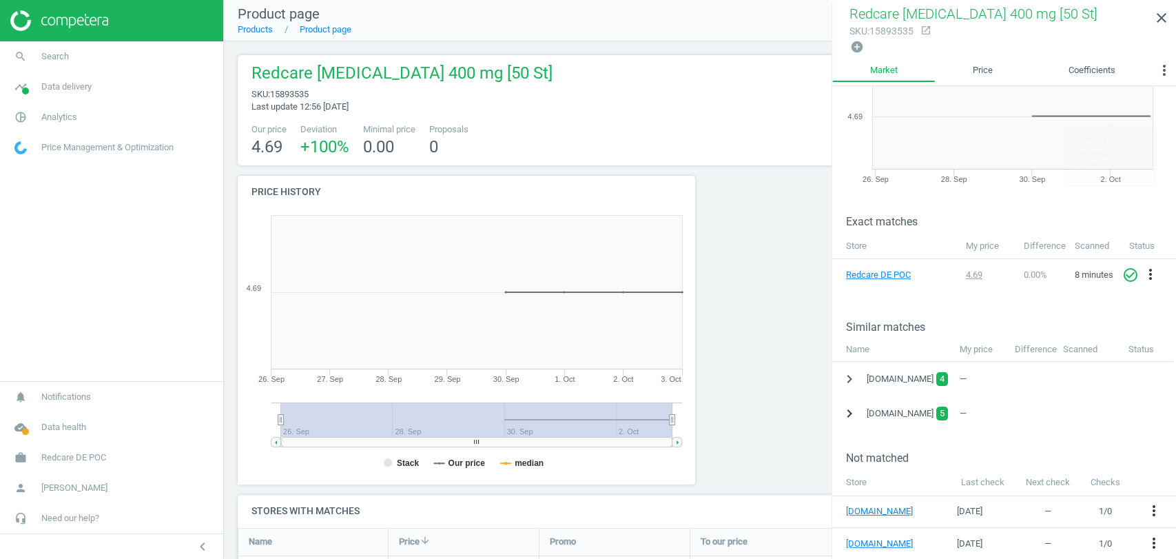
click at [844, 411] on icon "chevron_right" at bounding box center [849, 413] width 17 height 17
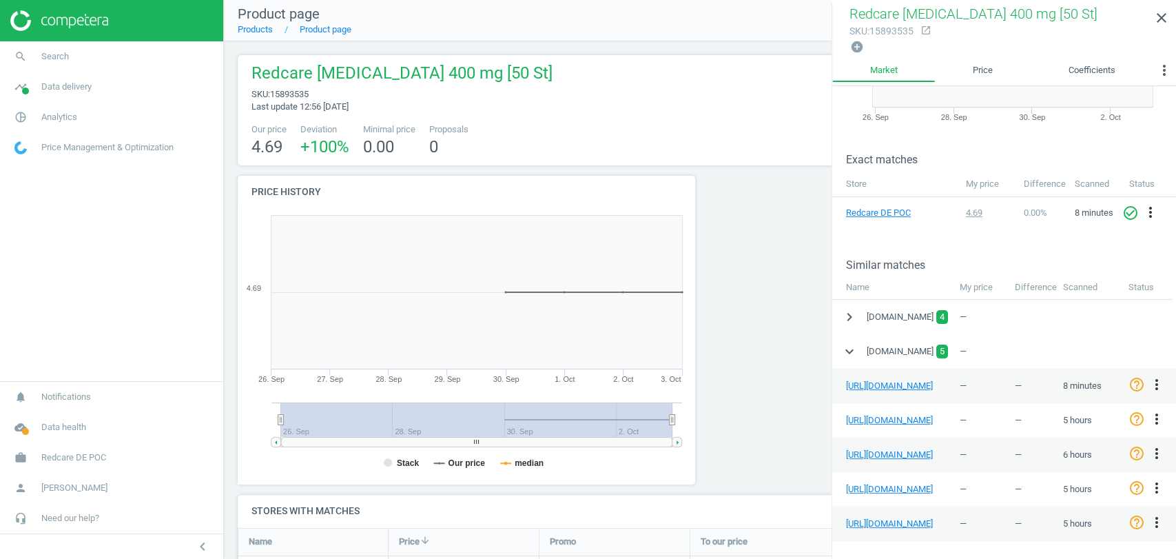
scroll to position [252, 0]
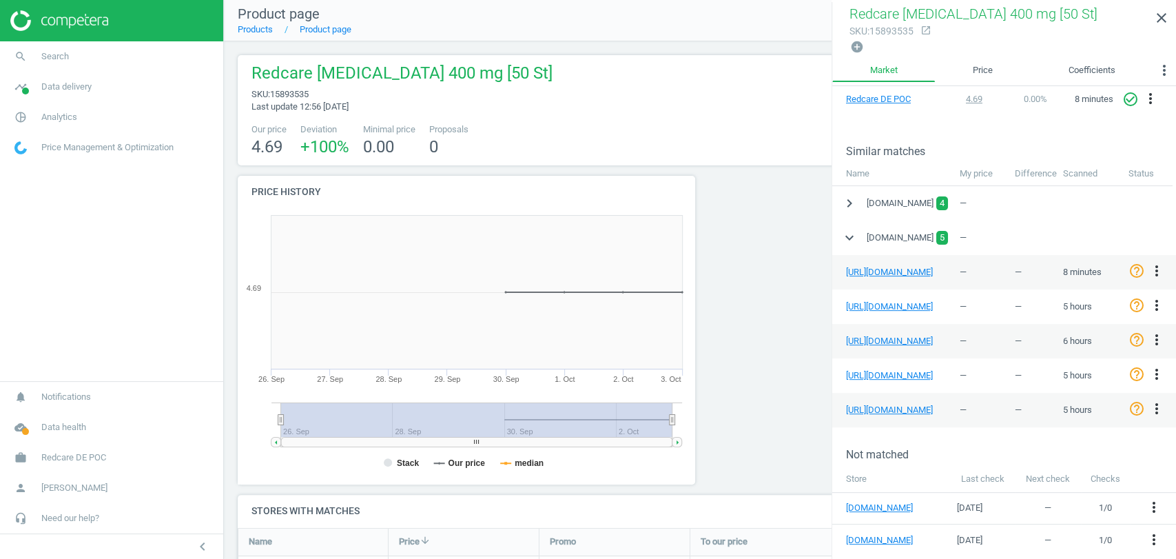
click at [802, 306] on div at bounding box center [817, 335] width 234 height 319
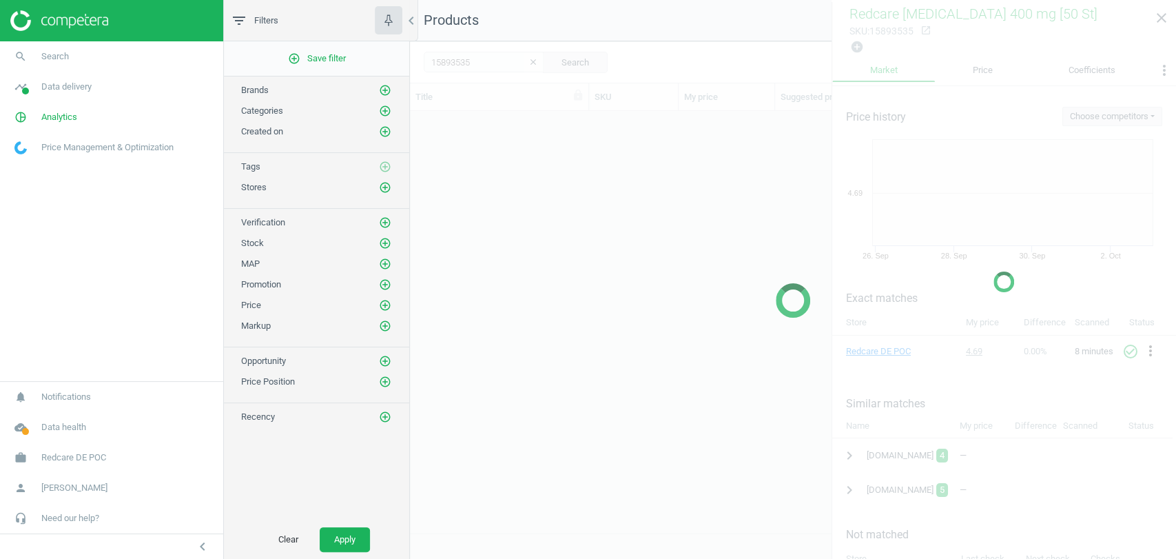
scroll to position [398, 754]
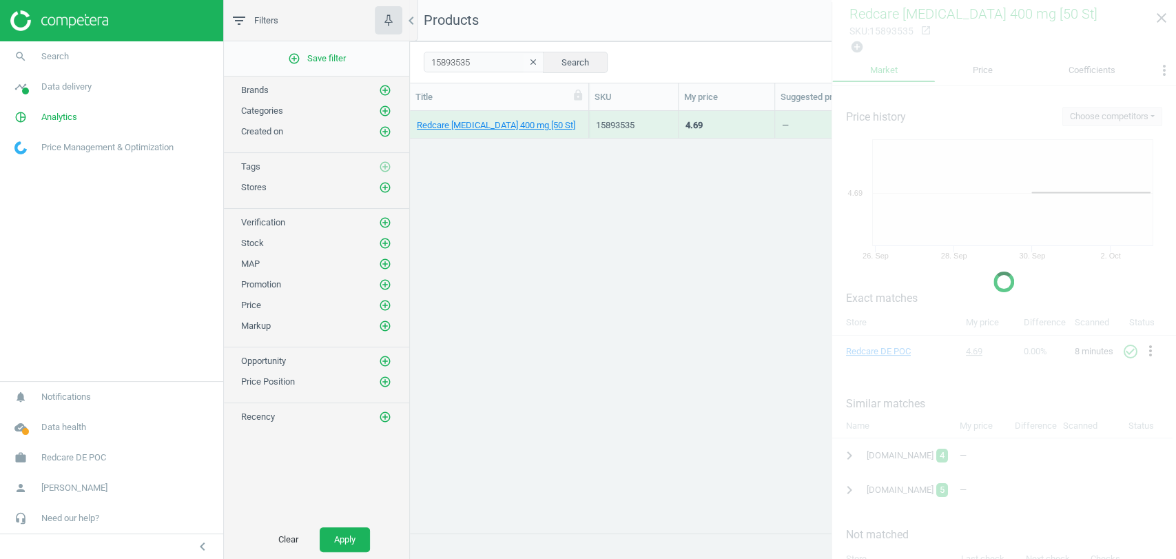
click at [1167, 13] on div at bounding box center [1004, 281] width 345 height 559
click at [1163, 21] on div at bounding box center [1004, 281] width 345 height 559
click at [726, 314] on div "Redcare [MEDICAL_DATA] 400 mg [50 St] 15893535 4.69 — 0 arrow_downward 0 arrow_…" at bounding box center [793, 316] width 766 height 410
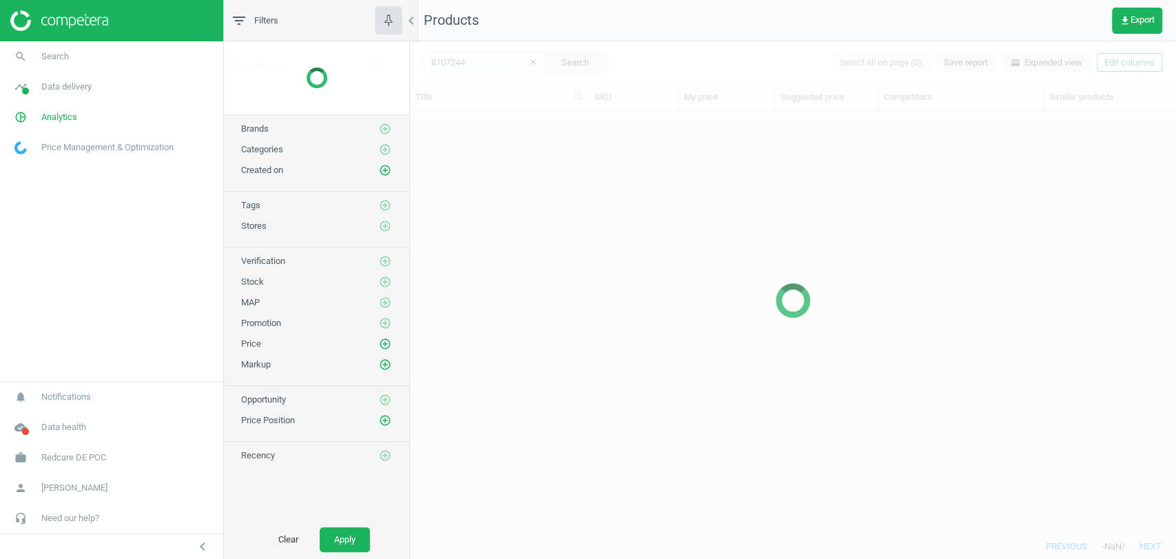
scroll to position [398, 754]
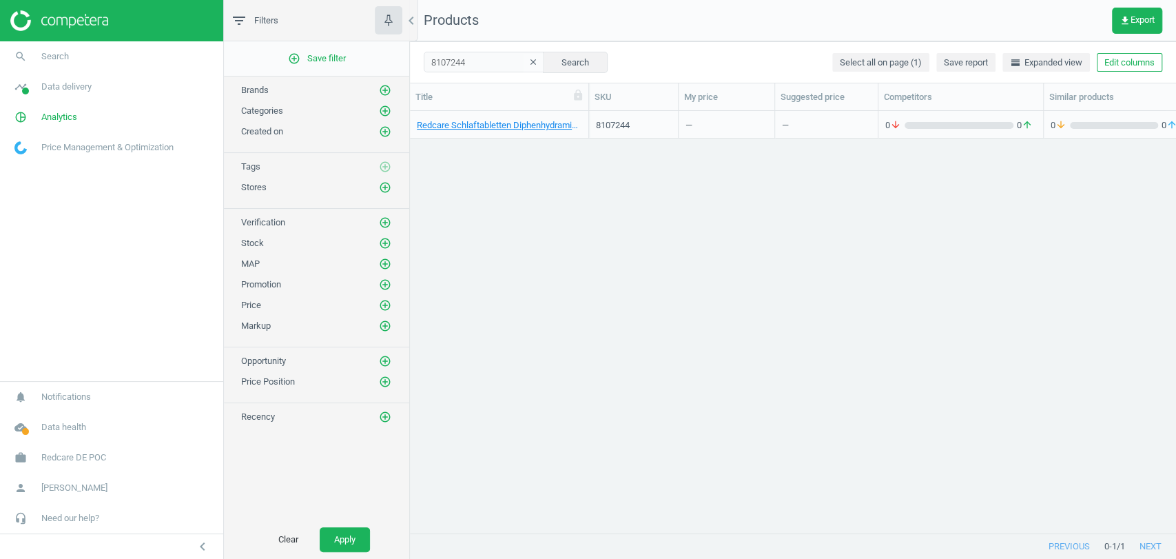
click at [529, 62] on icon "clear" at bounding box center [534, 62] width 10 height 10
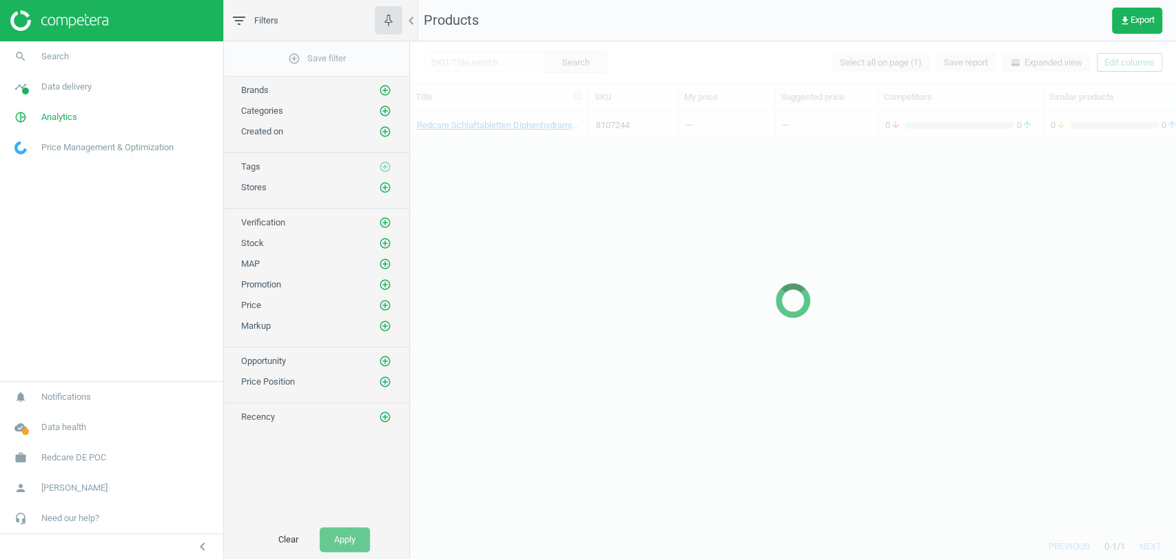
click at [493, 65] on div at bounding box center [793, 300] width 766 height 518
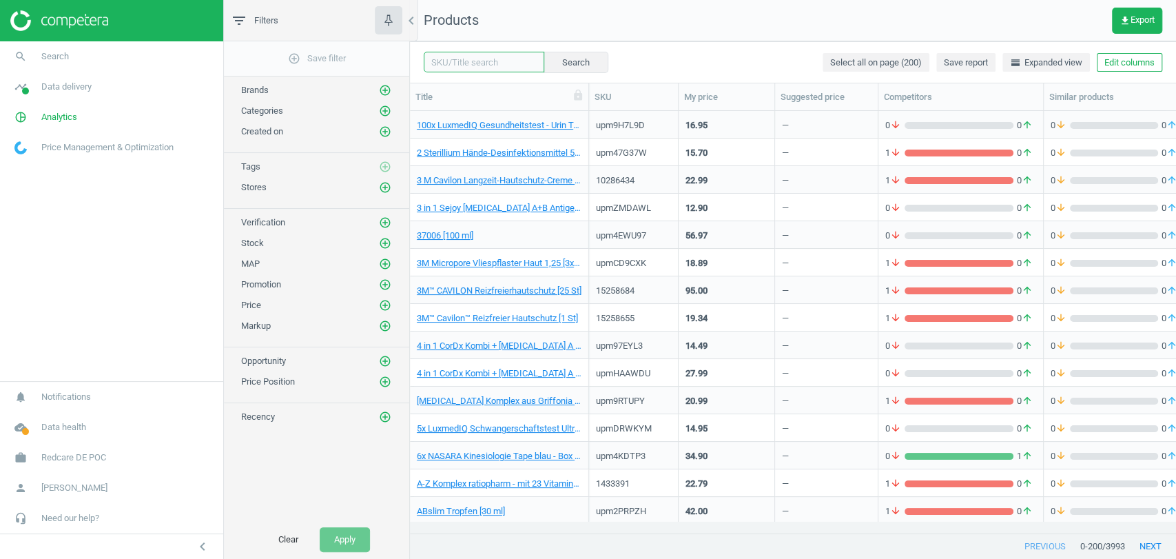
click at [493, 65] on input "text" at bounding box center [484, 62] width 121 height 21
paste input "8111882"
type input "8111882"
click at [573, 59] on button "Search" at bounding box center [575, 62] width 65 height 21
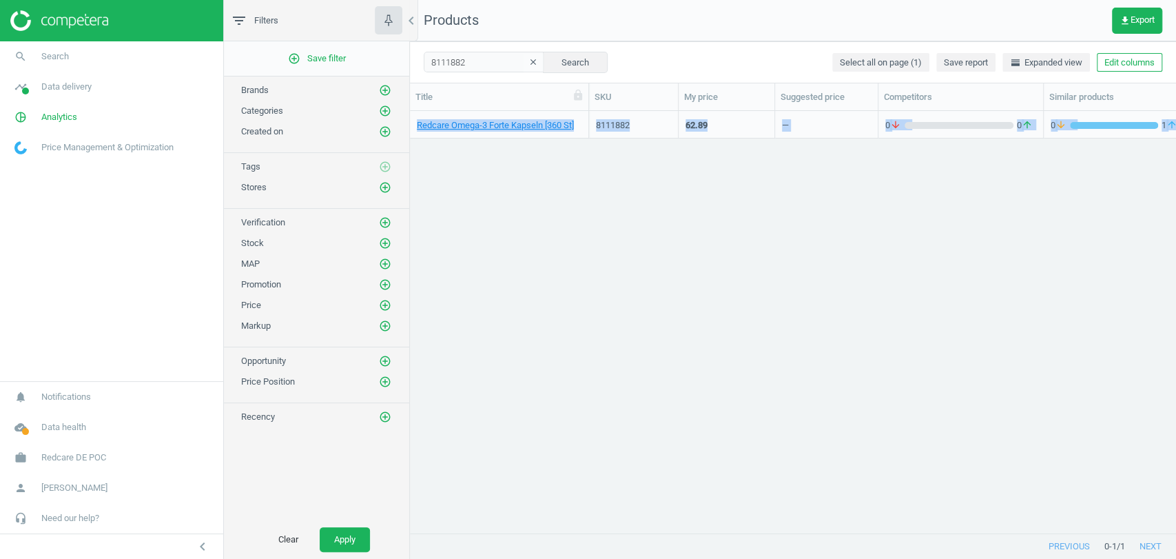
click at [783, 525] on div "Title SKU My price Suggested price Competitors Similar products Stock Promo Cat…" at bounding box center [793, 308] width 766 height 451
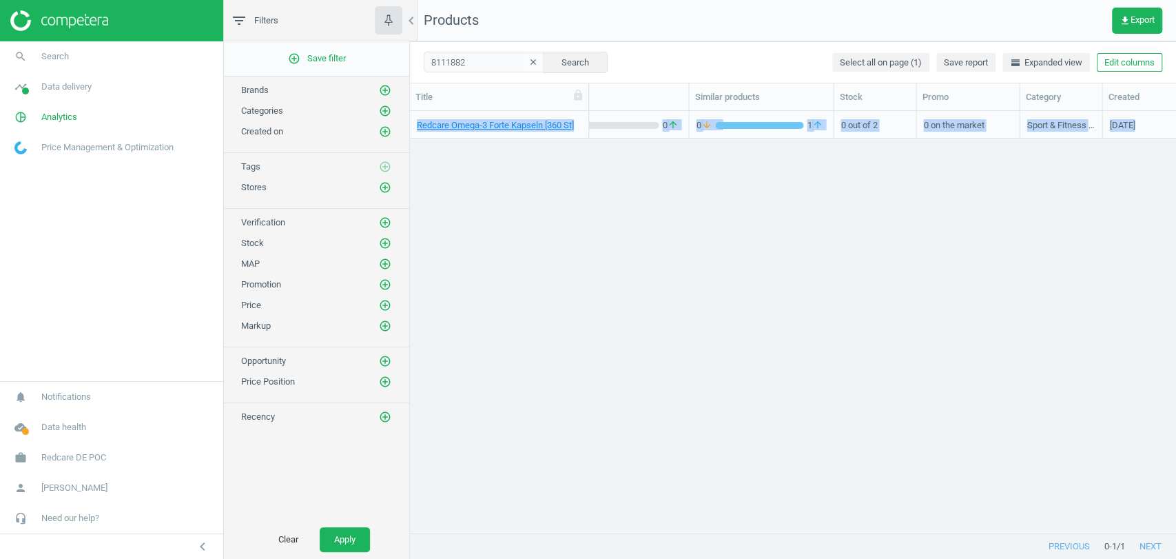
scroll to position [0, 538]
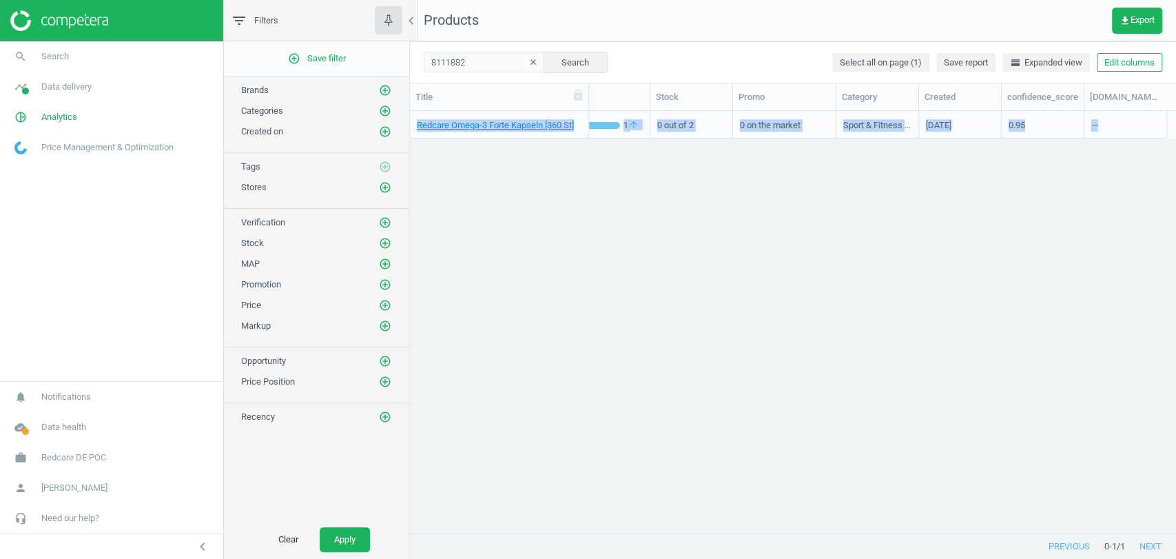
drag, startPoint x: 784, startPoint y: 533, endPoint x: 1077, endPoint y: 521, distance: 293.1
click at [1077, 533] on div at bounding box center [878, 533] width 578 height 1
click at [1031, 385] on div "Redcare Omega-3 Forte Kapseln [360 St] 8111882 62.89 — 0 arrow_downward 0 arrow…" at bounding box center [793, 316] width 766 height 410
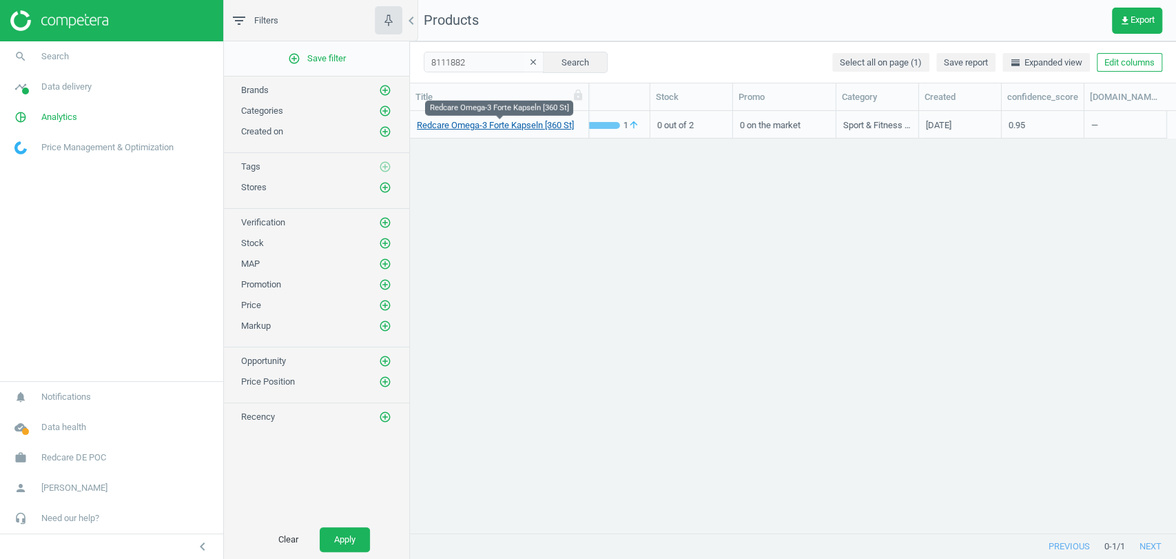
click at [524, 127] on link "Redcare Omega-3 Forte Kapseln [360 St]" at bounding box center [495, 125] width 157 height 12
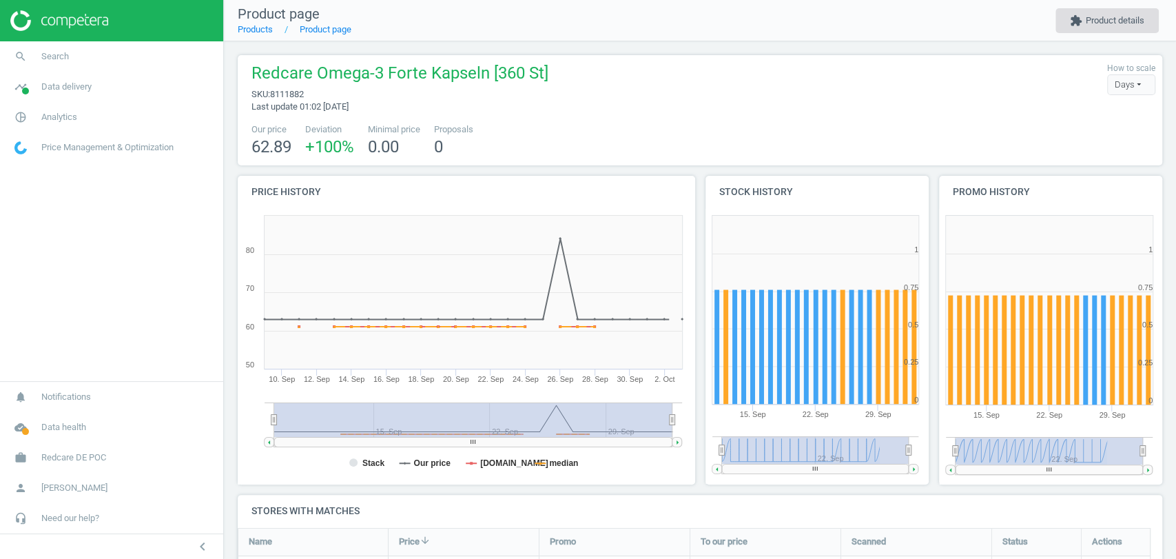
click at [1122, 21] on button "extension Product details" at bounding box center [1107, 20] width 103 height 25
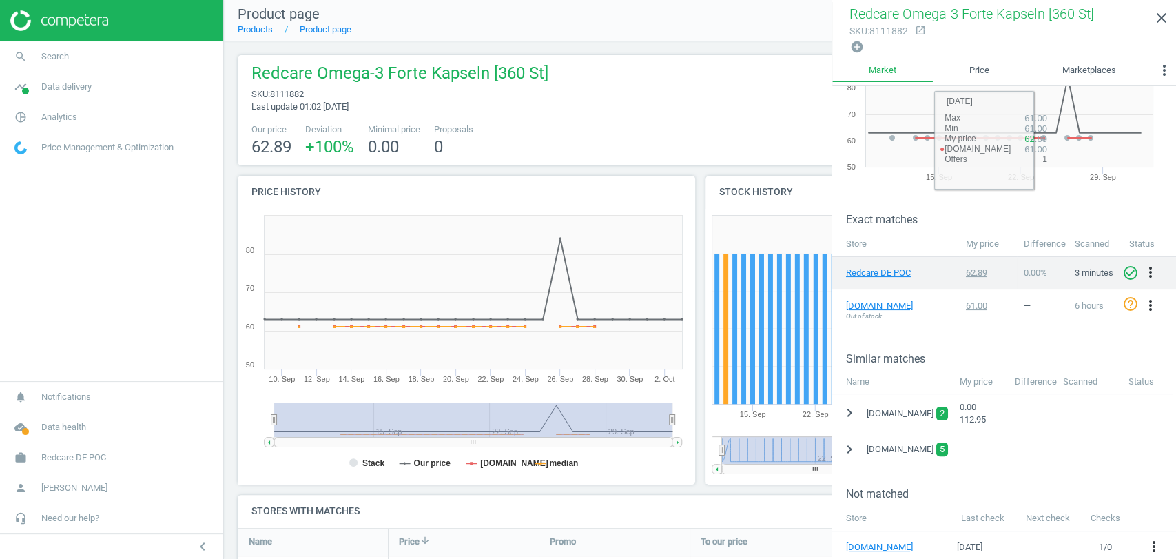
scroll to position [85, 0]
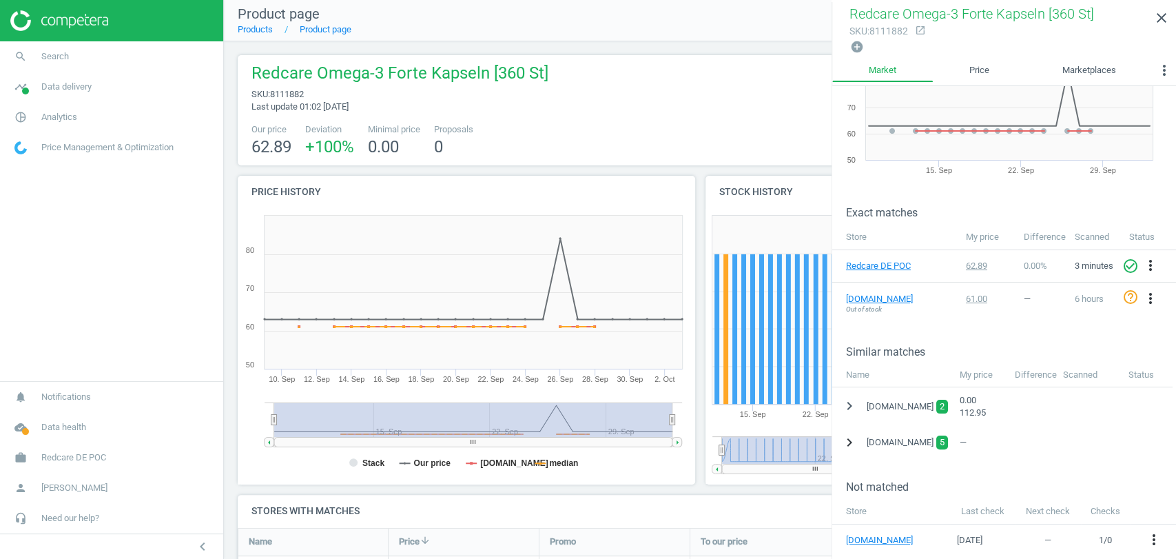
click at [847, 436] on icon "chevron_right" at bounding box center [849, 442] width 17 height 17
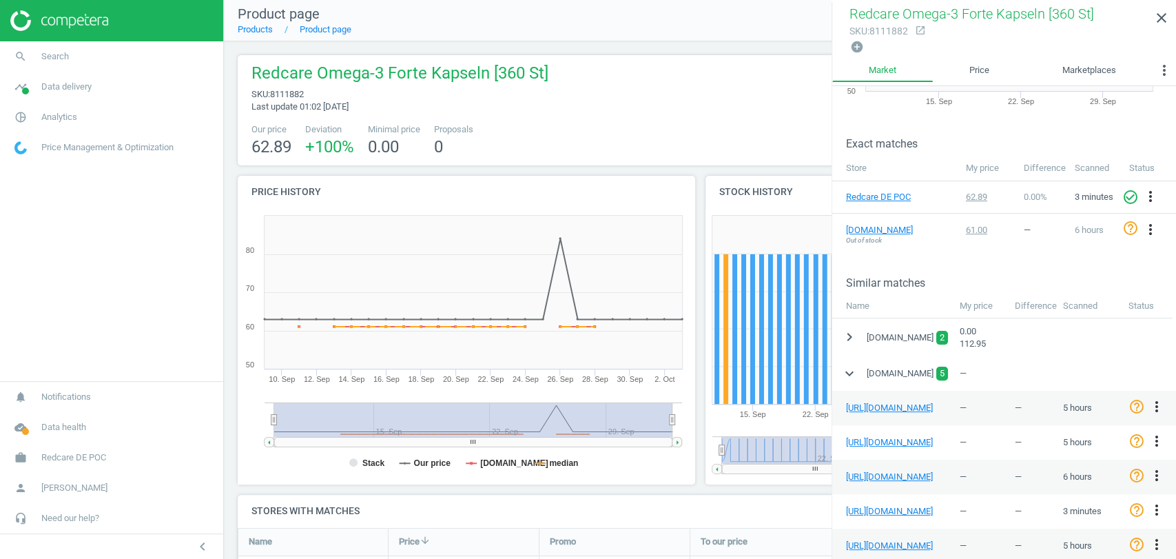
scroll to position [258, 0]
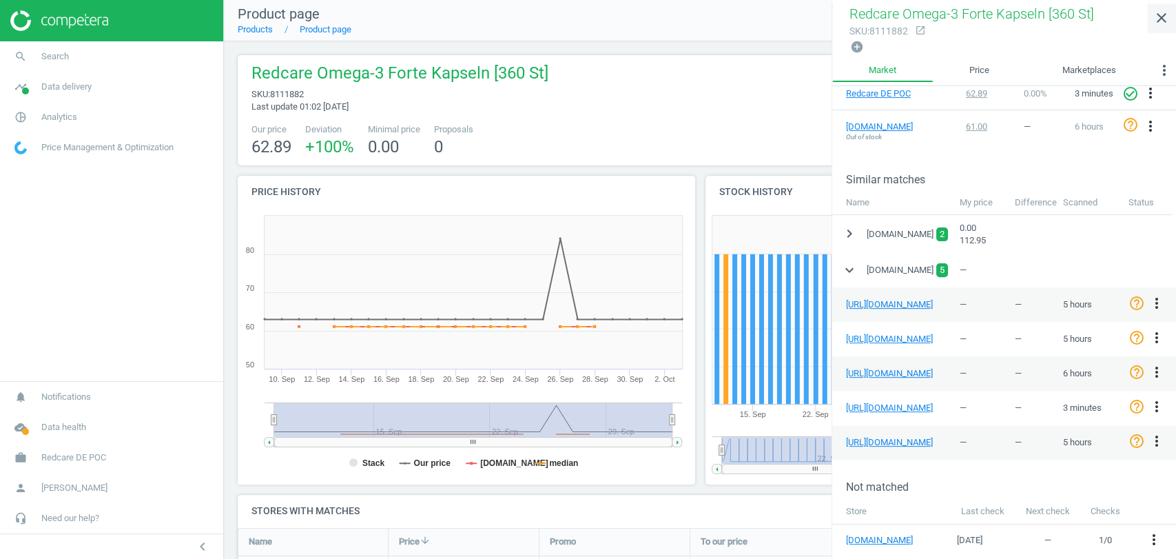
click at [1163, 25] on icon "close" at bounding box center [1162, 18] width 17 height 17
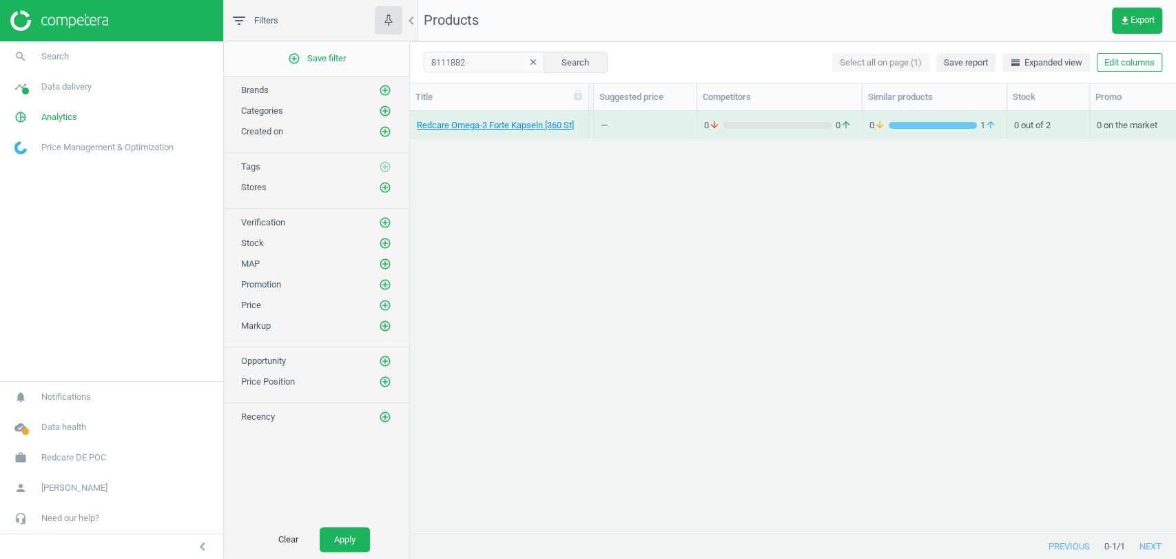
scroll to position [0, 538]
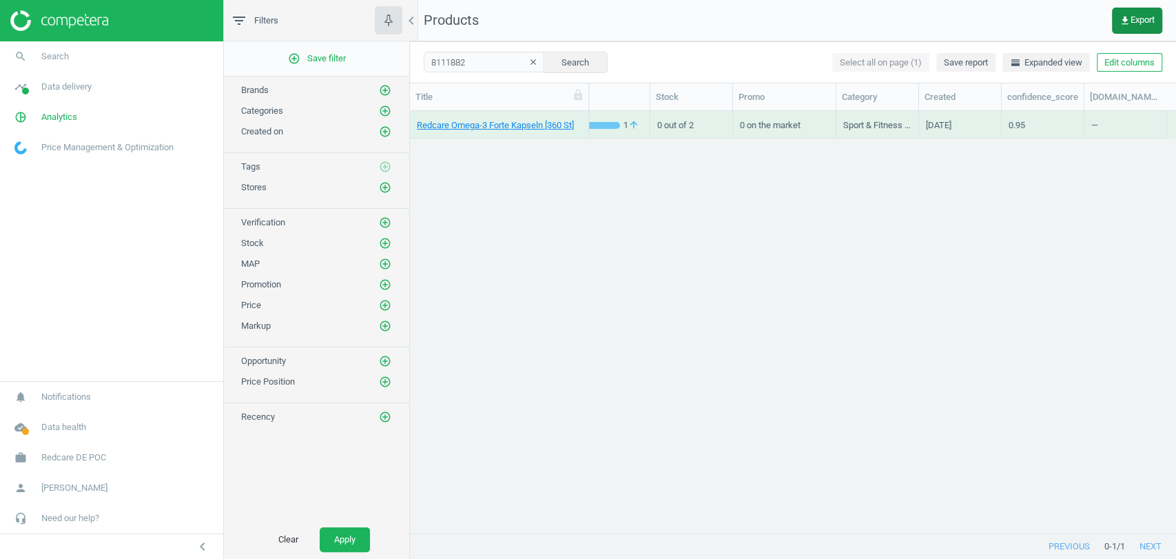
click at [1141, 19] on span "get_app Export" at bounding box center [1137, 20] width 35 height 11
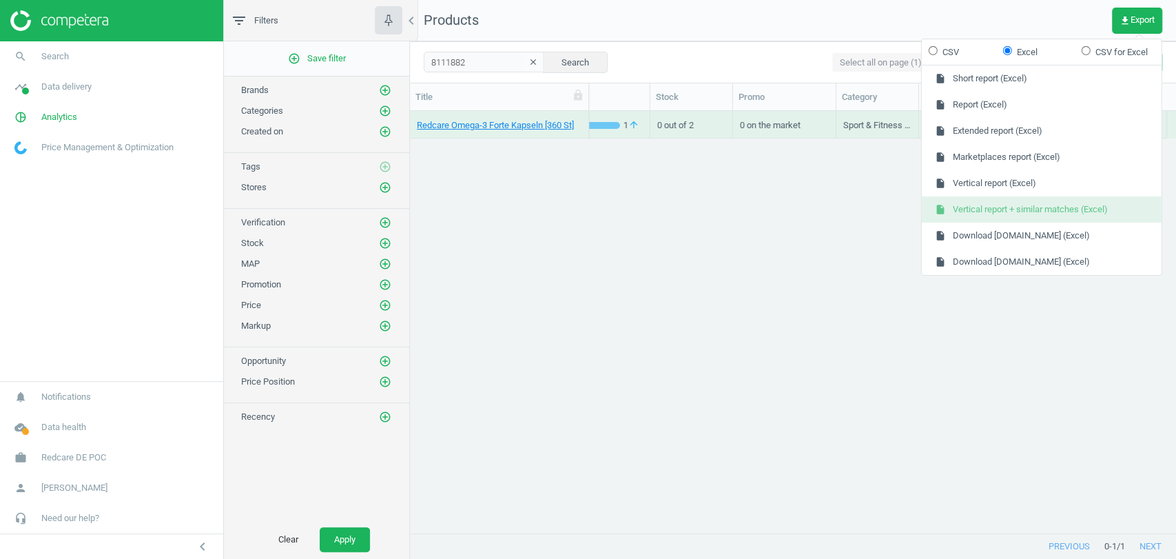
click at [1030, 208] on button "insert_drive_file Vertical report + similar matches (Excel)" at bounding box center [1042, 209] width 240 height 26
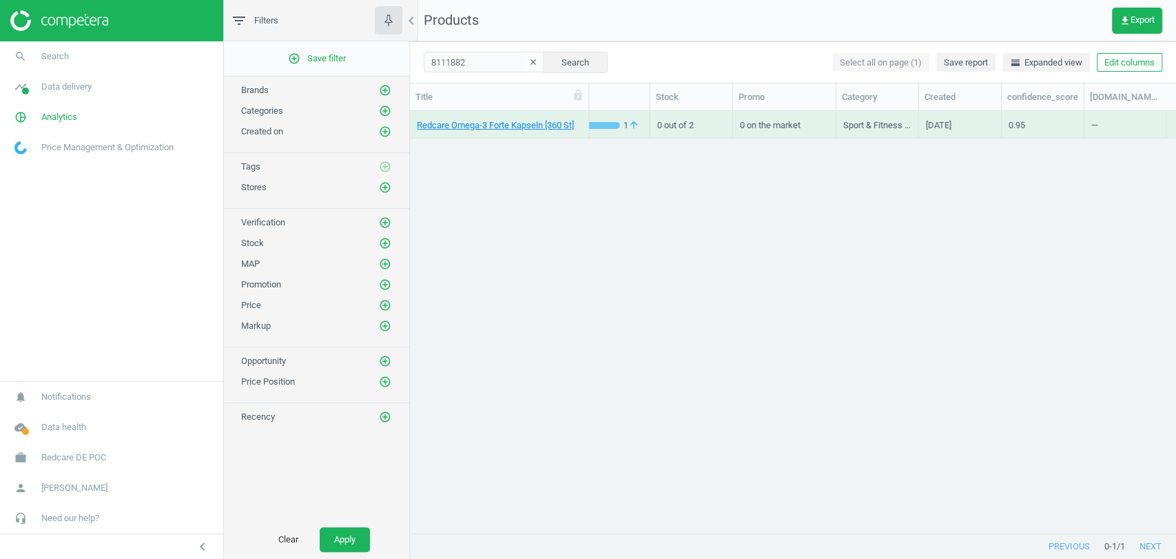
click at [708, 310] on div "Redcare Omega-3 Forte Kapseln [360 St] 8111882 62.89 — 0 arrow_downward 0 arrow…" at bounding box center [793, 316] width 766 height 410
click at [858, 194] on div "Redcare Omega-3 Forte Kapseln [360 St] 8111882 62.89 — 0 arrow_downward 0 arrow…" at bounding box center [793, 316] width 766 height 410
click at [727, 281] on div "Redcare Omega-3 Forte Kapseln [360 St] 8111882 62.89 — 0 arrow_downward 0 arrow…" at bounding box center [793, 316] width 766 height 410
click at [1125, 68] on button "Edit columns" at bounding box center [1129, 62] width 65 height 19
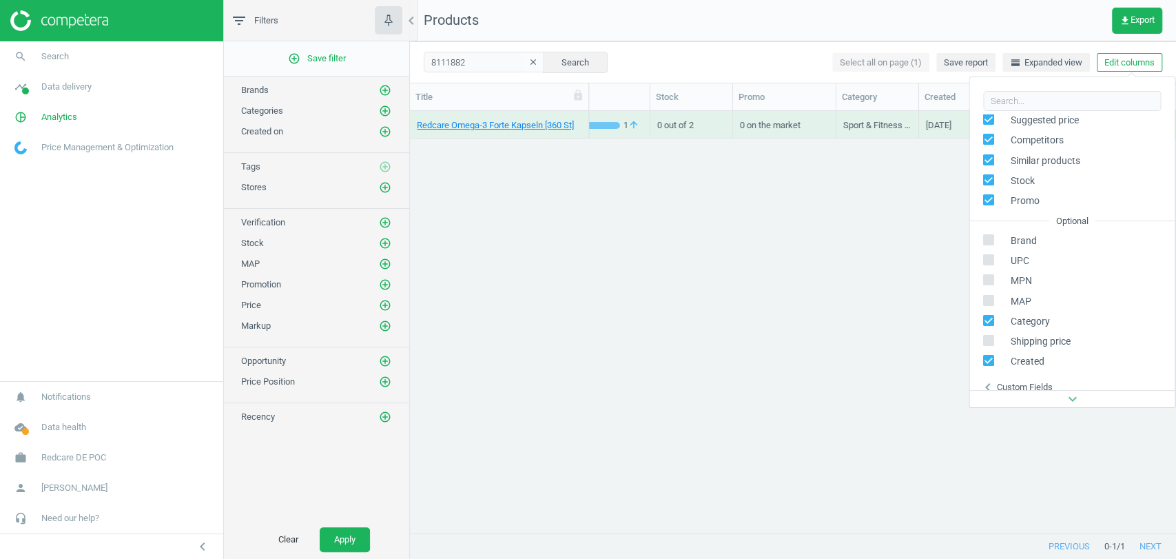
scroll to position [156, 0]
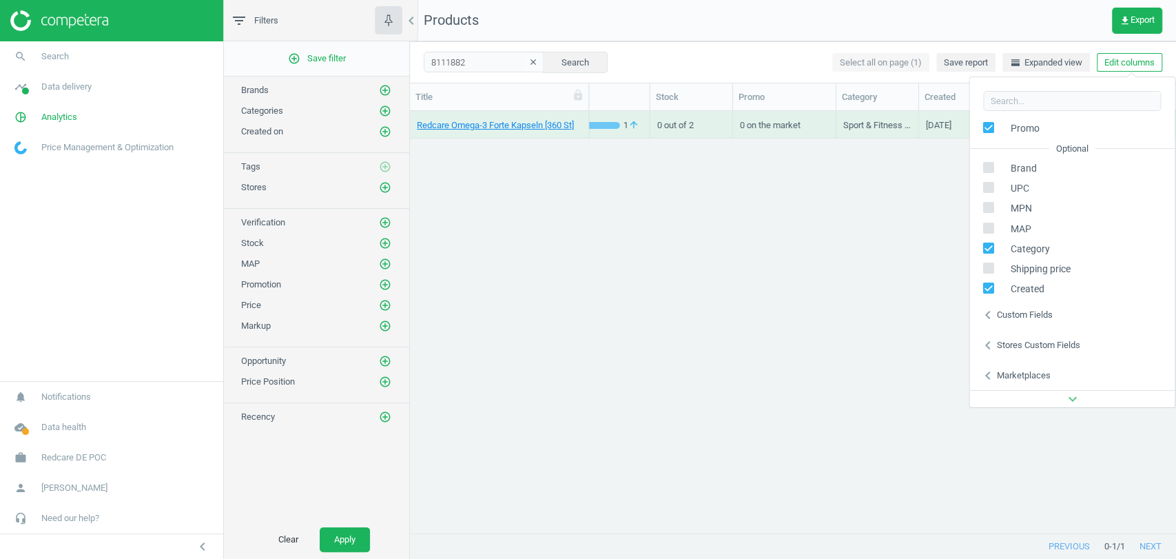
click at [1052, 342] on div "Stores custom fields" at bounding box center [1038, 345] width 83 height 12
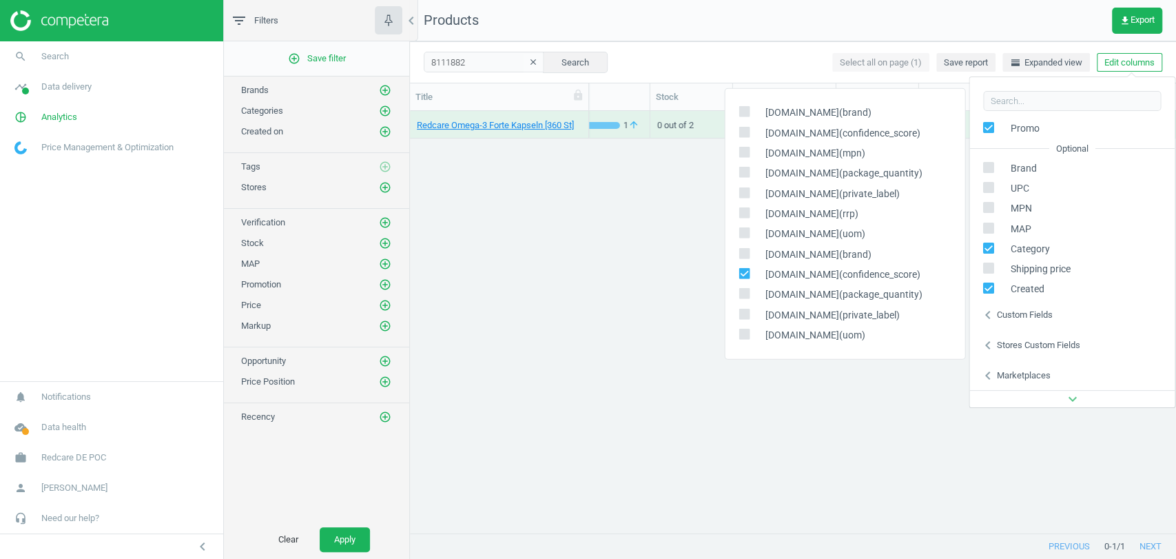
click at [575, 297] on div "Redcare Omega-3 Forte Kapseln [360 St] 8111882 62.89 — 0 arrow_downward 0 arrow…" at bounding box center [793, 316] width 766 height 410
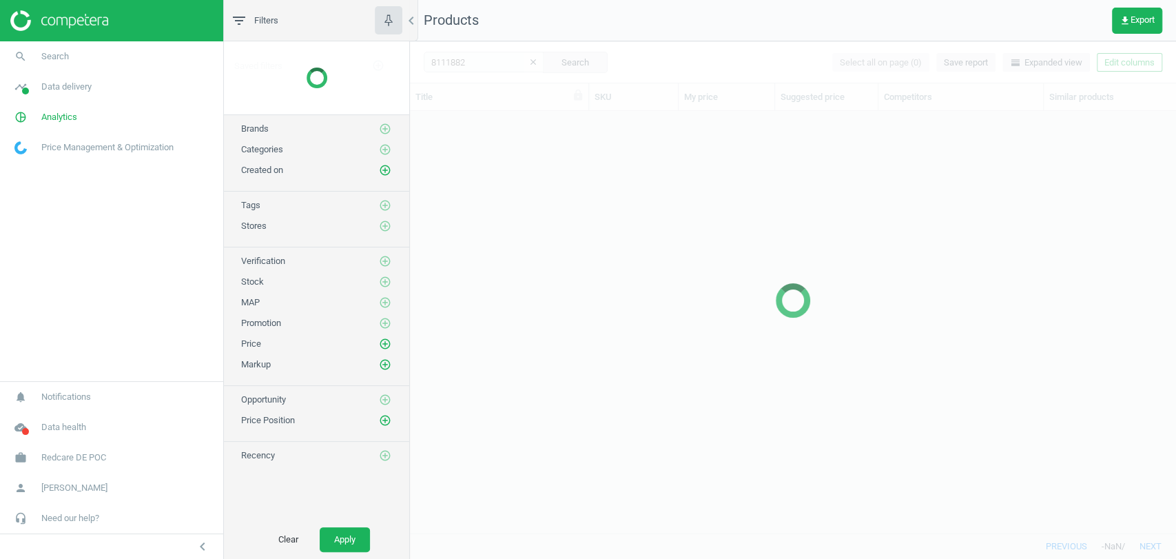
scroll to position [398, 754]
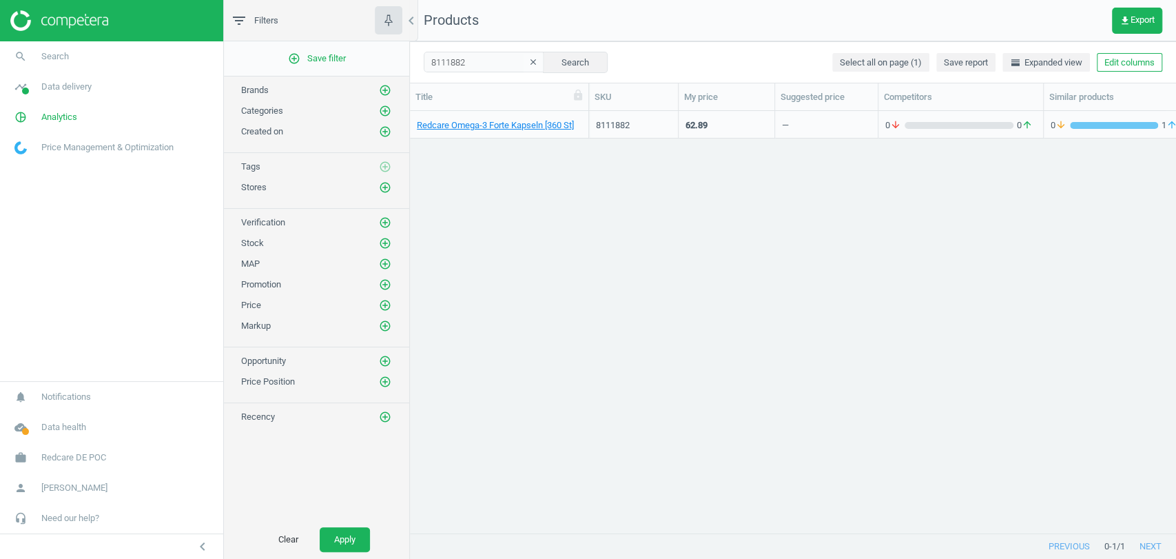
click at [833, 261] on div "Redcare Omega-3 Forte Kapseln [360 St] 8111882 62.89 — 0 arrow_downward 0 arrow…" at bounding box center [793, 316] width 766 height 410
click at [822, 287] on div "Redcare Omega-3 Forte Kapseln [360 St] 8111882 62.89 — 0 arrow_downward 0 arrow…" at bounding box center [793, 316] width 766 height 410
drag, startPoint x: 480, startPoint y: 59, endPoint x: 418, endPoint y: 52, distance: 62.4
click at [418, 52] on div "8111882 clear Search Select all on page (1) Save report horizontal_split Expand…" at bounding box center [793, 61] width 766 height 41
paste input "15893535"
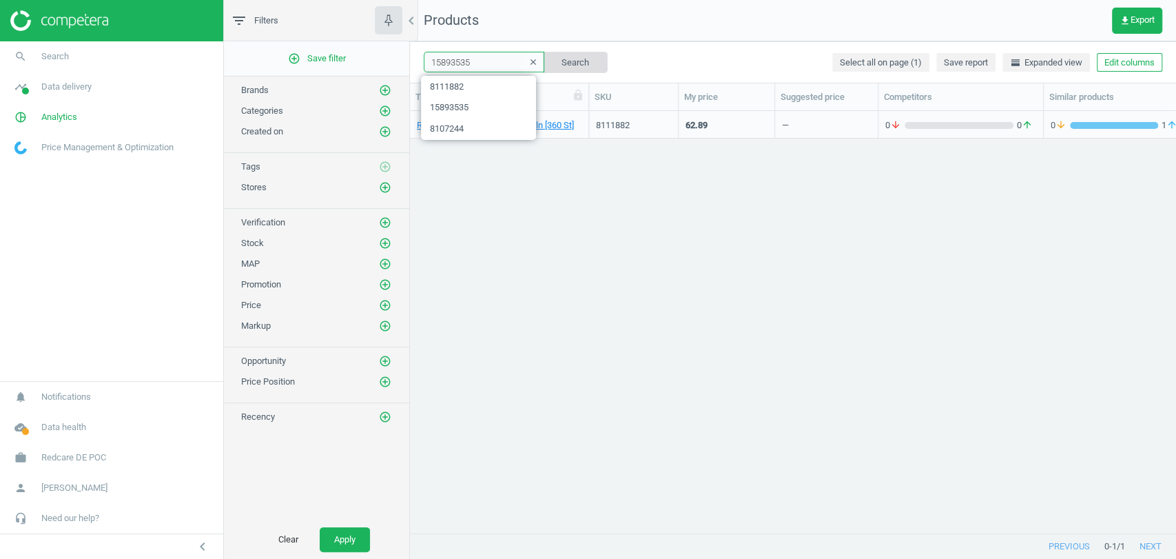
type input "15893535"
click at [568, 62] on button "Search" at bounding box center [575, 62] width 65 height 21
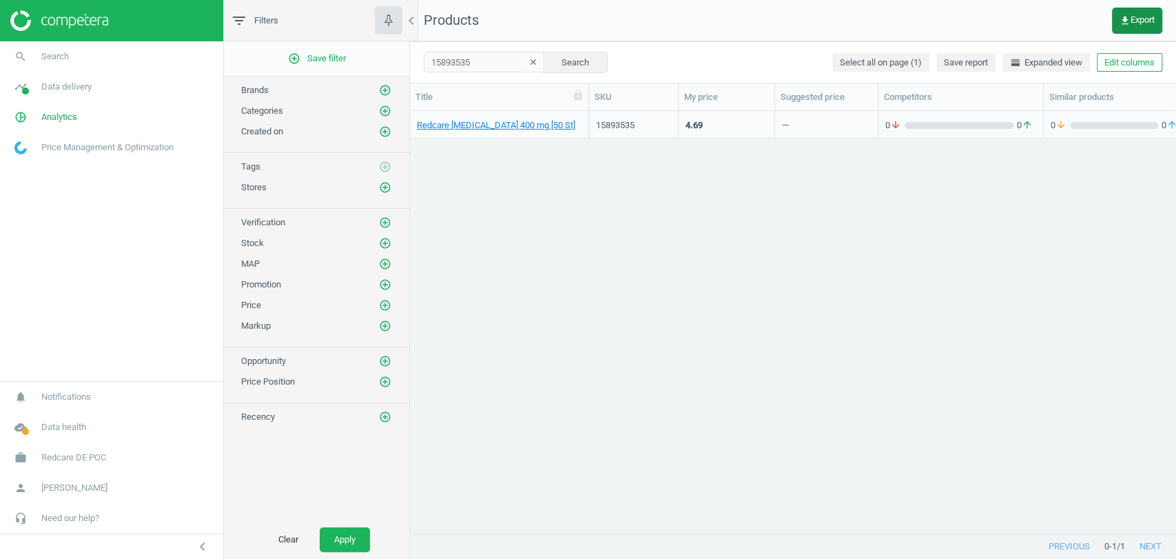
click at [1143, 27] on button "get_app Export" at bounding box center [1137, 21] width 50 height 26
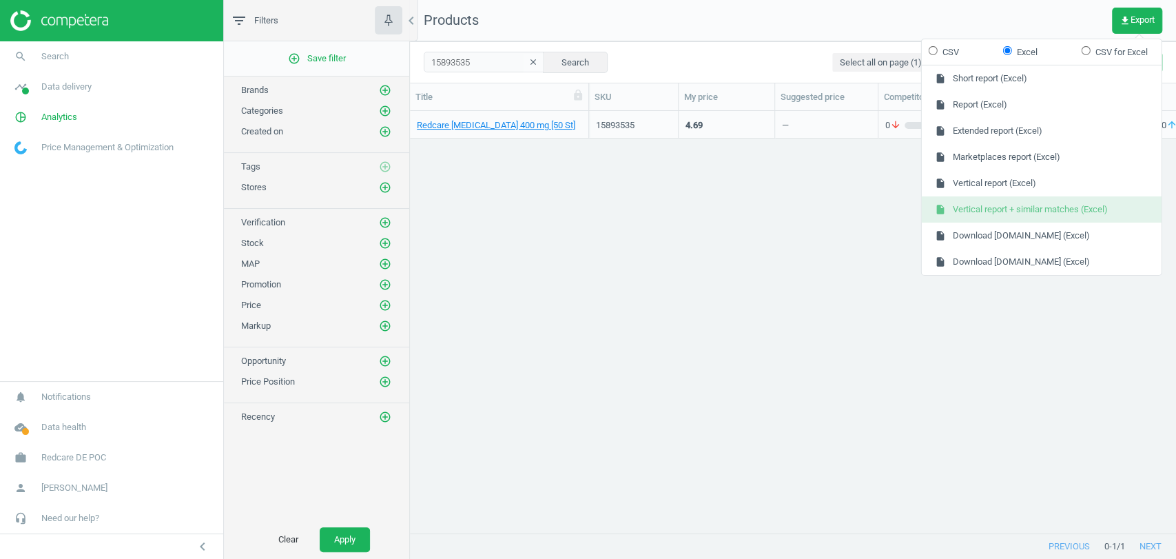
click at [1071, 208] on button "insert_drive_file Vertical report + similar matches (Excel)" at bounding box center [1042, 209] width 240 height 26
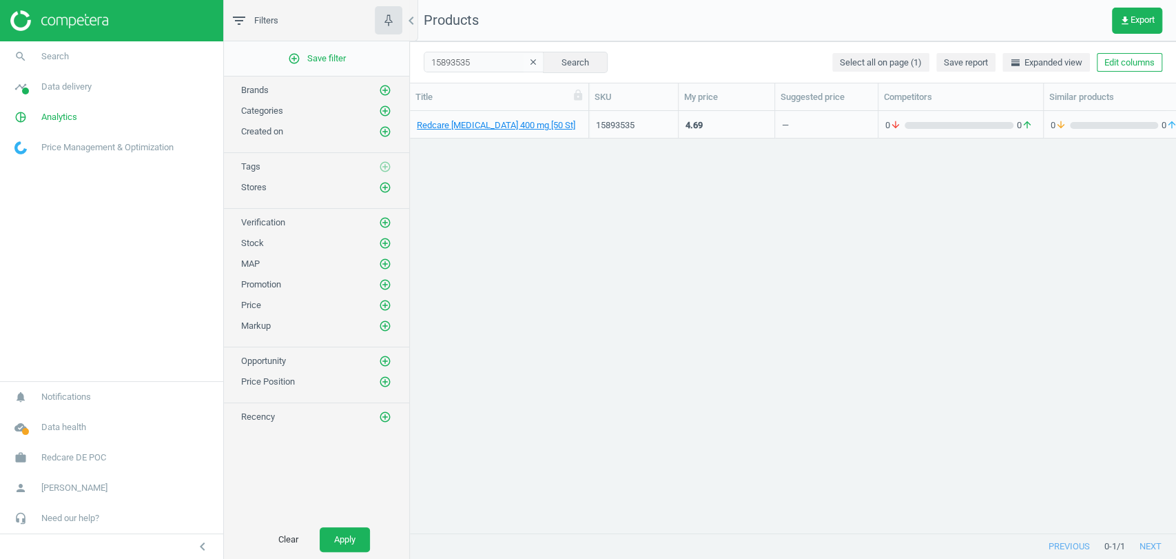
click at [691, 296] on div "Redcare Ibuprofen 400 mg [50 St] 15893535 4.69 — 0 arrow_downward 0 arrow_upwar…" at bounding box center [793, 316] width 766 height 410
click at [1136, 22] on span "get_app Export" at bounding box center [1137, 20] width 35 height 11
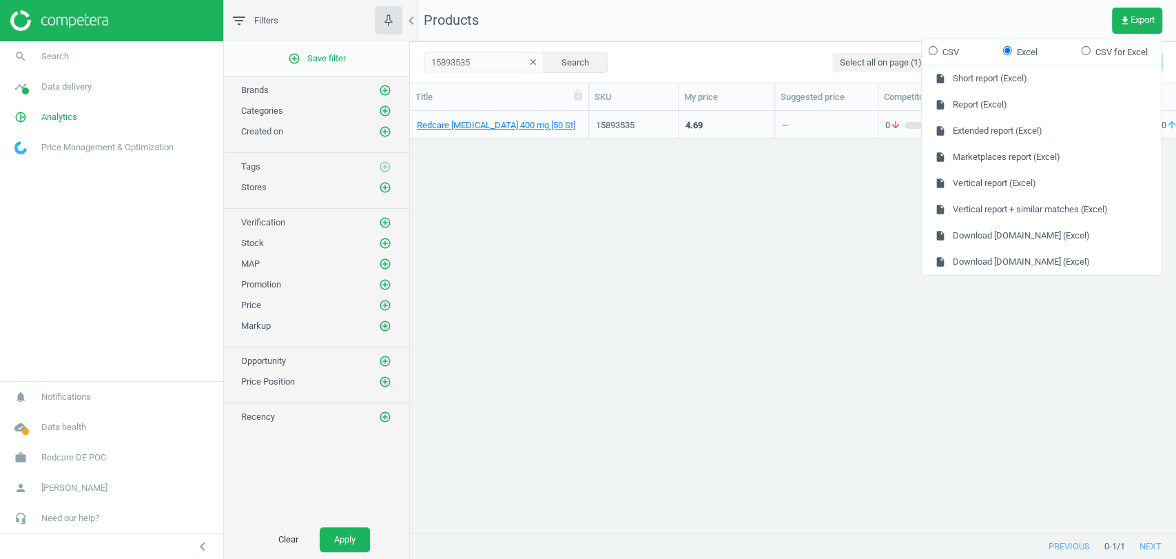
click at [836, 267] on div "Redcare Ibuprofen 400 mg [50 St] 15893535 4.69 — 0 arrow_downward 0 arrow_upwar…" at bounding box center [793, 316] width 766 height 410
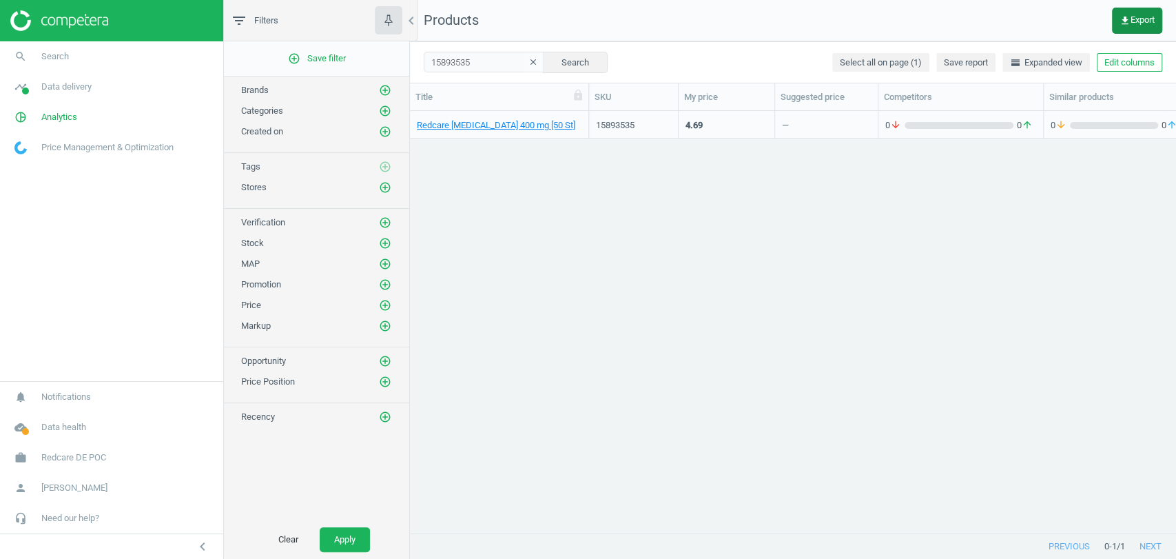
drag, startPoint x: 1125, startPoint y: 20, endPoint x: 1122, endPoint y: 30, distance: 10.7
click at [1127, 20] on icon "get_app" at bounding box center [1125, 20] width 11 height 11
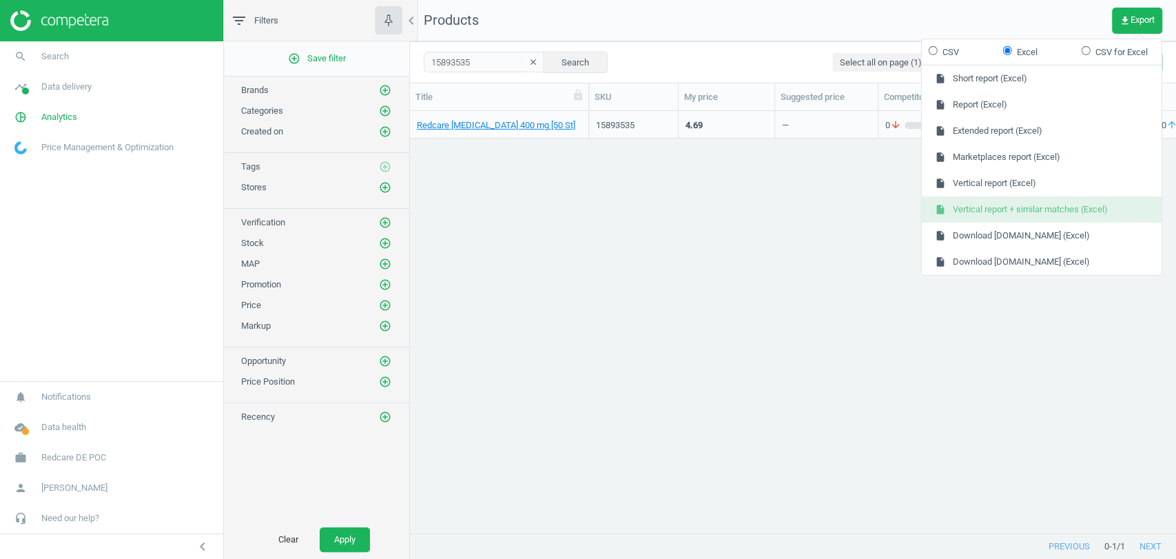
click at [996, 207] on button "insert_drive_file Vertical report + similar matches (Excel)" at bounding box center [1042, 209] width 240 height 26
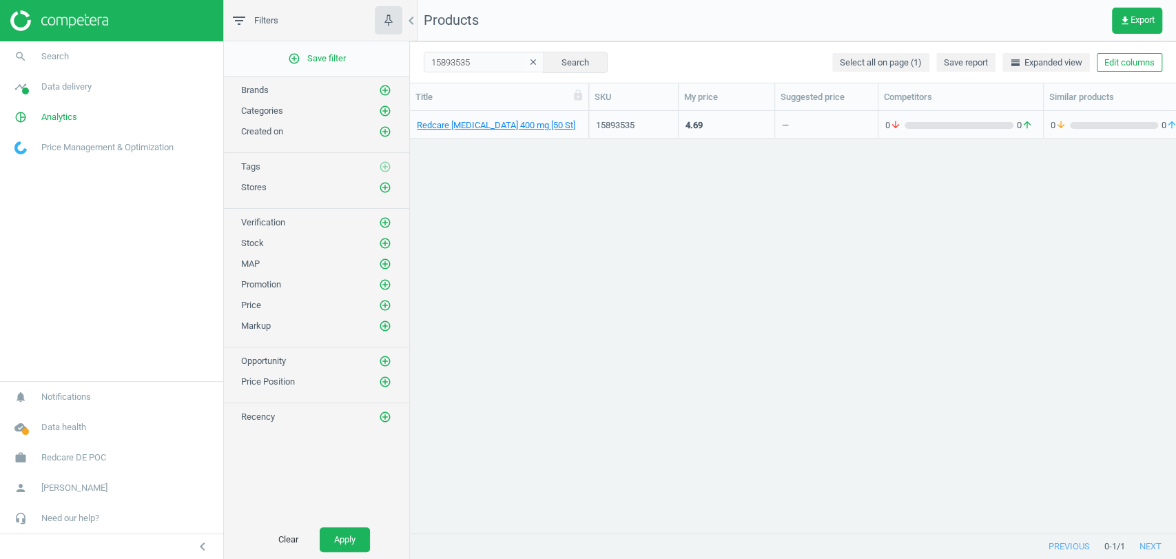
click at [976, 289] on div "Redcare Ibuprofen 400 mg [50 St] 15893535 4.69 — 0 arrow_downward 0 arrow_upwar…" at bounding box center [793, 316] width 766 height 410
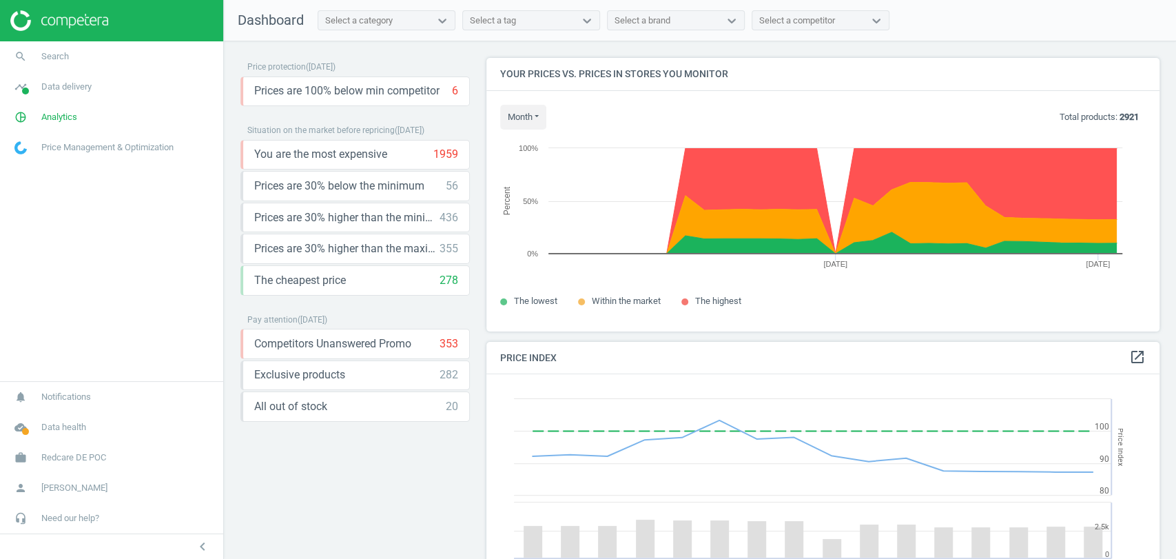
scroll to position [297, 685]
click at [106, 451] on link "work Redcare DE POC" at bounding box center [111, 457] width 223 height 30
click at [63, 117] on span "Analytics" at bounding box center [59, 117] width 36 height 12
click at [20, 169] on span "Products" at bounding box center [31, 167] width 32 height 11
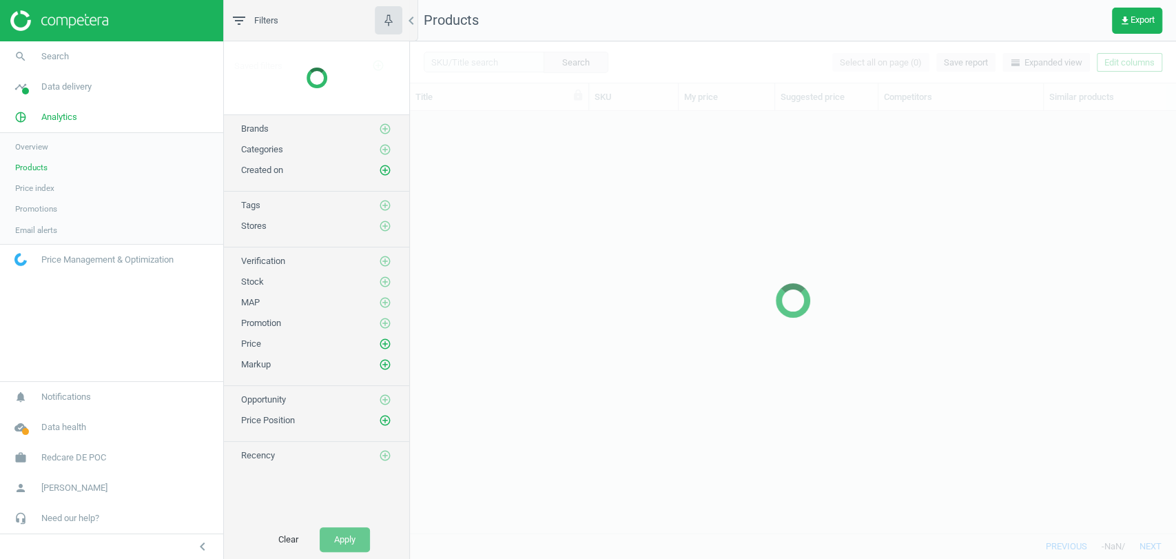
scroll to position [398, 754]
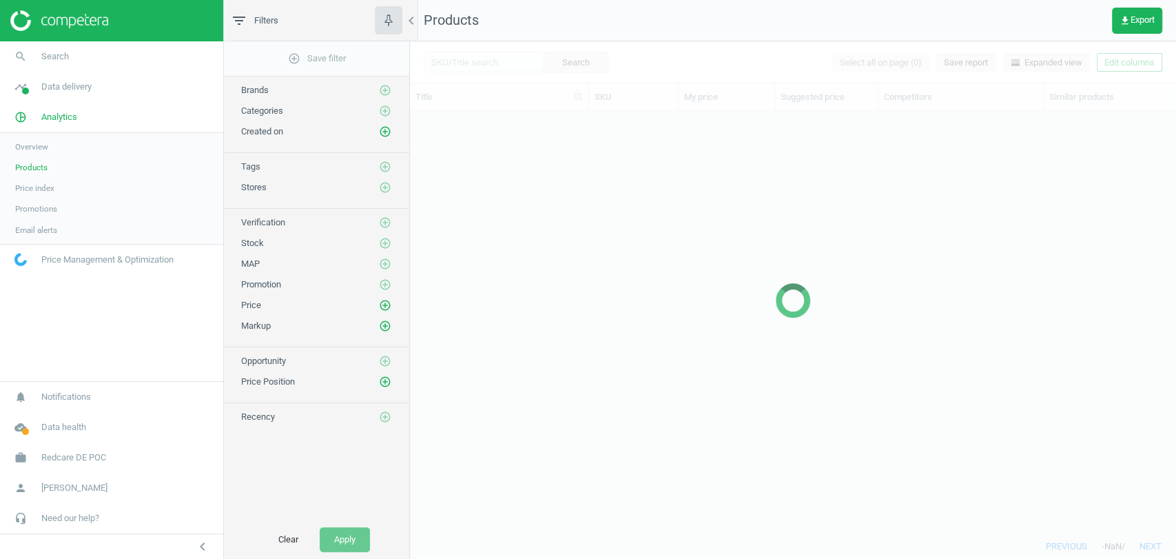
click at [584, 40] on nav "Products get_app Export" at bounding box center [793, 20] width 766 height 41
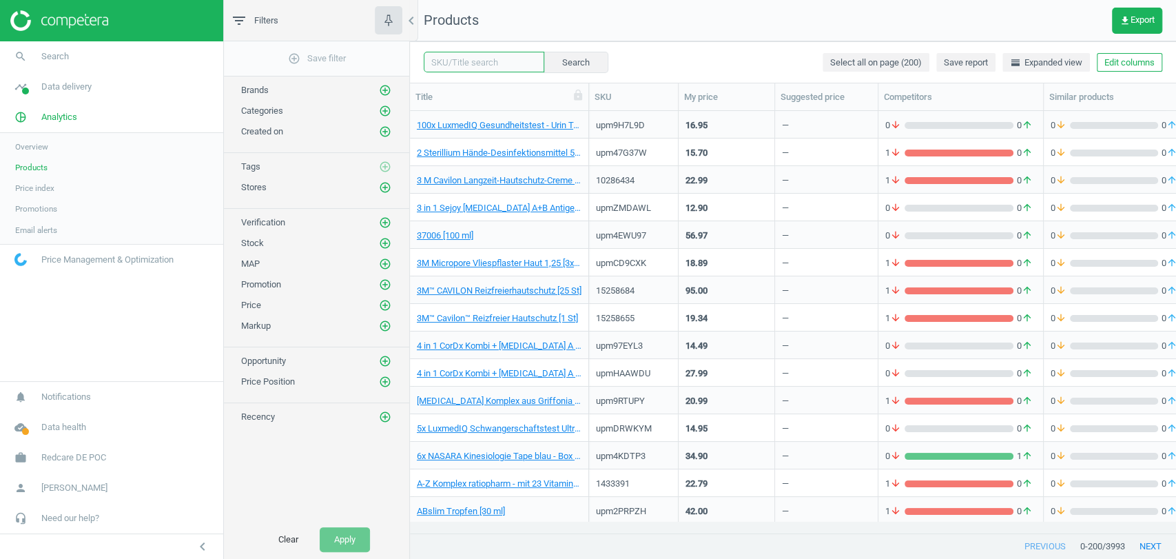
drag, startPoint x: 451, startPoint y: 61, endPoint x: 478, endPoint y: 60, distance: 26.2
click at [451, 61] on input "text" at bounding box center [484, 62] width 121 height 21
paste input "16013200"
type input "16013200"
click at [549, 62] on button "Search" at bounding box center [575, 62] width 65 height 21
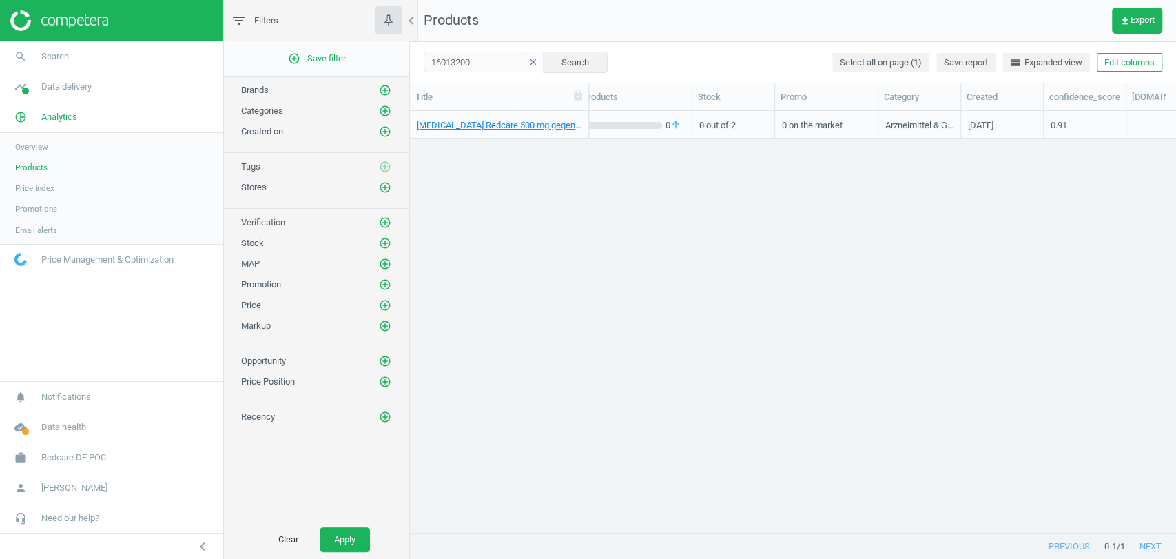
scroll to position [0, 538]
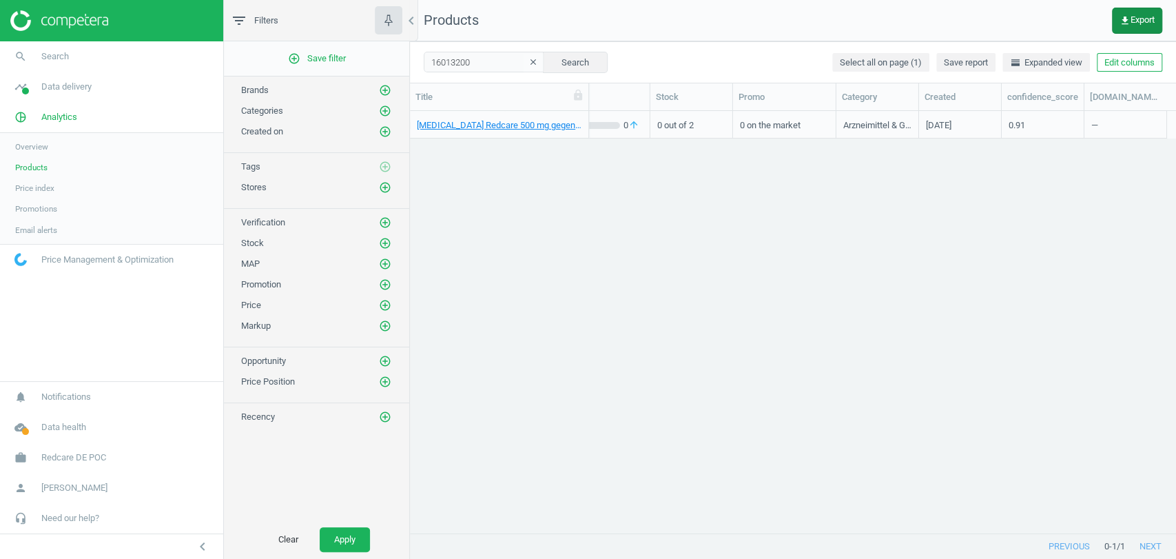
click at [1134, 20] on span "get_app Export" at bounding box center [1137, 20] width 35 height 11
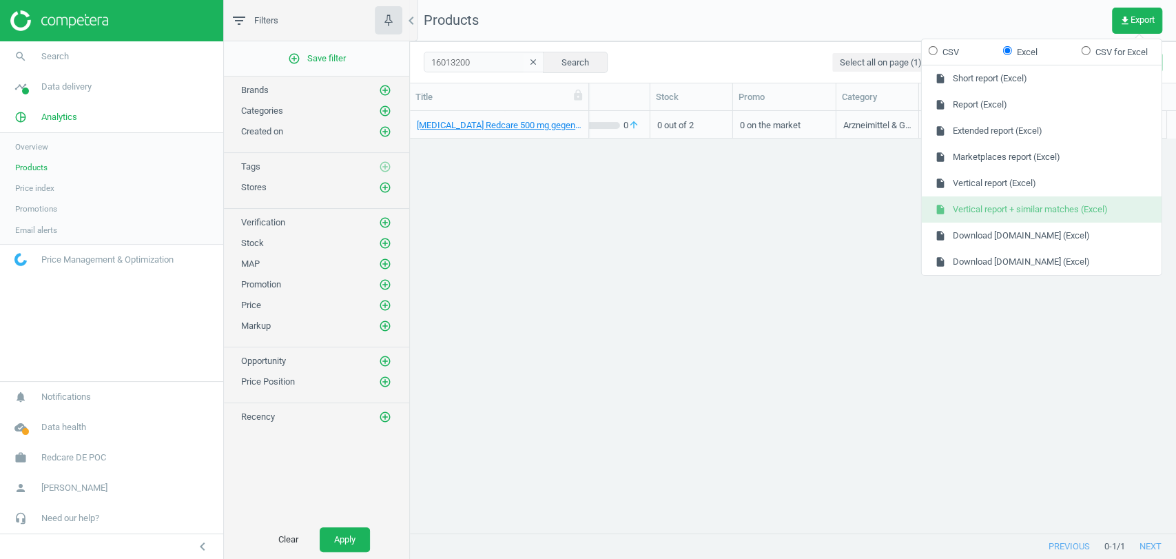
click at [1059, 211] on button "insert_drive_file Vertical report + similar matches (Excel)" at bounding box center [1042, 209] width 240 height 26
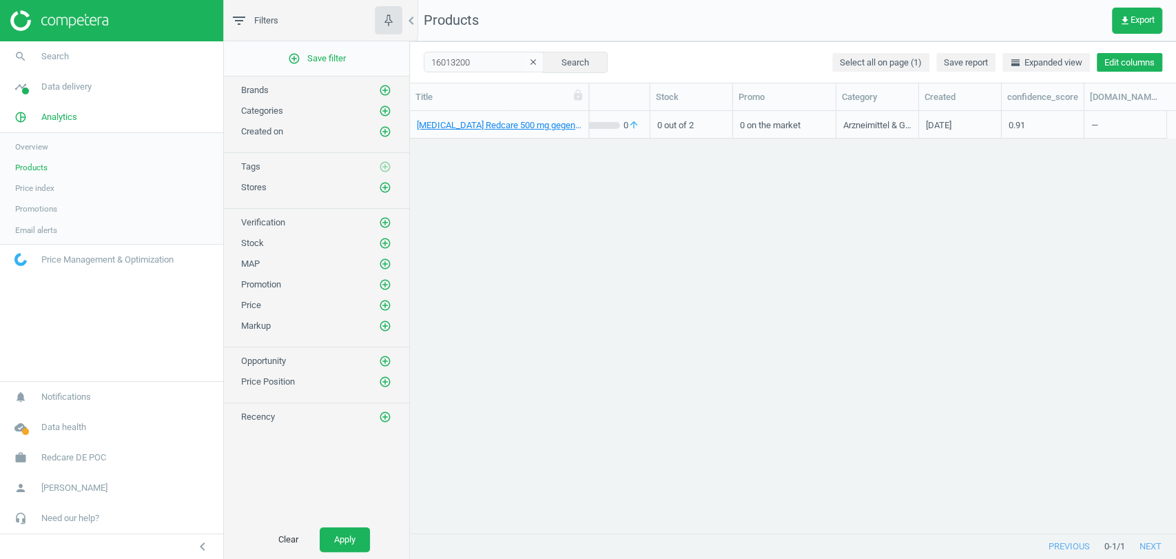
click at [1152, 61] on button "Edit columns" at bounding box center [1129, 62] width 65 height 19
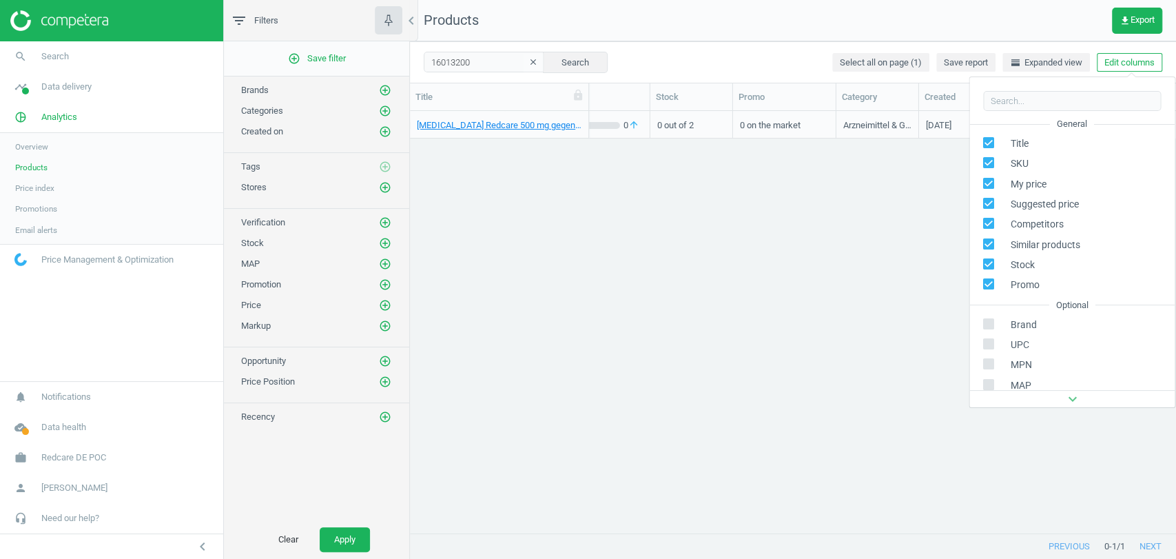
scroll to position [156, 0]
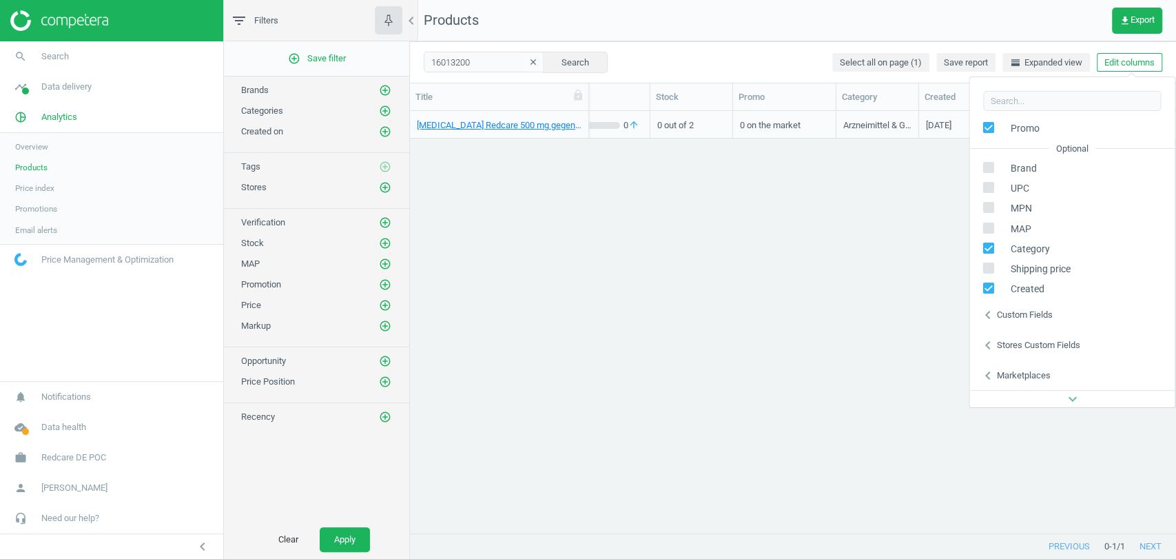
click at [1060, 315] on div "chevron_left Custom fields" at bounding box center [1072, 315] width 205 height 30
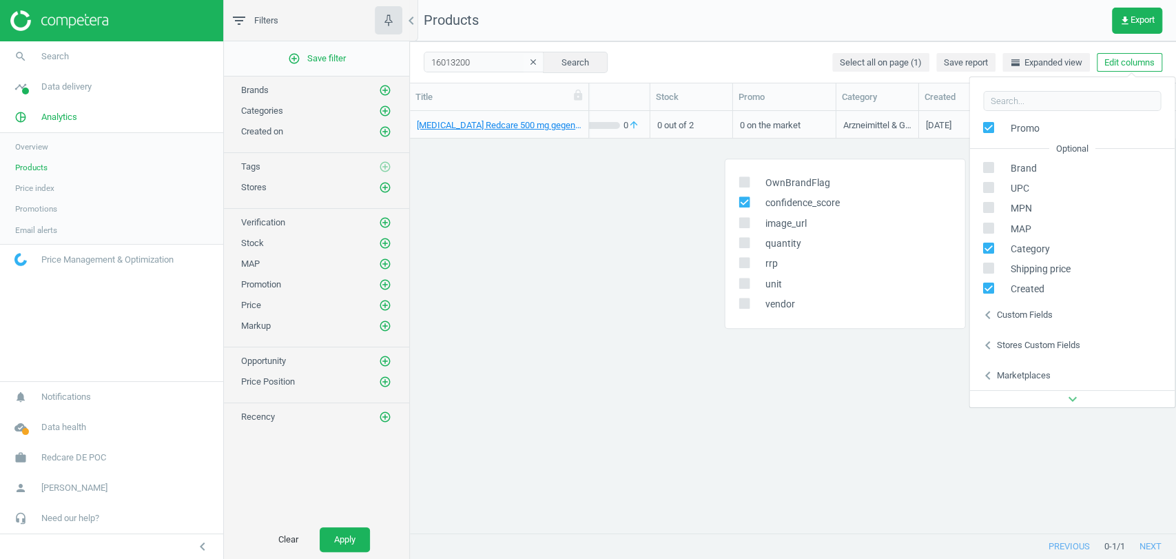
click at [550, 266] on div "Paracetamol Redcare 500 mg gegen Schmerzen [20 St] 16013200 1.19 — 0 arrow_down…" at bounding box center [793, 316] width 766 height 410
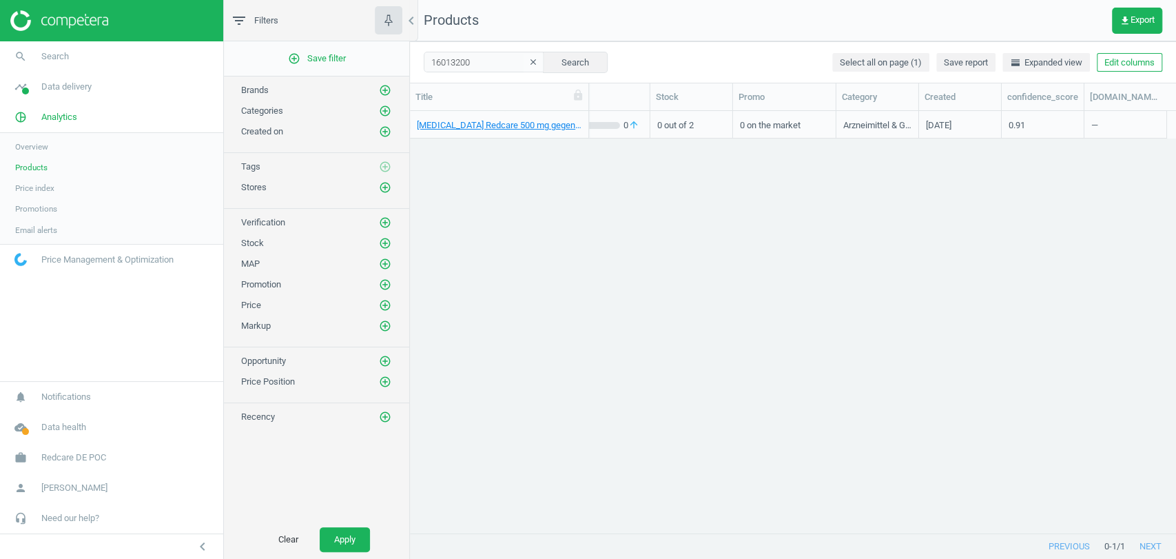
click at [937, 247] on div "Paracetamol Redcare 500 mg gegen Schmerzen [20 St] 16013200 1.19 — 0 arrow_down…" at bounding box center [793, 316] width 766 height 410
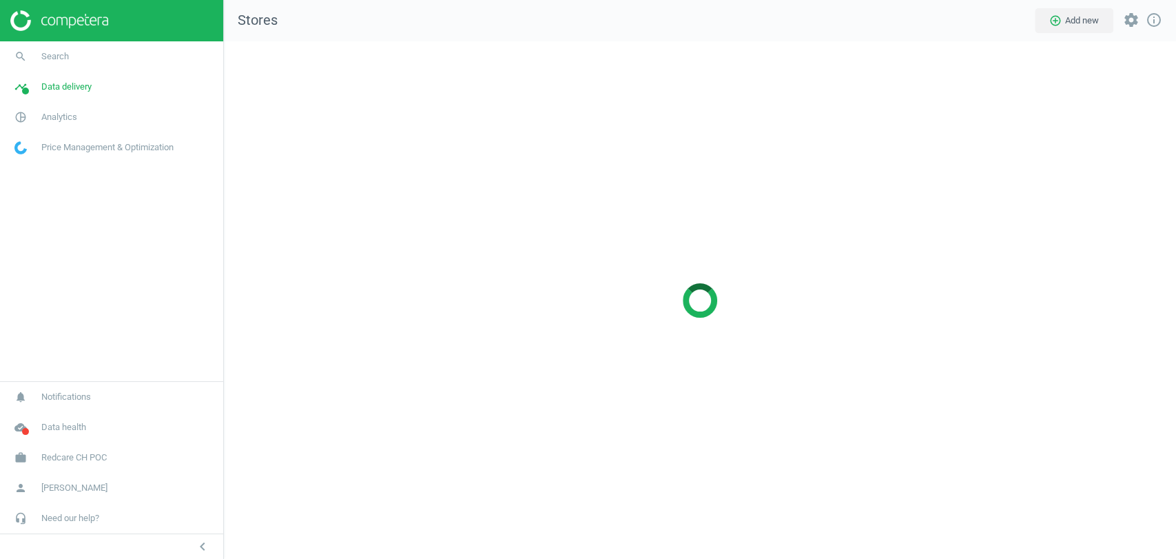
scroll to position [541, 976]
click at [132, 450] on link "work Redcare CH POC" at bounding box center [111, 457] width 223 height 30
click at [46, 417] on span "Switch campaign" at bounding box center [45, 416] width 61 height 11
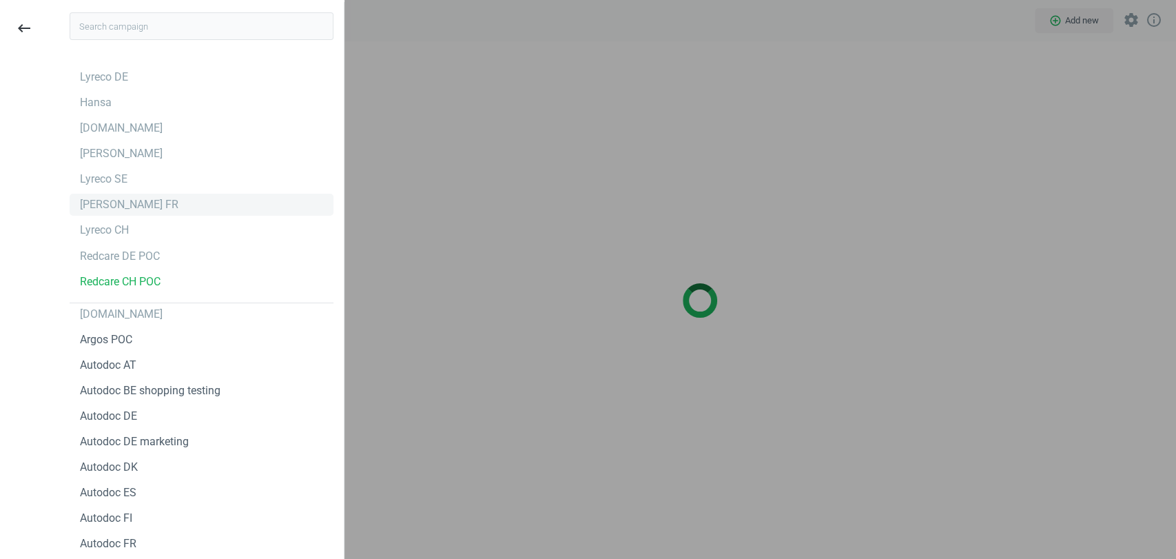
click at [131, 201] on div "[PERSON_NAME] FR" at bounding box center [129, 204] width 99 height 15
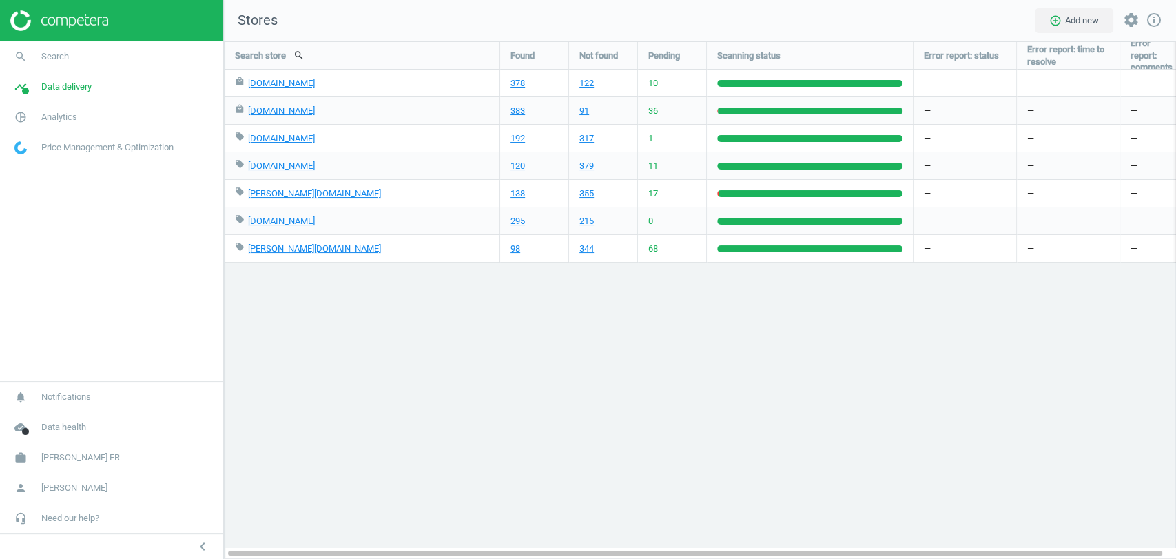
scroll to position [541, 976]
click at [675, 336] on div "Search store search Found Not found Pending Scanning status Error report: statu…" at bounding box center [700, 300] width 952 height 518
click at [72, 123] on span "Analytics" at bounding box center [59, 117] width 36 height 12
click at [42, 165] on span "Products" at bounding box center [31, 167] width 32 height 11
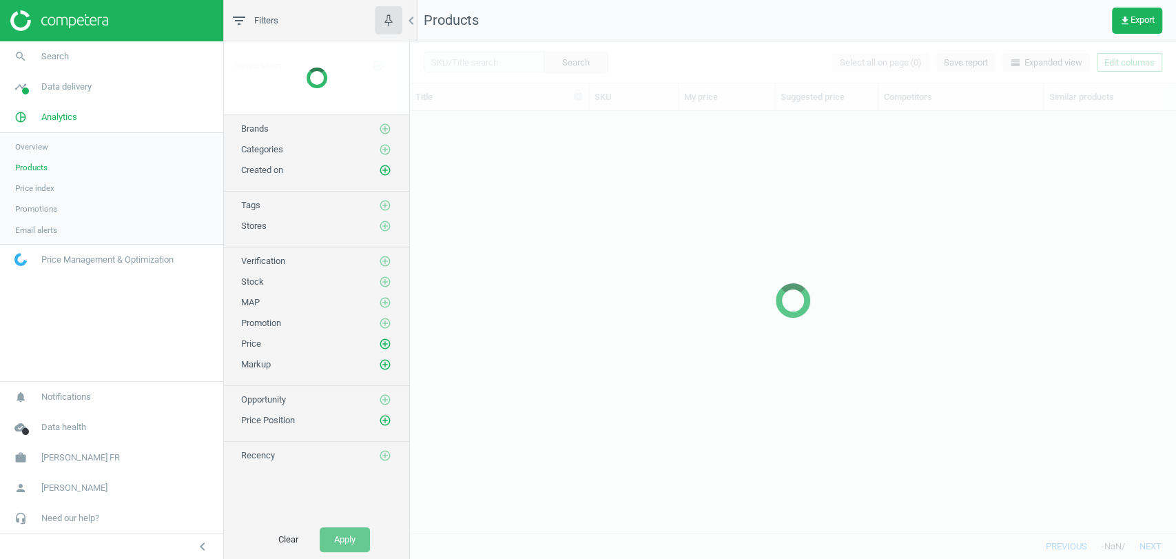
scroll to position [398, 754]
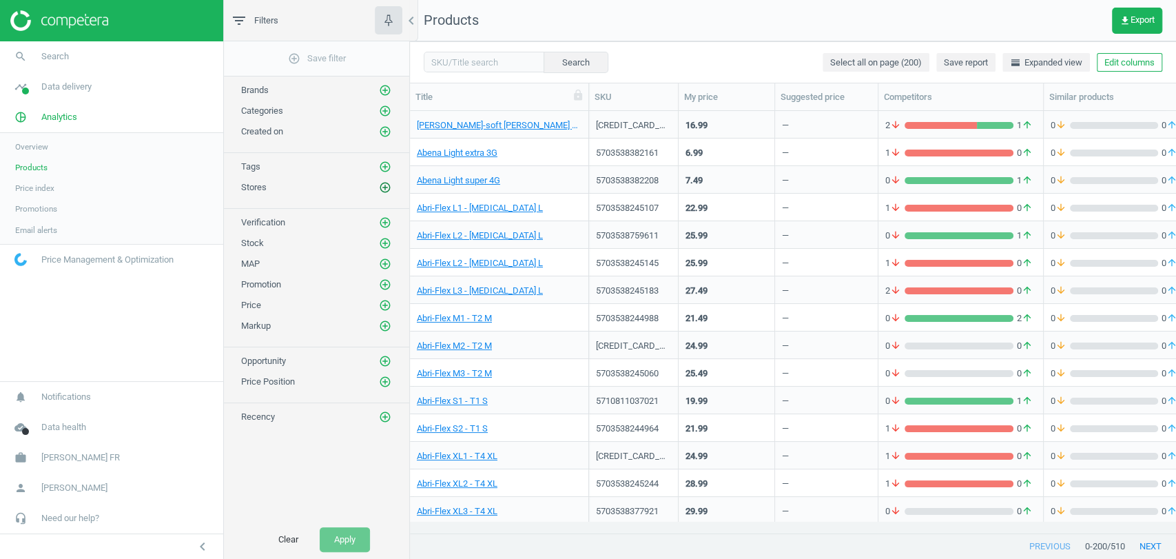
click at [383, 186] on icon "add_circle_outline" at bounding box center [385, 187] width 12 height 12
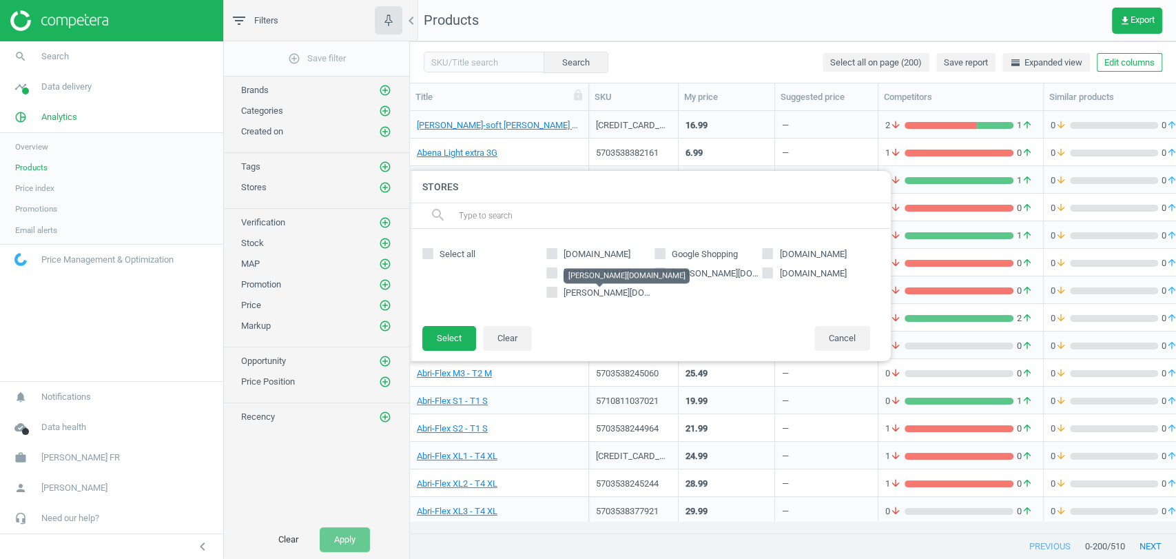
click at [597, 288] on span "[PERSON_NAME][DOMAIN_NAME]" at bounding box center [630, 292] width 133 height 10
click at [557, 288] on input "[PERSON_NAME][DOMAIN_NAME]" at bounding box center [552, 292] width 9 height 9
checkbox input "true"
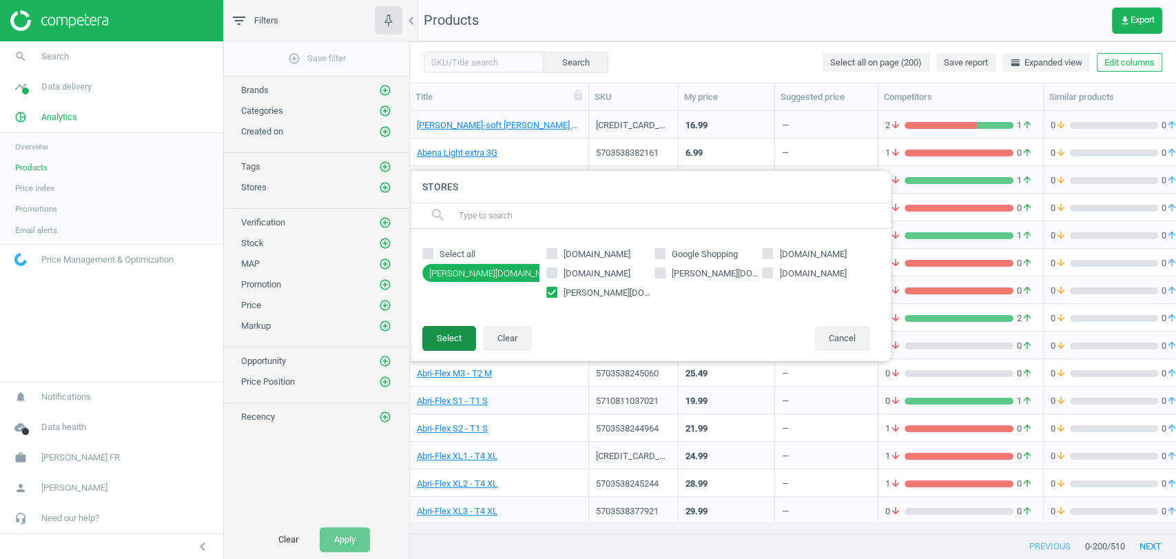
click at [465, 342] on button "Select" at bounding box center [449, 338] width 54 height 25
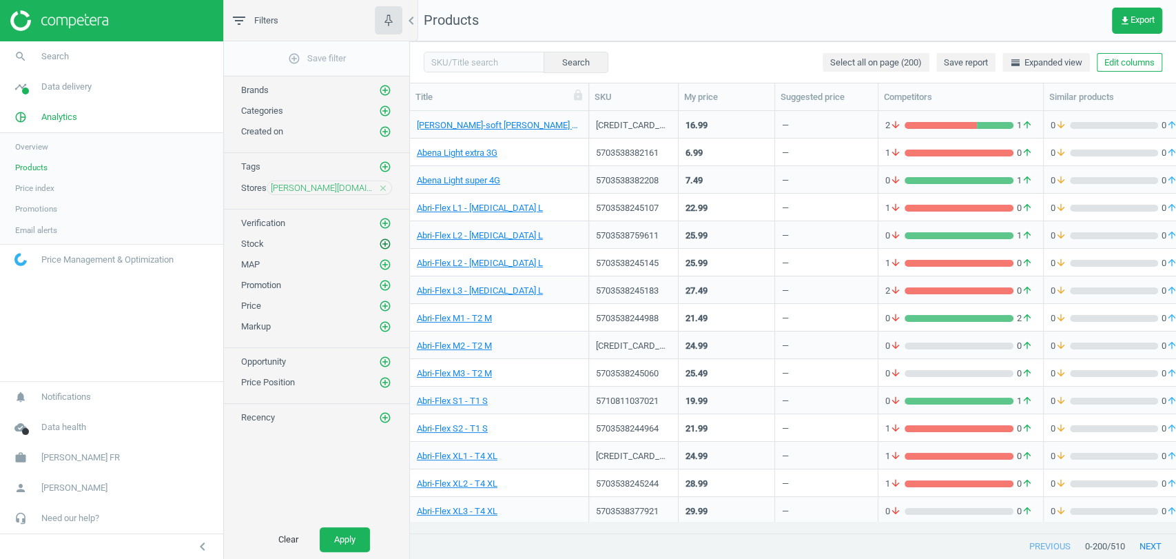
click at [383, 244] on icon "add_circle_outline" at bounding box center [385, 244] width 12 height 12
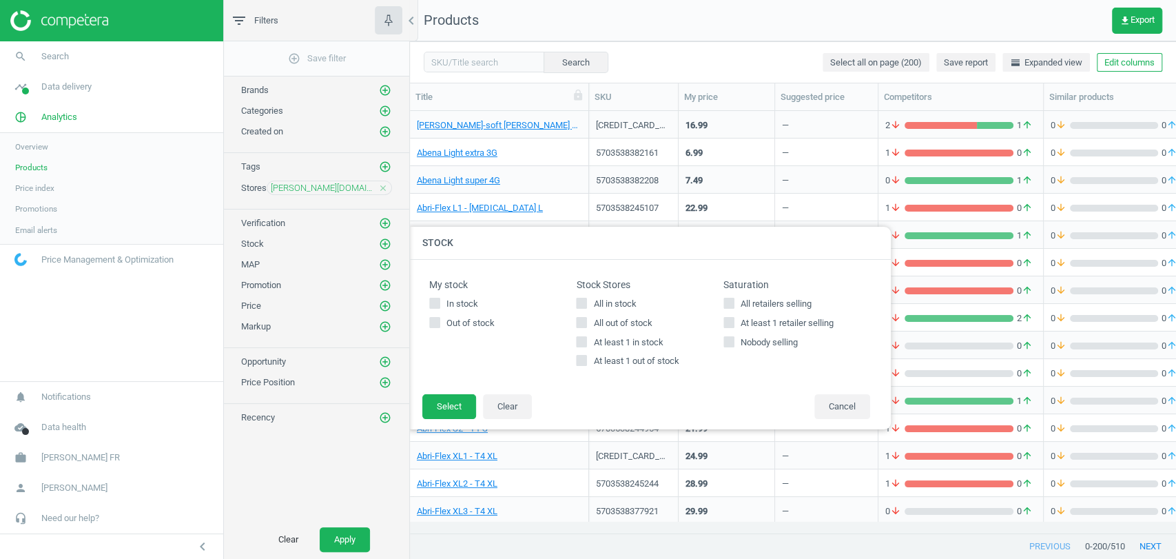
click at [623, 323] on span "All out of stock" at bounding box center [623, 323] width 64 height 12
click at [586, 323] on input "All out of stock" at bounding box center [582, 322] width 9 height 9
checkbox input "true"
click at [451, 405] on button "Select" at bounding box center [449, 406] width 54 height 25
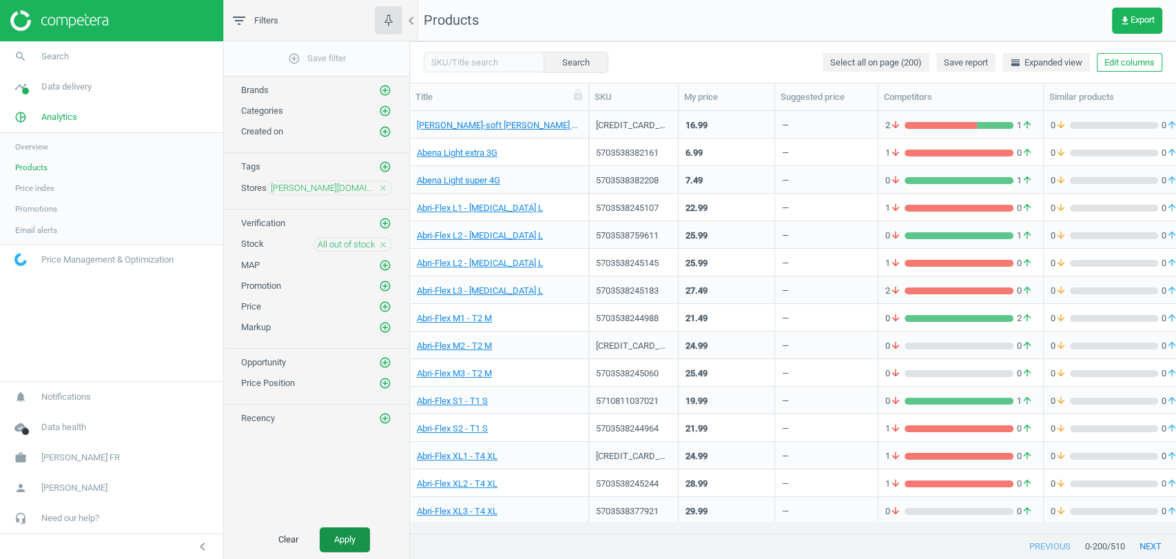
click at [343, 531] on button "Apply" at bounding box center [345, 539] width 50 height 25
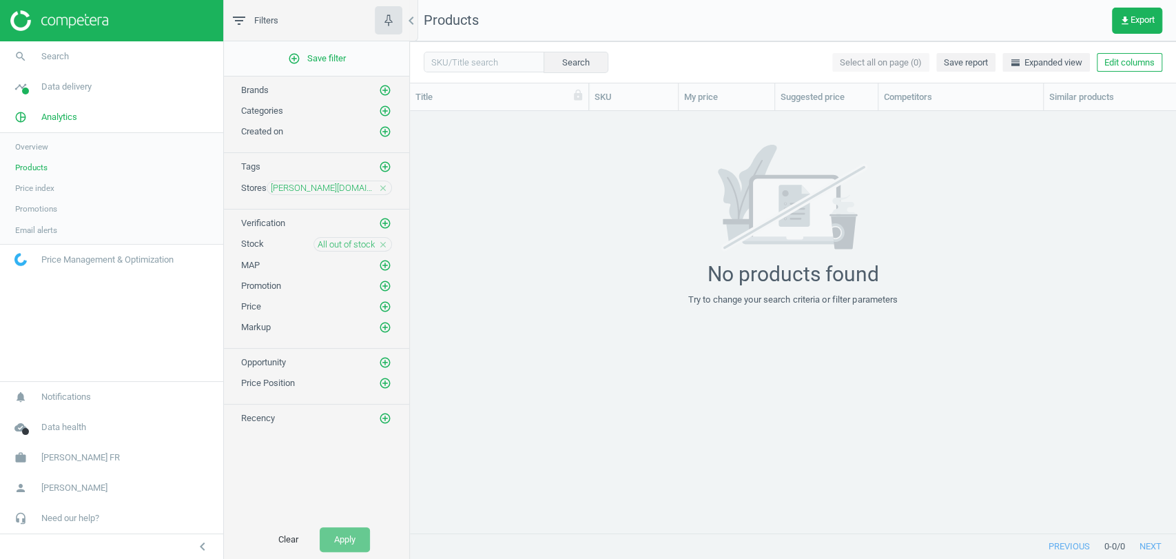
click at [386, 237] on div "All out of stock close" at bounding box center [353, 244] width 79 height 14
